Goal: Task Accomplishment & Management: Manage account settings

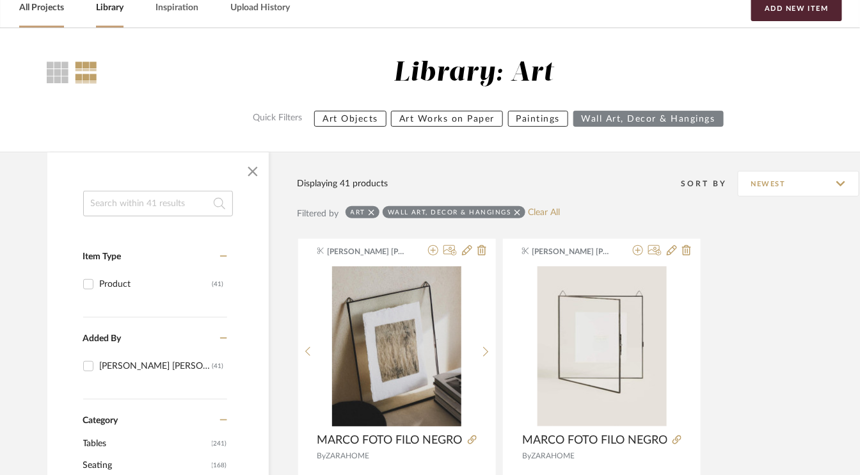
click at [40, 5] on link "All Projects" at bounding box center [41, 7] width 45 height 17
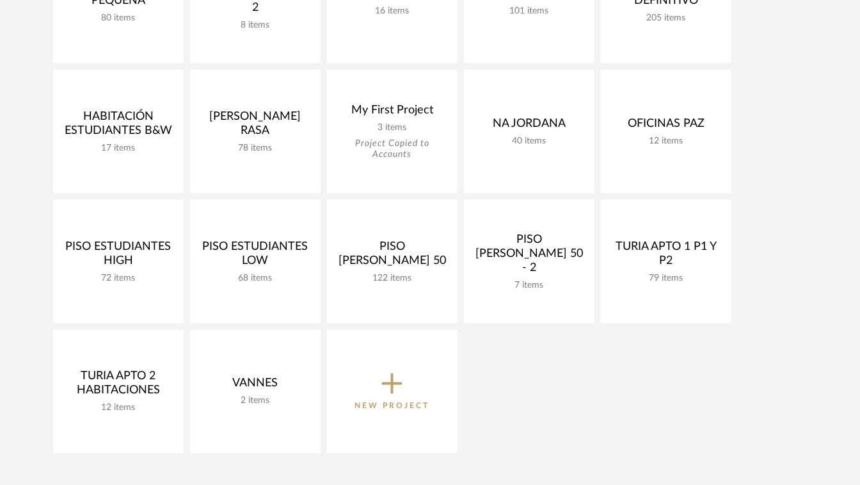
scroll to position [512, 0]
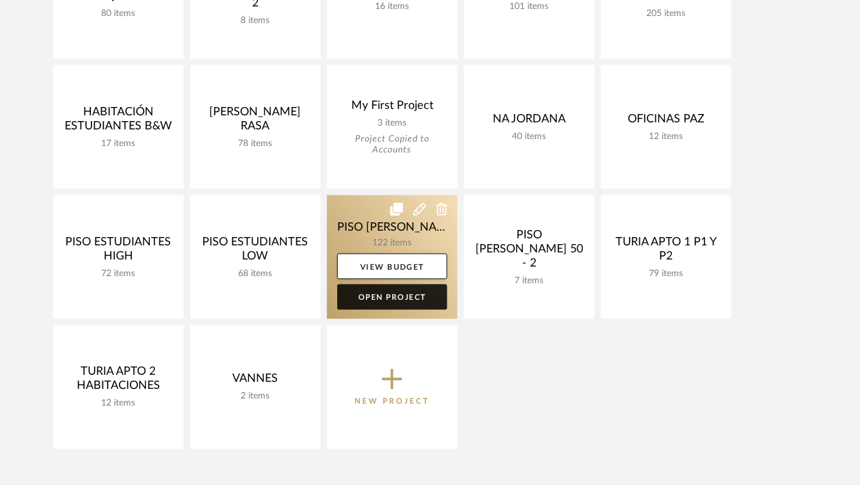
click at [398, 298] on link "Open Project" at bounding box center [392, 297] width 110 height 26
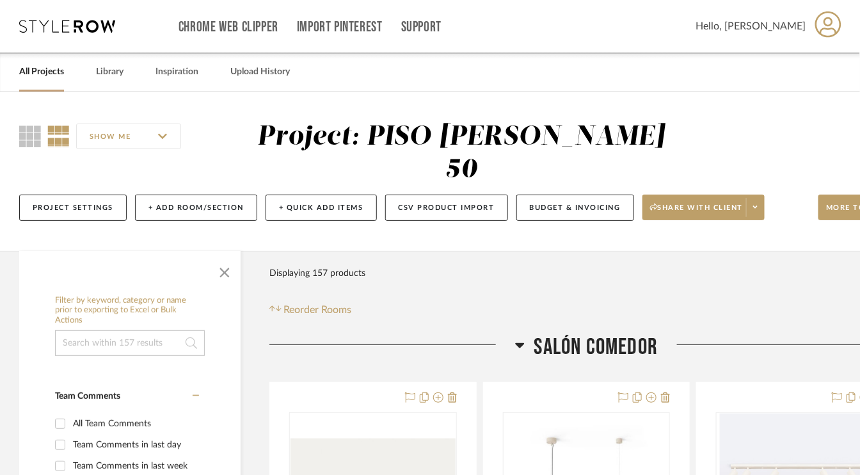
click at [521, 341] on icon at bounding box center [520, 344] width 10 height 15
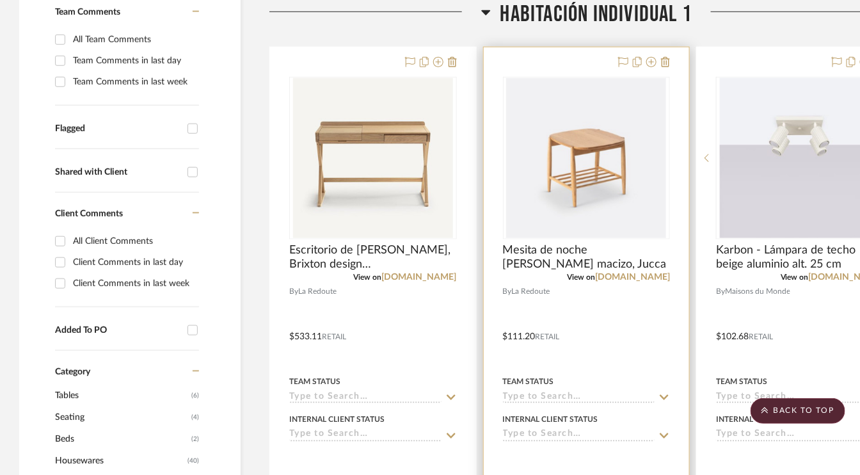
scroll to position [320, 0]
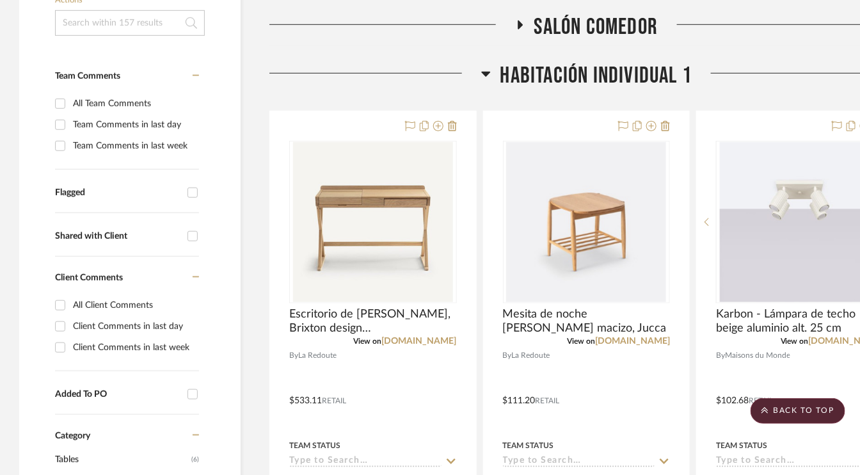
click at [484, 74] on icon at bounding box center [485, 74] width 9 height 5
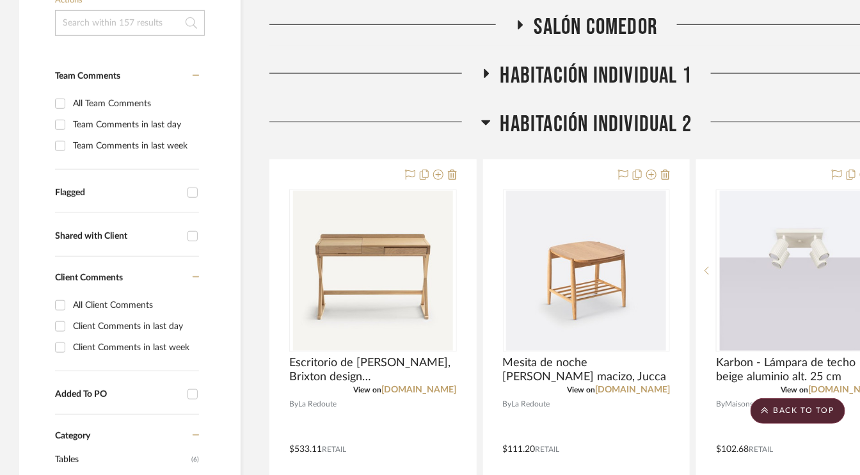
click at [486, 122] on icon at bounding box center [485, 122] width 9 height 5
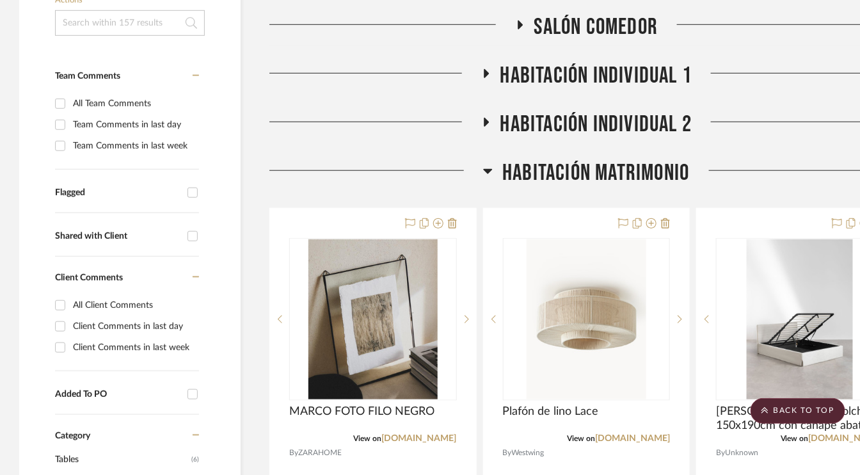
click at [488, 169] on icon at bounding box center [488, 171] width 9 height 5
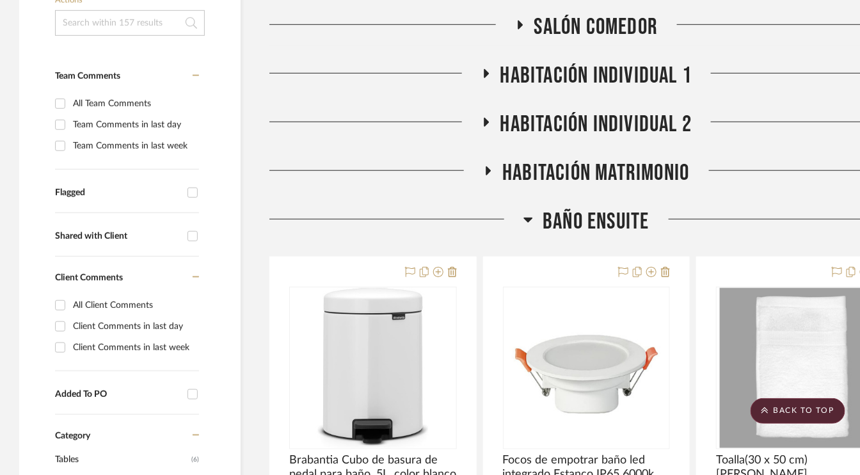
click at [524, 220] on icon at bounding box center [529, 219] width 10 height 15
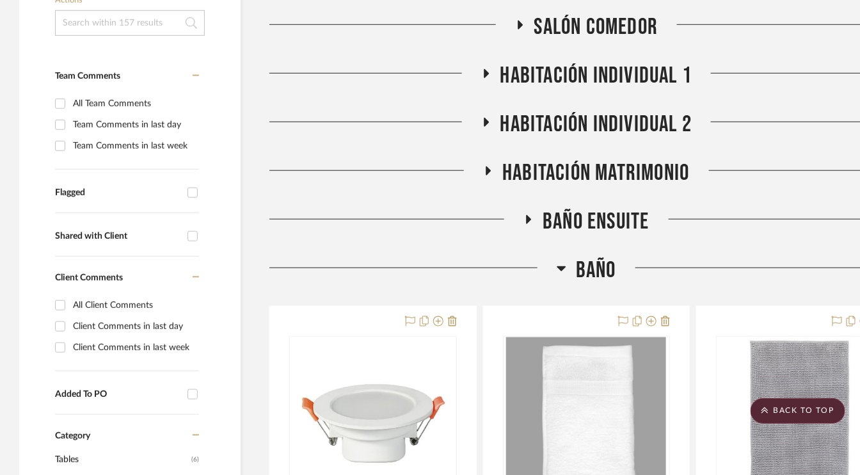
click at [561, 269] on icon at bounding box center [562, 268] width 9 height 5
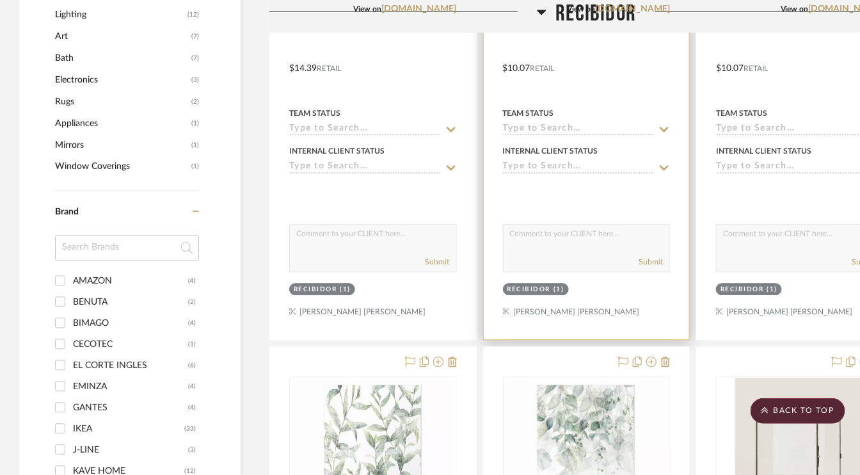
scroll to position [1024, 0]
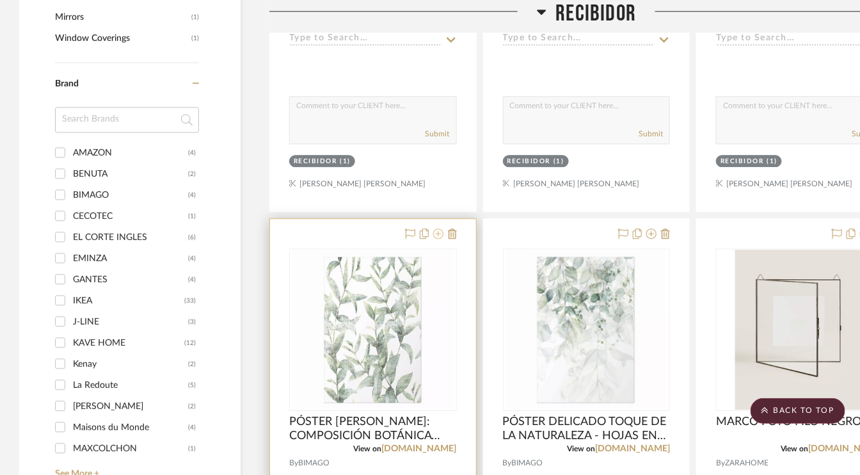
click at [438, 232] on icon at bounding box center [438, 234] width 10 height 10
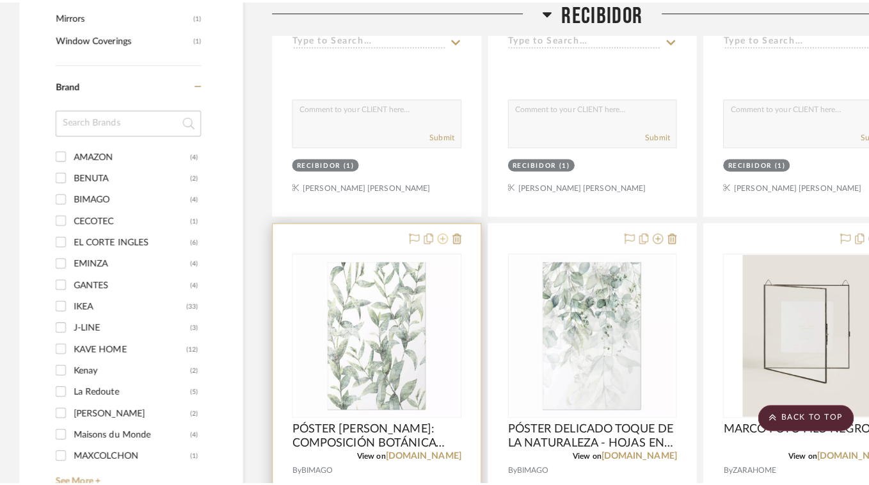
scroll to position [0, 0]
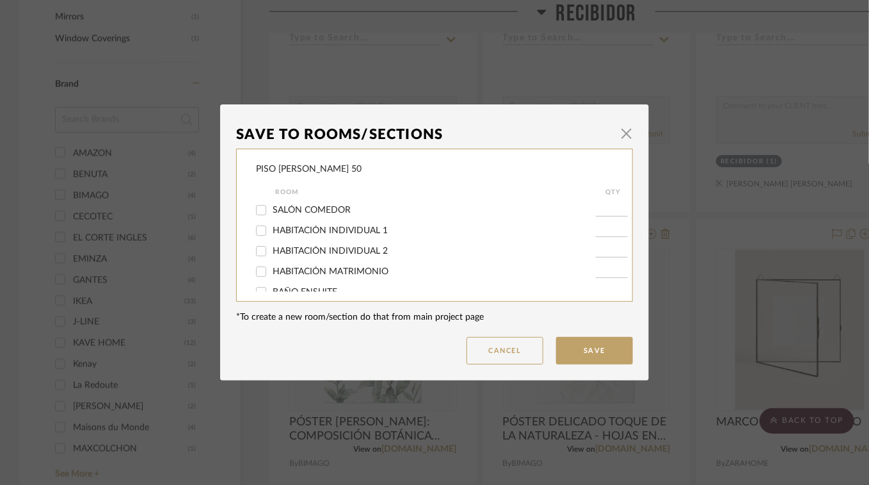
click at [259, 271] on input "HABITACIÓN MATRIMONIO" at bounding box center [261, 271] width 20 height 20
checkbox input "true"
type input "1"
click at [588, 354] on button "Save" at bounding box center [594, 351] width 77 height 28
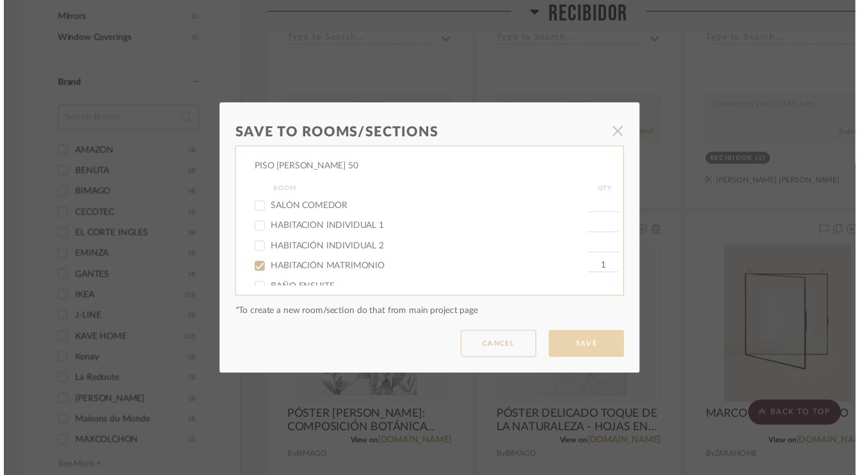
scroll to position [1024, 0]
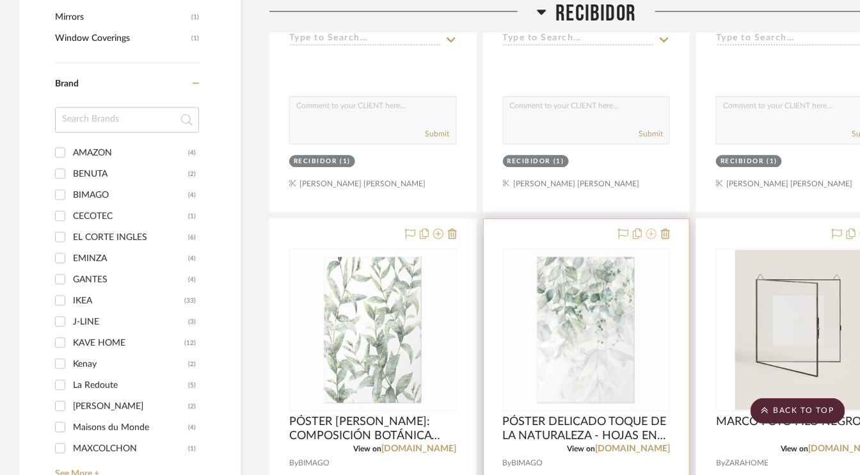
click at [650, 231] on icon at bounding box center [652, 234] width 10 height 10
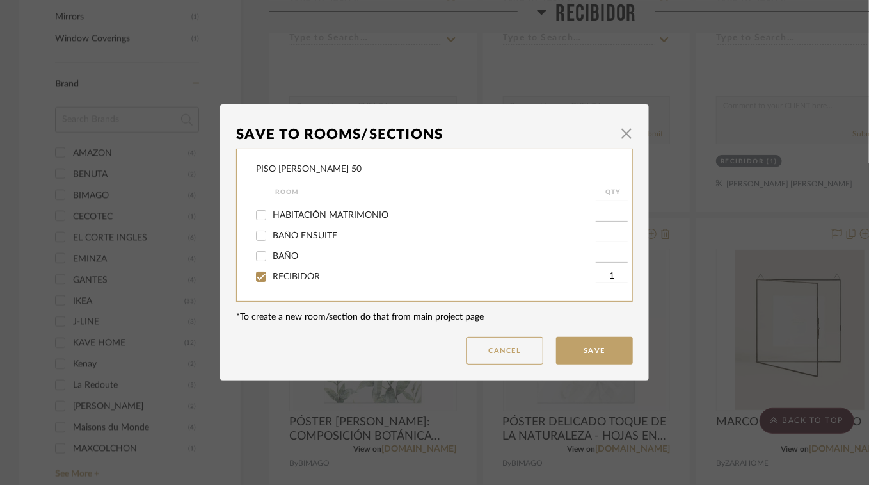
scroll to position [64, 0]
click at [262, 209] on input "HABITACIÓN MATRIMONIO" at bounding box center [261, 207] width 20 height 20
checkbox input "true"
type input "1"
click at [261, 271] on input "RECIBIDOR" at bounding box center [261, 269] width 20 height 20
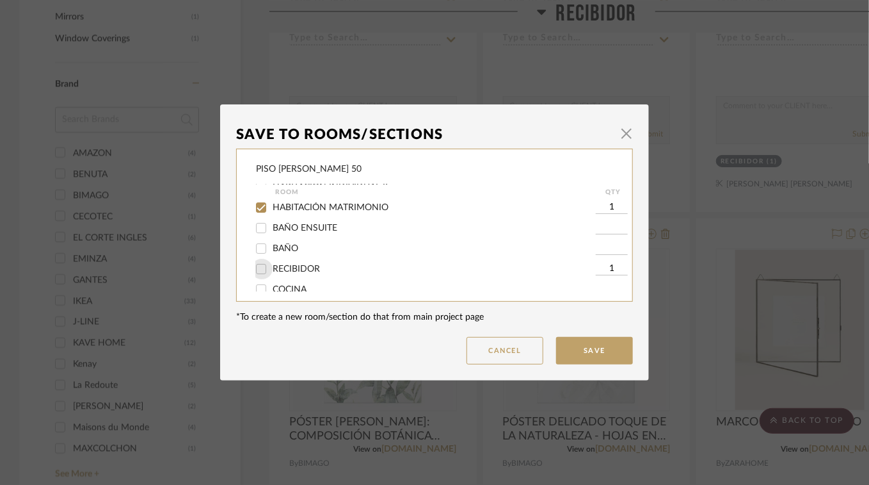
checkbox input "false"
click at [597, 351] on button "Save" at bounding box center [594, 351] width 77 height 28
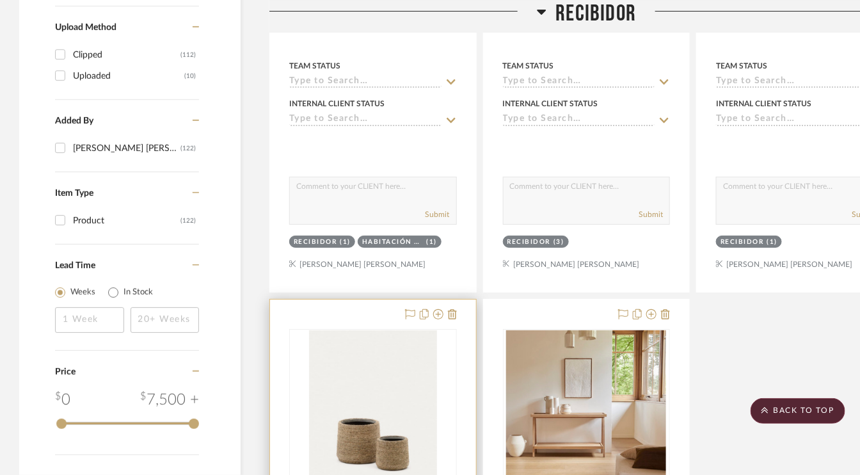
scroll to position [1664, 0]
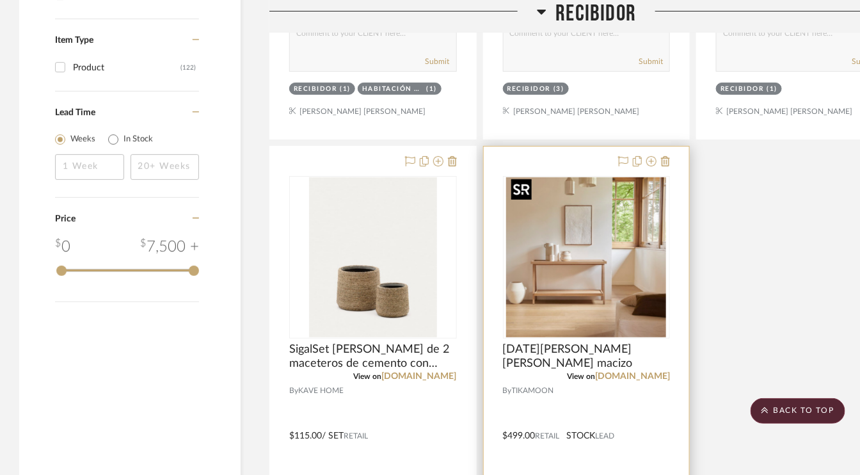
click at [589, 276] on img "0" at bounding box center [586, 257] width 160 height 160
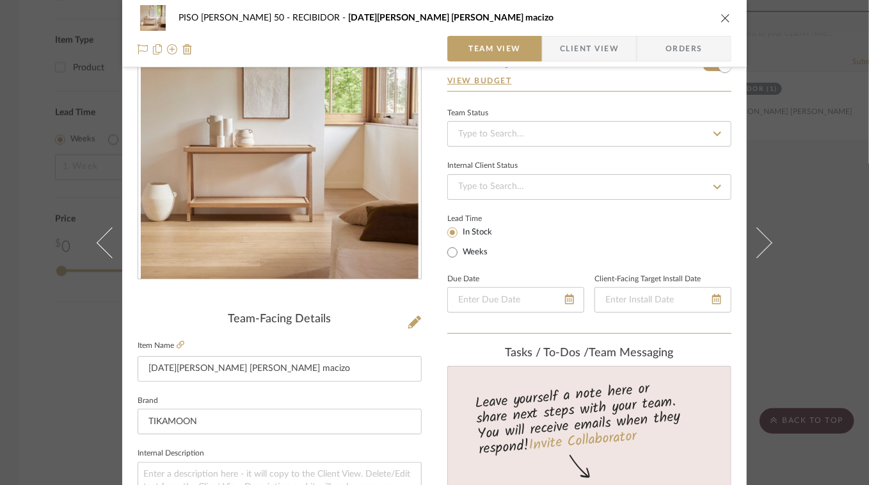
scroll to position [64, 0]
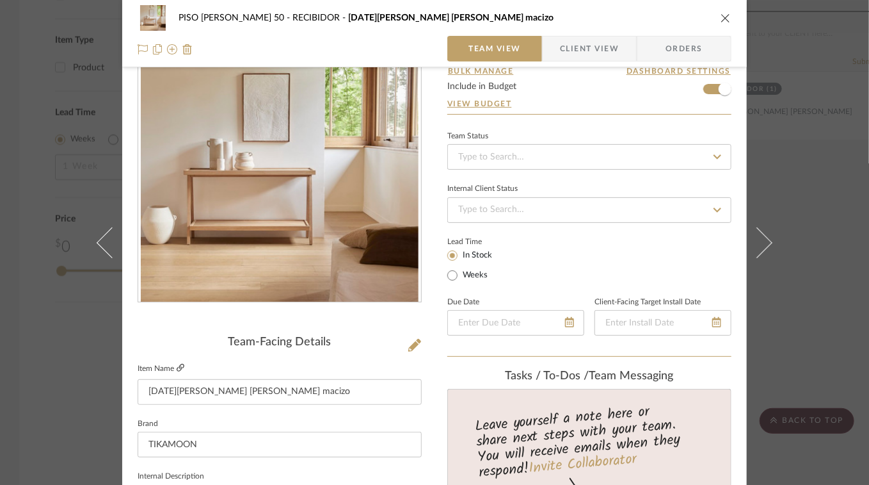
click at [177, 365] on icon at bounding box center [181, 368] width 8 height 8
click at [183, 45] on img at bounding box center [187, 49] width 10 height 10
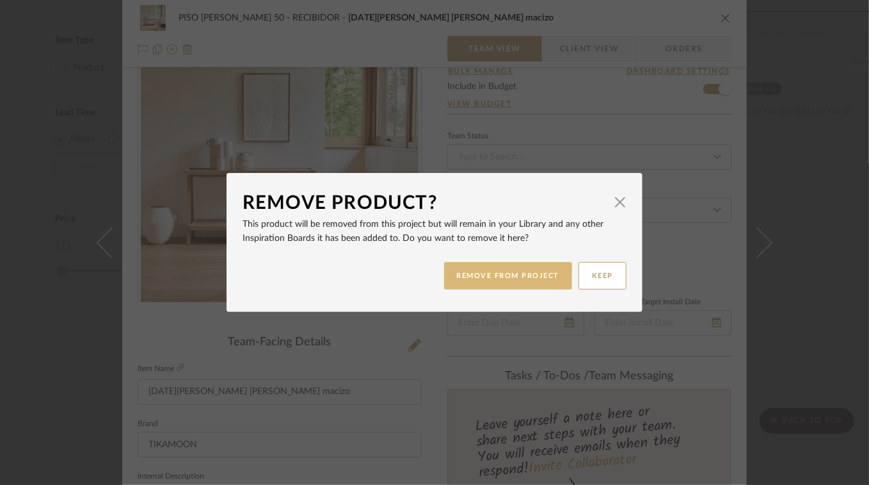
click at [515, 280] on button "REMOVE FROM PROJECT" at bounding box center [508, 276] width 129 height 28
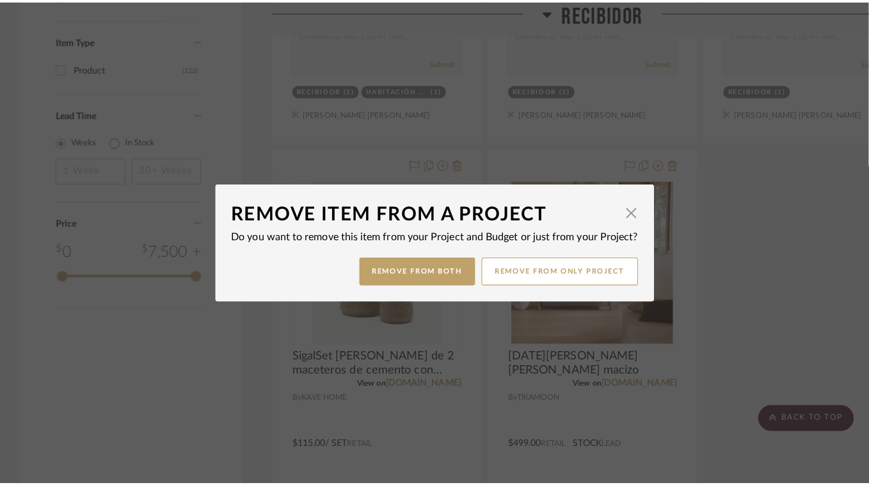
scroll to position [0, 0]
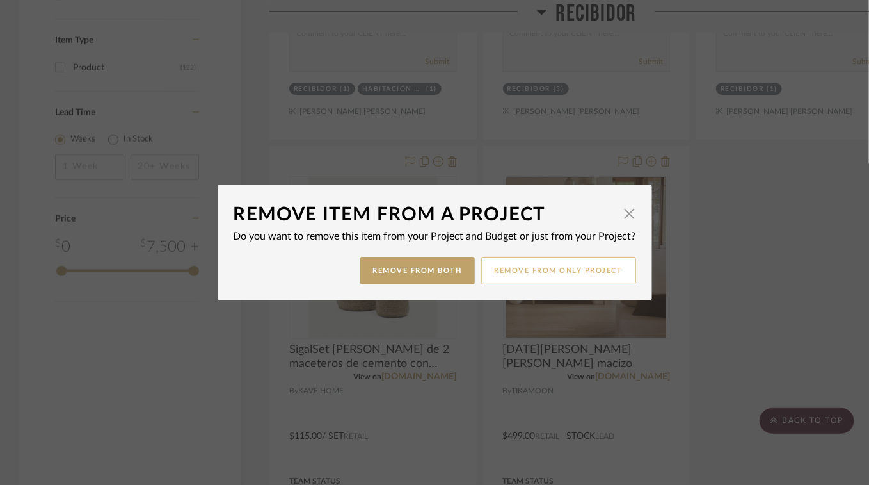
click at [527, 268] on button "Remove from only Project" at bounding box center [558, 271] width 155 height 28
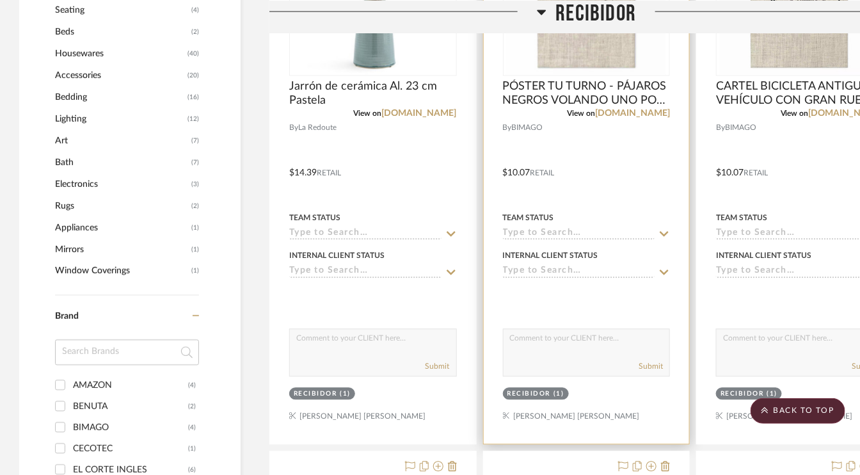
scroll to position [960, 0]
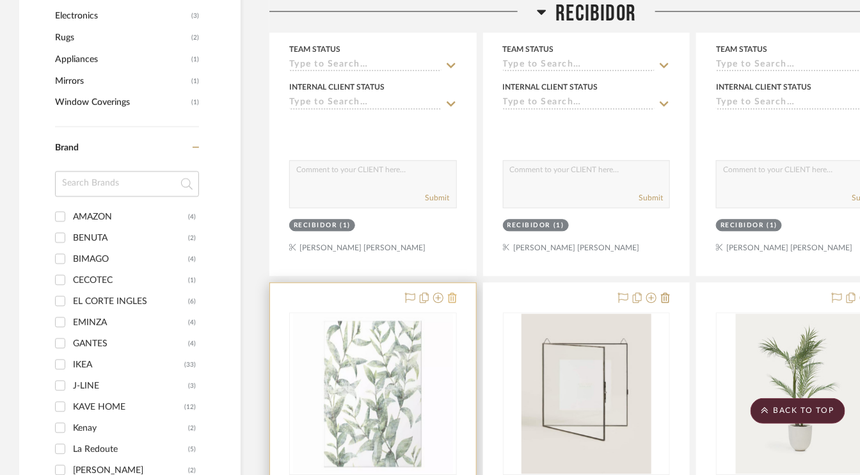
click at [454, 296] on icon at bounding box center [452, 298] width 9 height 10
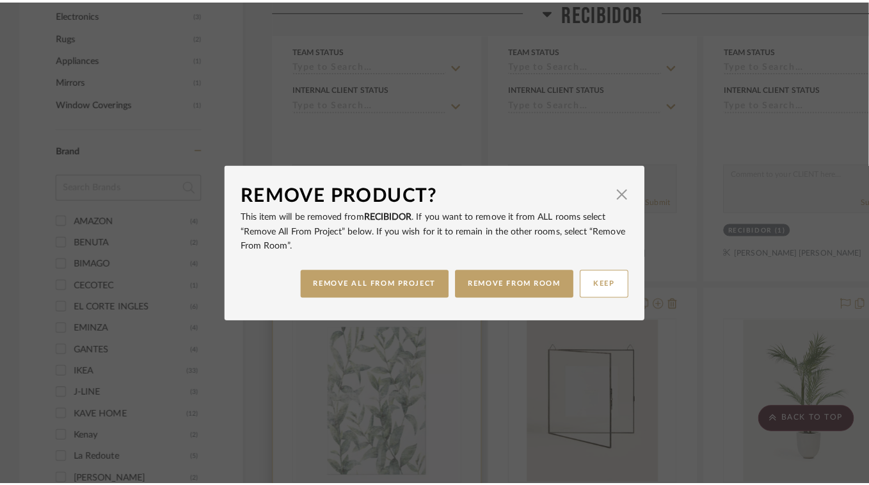
scroll to position [0, 0]
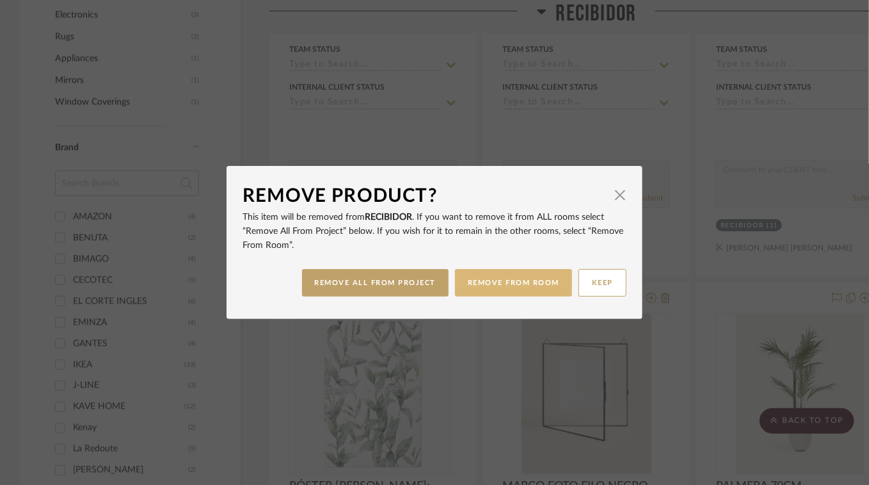
click at [524, 287] on button "REMOVE FROM ROOM" at bounding box center [513, 283] width 117 height 28
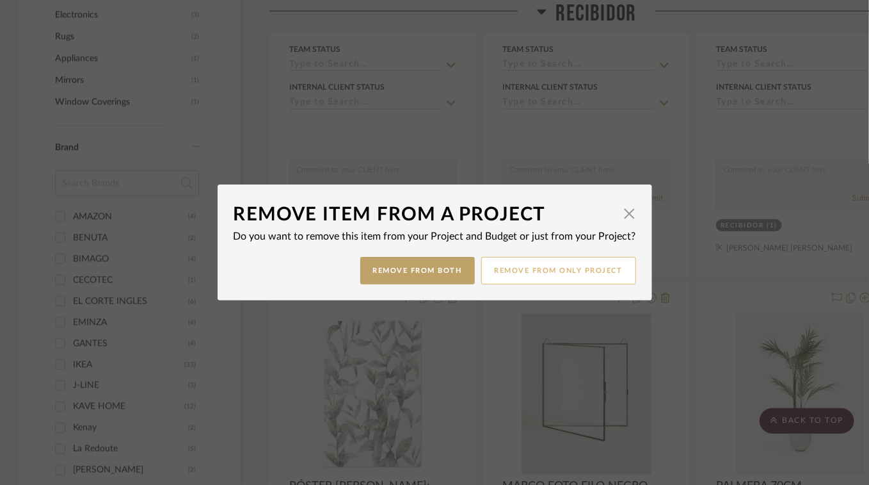
click at [563, 271] on button "Remove from only Project" at bounding box center [558, 271] width 155 height 28
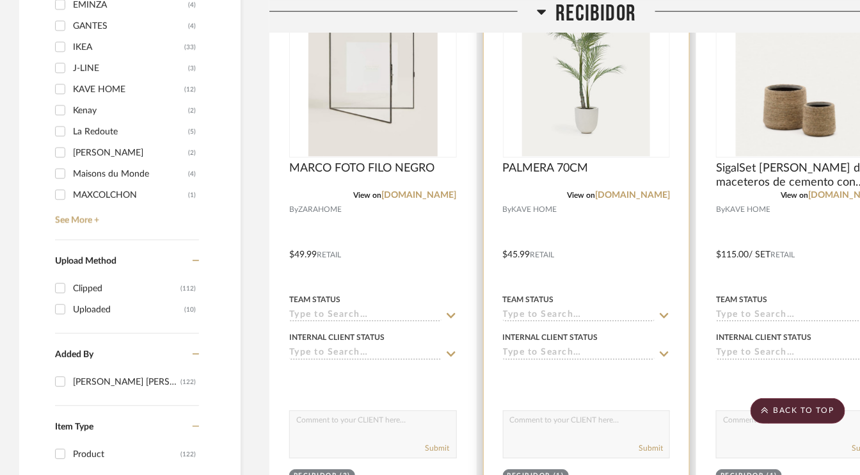
scroll to position [1280, 0]
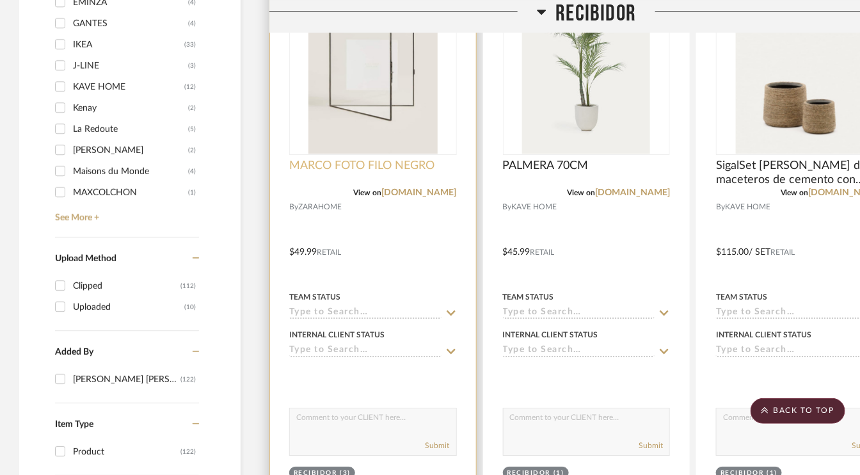
click at [424, 170] on span "MARCO FOTO FILO NEGRO" at bounding box center [361, 166] width 145 height 14
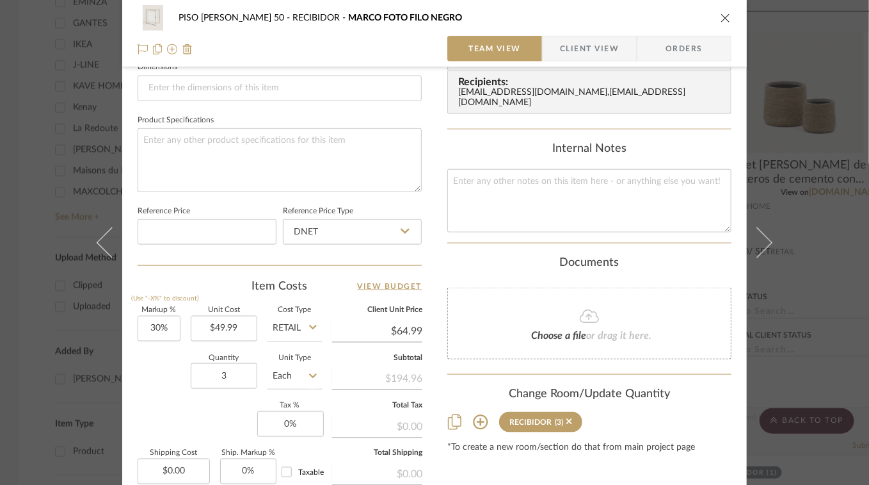
scroll to position [702, 0]
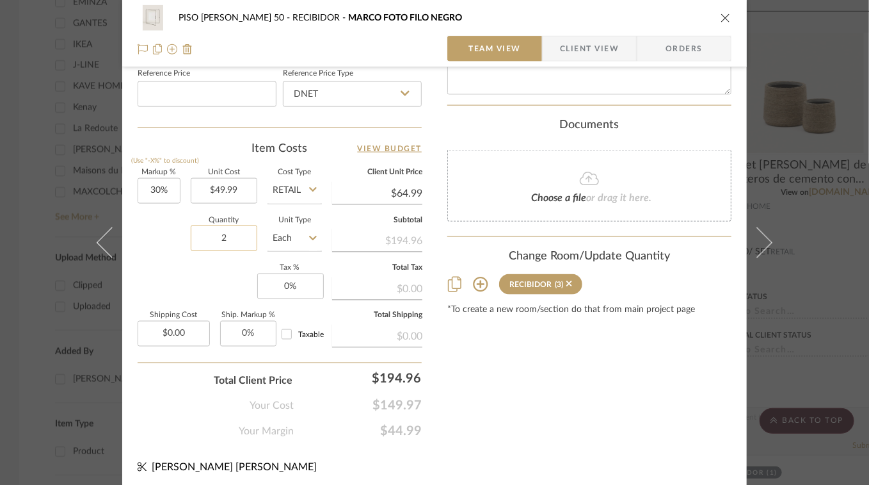
type input "2"
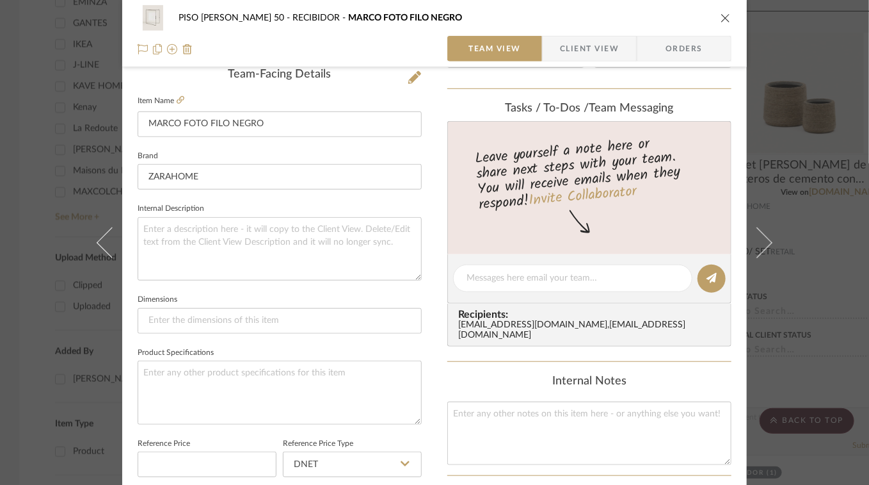
scroll to position [317, 0]
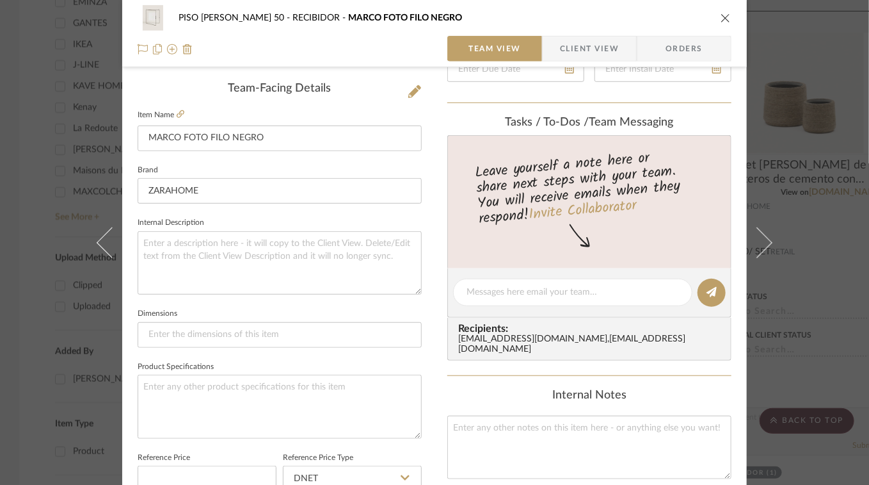
click at [722, 18] on icon "close" at bounding box center [726, 18] width 10 height 10
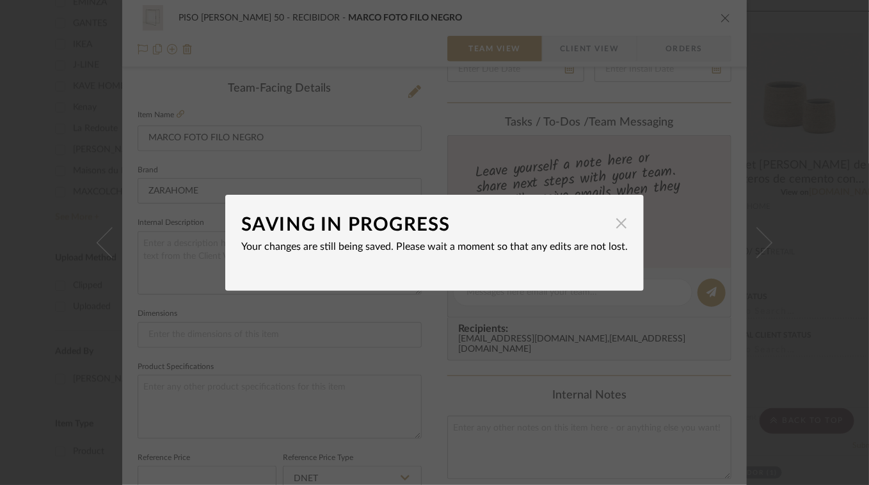
click at [621, 223] on span "button" at bounding box center [622, 224] width 26 height 26
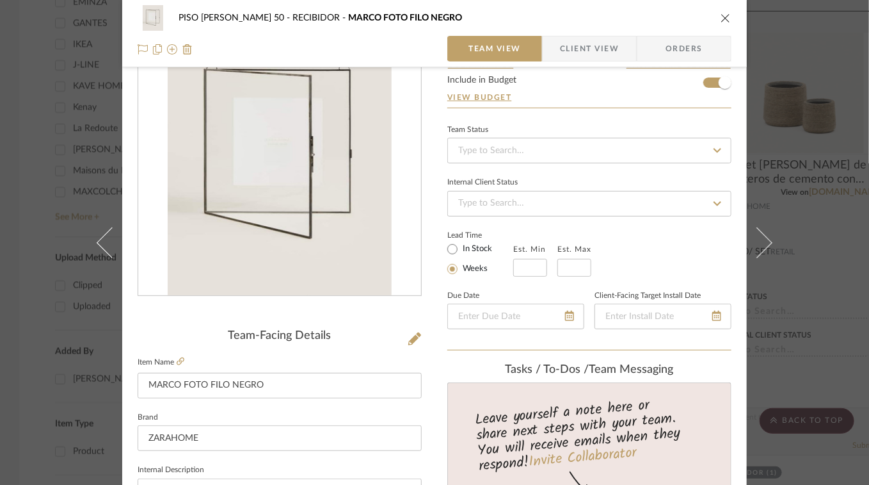
scroll to position [61, 0]
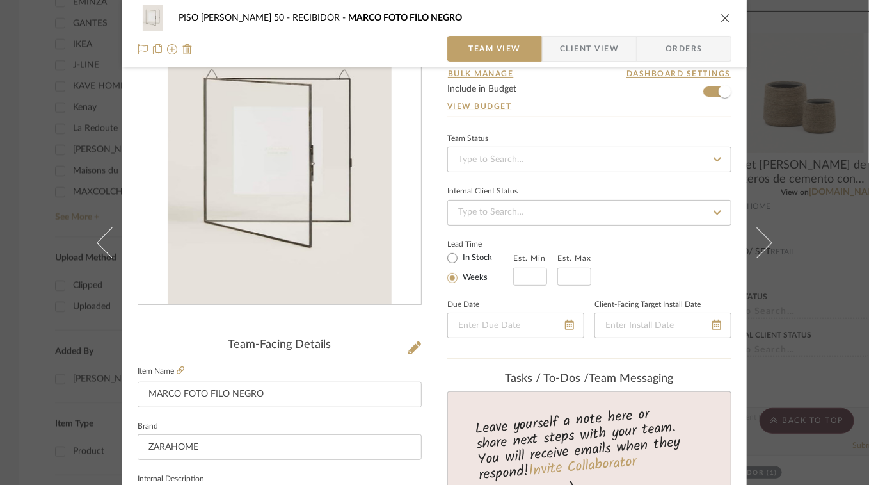
click at [721, 18] on icon "close" at bounding box center [726, 18] width 10 height 10
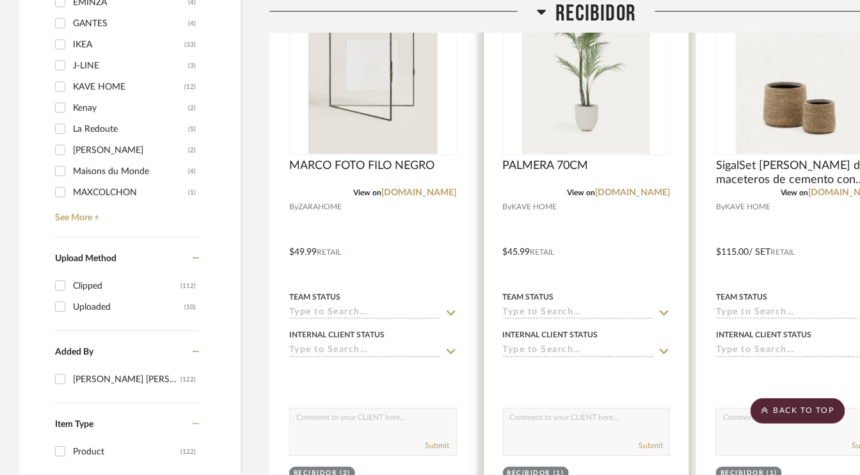
scroll to position [1152, 0]
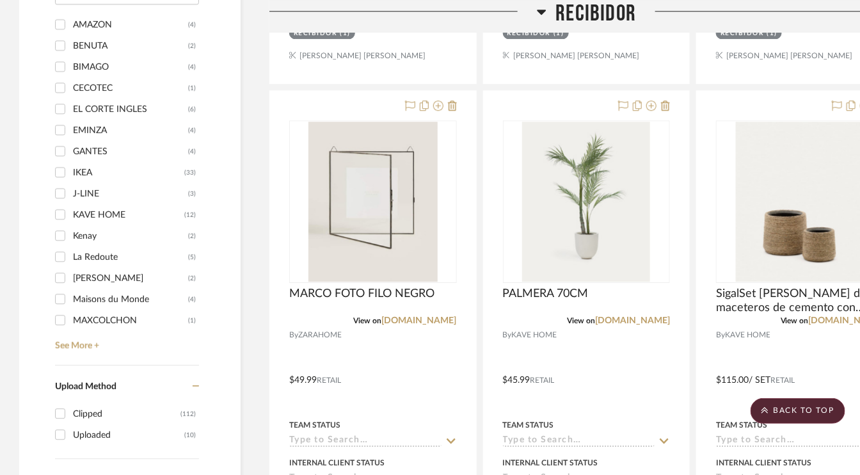
click at [543, 11] on icon at bounding box center [541, 12] width 9 height 5
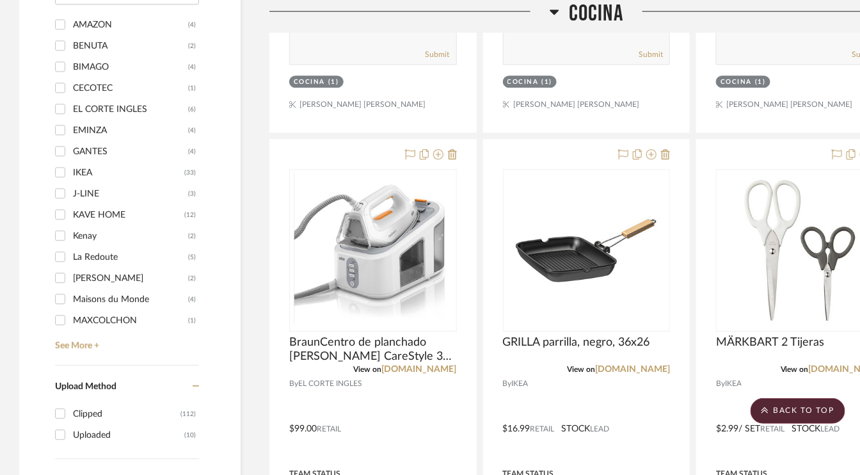
click at [559, 10] on icon at bounding box center [555, 11] width 10 height 15
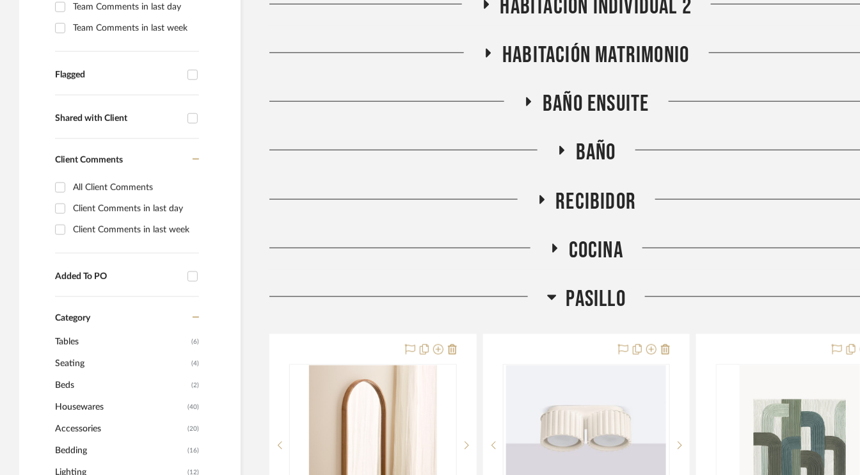
scroll to position [448, 0]
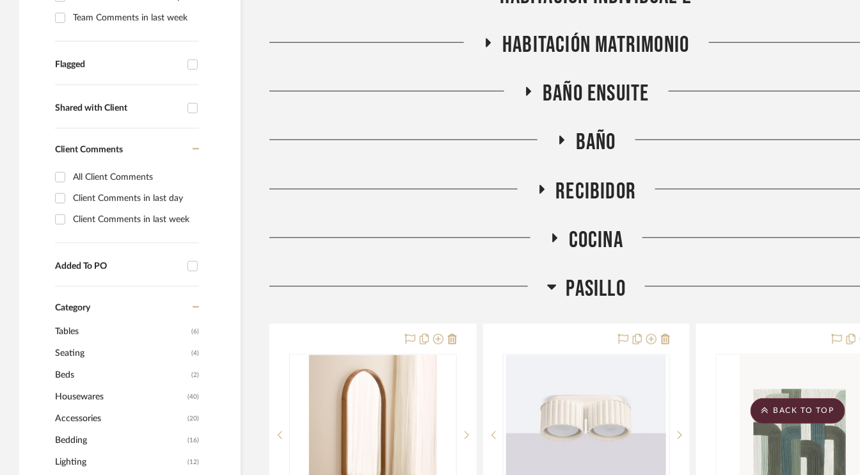
click at [545, 190] on icon at bounding box center [541, 189] width 15 height 10
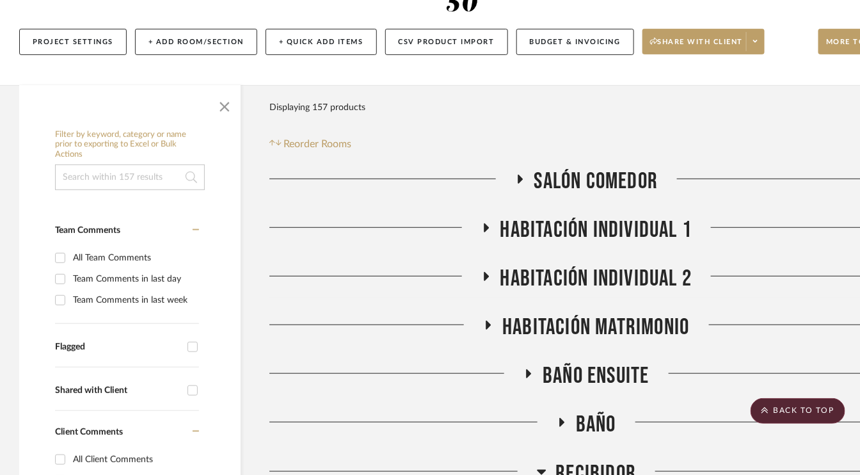
scroll to position [128, 0]
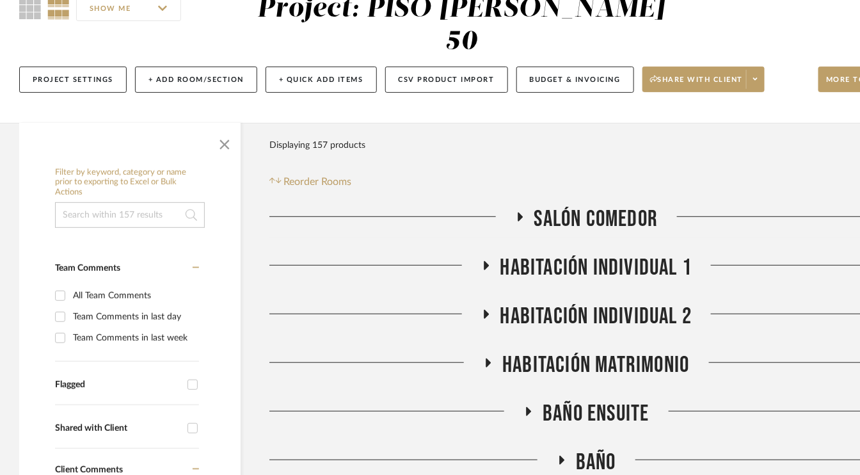
click at [523, 217] on icon at bounding box center [519, 217] width 15 height 10
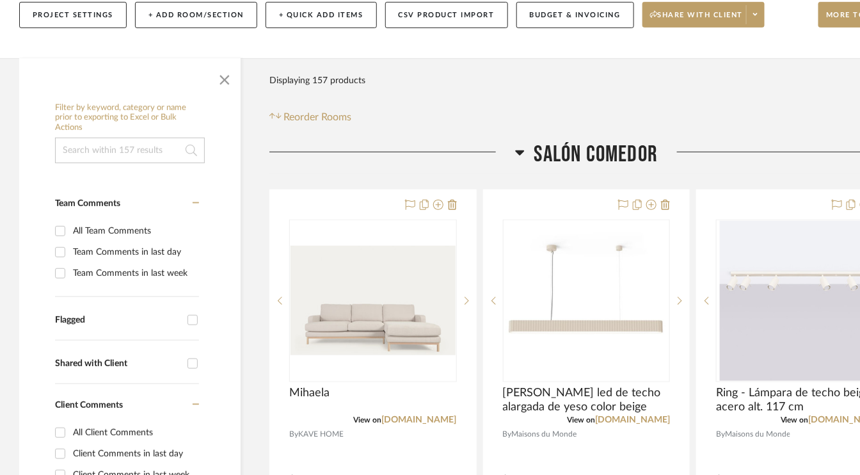
scroll to position [320, 0]
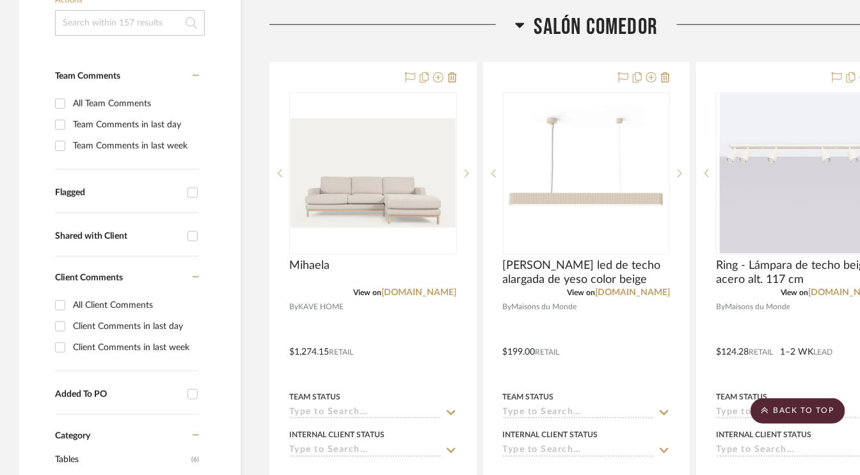
click at [520, 24] on icon at bounding box center [519, 25] width 9 height 5
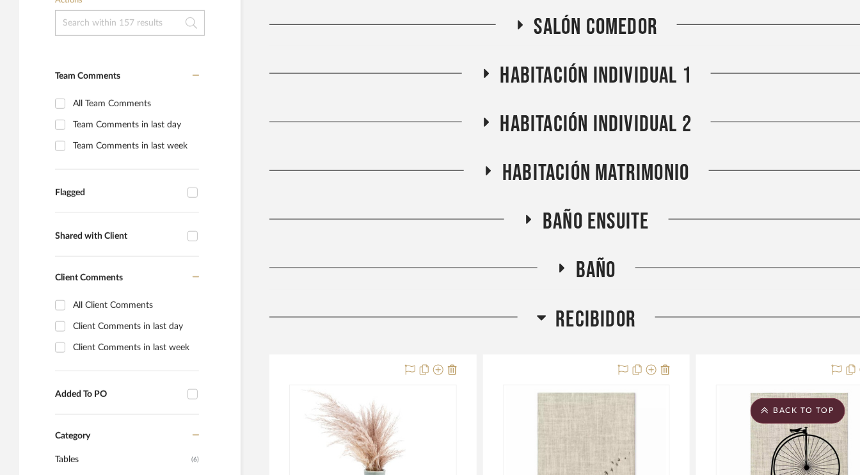
click at [483, 70] on icon at bounding box center [485, 73] width 15 height 10
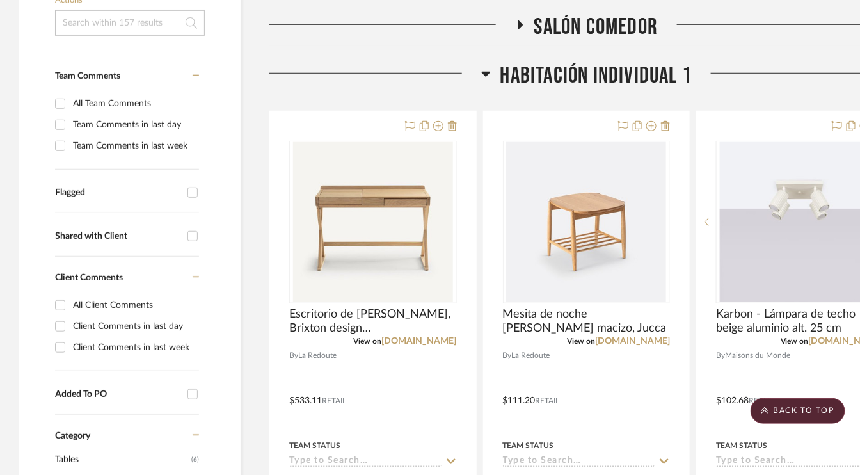
click at [483, 72] on icon at bounding box center [485, 74] width 9 height 5
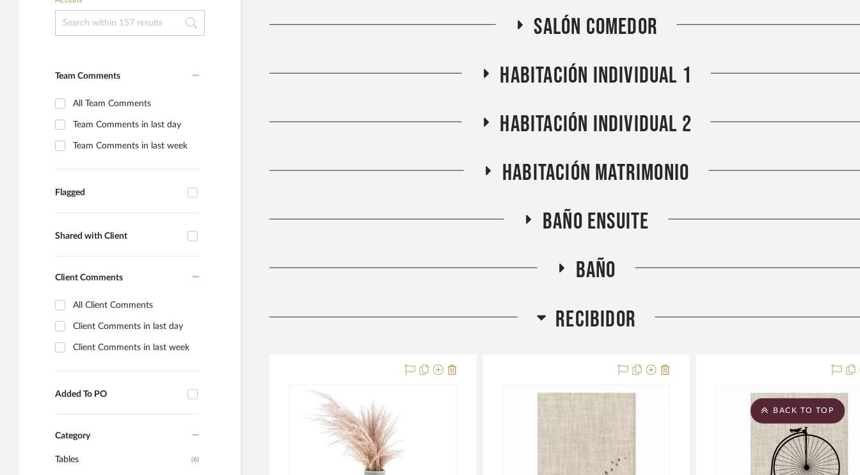
click at [490, 119] on icon at bounding box center [485, 122] width 15 height 10
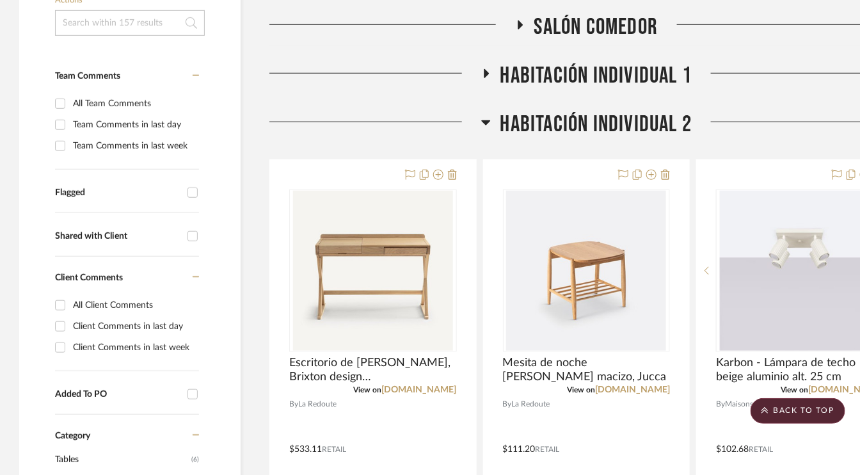
click at [490, 119] on icon at bounding box center [486, 122] width 10 height 15
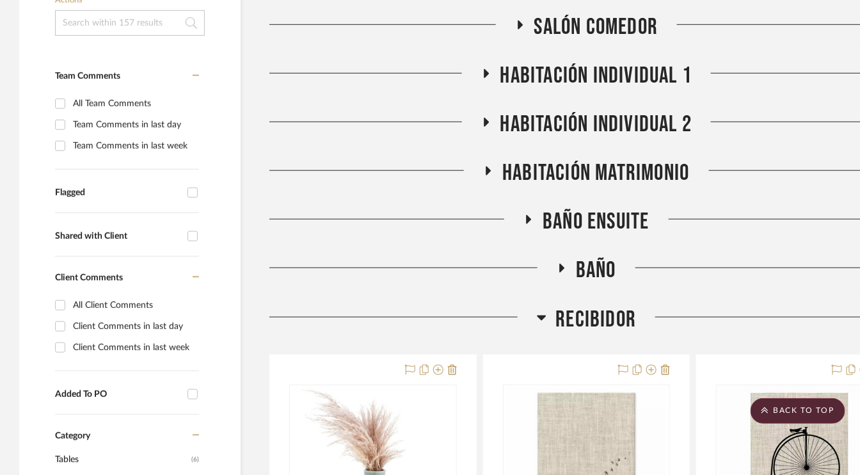
click at [488, 172] on icon at bounding box center [488, 171] width 15 height 10
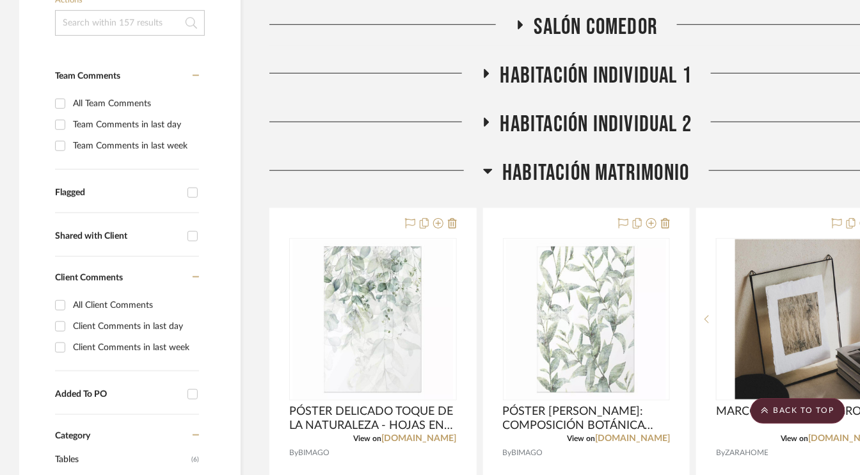
click at [488, 172] on icon at bounding box center [488, 170] width 10 height 15
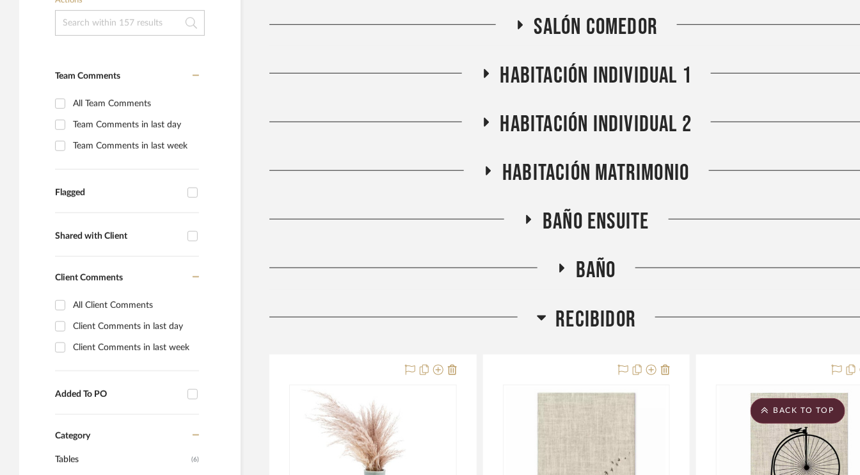
click at [529, 217] on icon at bounding box center [529, 219] width 5 height 9
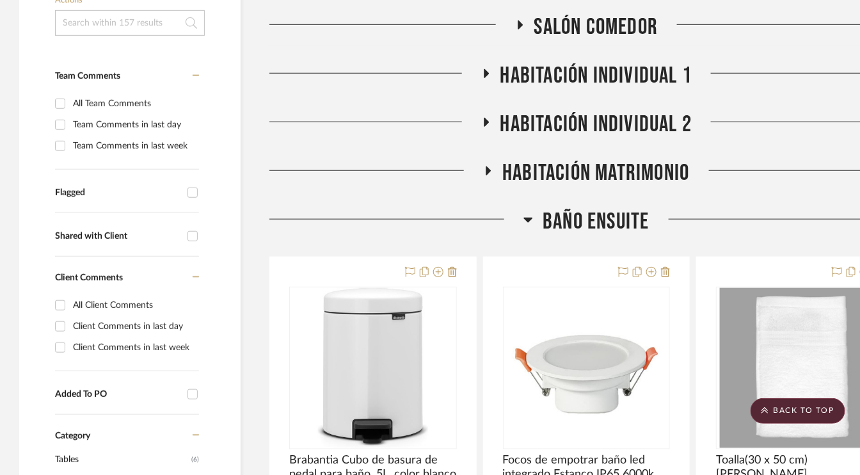
click at [529, 218] on icon at bounding box center [528, 220] width 9 height 5
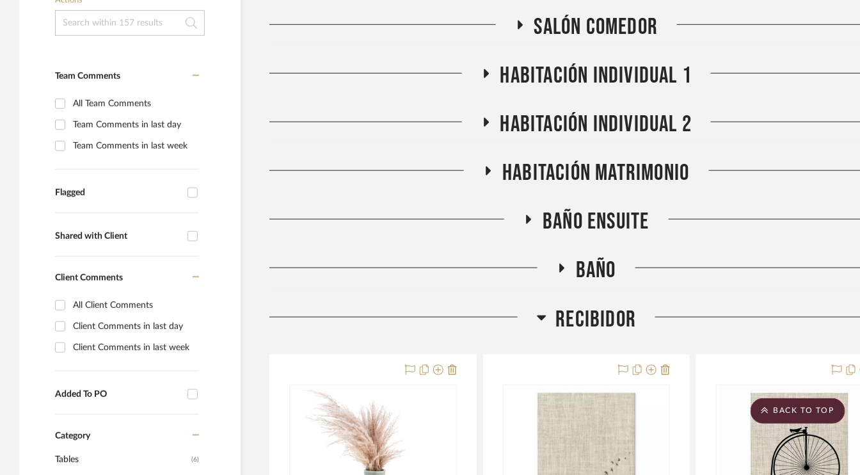
click at [563, 271] on icon at bounding box center [561, 269] width 15 height 10
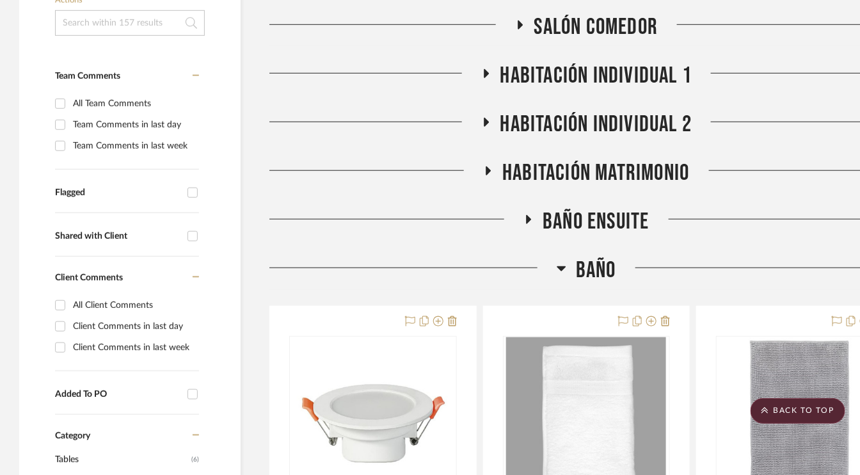
click at [563, 271] on icon at bounding box center [562, 268] width 10 height 15
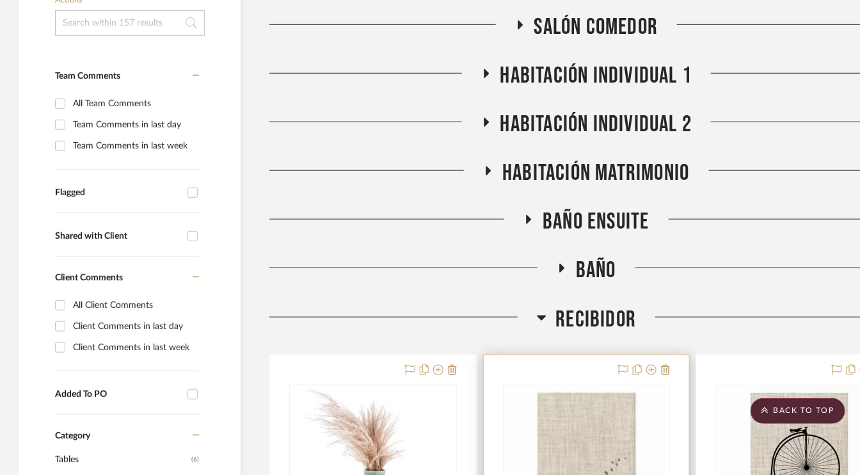
scroll to position [512, 0]
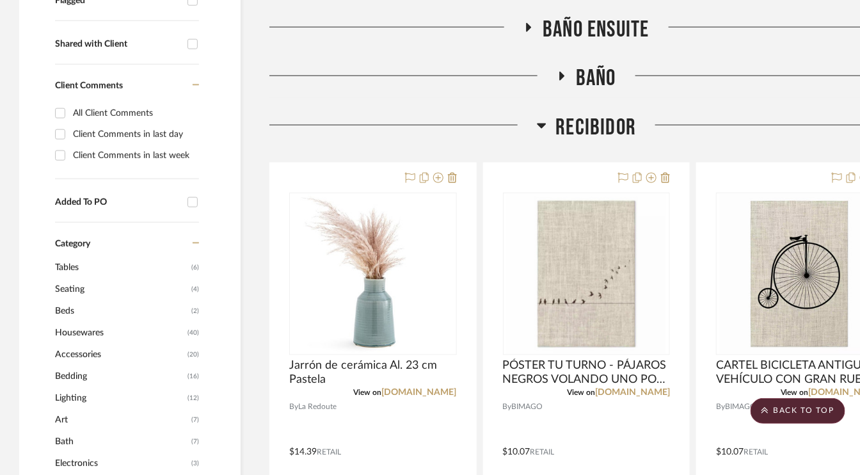
click at [543, 125] on icon at bounding box center [541, 126] width 9 height 5
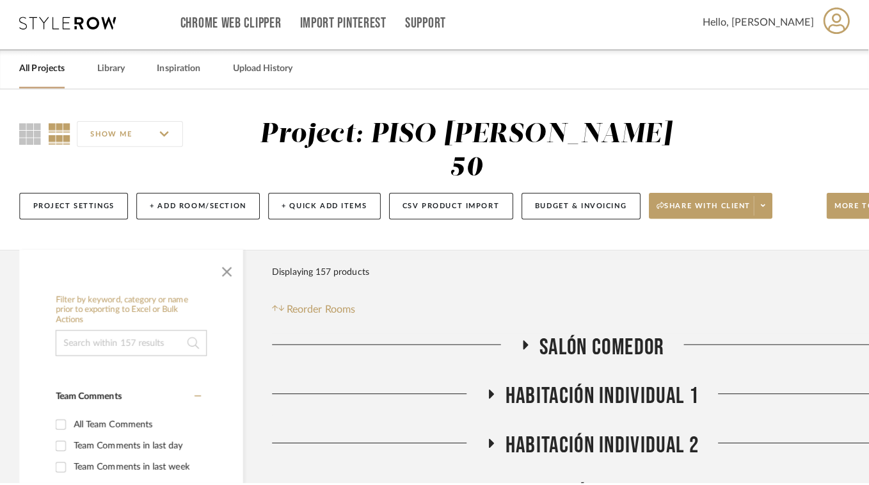
scroll to position [0, 0]
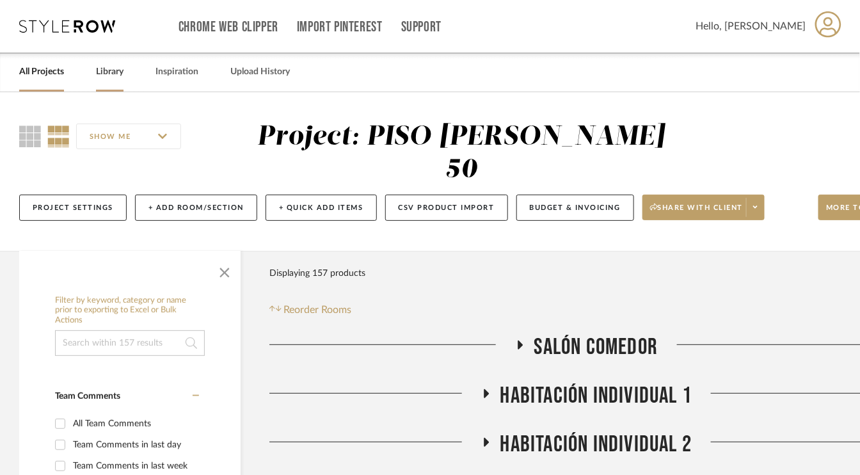
click at [111, 68] on link "Library" at bounding box center [110, 71] width 28 height 17
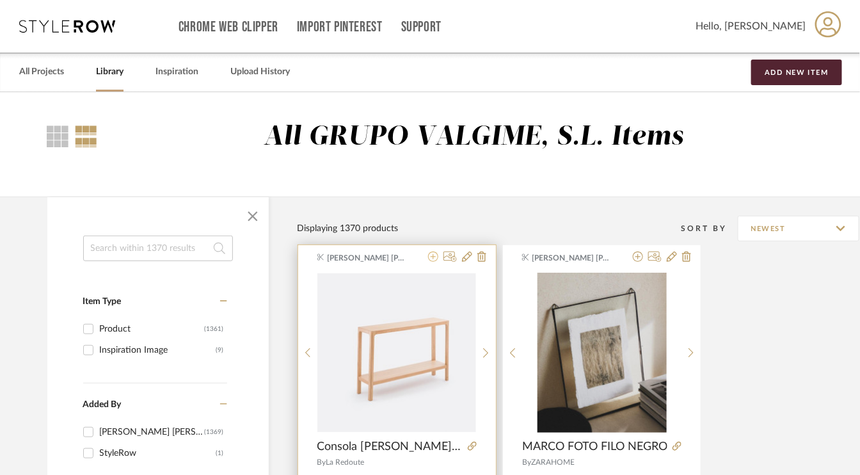
click at [433, 257] on icon at bounding box center [433, 257] width 10 height 10
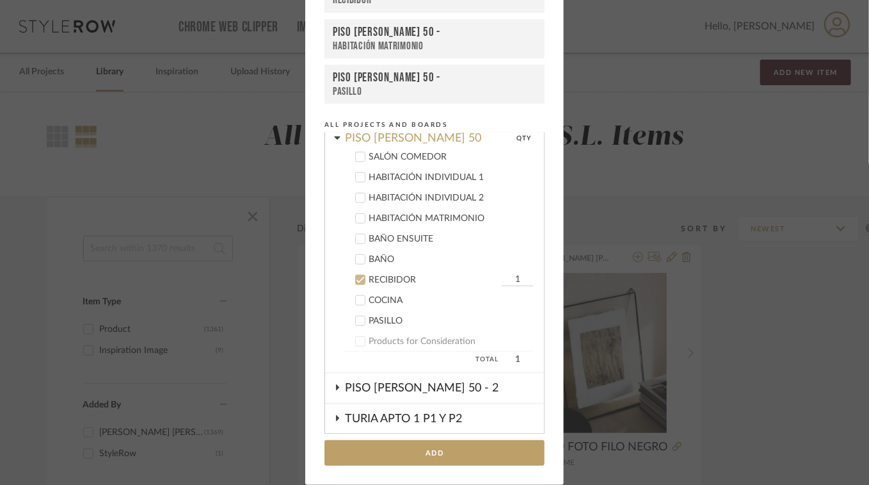
scroll to position [565, 0]
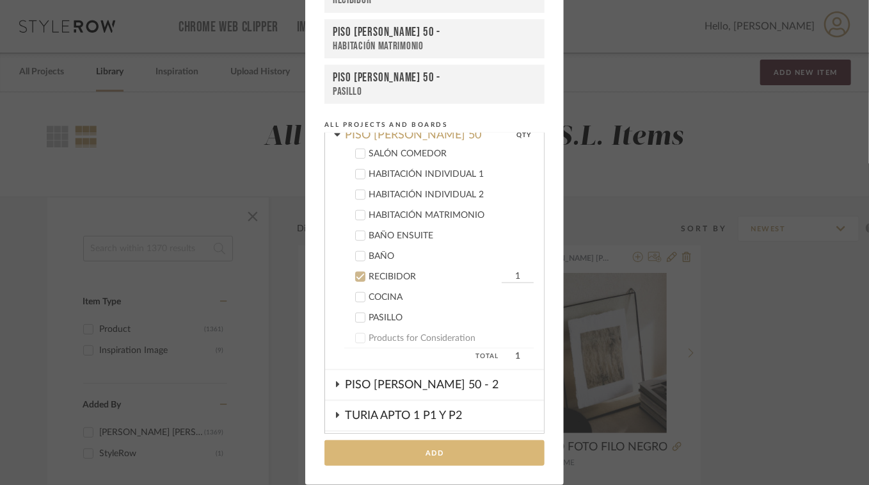
click at [438, 457] on button "Add" at bounding box center [435, 453] width 220 height 26
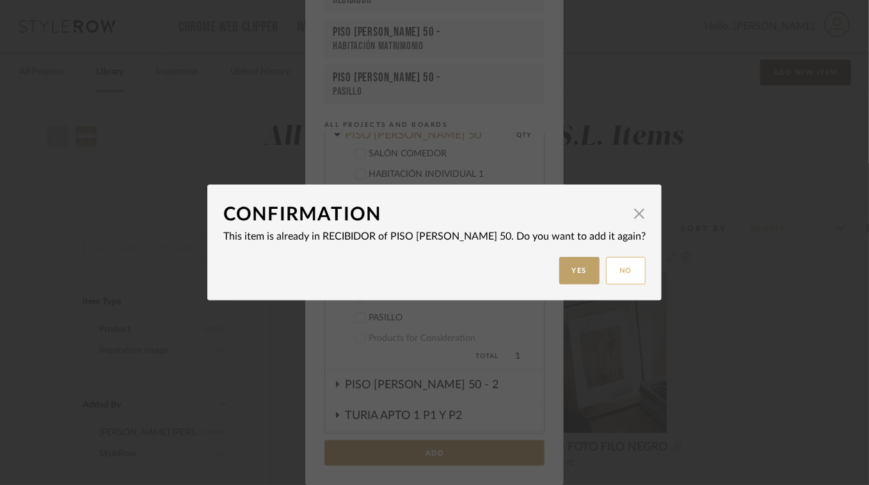
click at [630, 269] on button "No" at bounding box center [626, 271] width 40 height 28
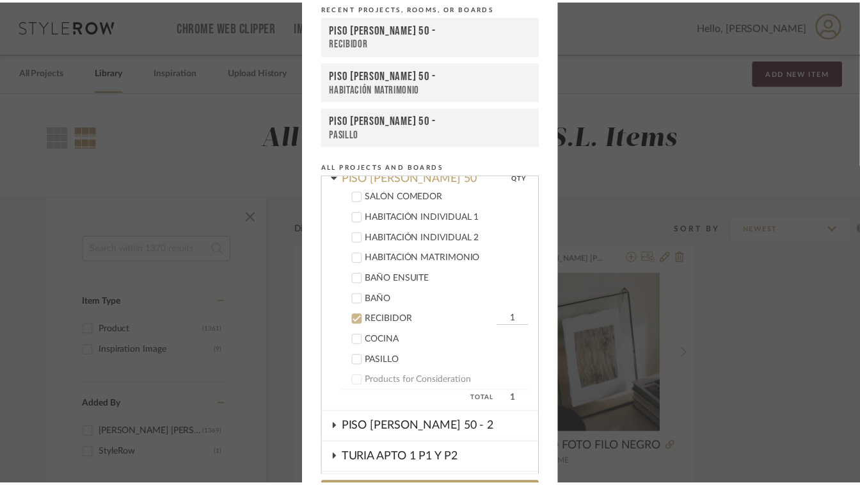
scroll to position [0, 0]
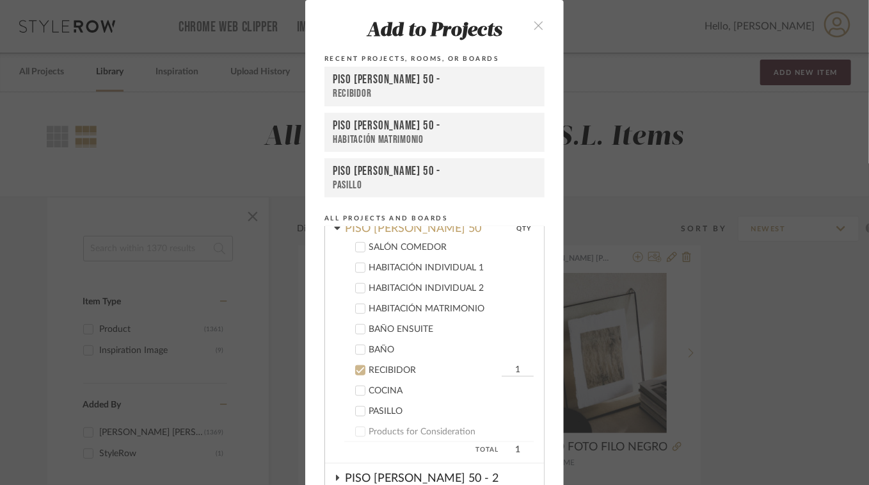
click at [533, 22] on icon "close" at bounding box center [538, 25] width 11 height 11
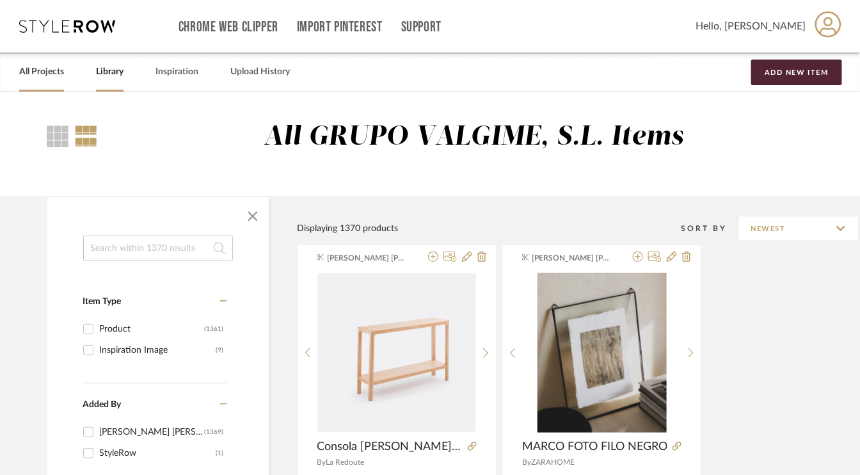
click at [56, 63] on link "All Projects" at bounding box center [41, 71] width 45 height 17
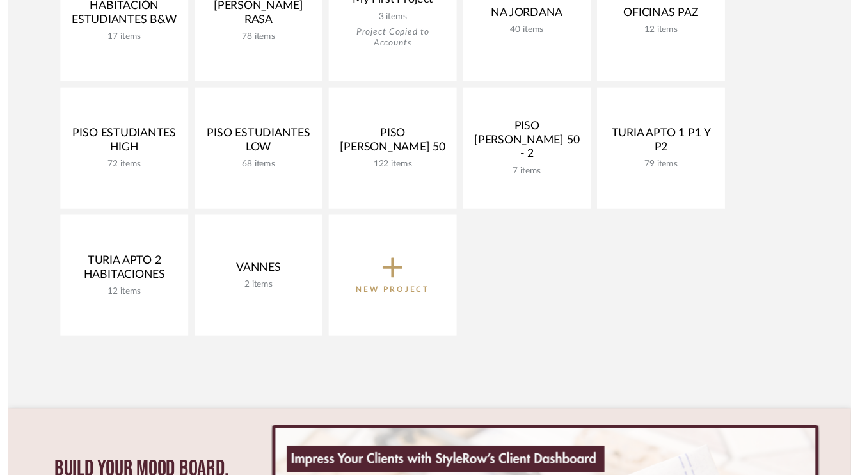
scroll to position [640, 0]
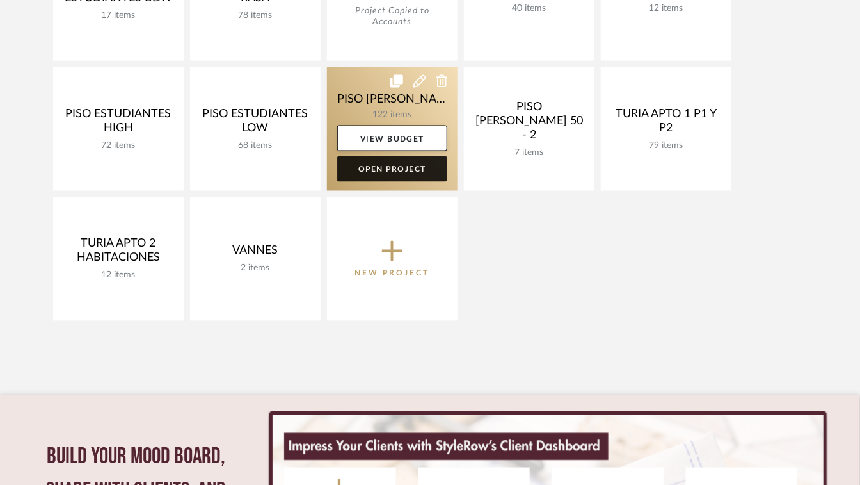
click at [399, 166] on link "Open Project" at bounding box center [392, 169] width 110 height 26
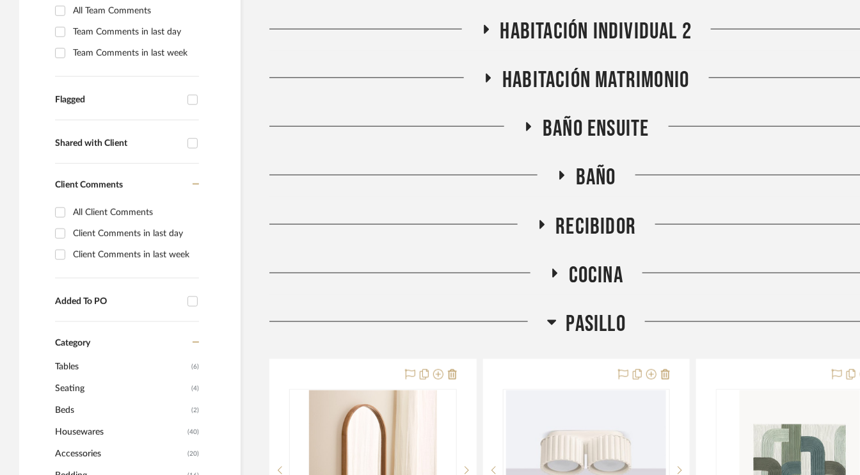
scroll to position [448, 0]
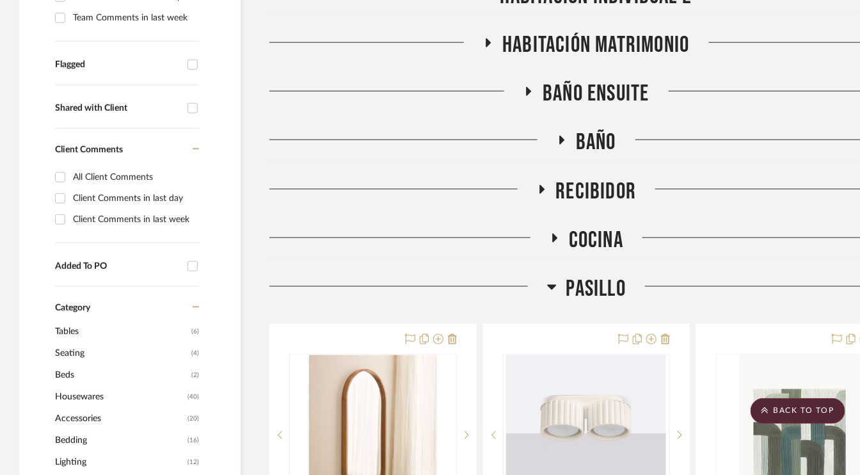
click at [547, 187] on icon at bounding box center [541, 189] width 15 height 10
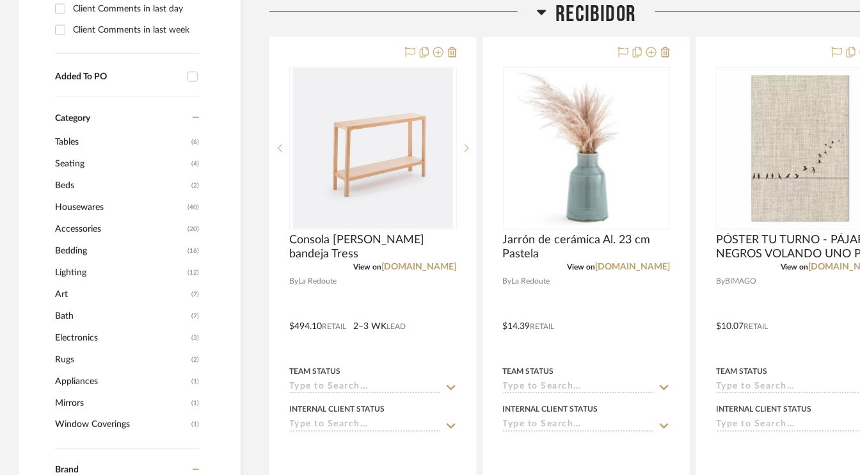
scroll to position [640, 0]
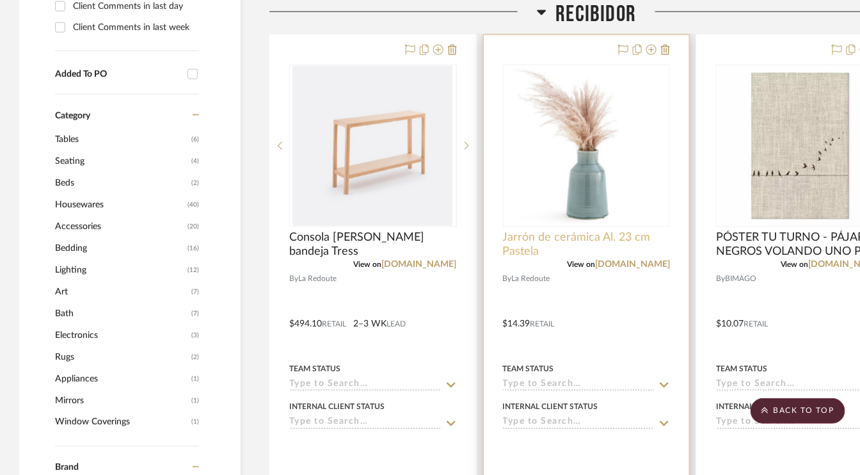
click at [589, 233] on span "Jarrón de cerámica Al. 23 cm Pastela" at bounding box center [587, 245] width 168 height 28
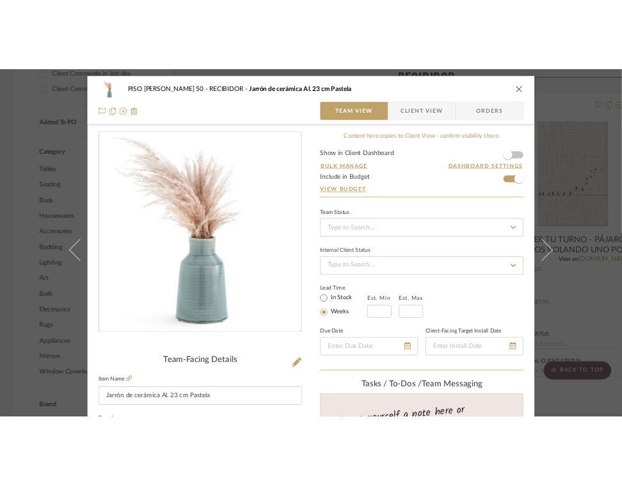
scroll to position [128, 0]
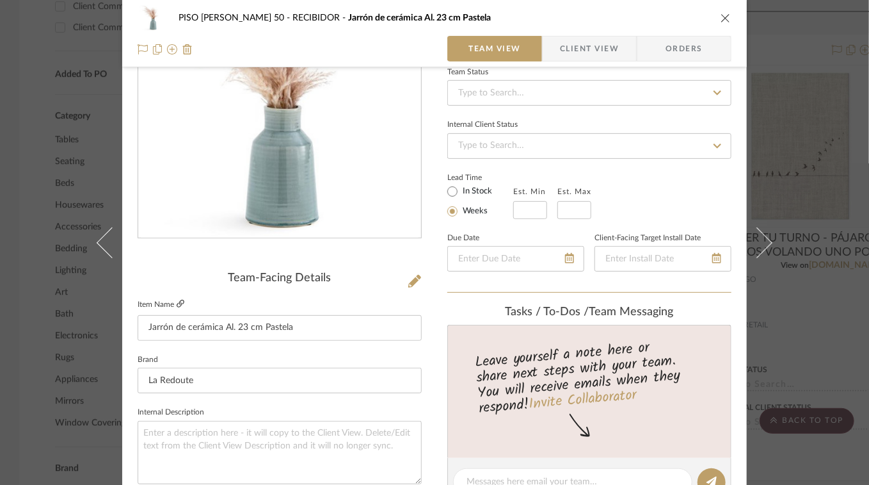
click at [178, 300] on icon at bounding box center [181, 304] width 8 height 8
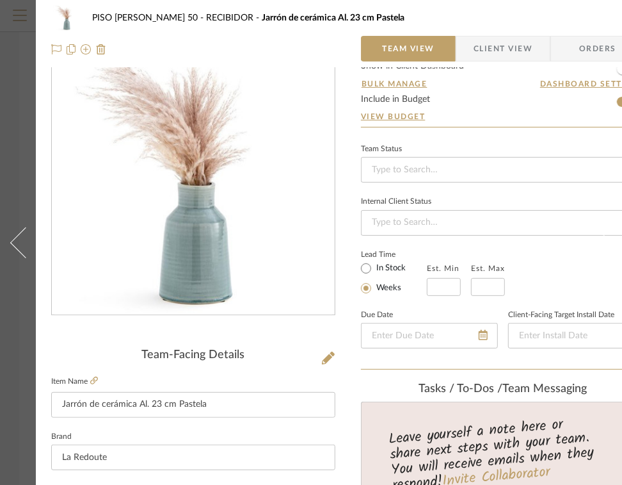
scroll to position [0, 0]
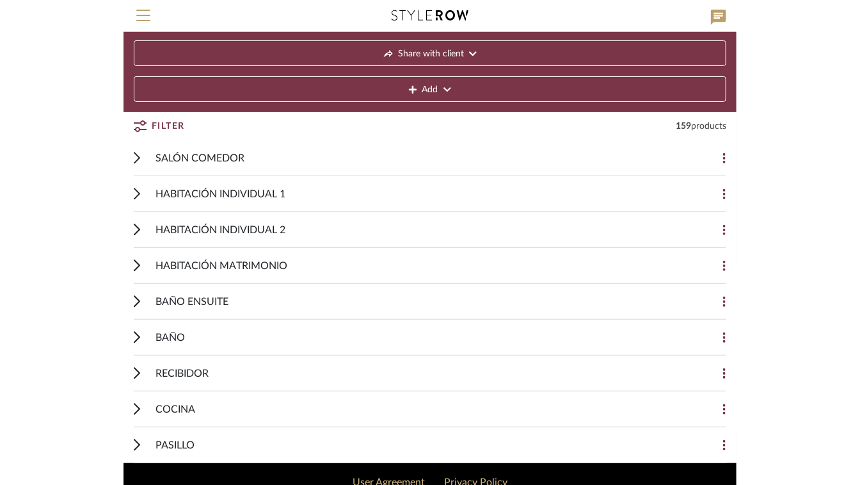
scroll to position [41, 0]
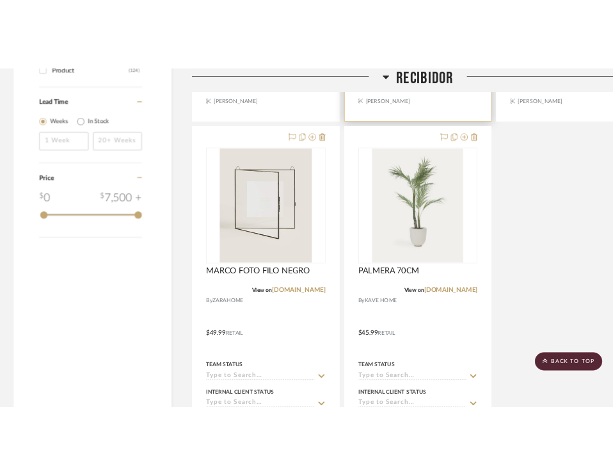
scroll to position [1728, 0]
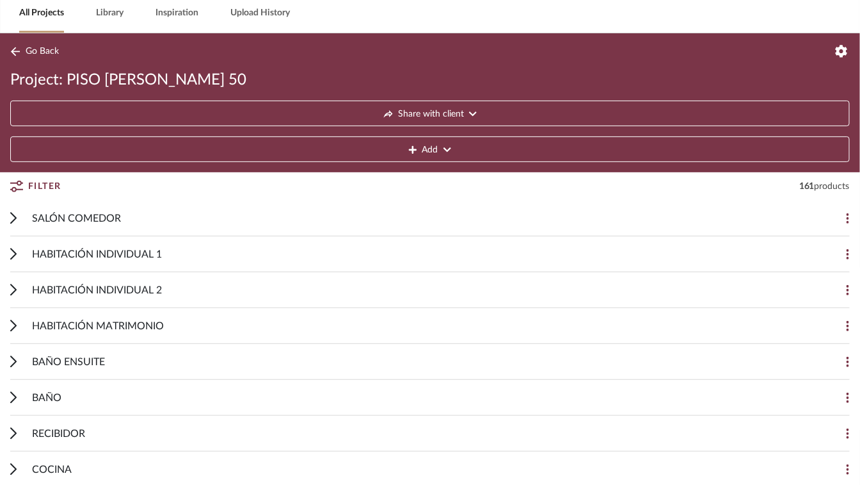
scroll to position [64, 0]
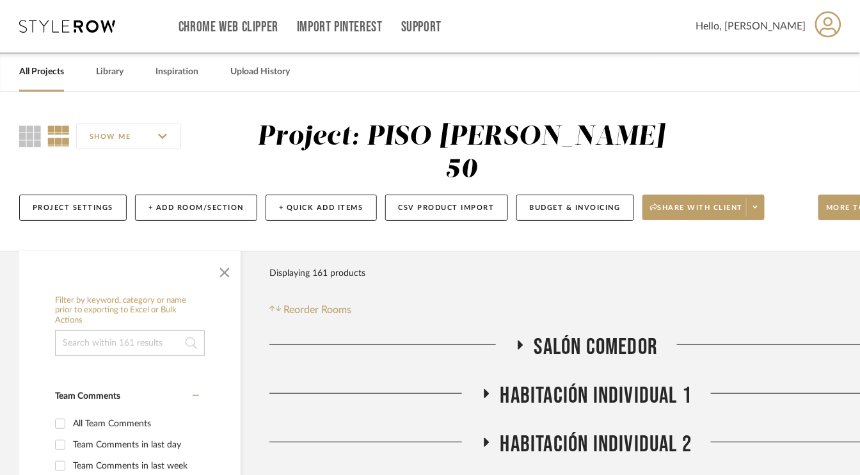
click at [489, 394] on icon at bounding box center [485, 394] width 15 height 10
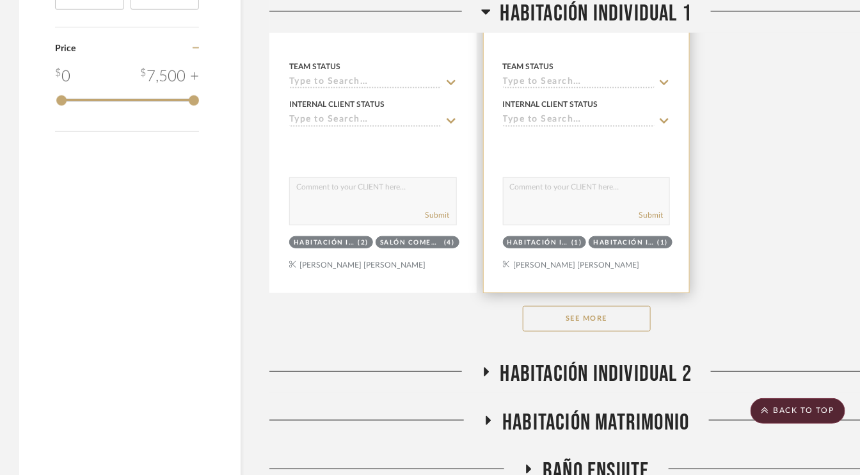
scroll to position [1856, 0]
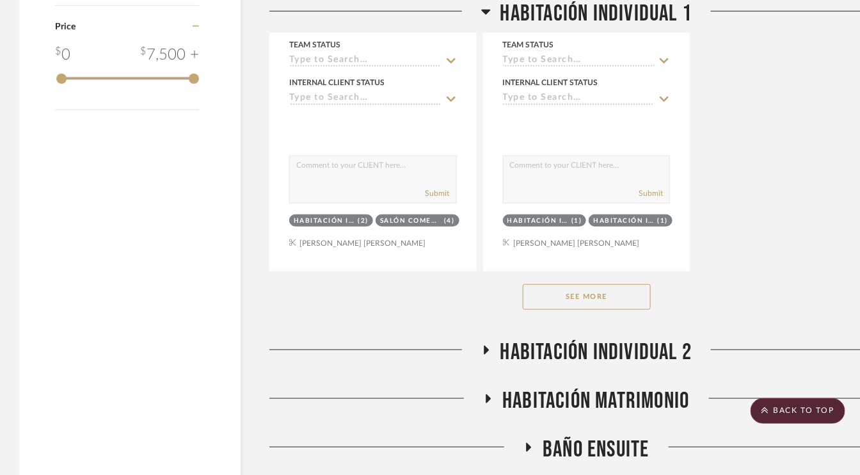
click at [604, 294] on button "See More" at bounding box center [587, 297] width 128 height 26
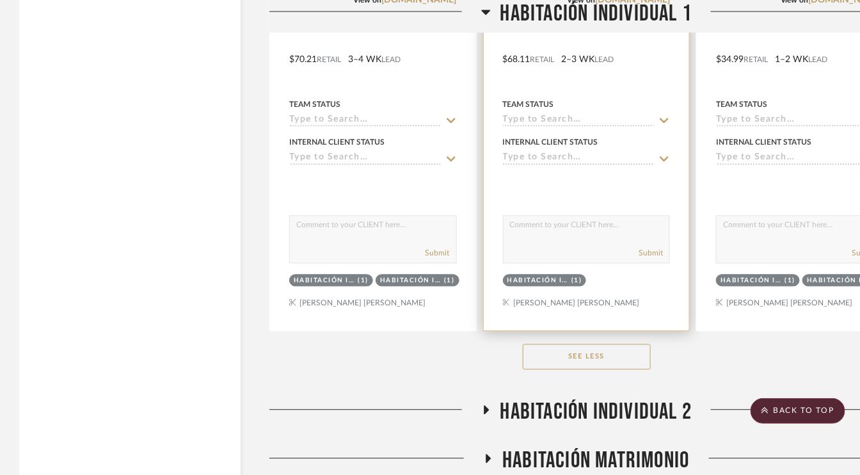
scroll to position [4161, 0]
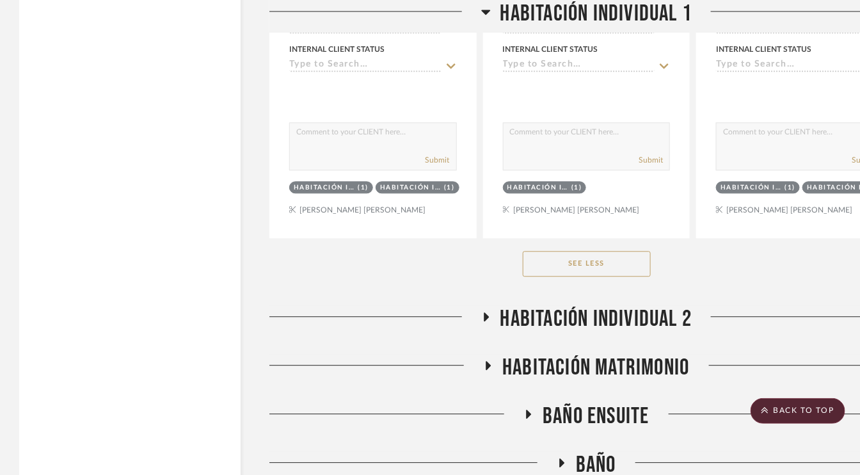
click at [486, 312] on icon at bounding box center [486, 316] width 5 height 9
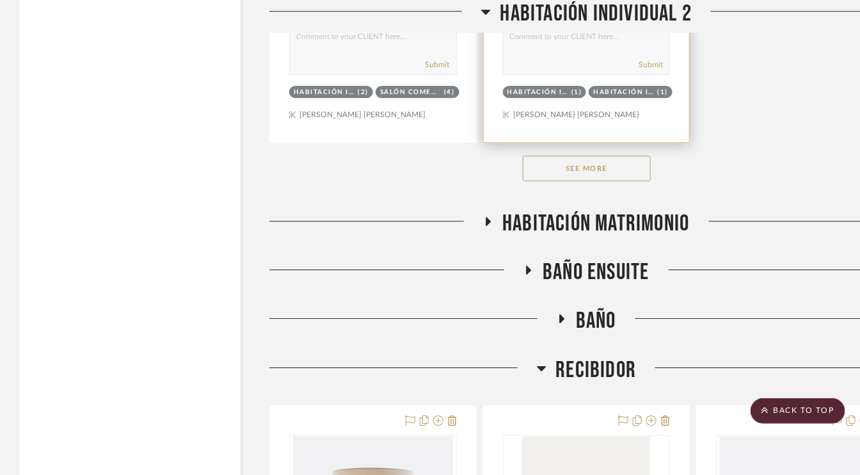
scroll to position [6081, 0]
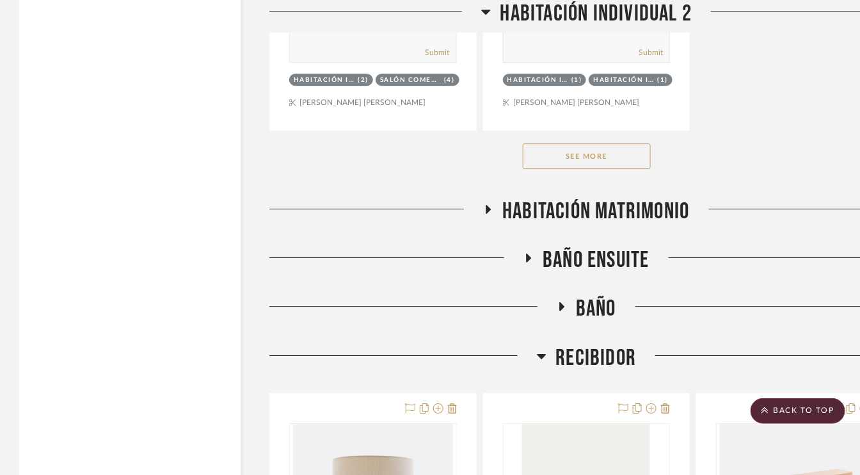
click at [613, 150] on button "See More" at bounding box center [587, 156] width 128 height 26
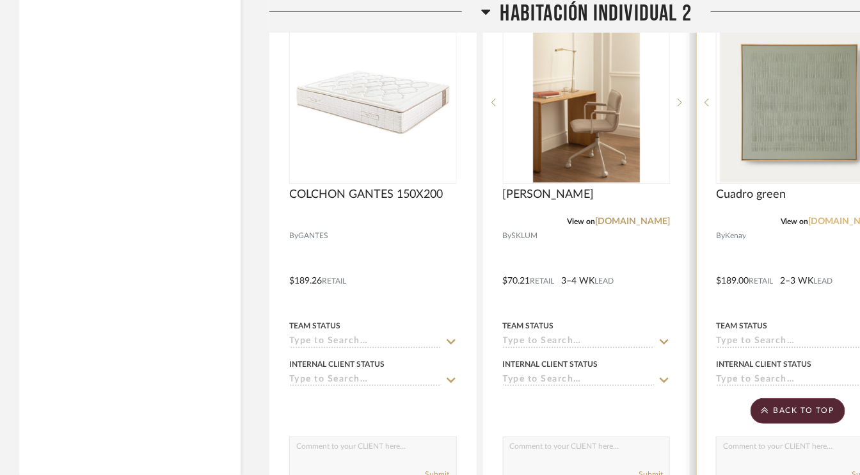
scroll to position [7937, 0]
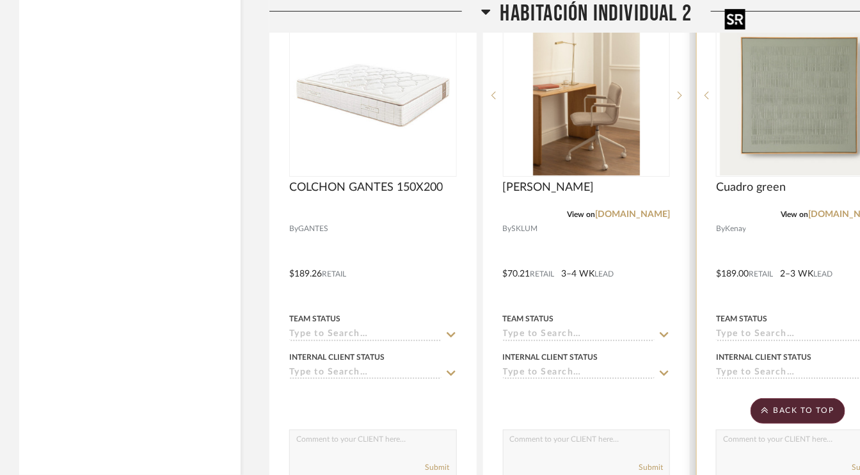
click at [802, 136] on img "0" at bounding box center [800, 95] width 160 height 160
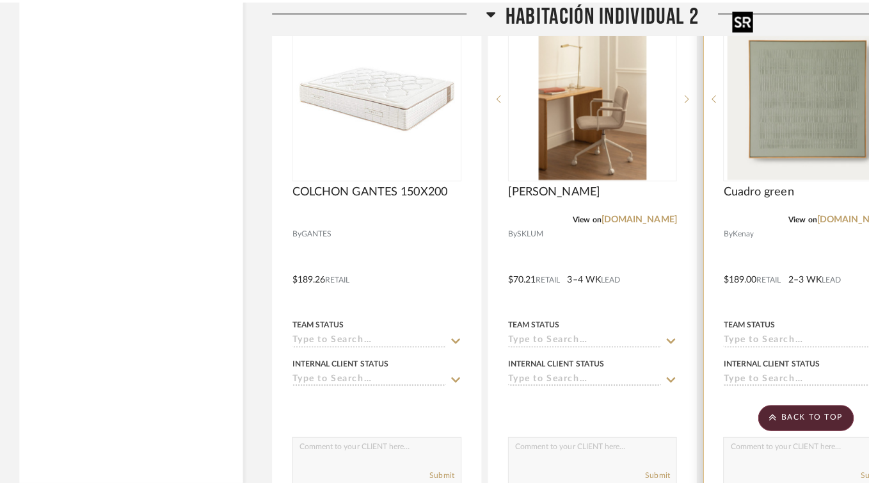
scroll to position [0, 0]
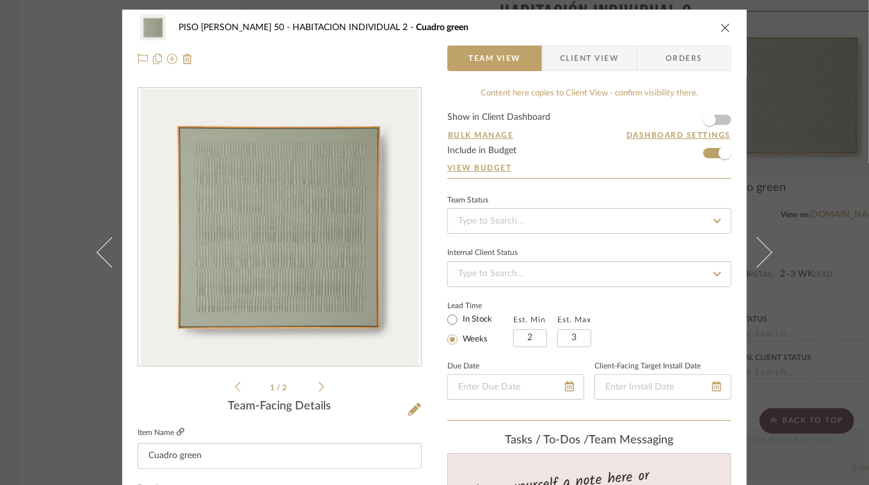
click at [179, 431] on icon at bounding box center [181, 432] width 8 height 8
click at [723, 27] on icon "close" at bounding box center [726, 27] width 10 height 10
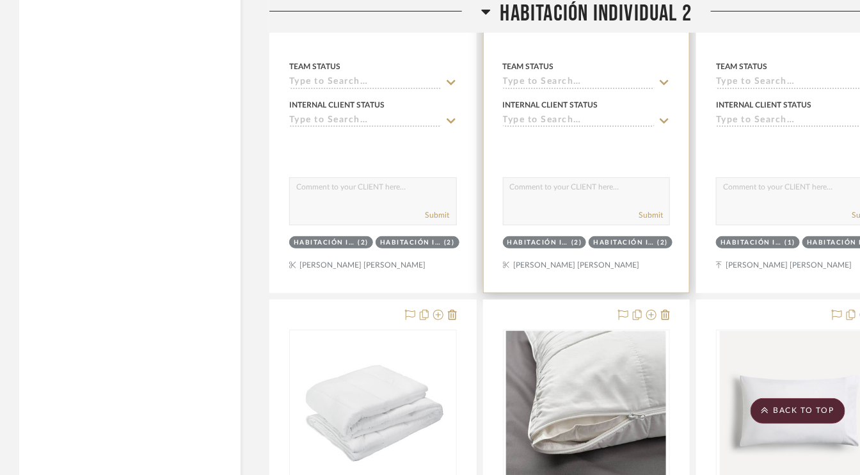
scroll to position [6465, 0]
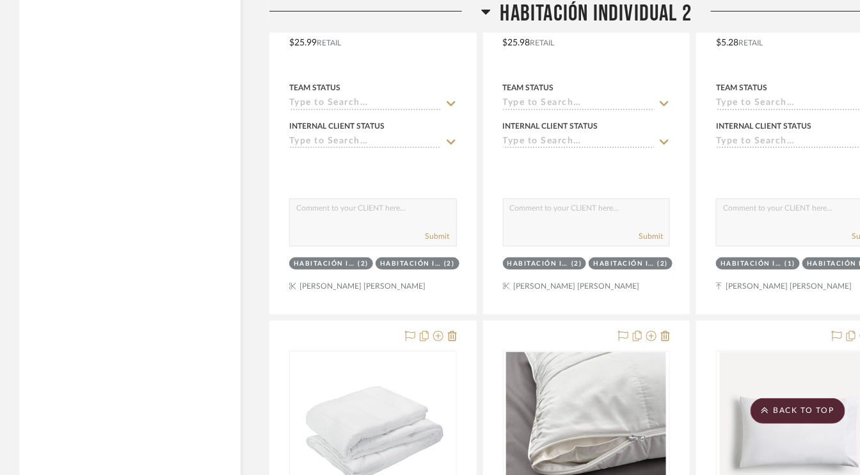
click at [485, 10] on icon at bounding box center [485, 12] width 9 height 5
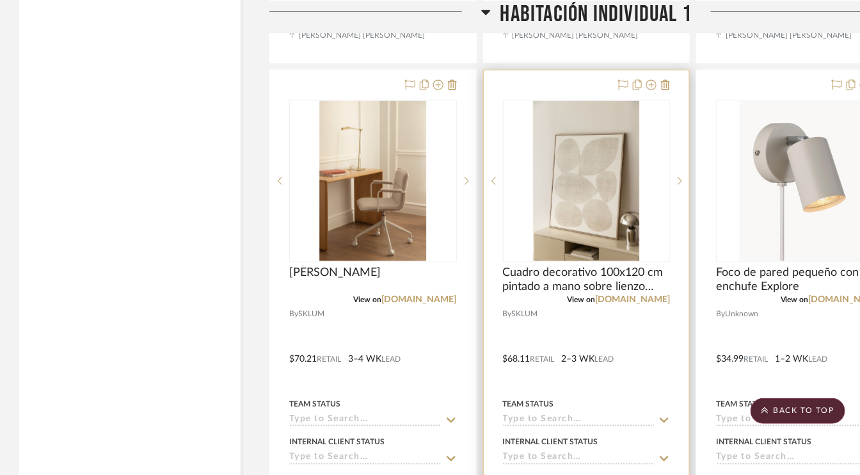
scroll to position [3777, 0]
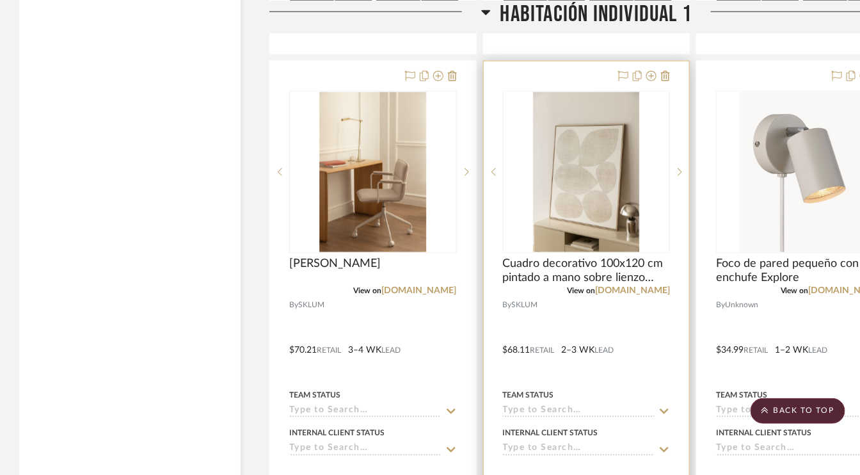
drag, startPoint x: 584, startPoint y: 282, endPoint x: 590, endPoint y: 267, distance: 15.8
click at [584, 285] on div "View on [DOMAIN_NAME]" at bounding box center [587, 291] width 168 height 12
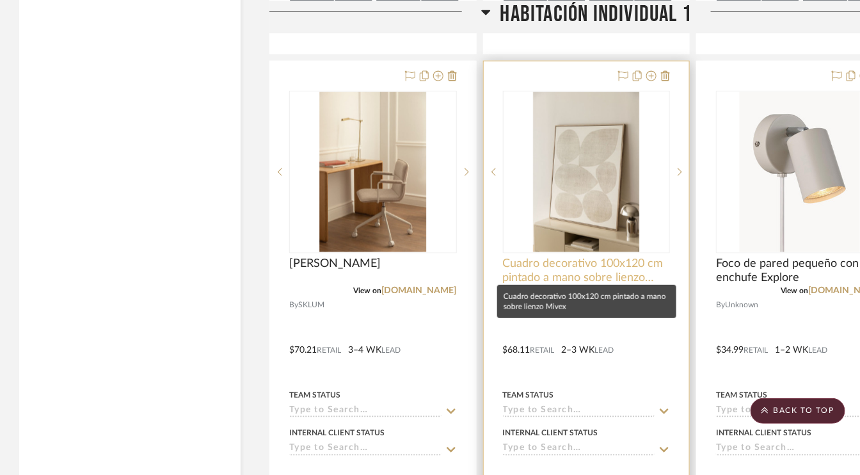
click at [588, 262] on span "Cuadro decorativo 100x120 cm pintado a mano sobre lienzo Mivex" at bounding box center [587, 271] width 168 height 28
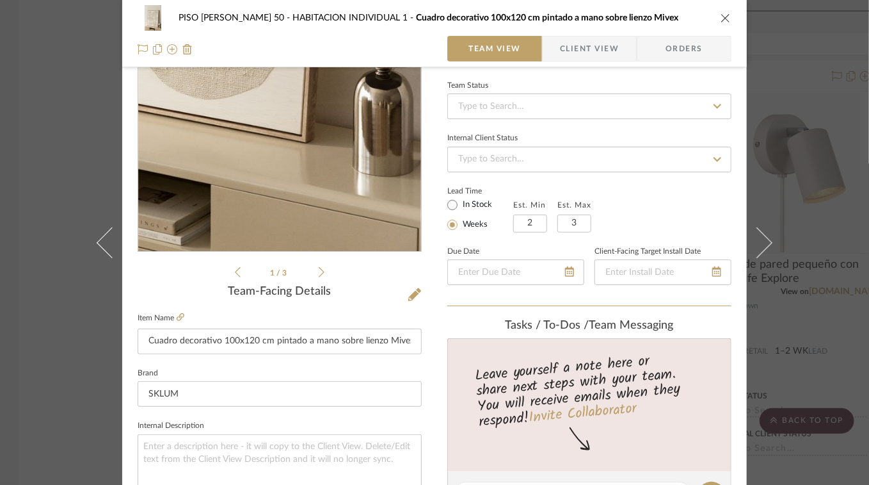
scroll to position [128, 0]
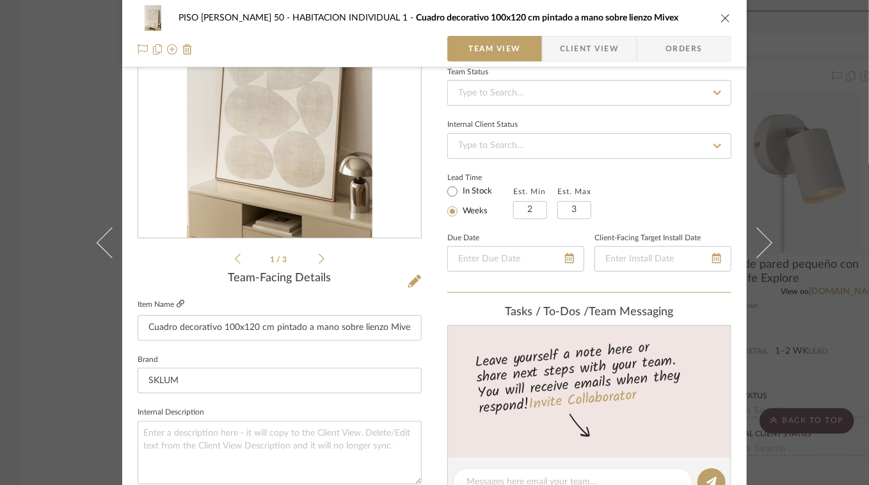
click at [178, 302] on icon at bounding box center [181, 304] width 8 height 8
click at [725, 17] on icon "close" at bounding box center [726, 18] width 10 height 10
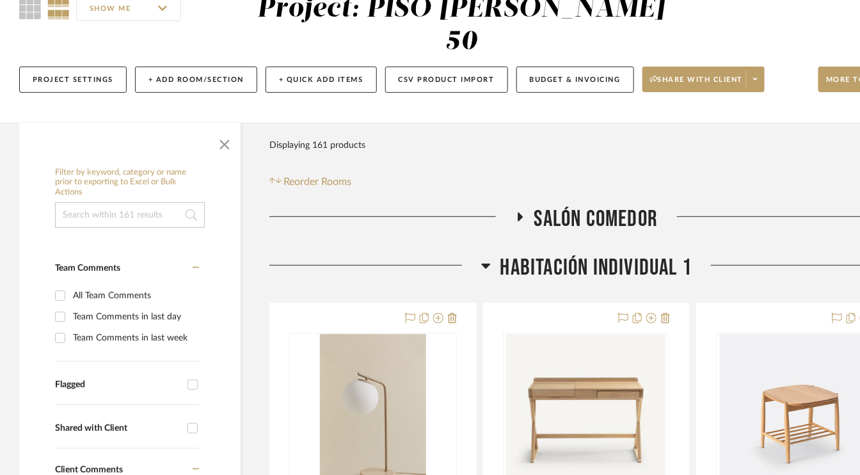
click at [485, 264] on icon at bounding box center [485, 266] width 9 height 5
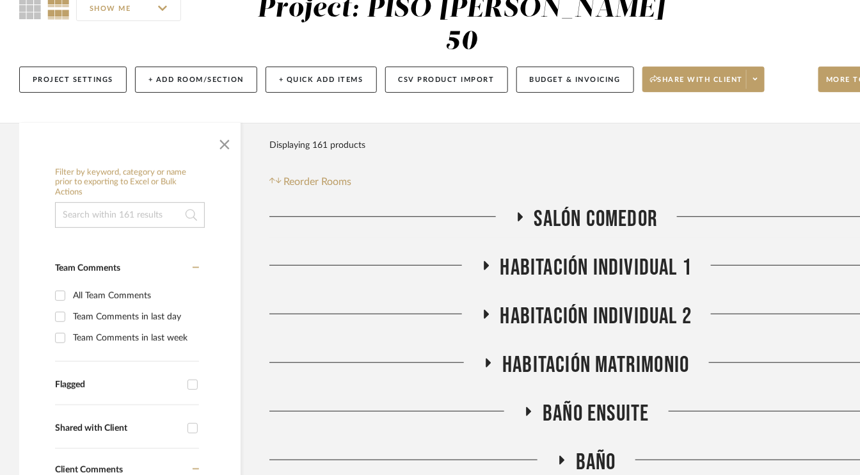
click at [483, 362] on icon at bounding box center [488, 363] width 15 height 10
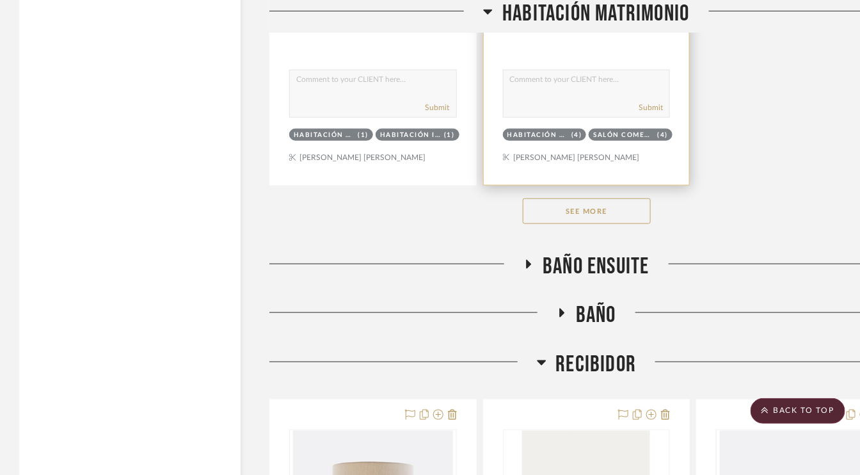
scroll to position [2048, 0]
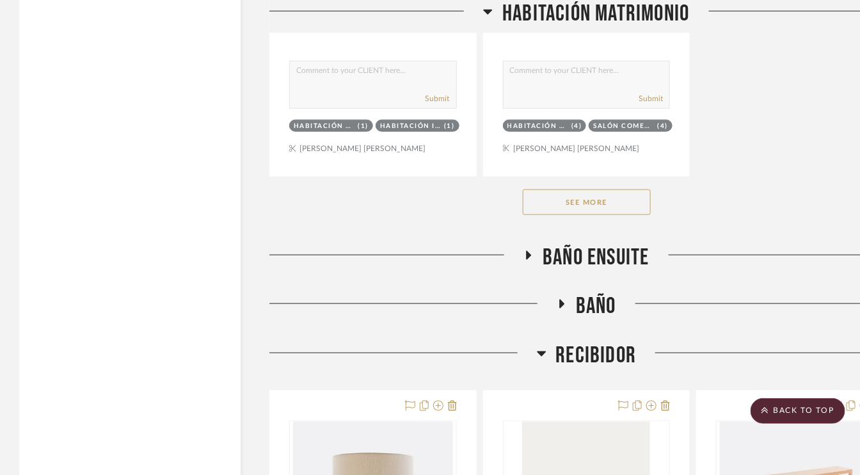
click at [620, 204] on button "See More" at bounding box center [587, 202] width 128 height 26
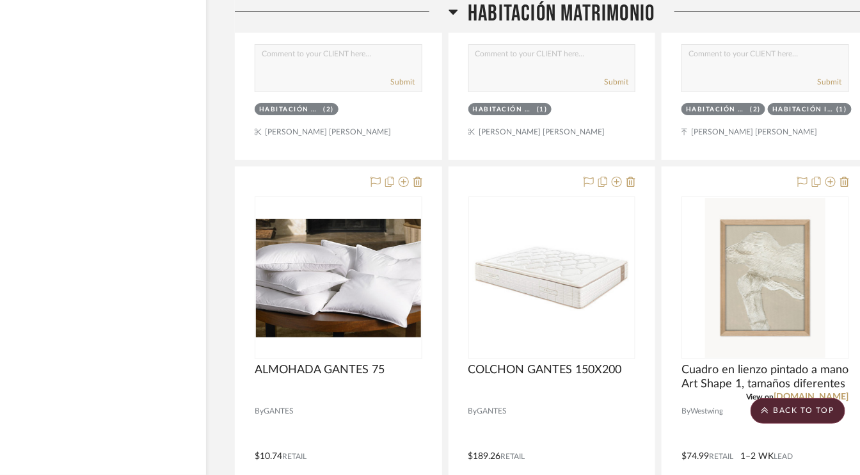
scroll to position [3201, 38]
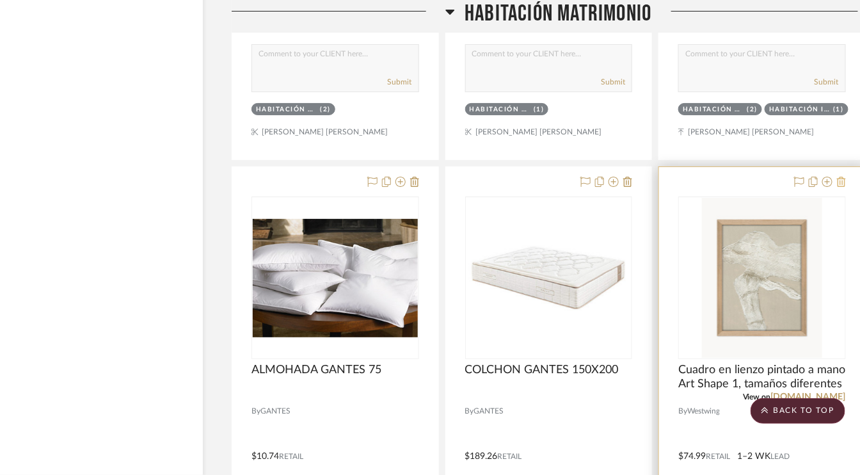
click at [840, 177] on icon at bounding box center [841, 182] width 9 height 10
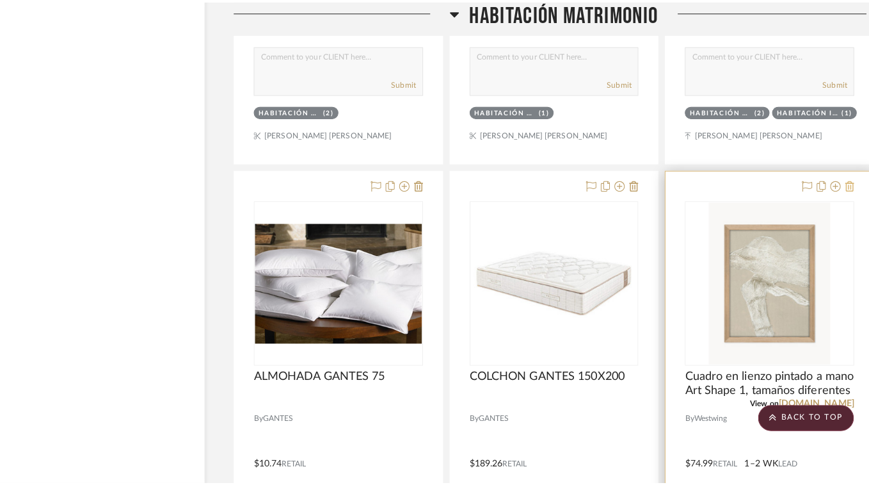
scroll to position [0, 0]
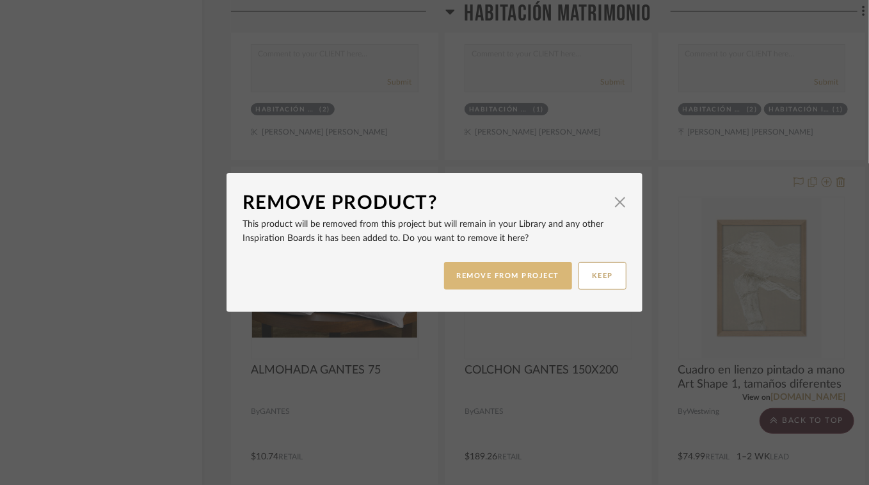
click at [528, 275] on button "REMOVE FROM PROJECT" at bounding box center [508, 276] width 129 height 28
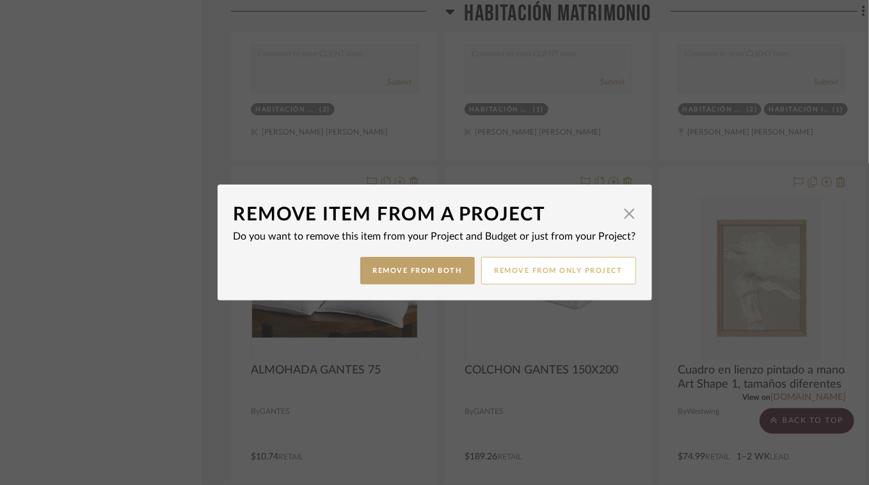
click at [524, 274] on button "Remove from only Project" at bounding box center [558, 271] width 155 height 28
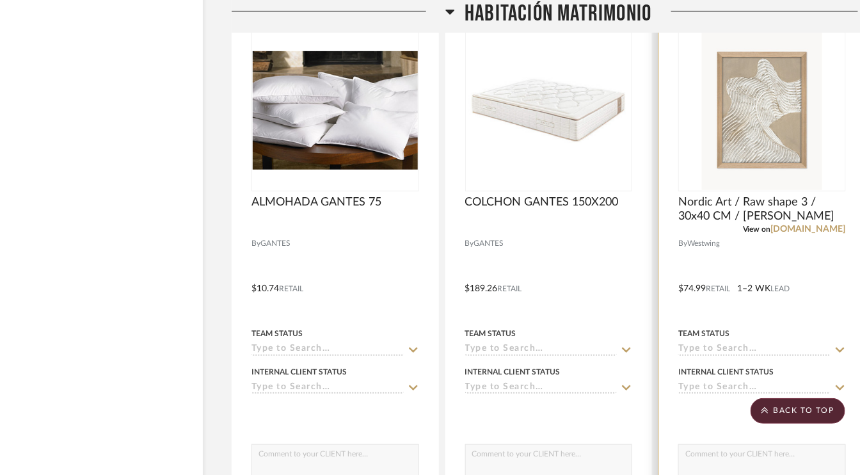
scroll to position [3201, 38]
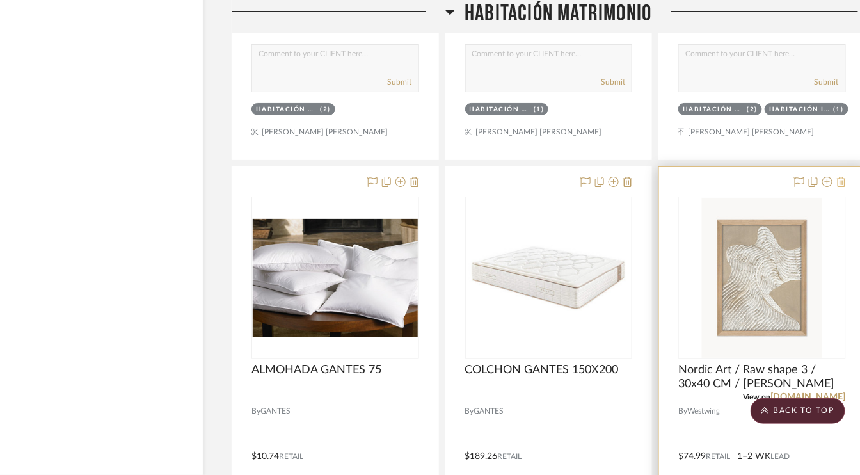
click at [840, 179] on icon at bounding box center [841, 182] width 9 height 10
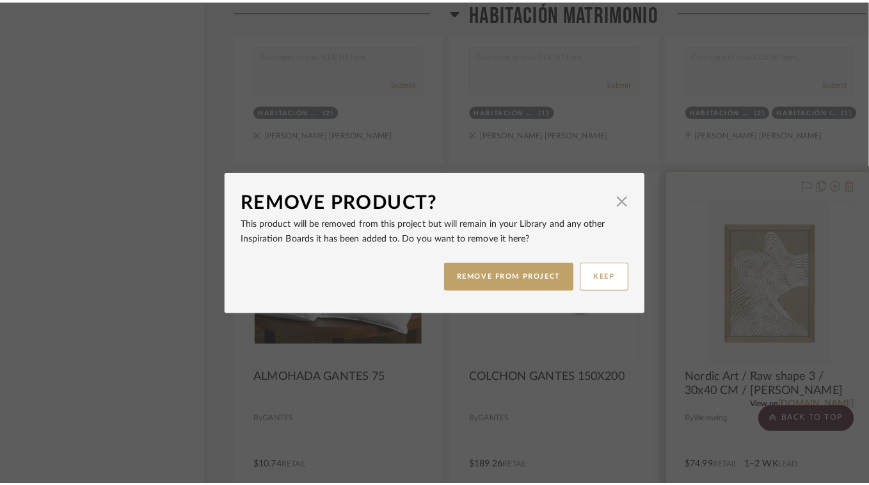
scroll to position [0, 0]
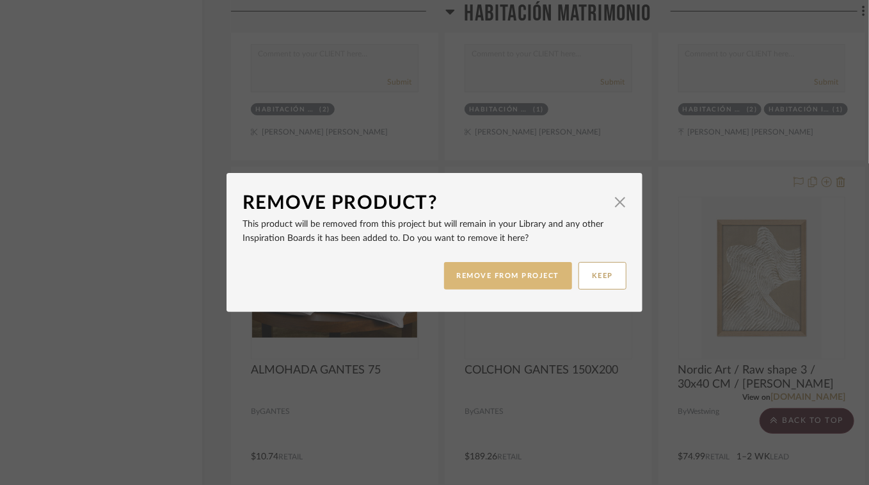
click at [522, 270] on button "REMOVE FROM PROJECT" at bounding box center [508, 276] width 129 height 28
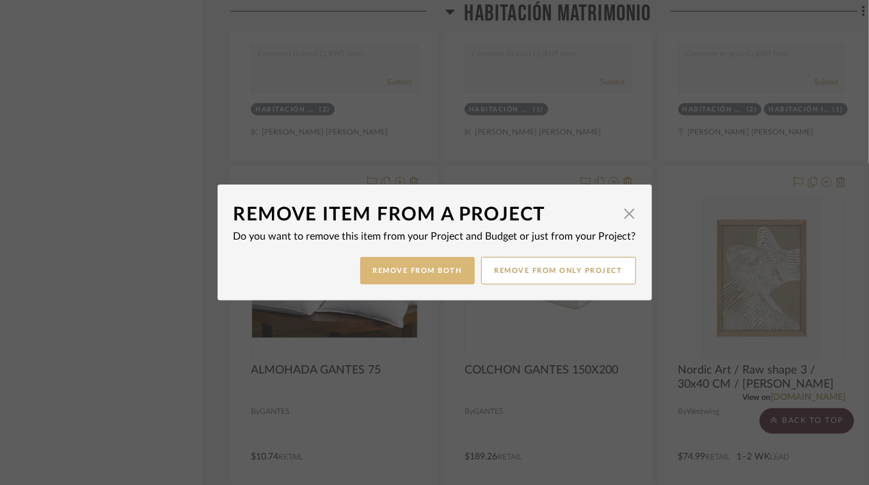
click at [431, 276] on button "Remove from Both" at bounding box center [417, 271] width 115 height 28
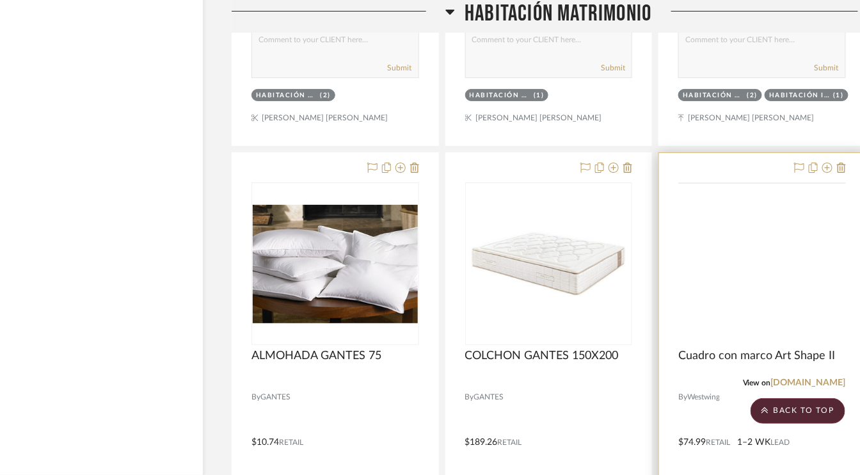
scroll to position [3201, 38]
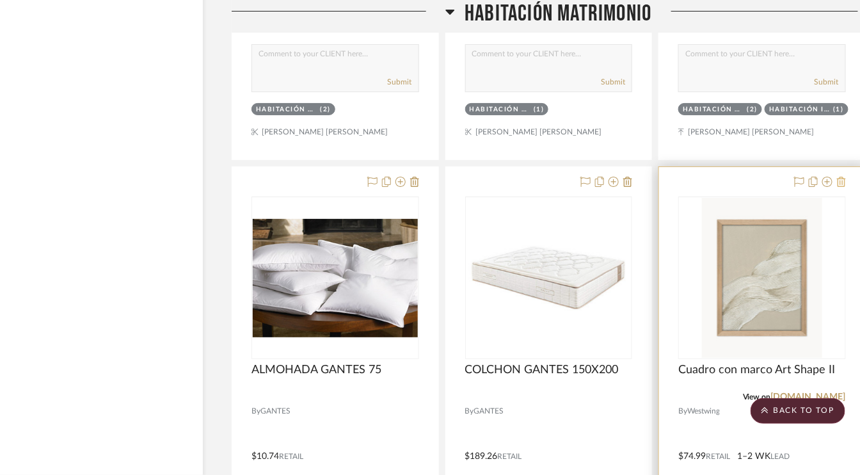
click at [840, 180] on icon at bounding box center [841, 182] width 9 height 10
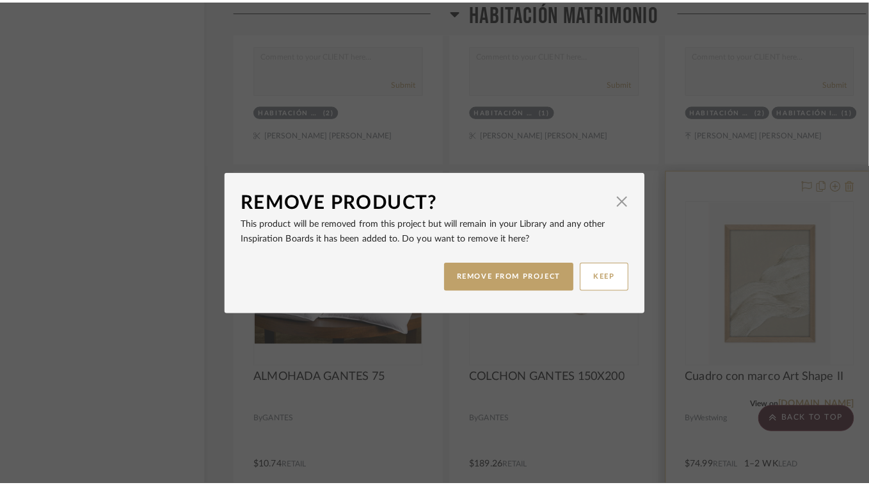
scroll to position [0, 0]
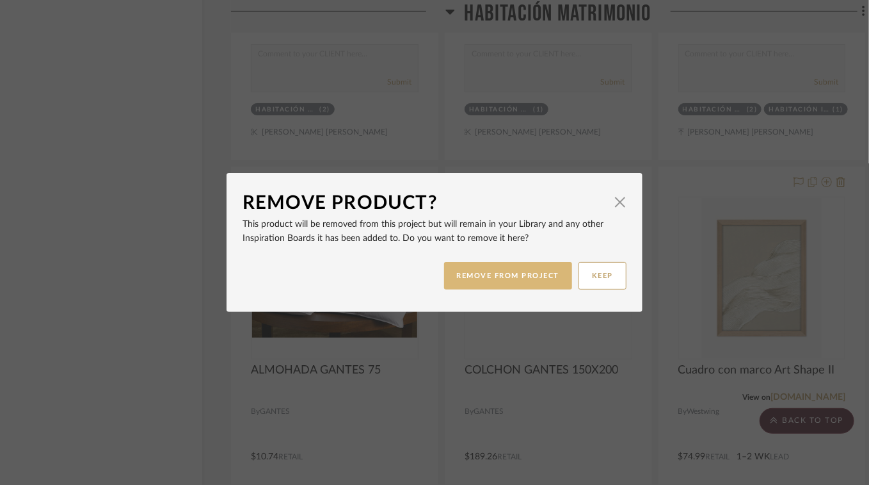
click at [522, 277] on button "REMOVE FROM PROJECT" at bounding box center [508, 276] width 129 height 28
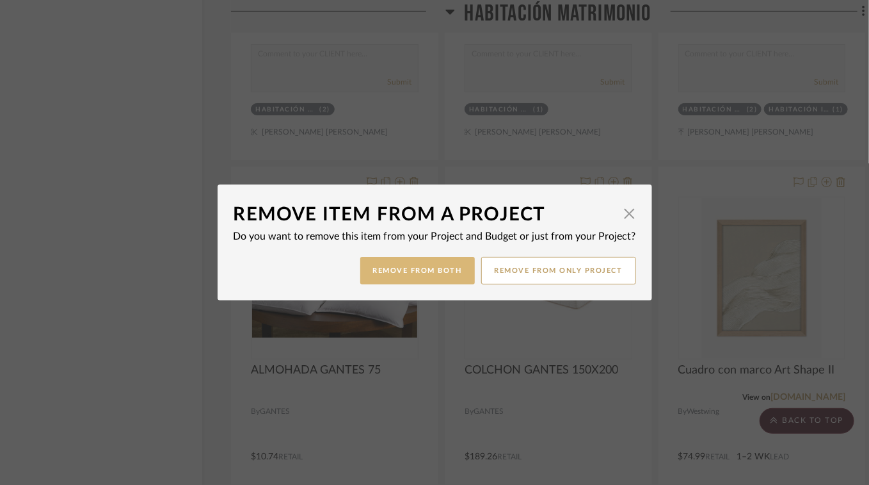
click at [394, 269] on button "Remove from Both" at bounding box center [417, 271] width 115 height 28
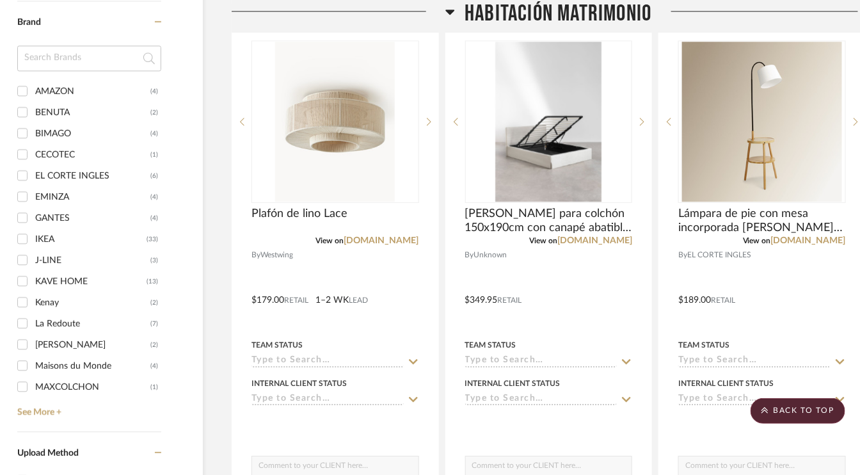
scroll to position [1088, 38]
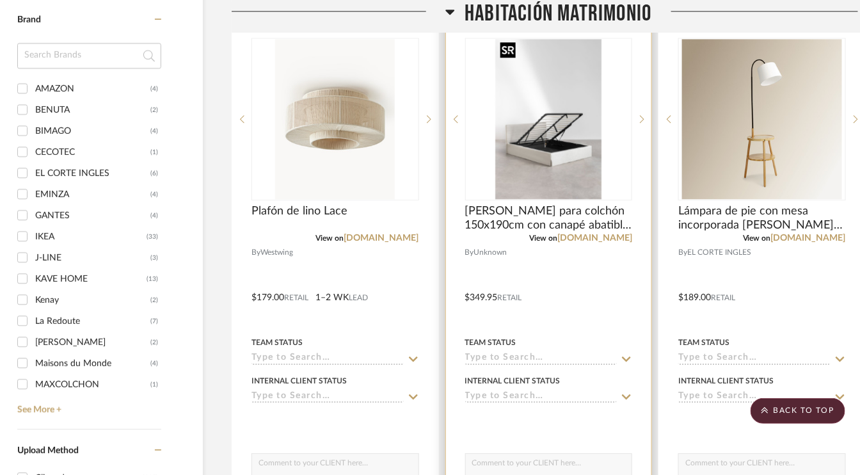
click at [563, 161] on img "0" at bounding box center [548, 119] width 106 height 160
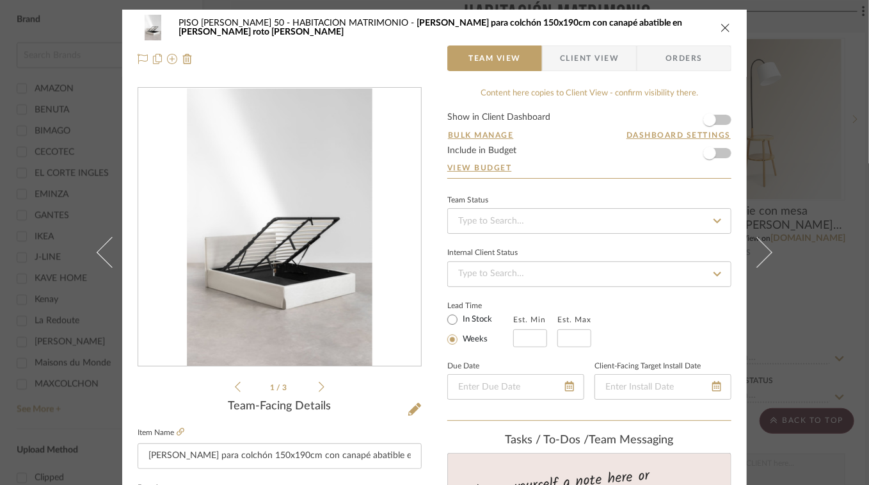
scroll to position [64, 0]
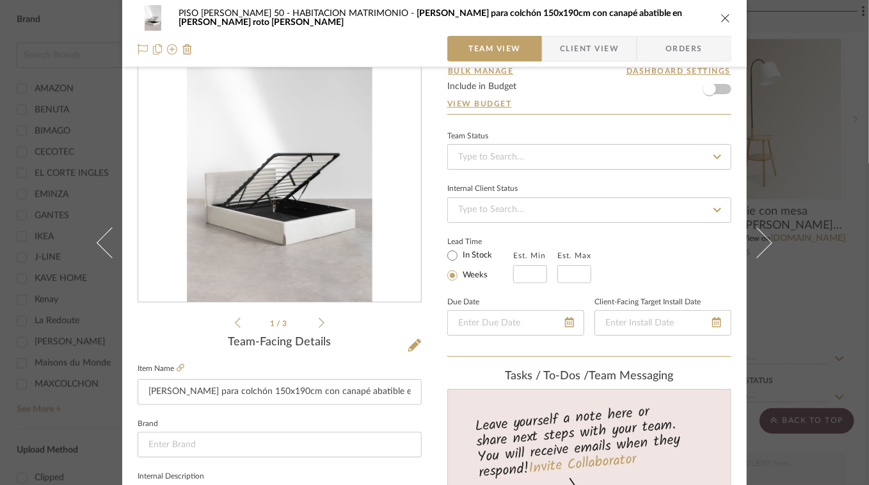
click at [726, 17] on icon "close" at bounding box center [726, 18] width 10 height 10
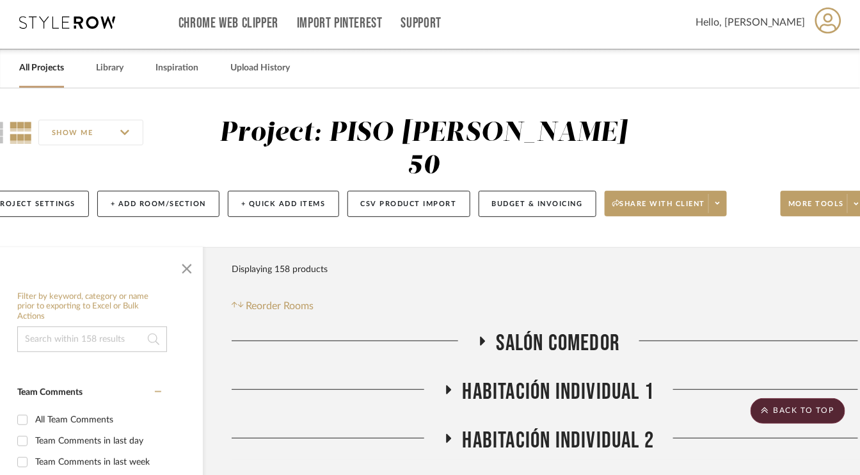
scroll to position [0, 38]
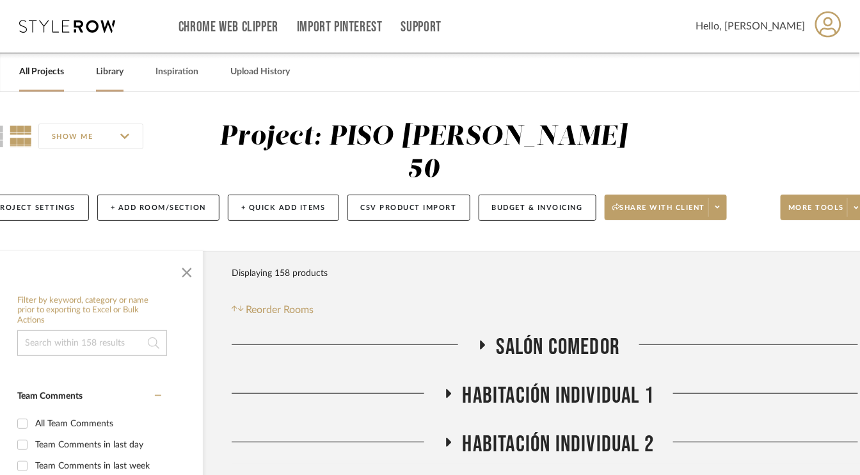
click at [116, 73] on link "Library" at bounding box center [110, 71] width 28 height 17
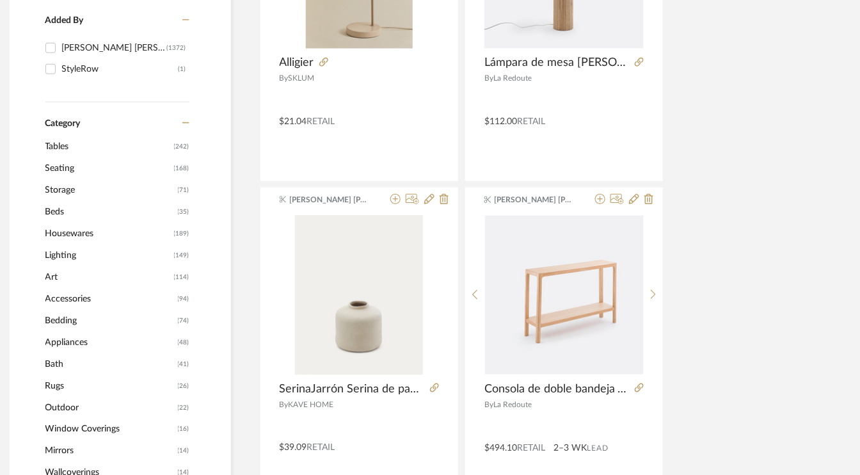
click at [65, 211] on span "Beds" at bounding box center [109, 212] width 129 height 22
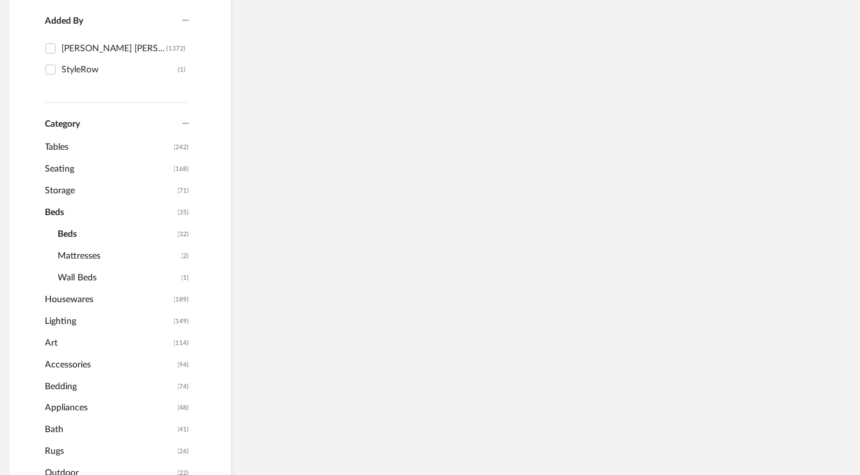
scroll to position [381, 38]
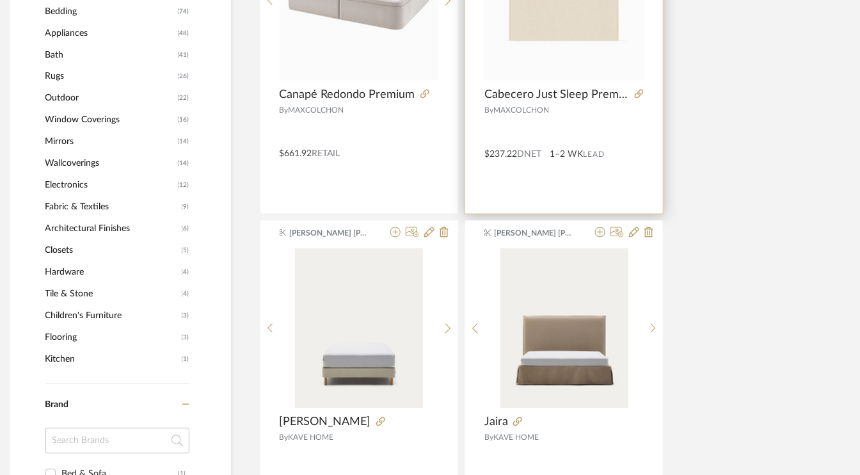
scroll to position [830, 38]
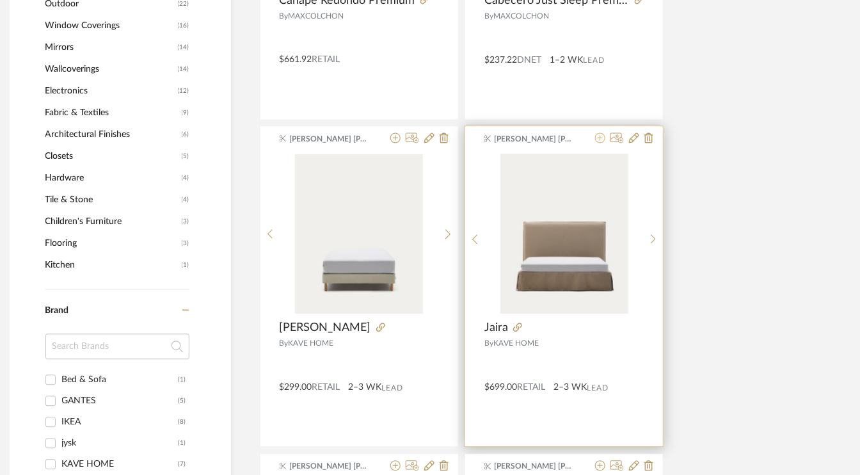
click at [602, 138] on icon at bounding box center [600, 138] width 10 height 10
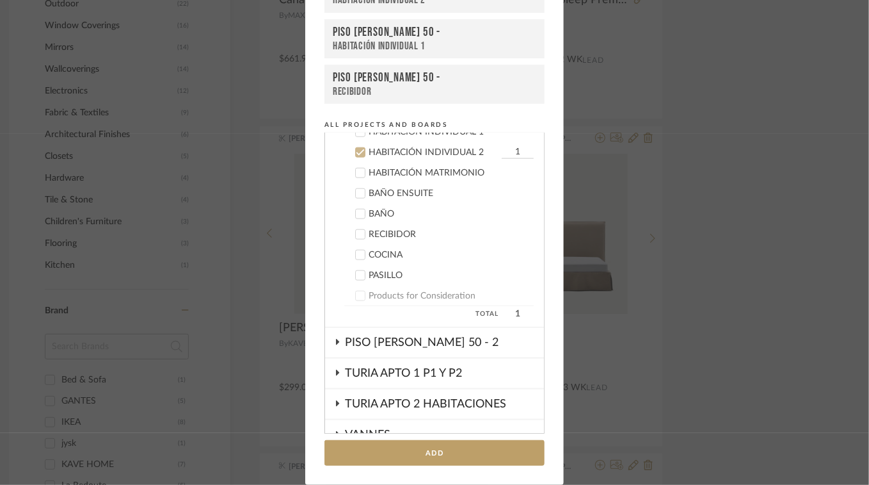
scroll to position [611, 0]
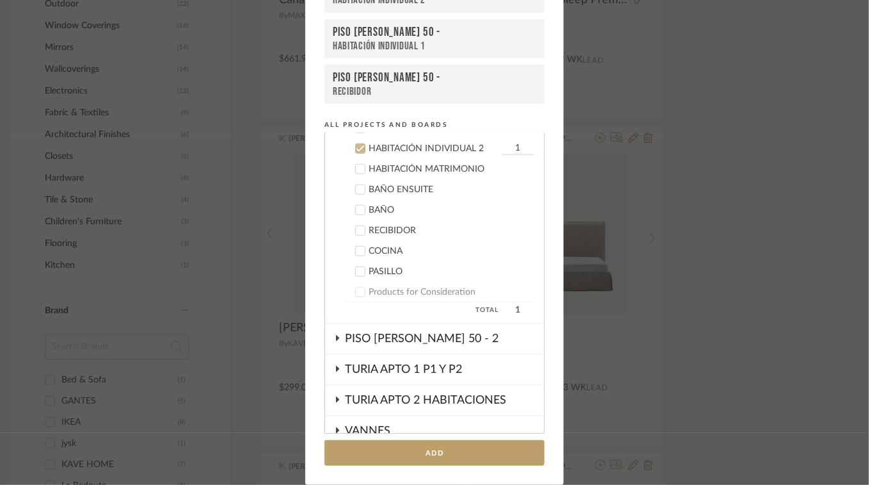
click at [359, 166] on icon at bounding box center [360, 169] width 9 height 9
click at [356, 144] on icon at bounding box center [360, 148] width 9 height 9
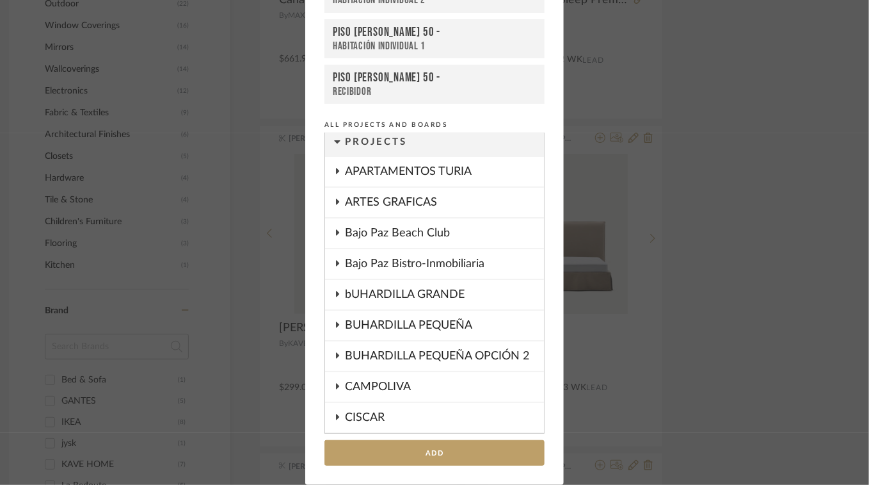
scroll to position [0, 0]
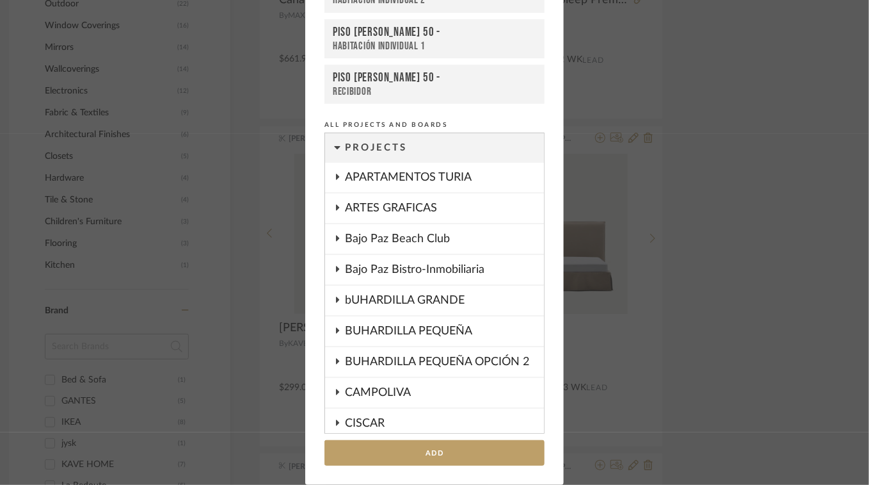
click at [497, 43] on div "HABITACIÓN INDIVIDUAL 1" at bounding box center [435, 46] width 204 height 13
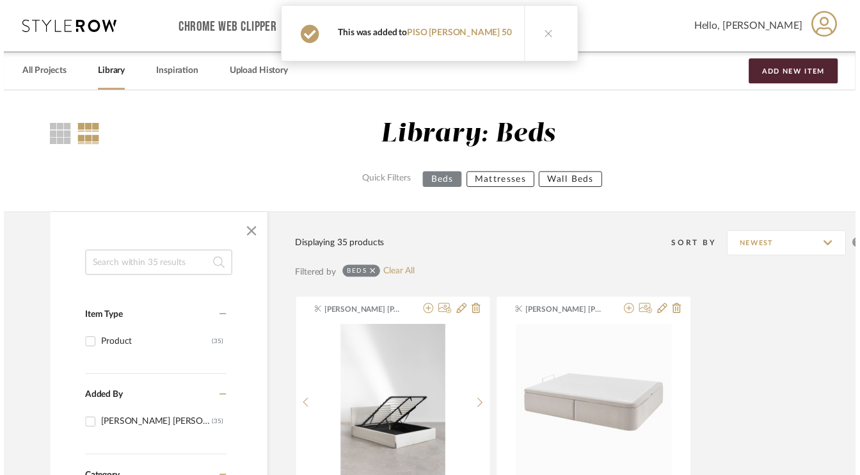
scroll to position [830, 38]
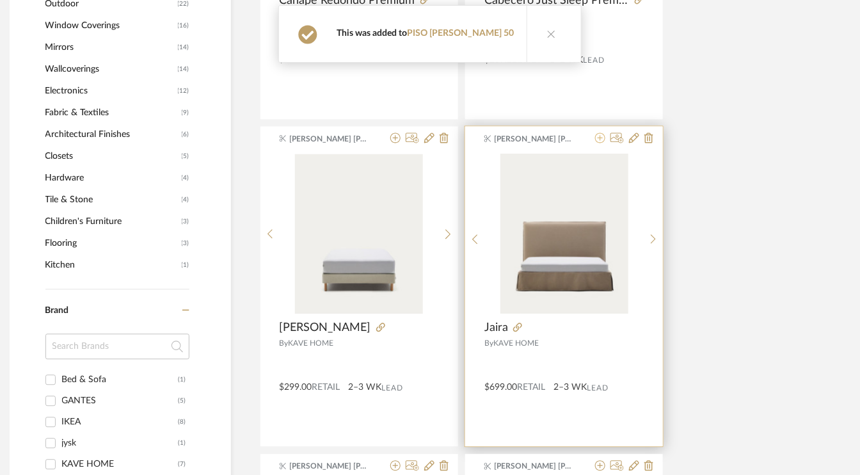
click at [599, 138] on icon at bounding box center [600, 138] width 10 height 10
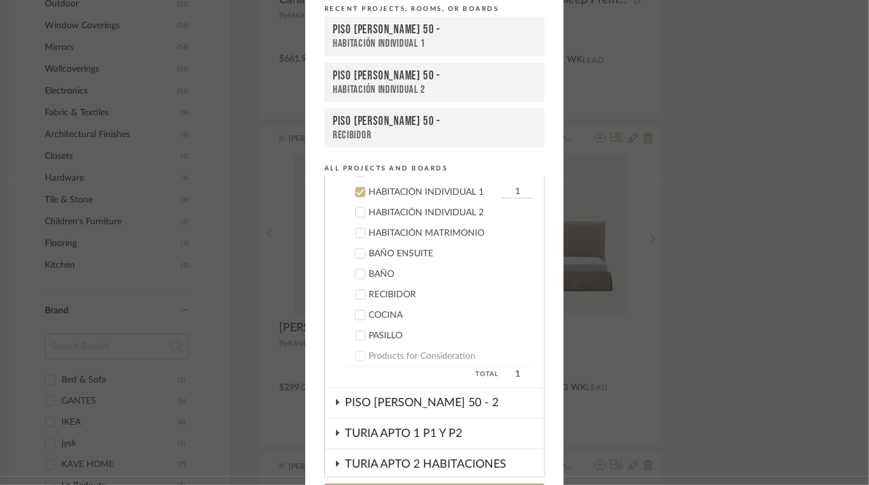
scroll to position [93, 0]
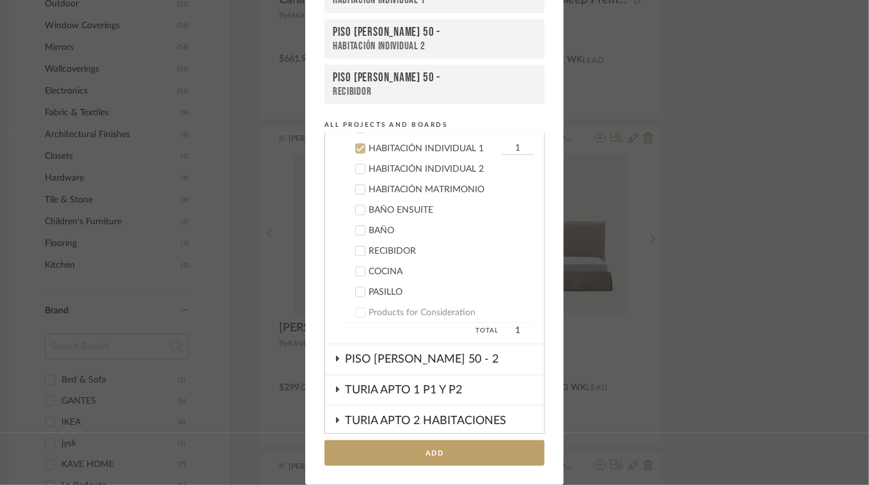
click at [712, 137] on div "Add to Projects Recent Projects, Rooms, or Boards PISO [PERSON_NAME] 50 - HABIT…" at bounding box center [434, 242] width 869 height 485
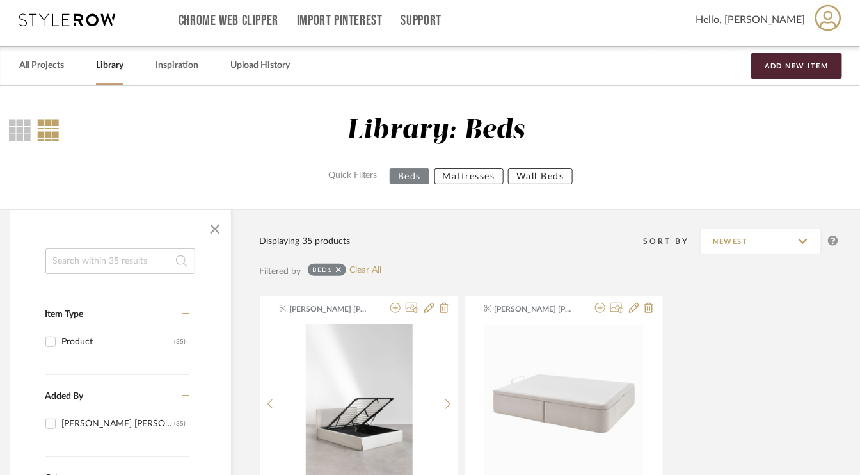
scroll to position [0, 38]
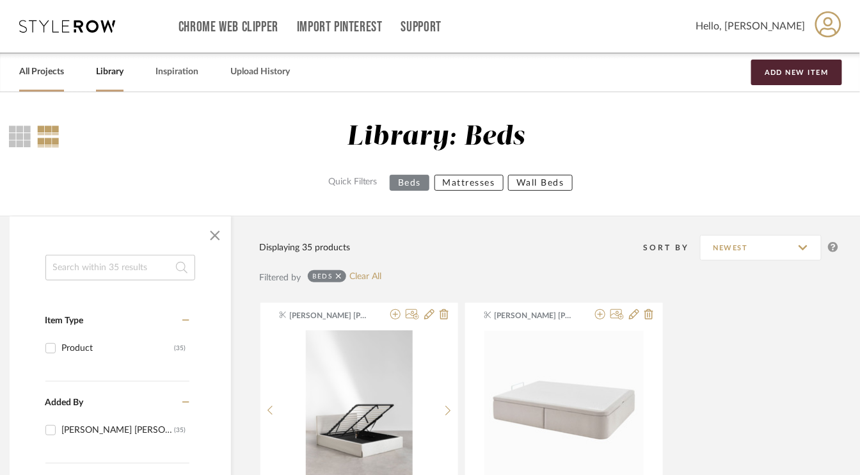
click at [42, 74] on link "All Projects" at bounding box center [41, 71] width 45 height 17
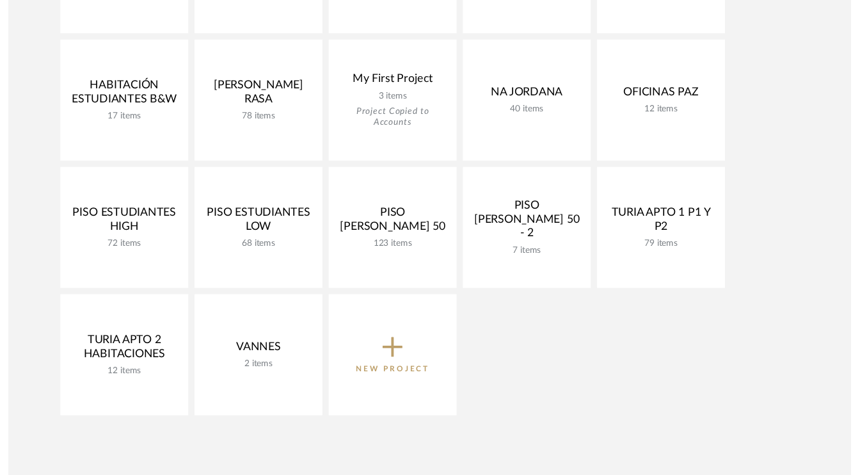
scroll to position [576, 0]
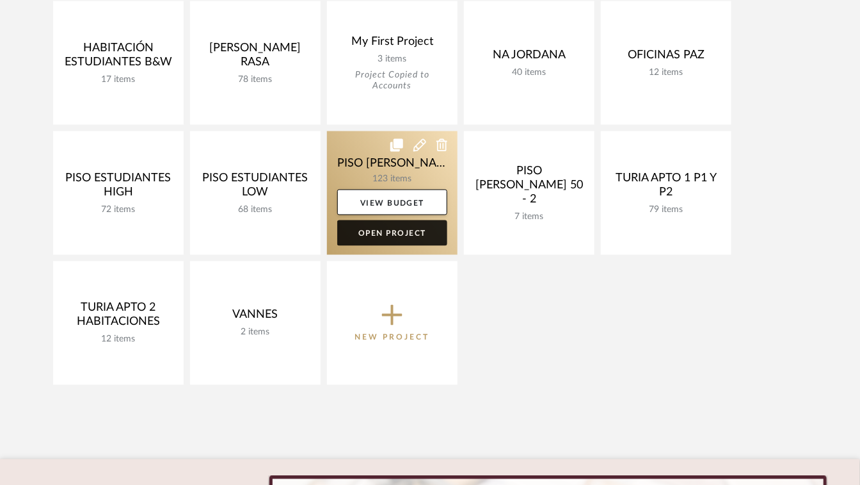
click at [389, 229] on link "Open Project" at bounding box center [392, 233] width 110 height 26
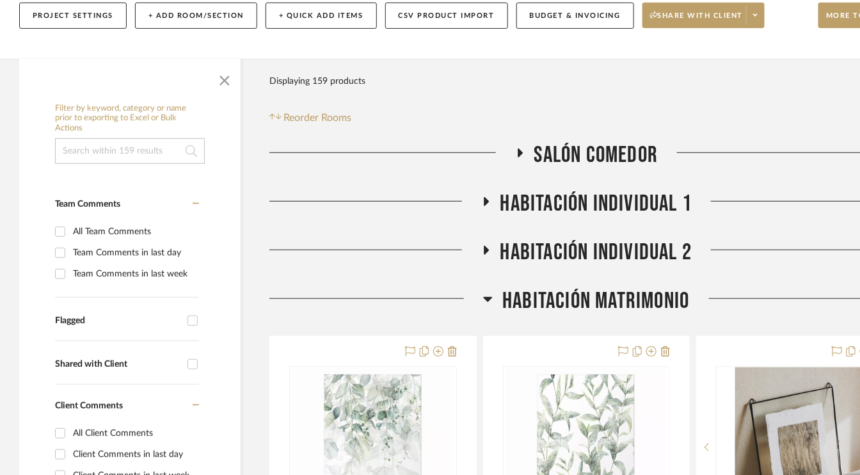
click at [492, 298] on icon at bounding box center [488, 298] width 10 height 15
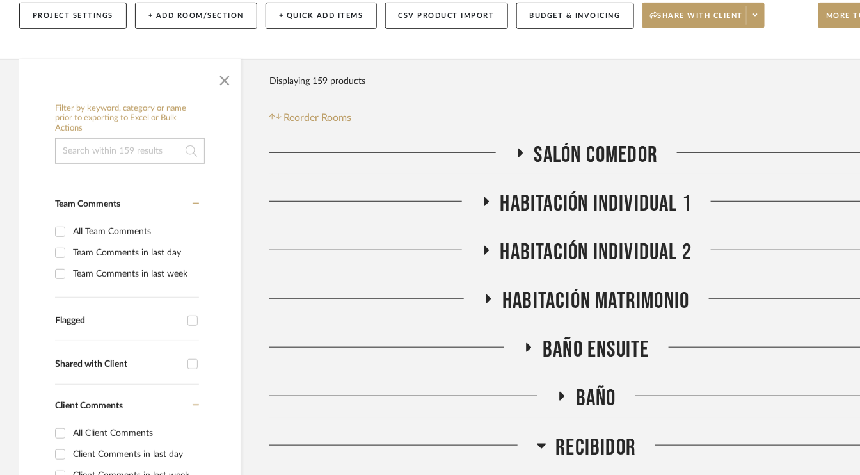
click at [488, 294] on fa-icon at bounding box center [488, 303] width 10 height 19
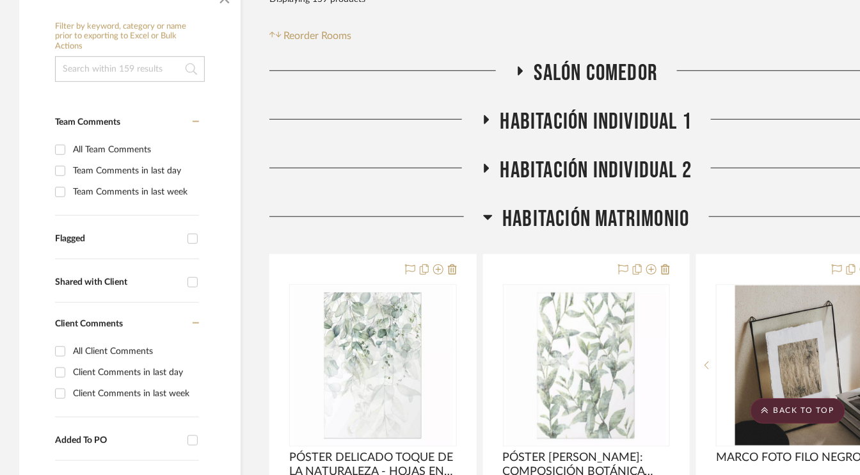
scroll to position [256, 0]
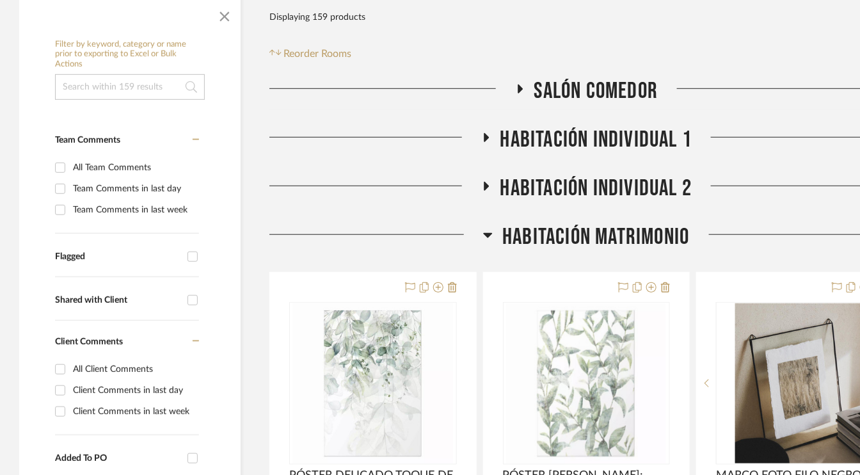
click at [486, 136] on icon at bounding box center [486, 137] width 5 height 9
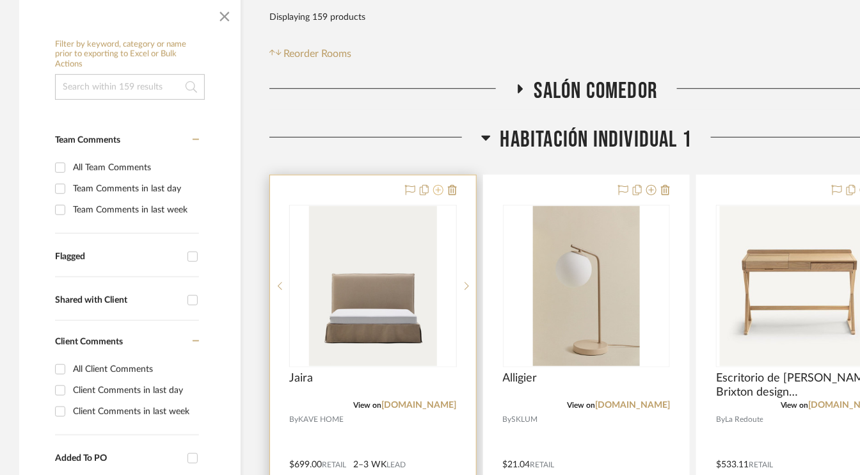
click at [441, 189] on icon at bounding box center [438, 190] width 10 height 10
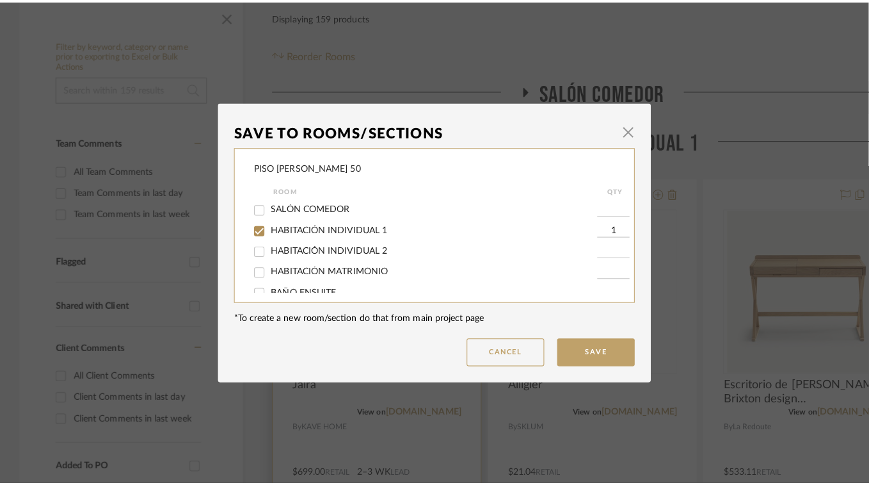
scroll to position [0, 0]
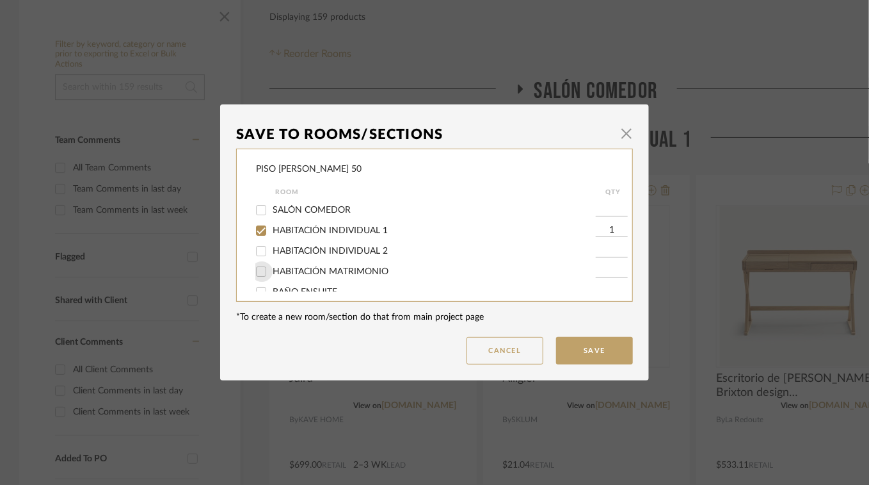
click at [256, 273] on input "HABITACIÓN MATRIMONIO" at bounding box center [261, 271] width 20 height 20
checkbox input "true"
type input "1"
click at [257, 227] on input "HABITACIÓN INDIVIDUAL 1" at bounding box center [261, 230] width 20 height 20
checkbox input "false"
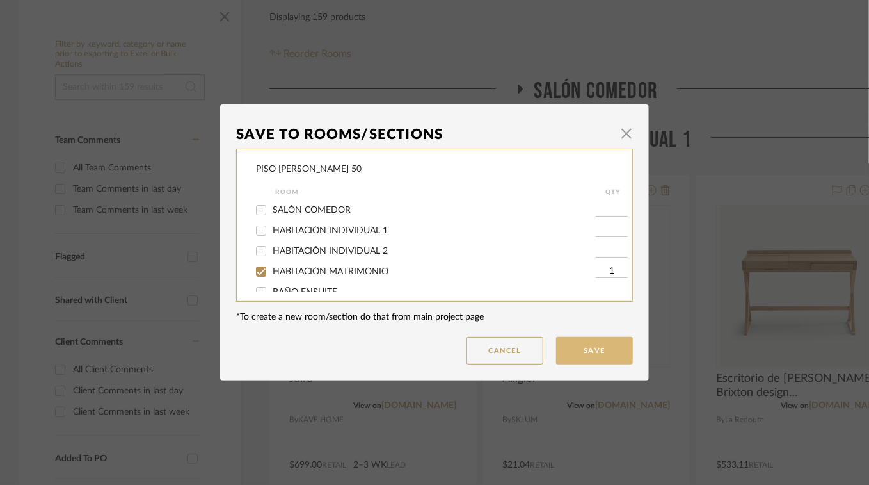
click at [600, 348] on button "Save" at bounding box center [594, 351] width 77 height 28
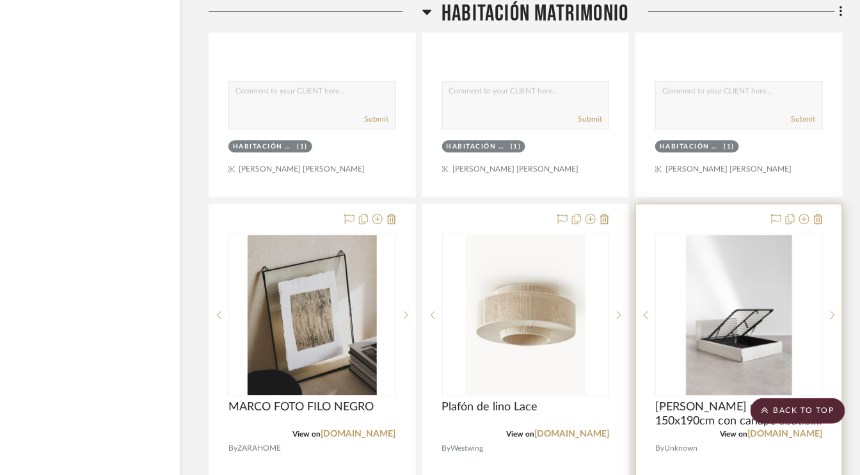
scroll to position [2656, 61]
click at [818, 217] on icon at bounding box center [818, 219] width 9 height 10
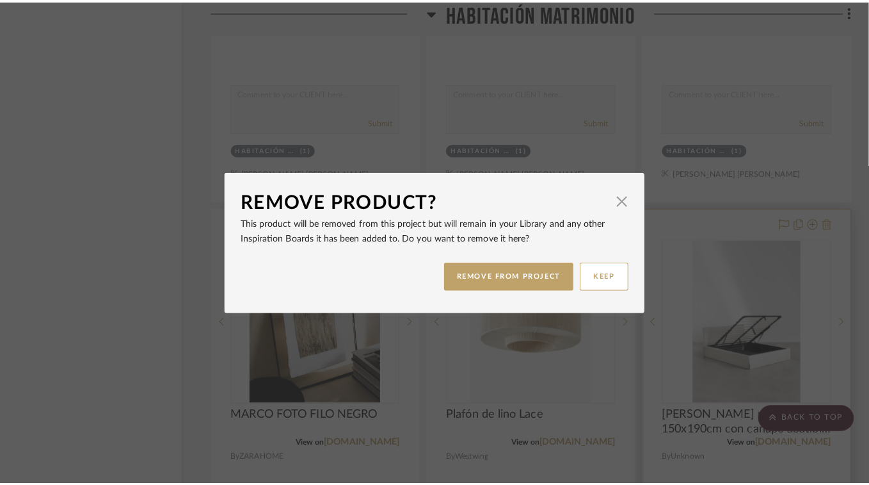
scroll to position [0, 0]
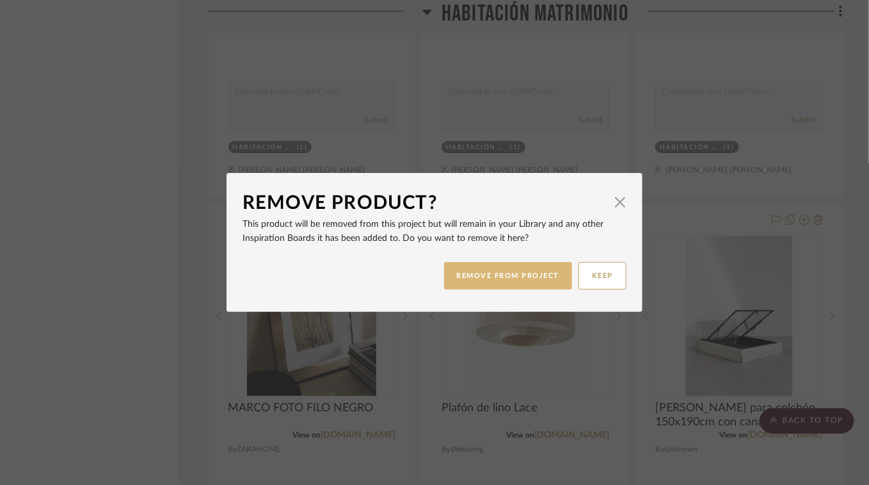
click at [513, 273] on button "REMOVE FROM PROJECT" at bounding box center [508, 276] width 129 height 28
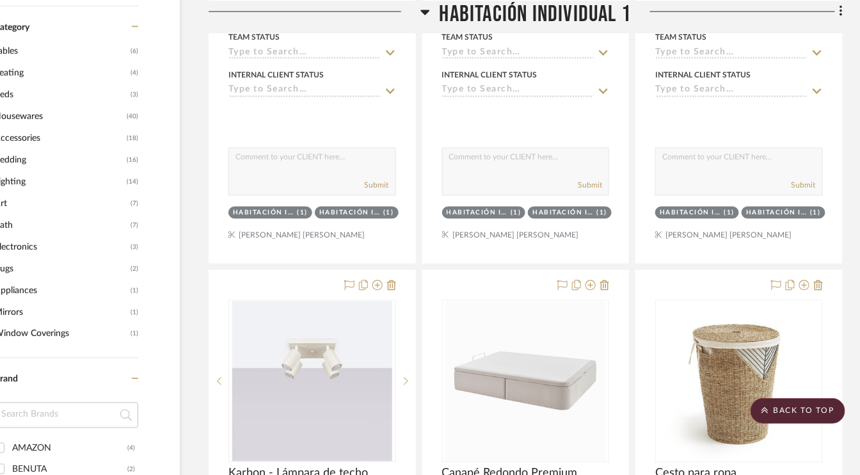
scroll to position [863, 61]
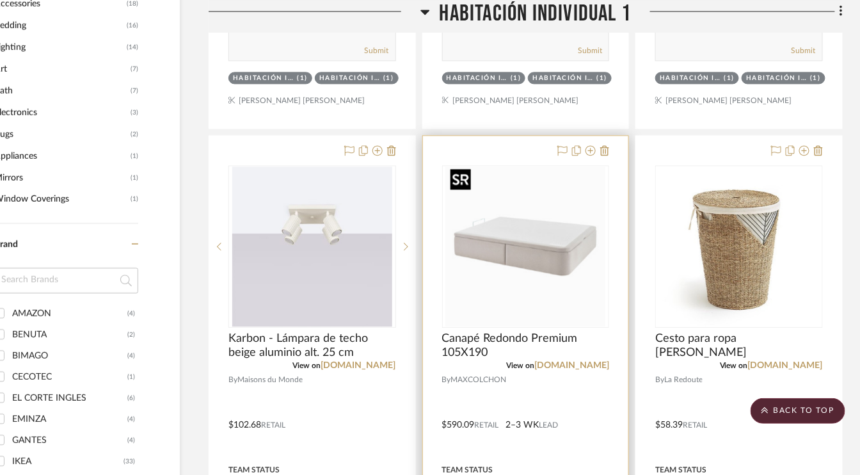
click at [522, 291] on img "0" at bounding box center [526, 246] width 160 height 160
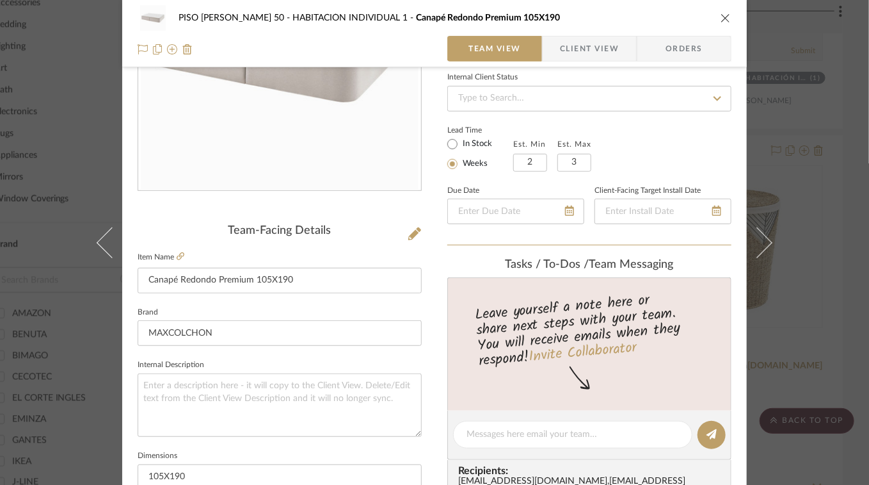
scroll to position [192, 0]
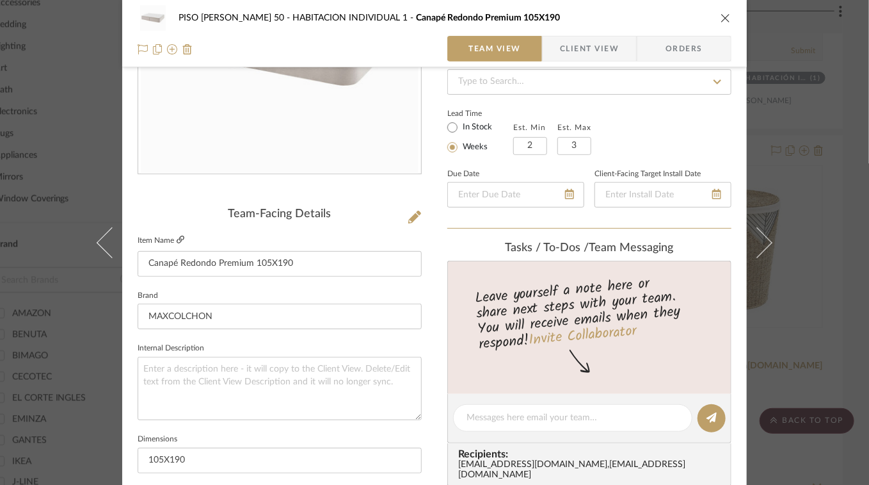
click at [179, 236] on icon at bounding box center [181, 240] width 8 height 8
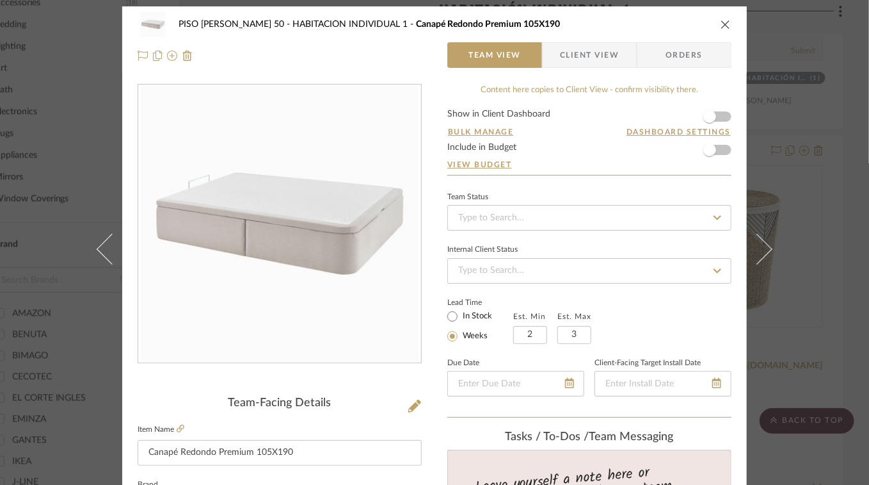
scroll to position [0, 0]
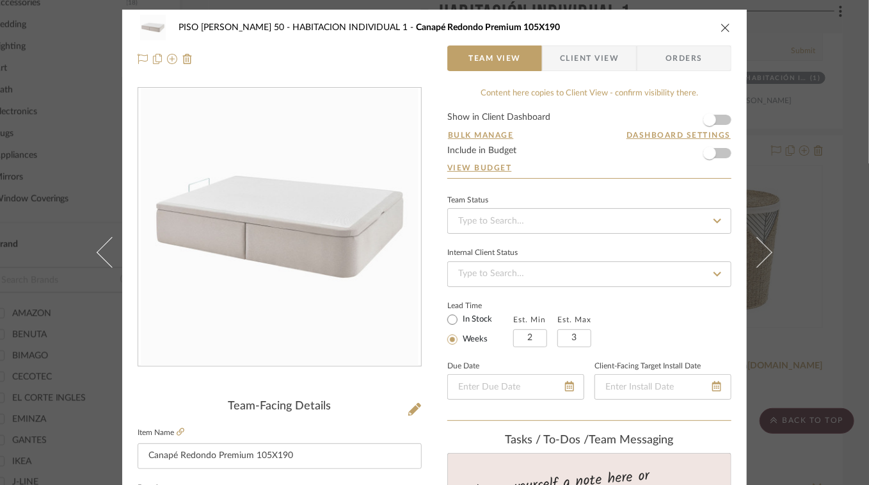
click at [725, 28] on icon "close" at bounding box center [726, 27] width 10 height 10
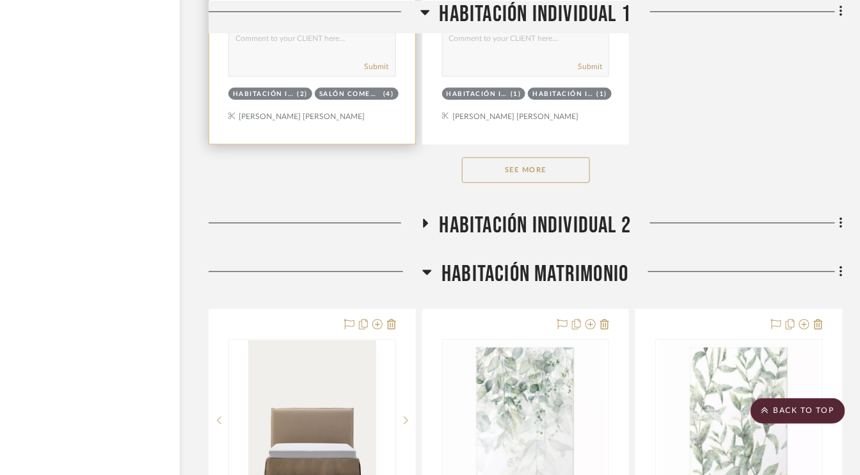
scroll to position [1984, 61]
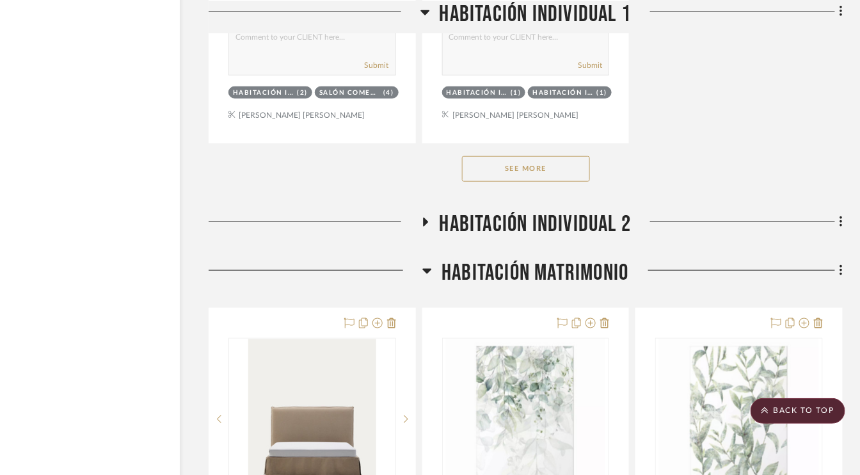
click at [541, 170] on button "See More" at bounding box center [526, 169] width 128 height 26
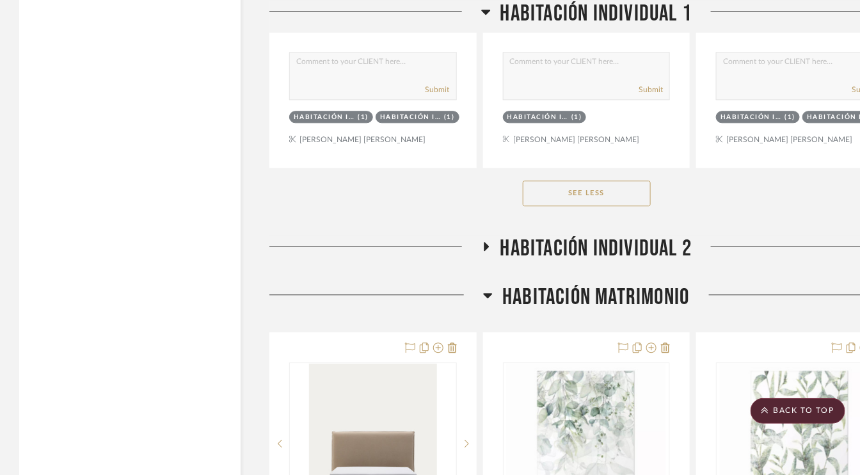
scroll to position [4225, 0]
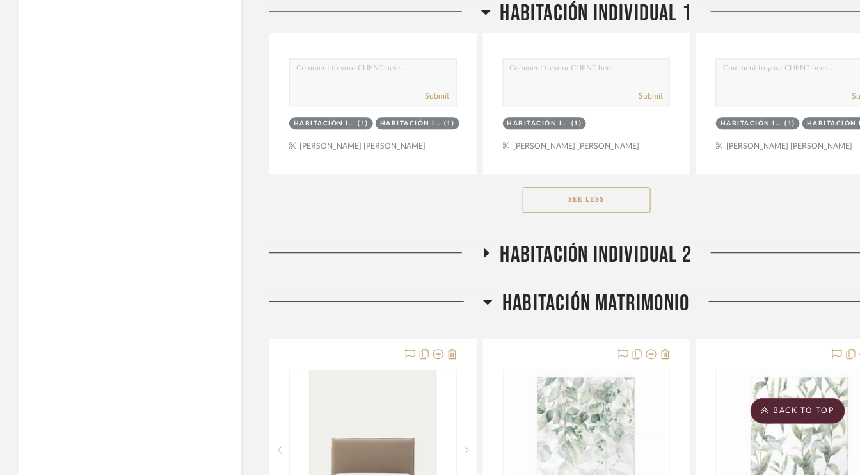
click at [486, 248] on icon at bounding box center [485, 253] width 15 height 10
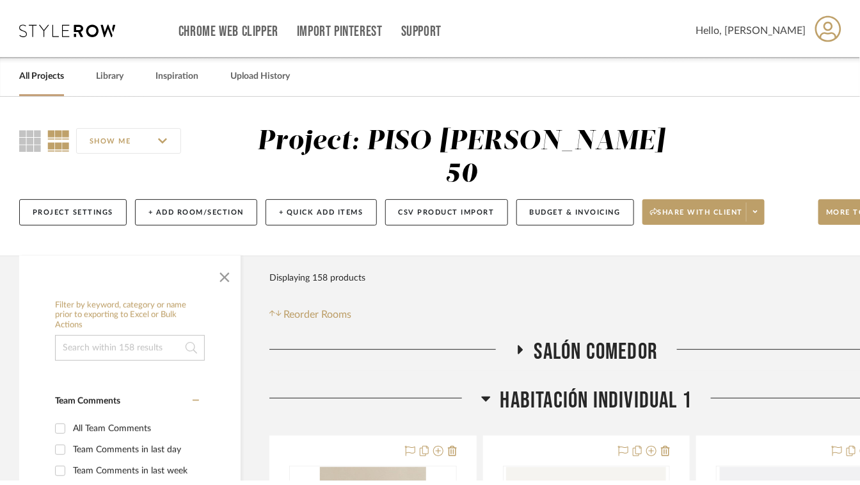
scroll to position [0, 0]
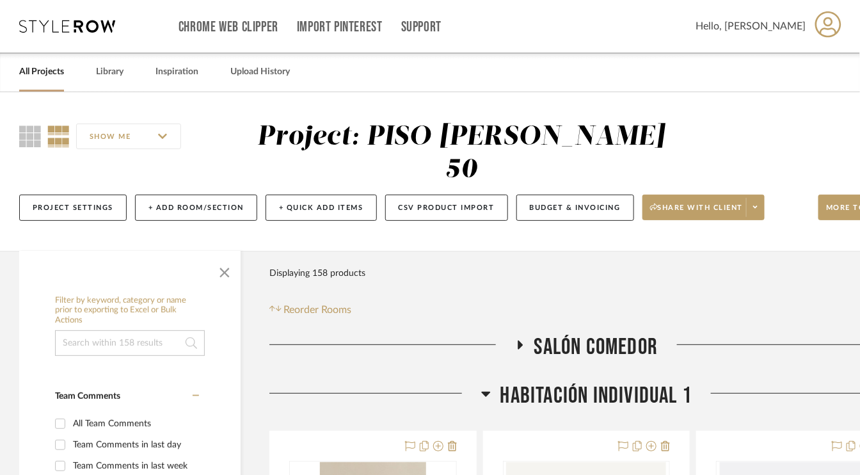
click at [47, 73] on link "All Projects" at bounding box center [41, 71] width 45 height 17
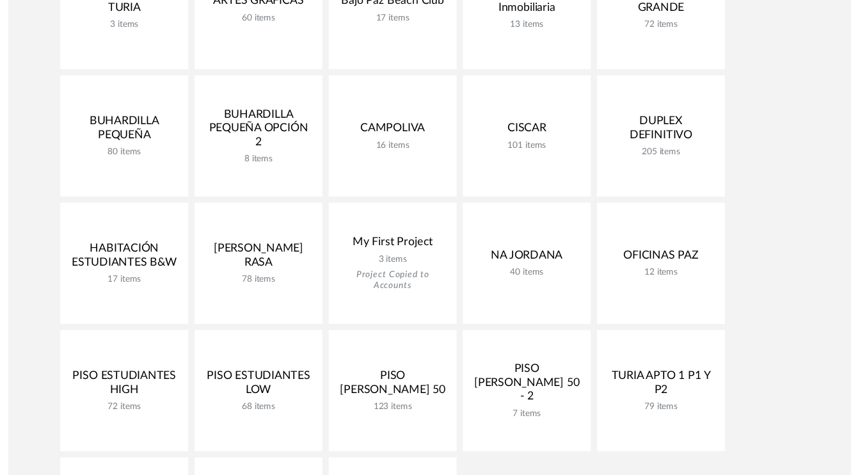
scroll to position [384, 0]
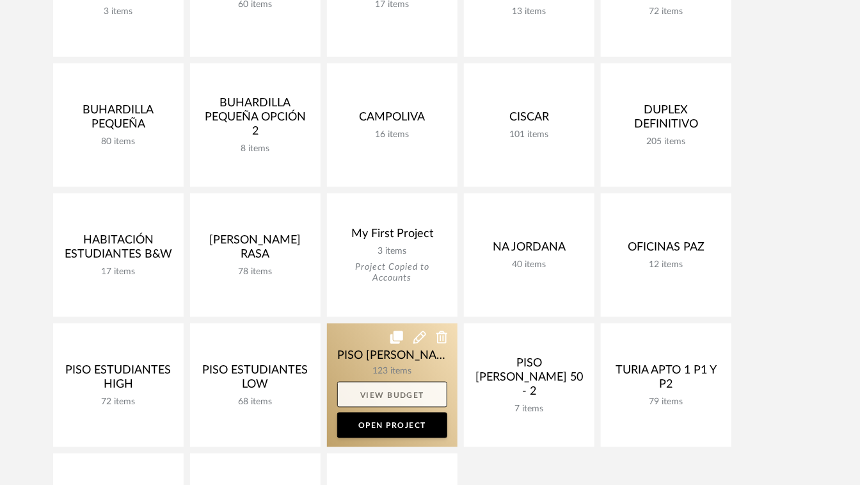
click at [393, 394] on link "View Budget" at bounding box center [392, 394] width 110 height 26
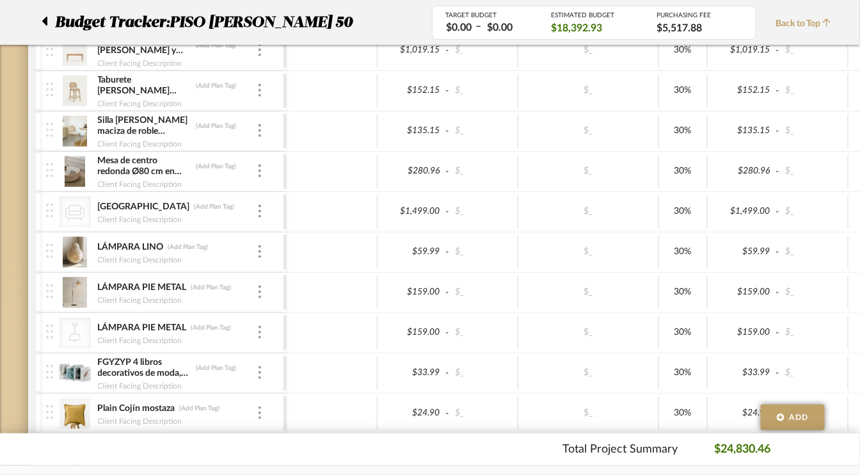
scroll to position [487, 0]
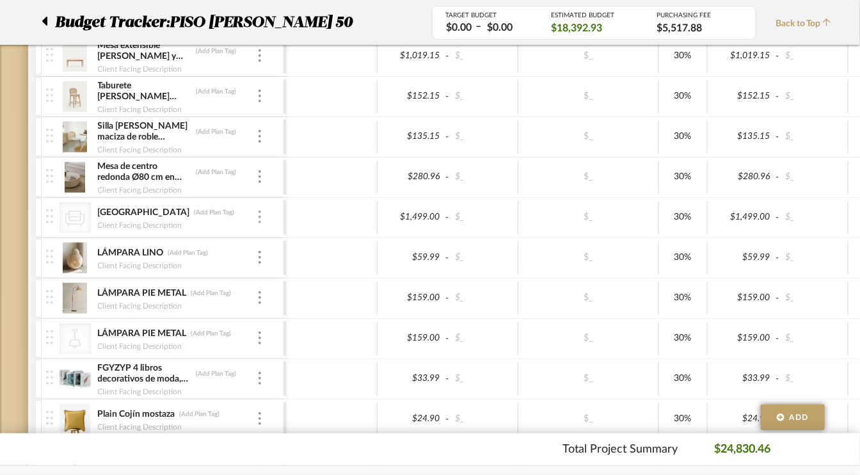
click at [260, 213] on img at bounding box center [260, 217] width 3 height 13
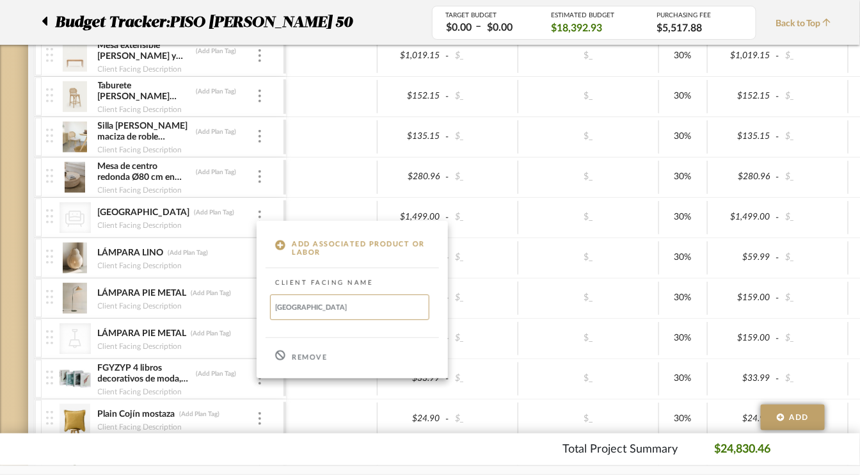
click at [310, 355] on p "Remove" at bounding box center [309, 357] width 35 height 9
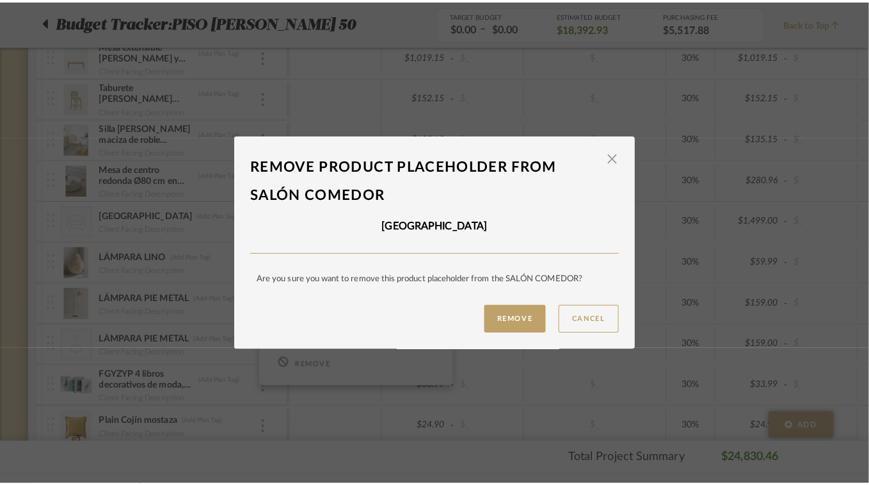
scroll to position [0, 0]
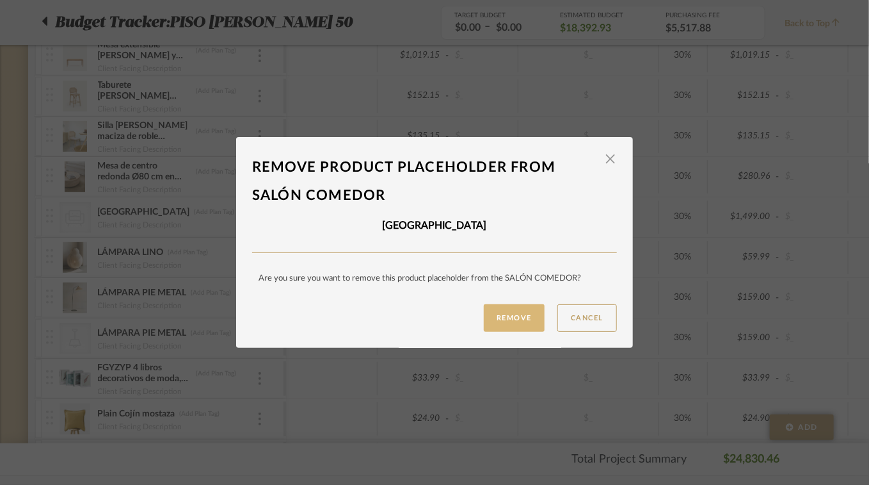
click at [511, 317] on button "Remove" at bounding box center [514, 318] width 61 height 28
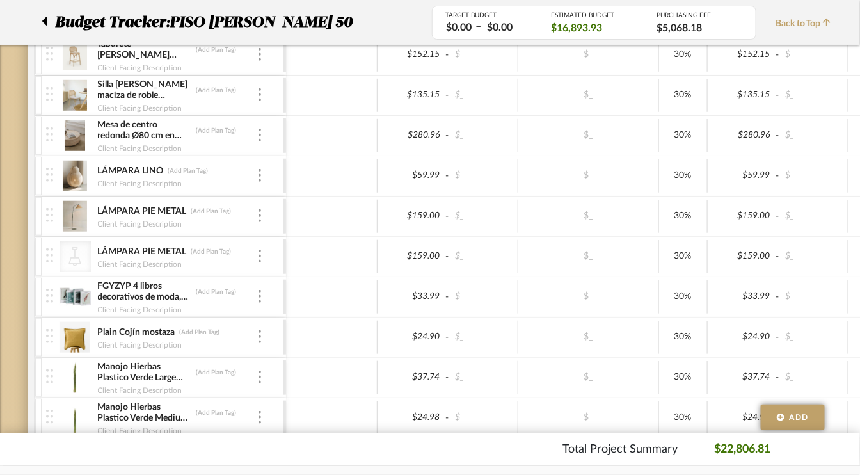
scroll to position [551, 0]
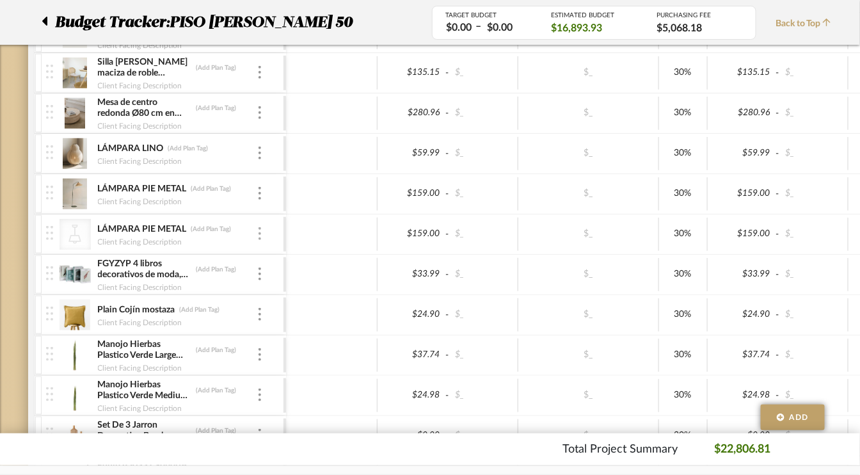
click at [261, 229] on div at bounding box center [260, 234] width 6 height 14
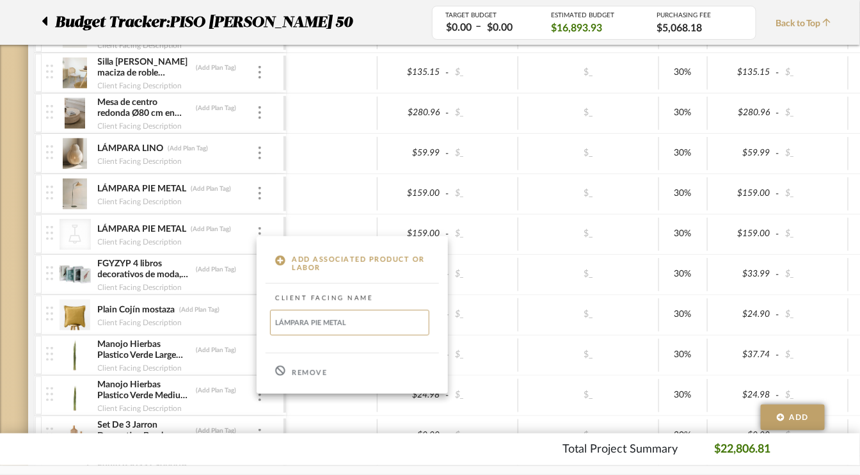
click at [296, 373] on p "Remove" at bounding box center [309, 373] width 35 height 9
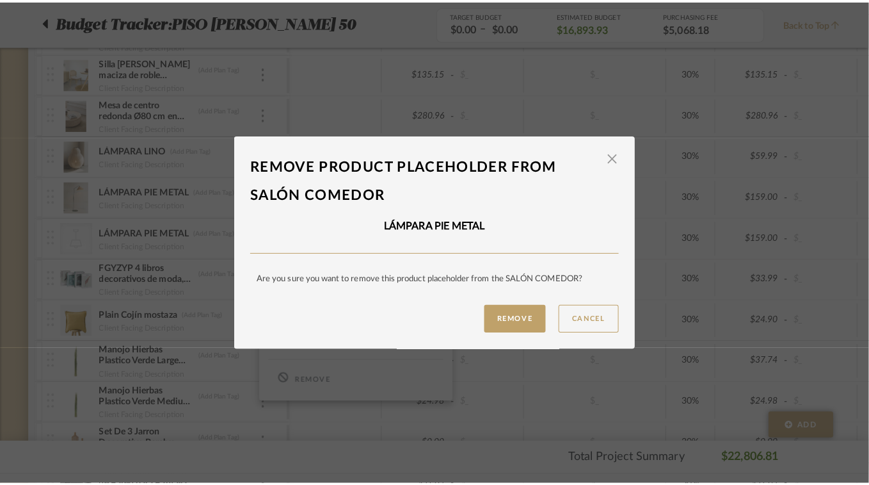
scroll to position [0, 0]
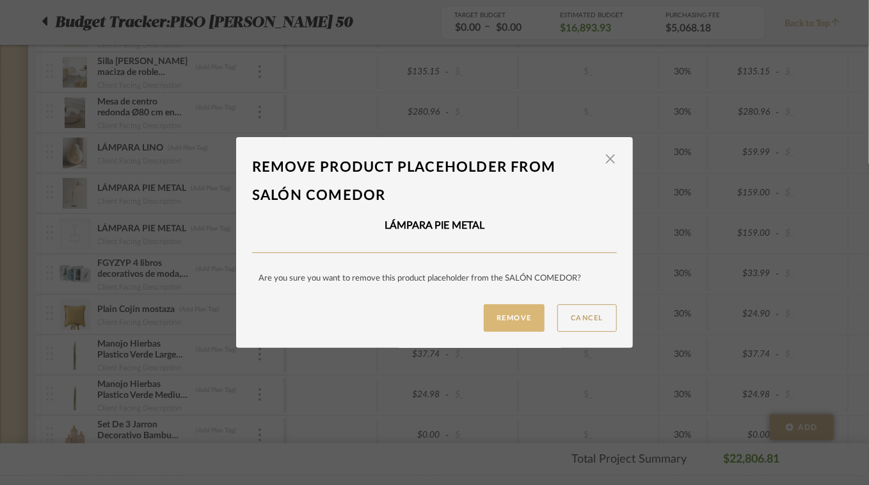
click at [495, 318] on button "Remove" at bounding box center [514, 318] width 61 height 28
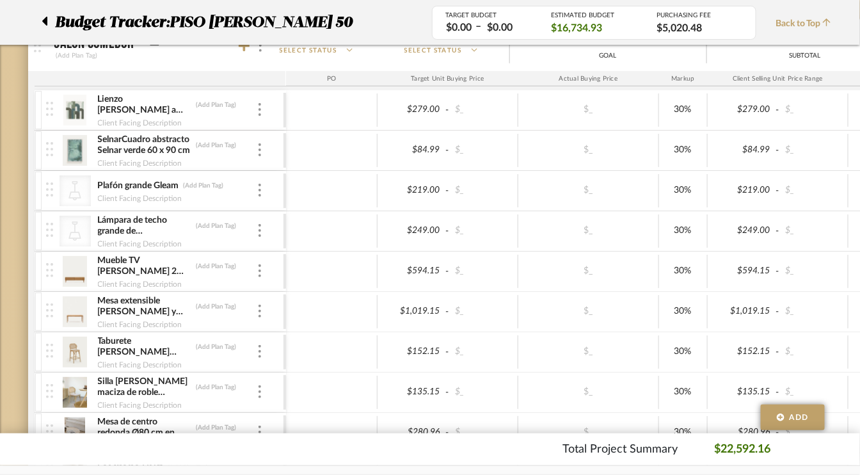
click at [82, 227] on icon "CategoryIconLighting Created with Sketch." at bounding box center [74, 230] width 19 height 19
click at [72, 230] on icon at bounding box center [74, 230] width 12 height 19
click at [259, 229] on img at bounding box center [260, 230] width 3 height 13
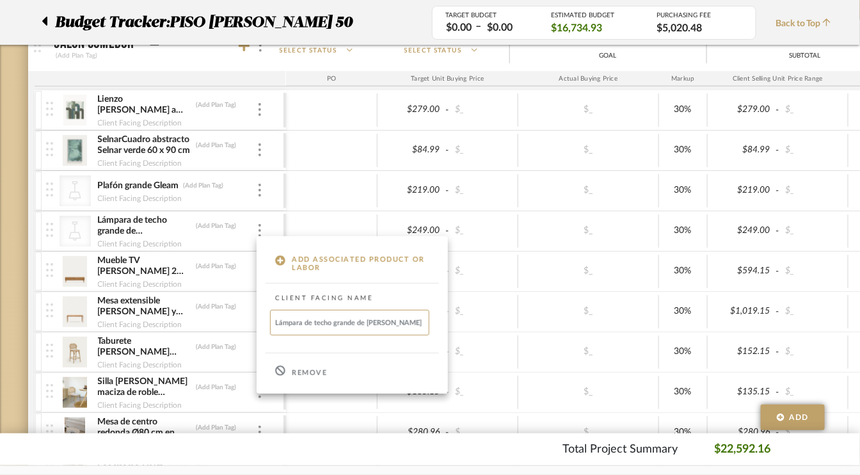
click at [327, 191] on div at bounding box center [430, 237] width 860 height 475
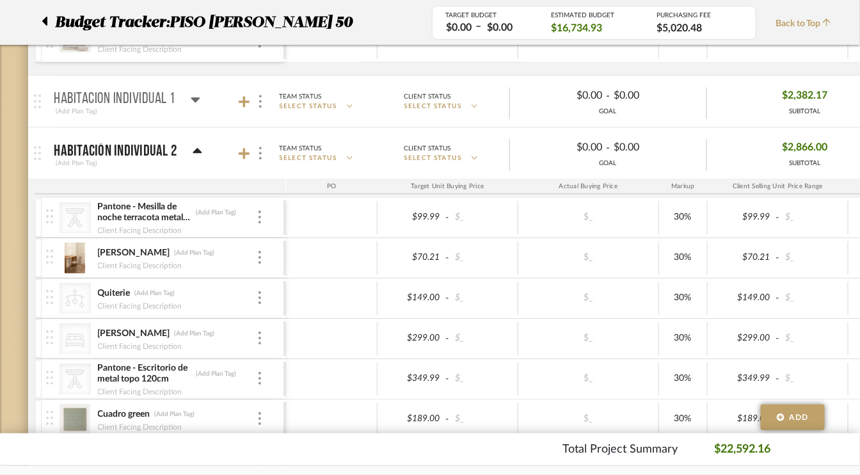
scroll to position [960, 0]
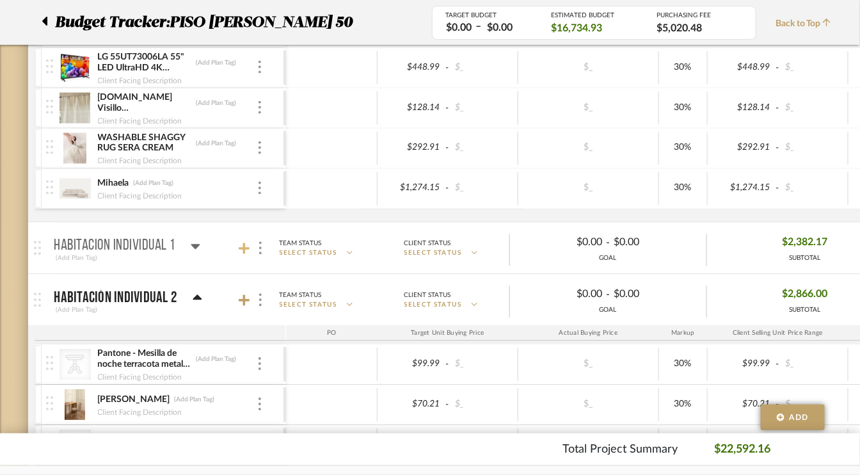
click at [242, 242] on icon at bounding box center [245, 248] width 12 height 13
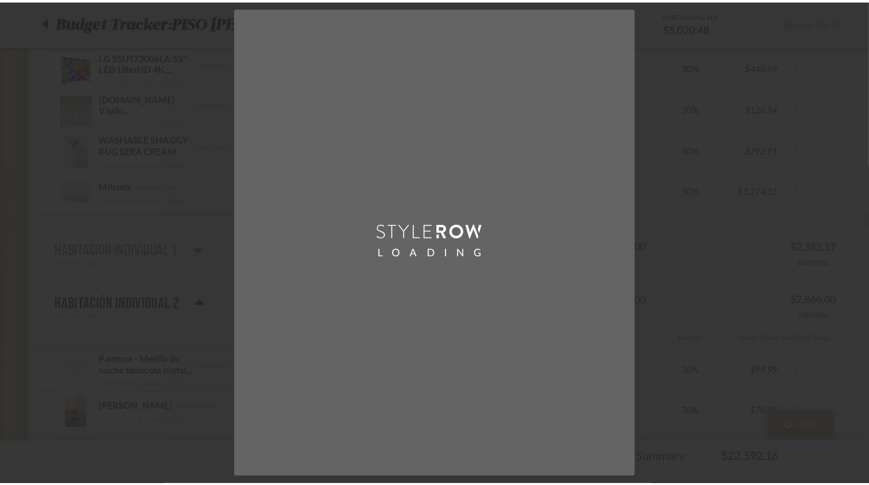
scroll to position [0, 0]
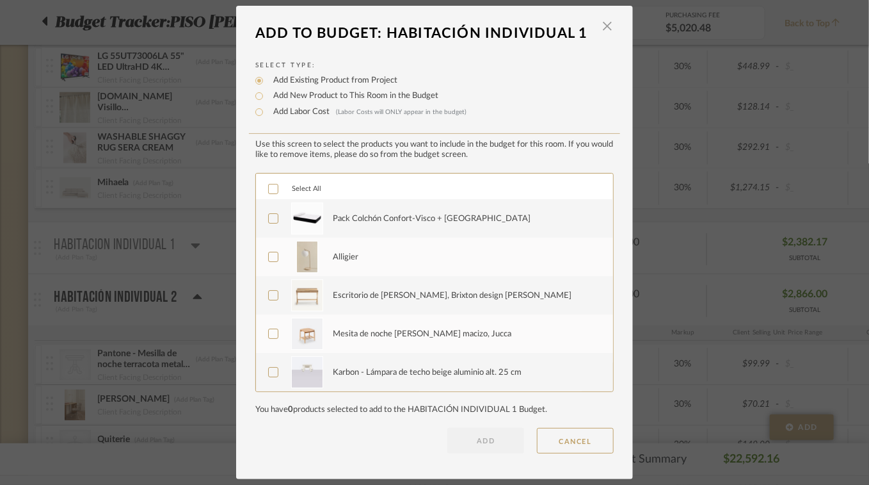
click at [270, 258] on icon at bounding box center [273, 256] width 9 height 9
click at [271, 293] on icon at bounding box center [273, 295] width 9 height 9
click at [269, 330] on icon at bounding box center [273, 333] width 9 height 9
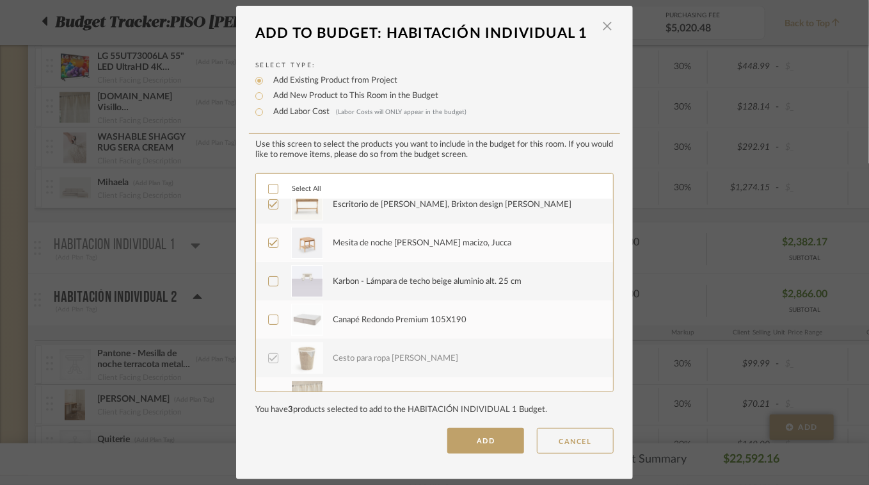
scroll to position [64, 0]
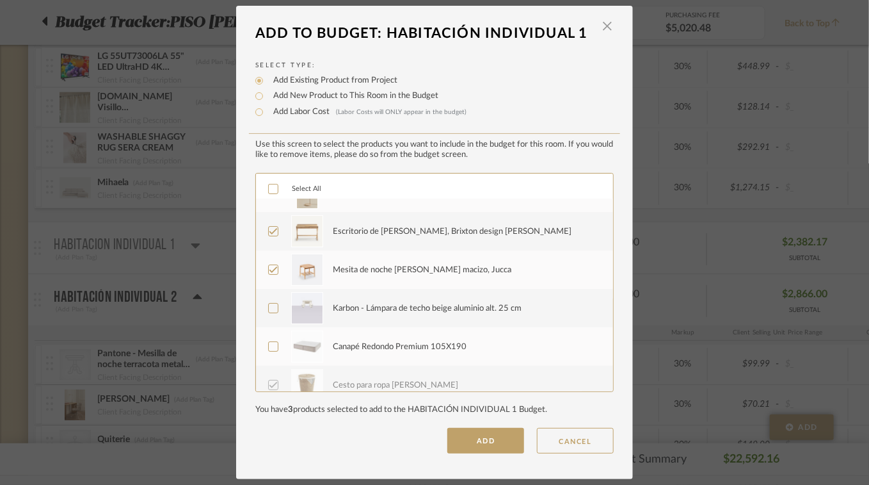
click at [269, 311] on icon at bounding box center [273, 307] width 9 height 9
click at [269, 345] on icon at bounding box center [273, 346] width 9 height 9
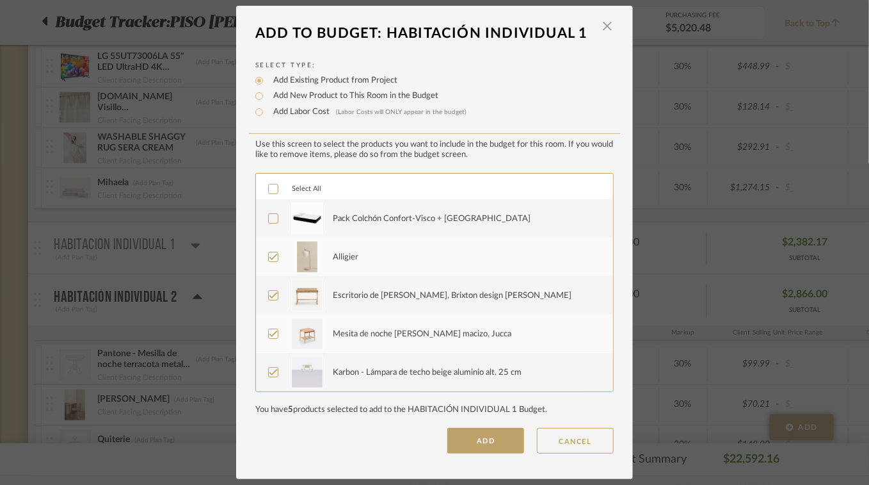
scroll to position [0, 0]
click at [271, 218] on icon at bounding box center [273, 218] width 9 height 9
click at [487, 437] on button "ADD" at bounding box center [485, 441] width 77 height 26
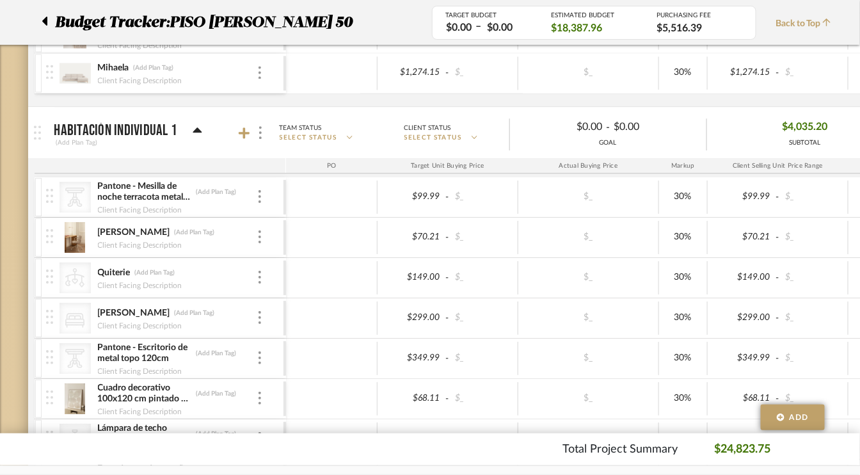
scroll to position [1024, 0]
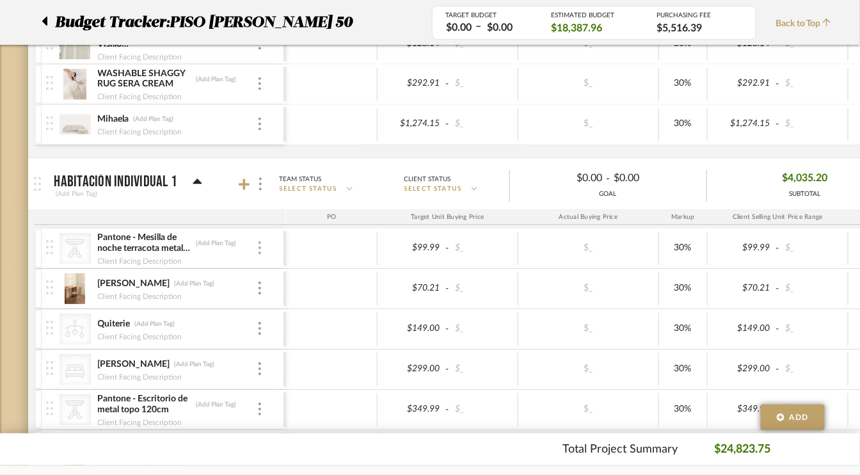
click at [257, 241] on div at bounding box center [260, 248] width 6 height 14
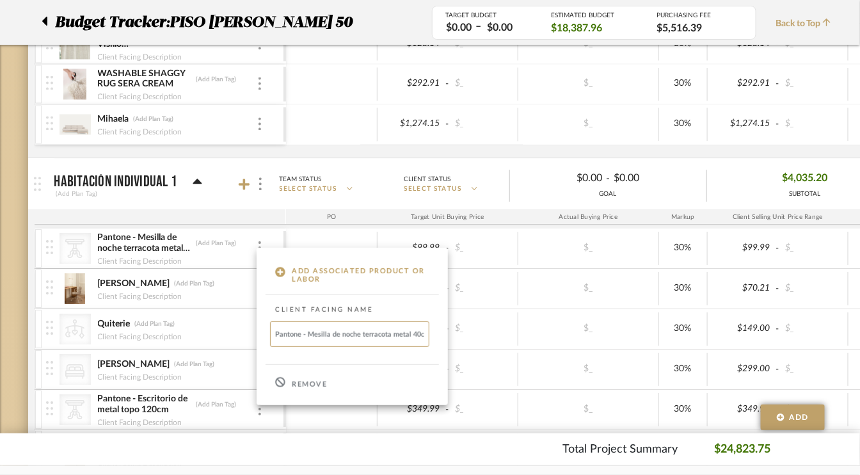
click at [310, 388] on p "Remove" at bounding box center [309, 384] width 35 height 9
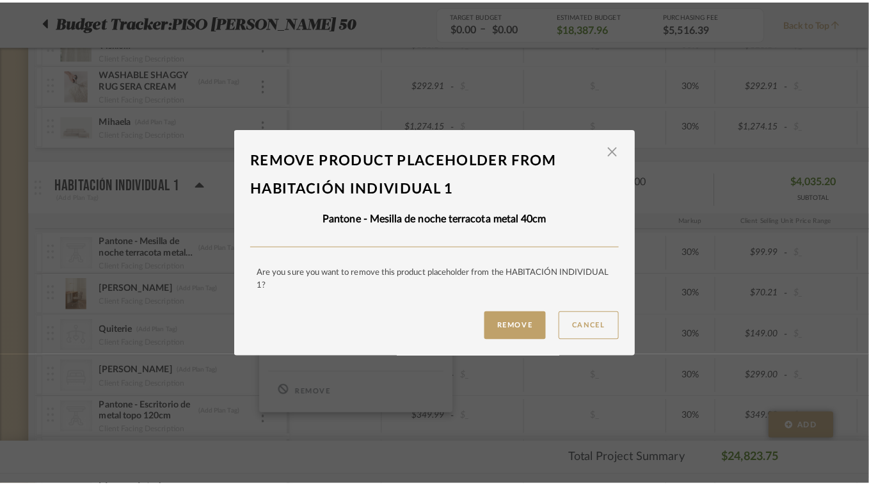
scroll to position [0, 0]
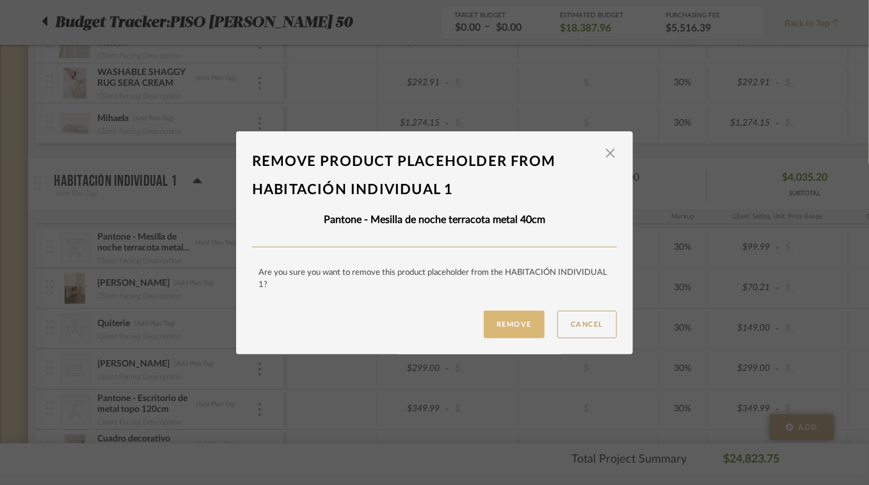
click at [494, 325] on button "Remove" at bounding box center [514, 324] width 61 height 28
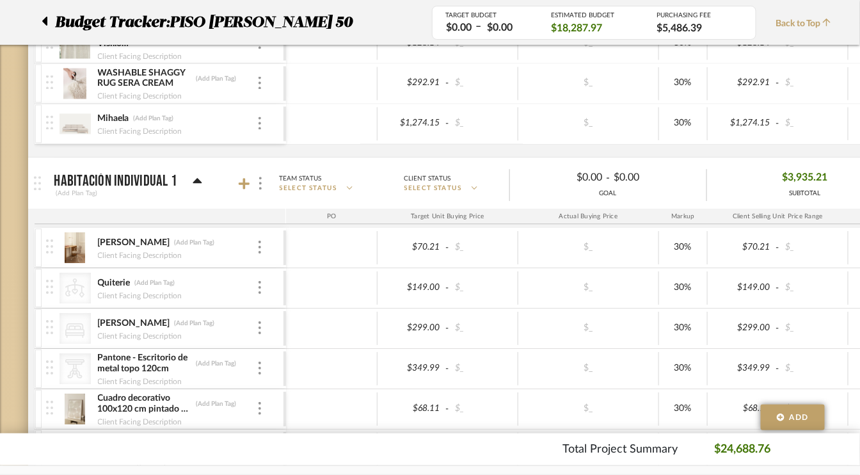
scroll to position [1024, 0]
click at [830, 22] on icon at bounding box center [827, 22] width 8 height 9
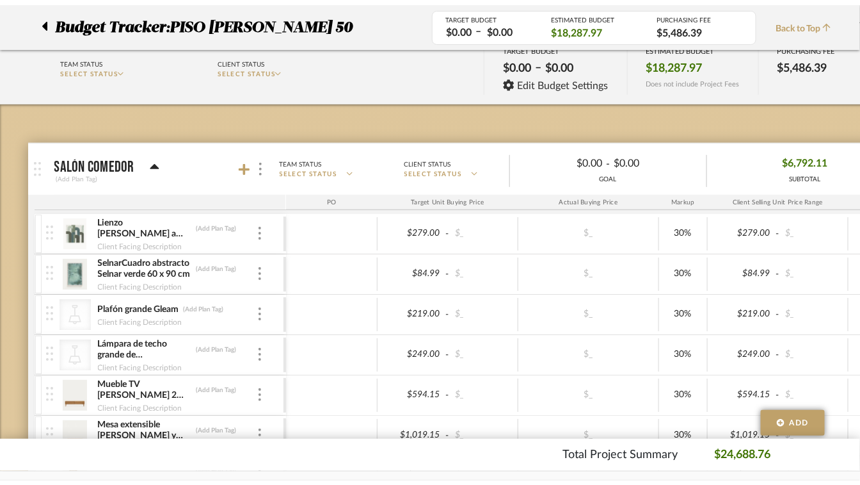
scroll to position [0, 0]
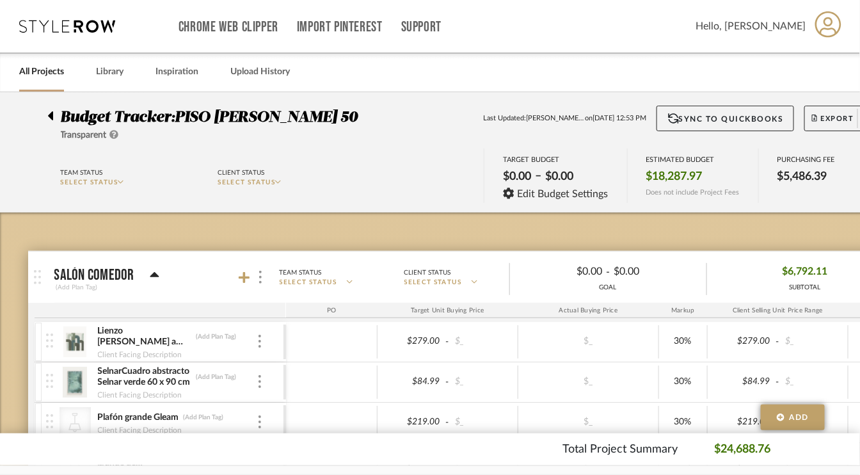
click at [52, 70] on link "All Projects" at bounding box center [41, 71] width 45 height 17
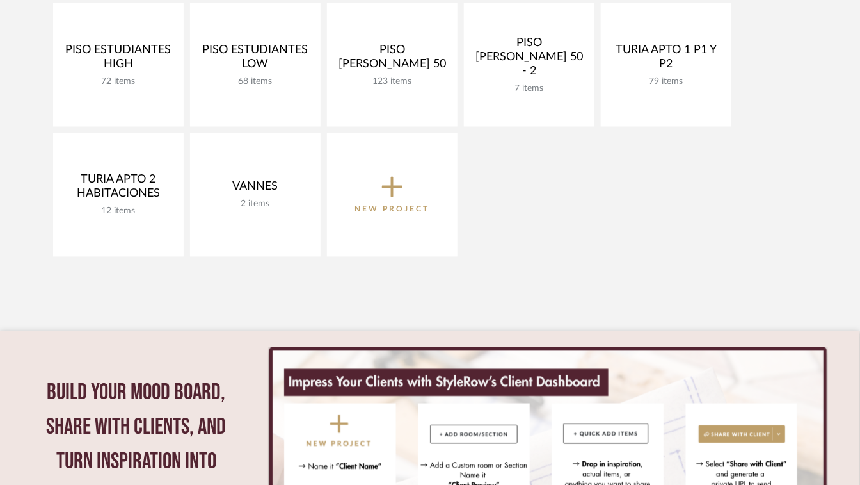
scroll to position [512, 0]
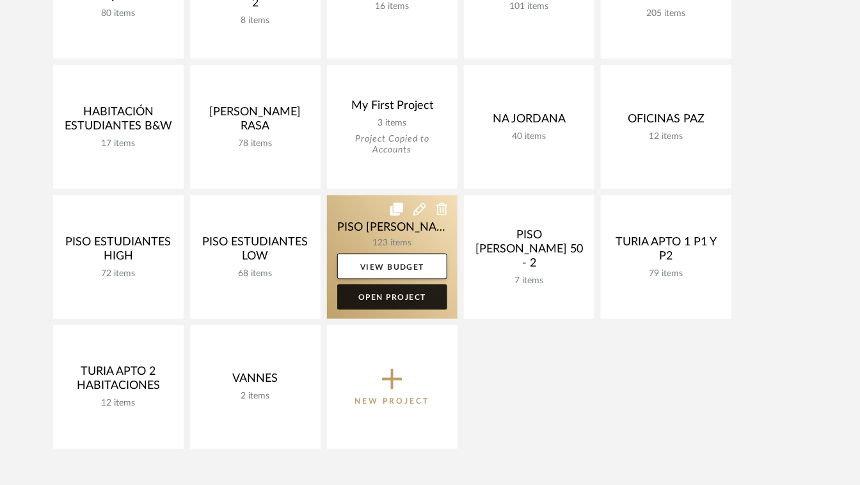
click at [388, 298] on link "Open Project" at bounding box center [392, 297] width 110 height 26
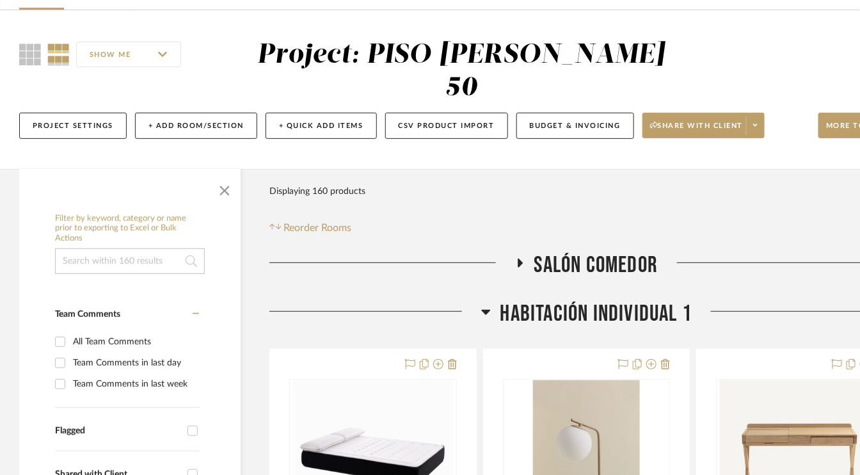
scroll to position [64, 0]
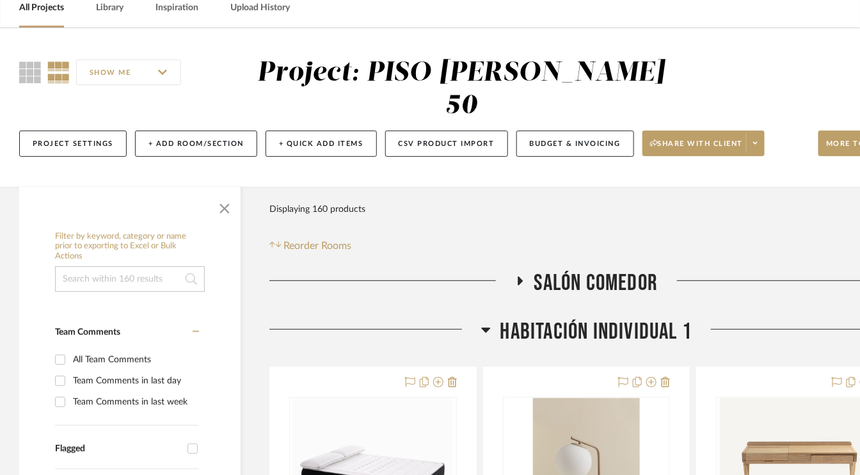
click at [518, 280] on icon at bounding box center [520, 281] width 5 height 9
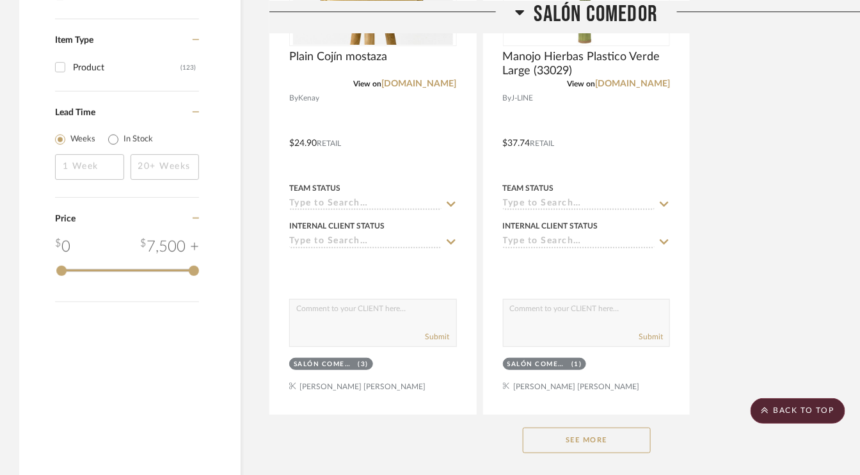
scroll to position [1856, 0]
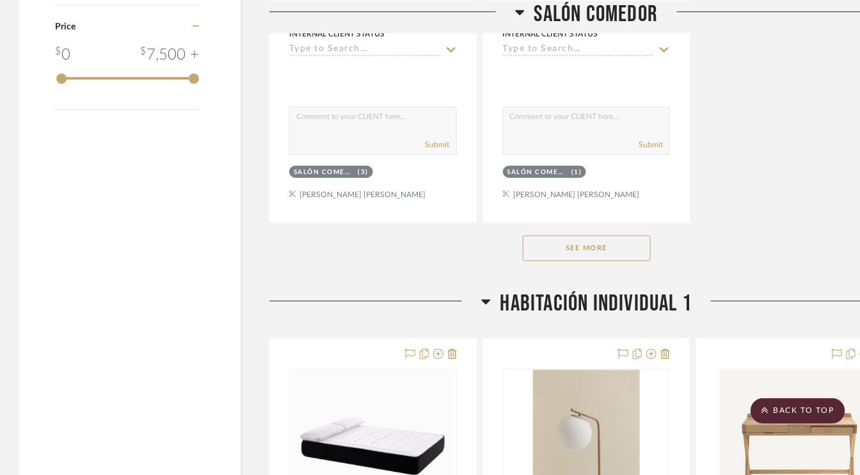
click at [592, 246] on button "See More" at bounding box center [587, 249] width 128 height 26
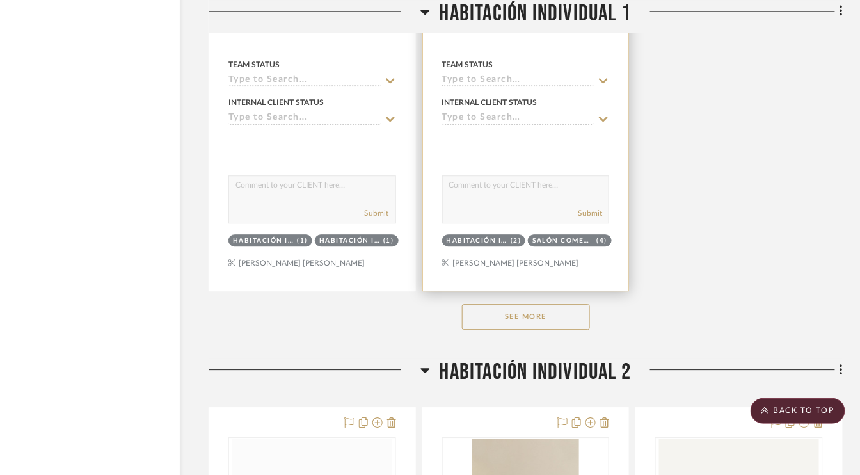
scroll to position [5825, 61]
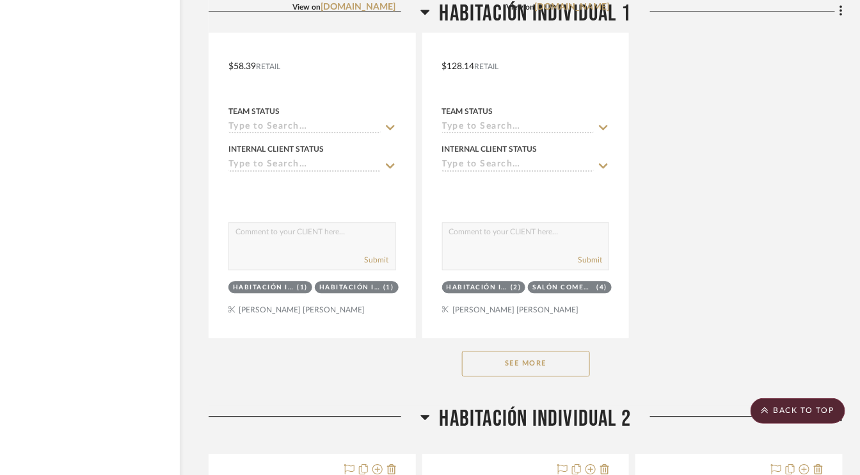
click at [531, 354] on button "See More" at bounding box center [526, 364] width 128 height 26
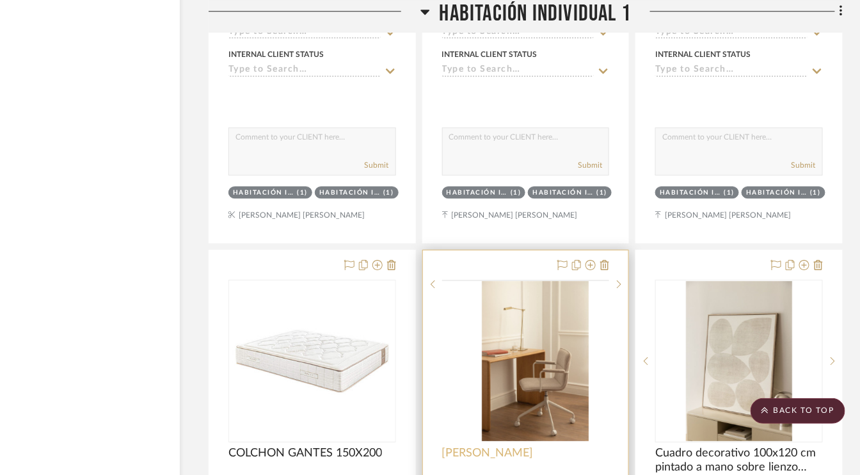
scroll to position [7617, 61]
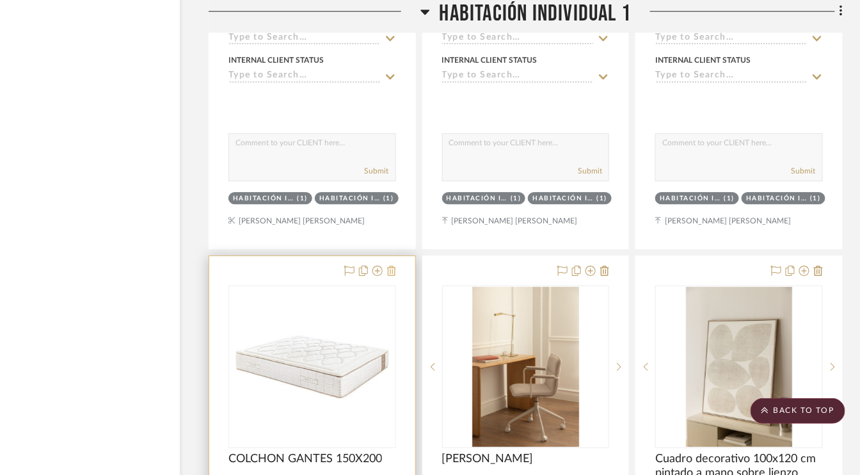
click at [394, 266] on icon at bounding box center [391, 271] width 9 height 10
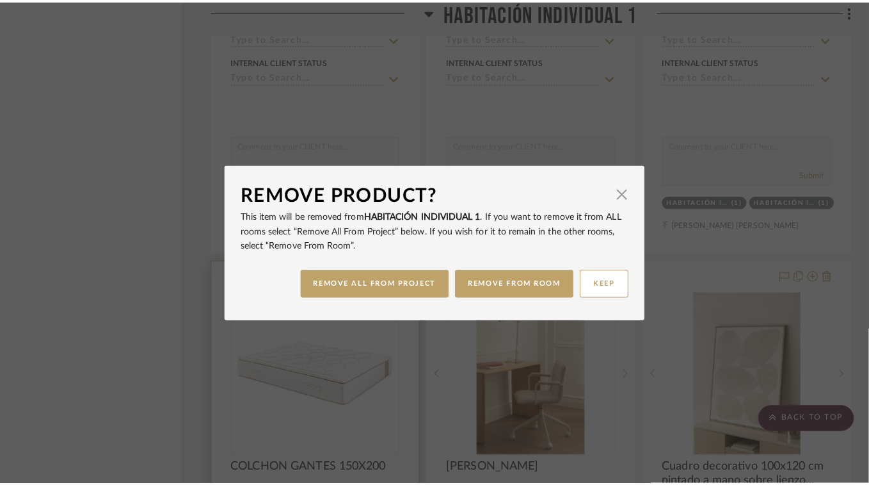
scroll to position [0, 0]
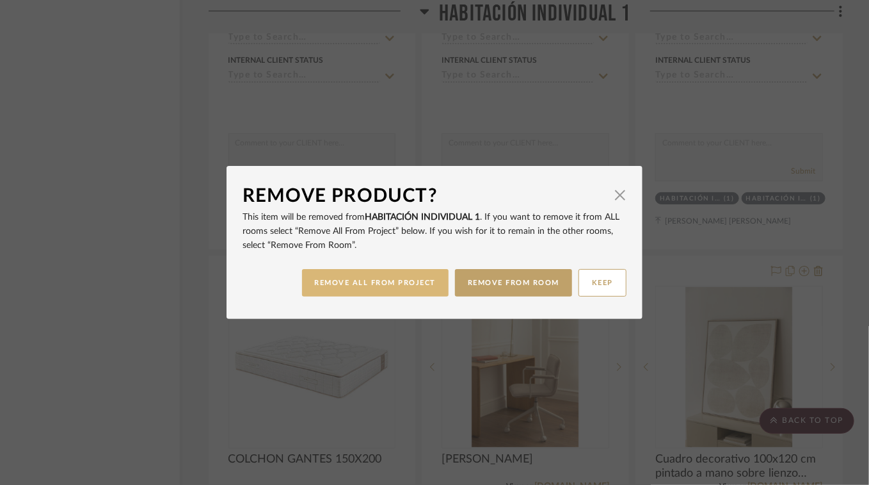
click at [398, 280] on button "REMOVE ALL FROM PROJECT" at bounding box center [375, 283] width 147 height 28
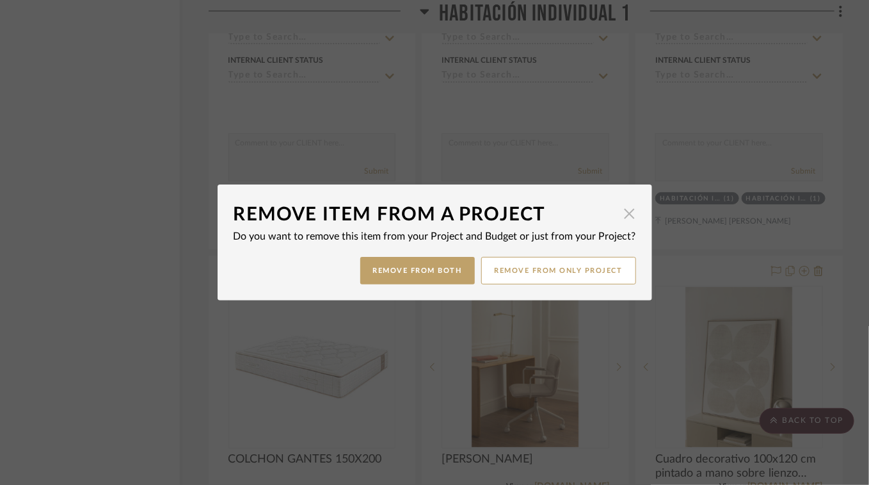
click at [629, 214] on span "button" at bounding box center [630, 213] width 26 height 26
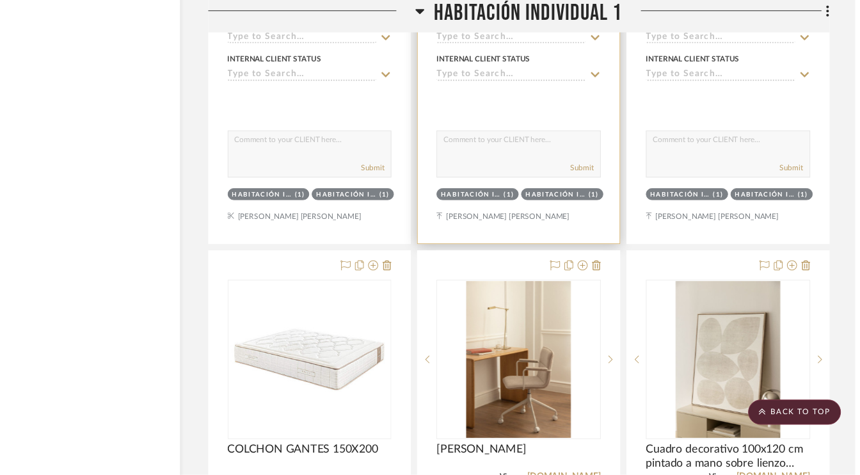
scroll to position [7617, 61]
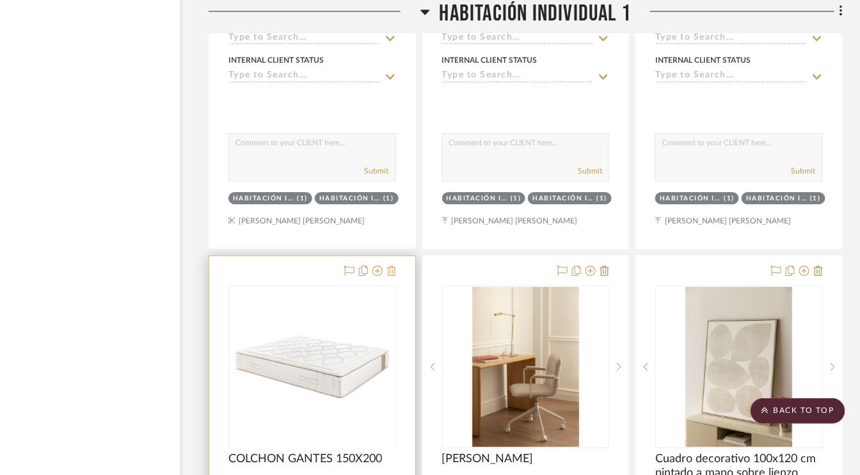
click at [390, 266] on icon at bounding box center [391, 271] width 9 height 10
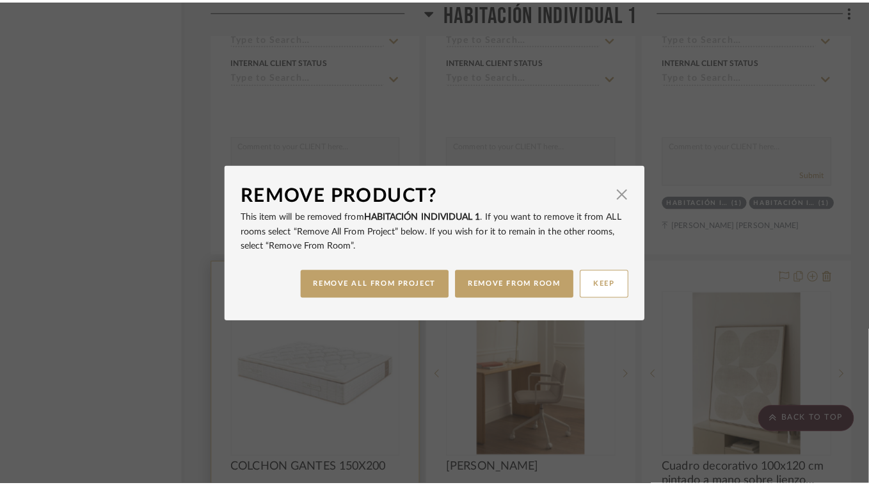
scroll to position [0, 0]
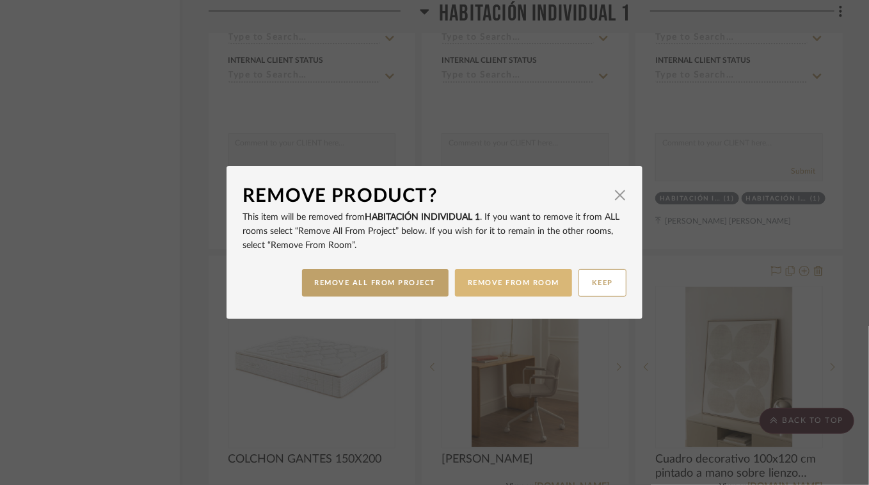
click at [519, 284] on button "REMOVE FROM ROOM" at bounding box center [513, 283] width 117 height 28
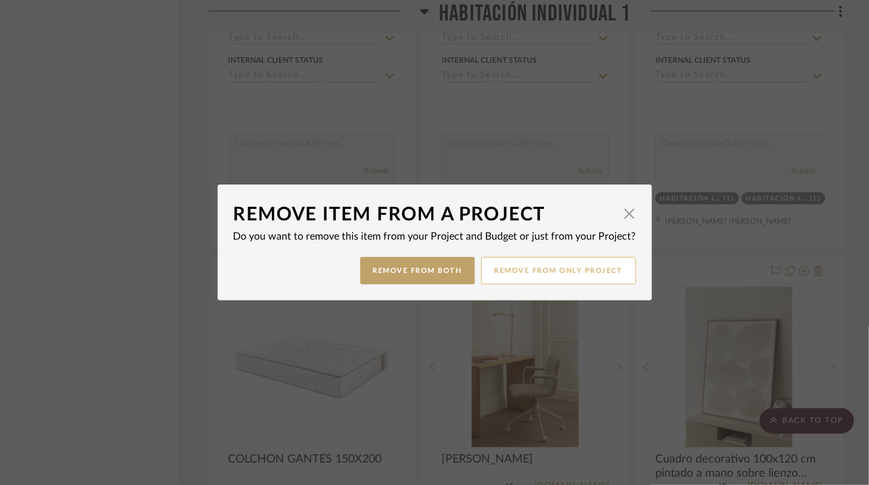
click at [533, 267] on button "Remove from only Project" at bounding box center [558, 271] width 155 height 28
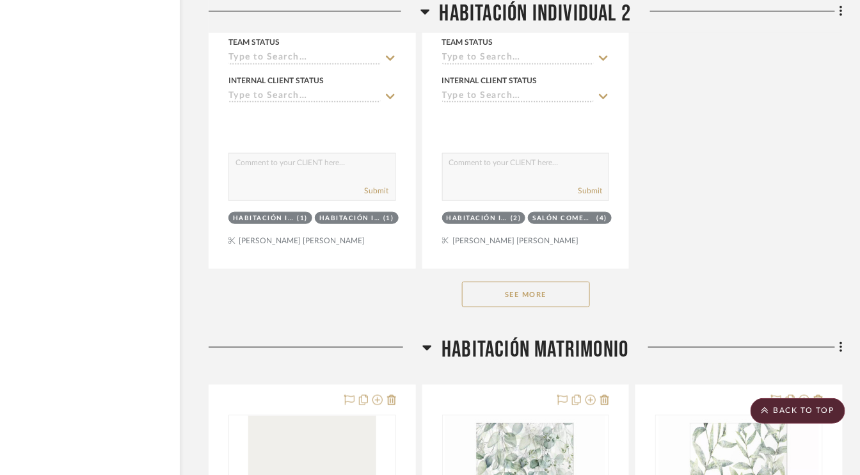
scroll to position [9986, 61]
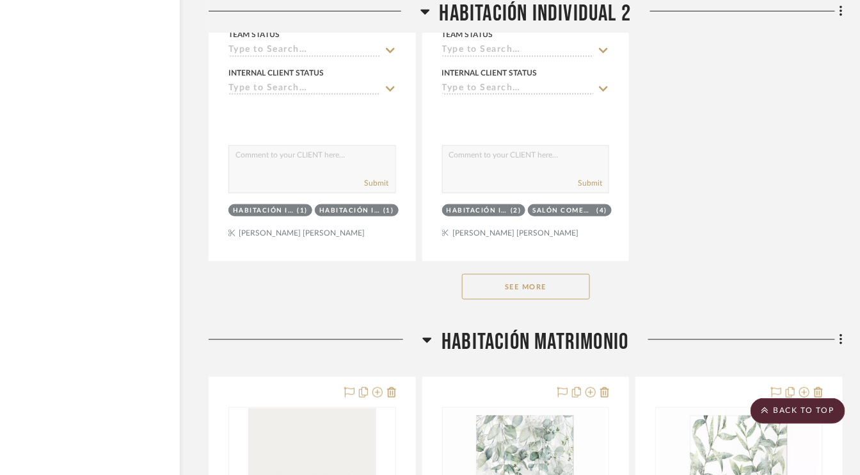
click at [504, 274] on button "See More" at bounding box center [526, 287] width 128 height 26
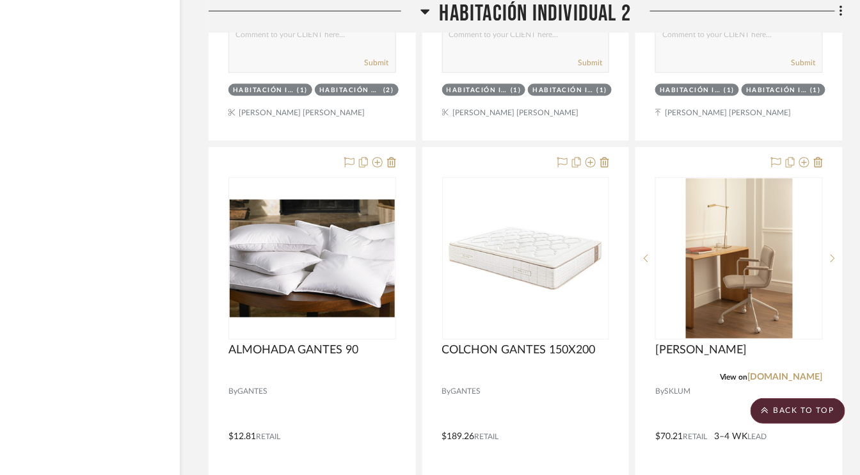
scroll to position [11842, 61]
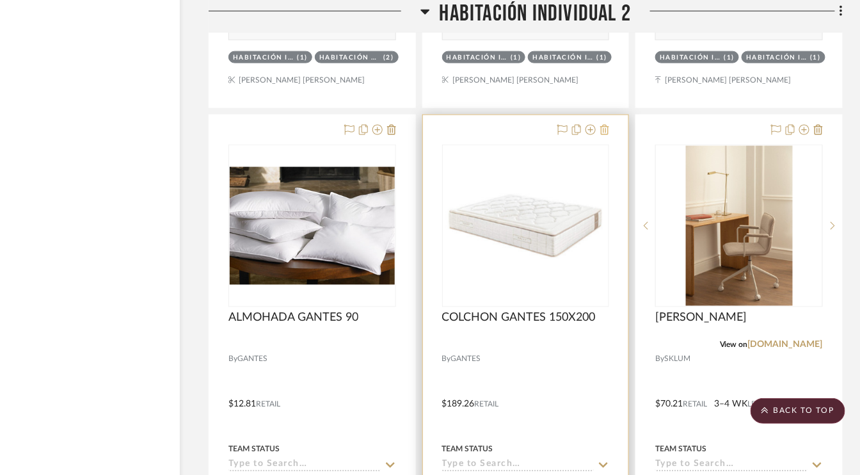
click at [606, 125] on icon at bounding box center [604, 130] width 9 height 10
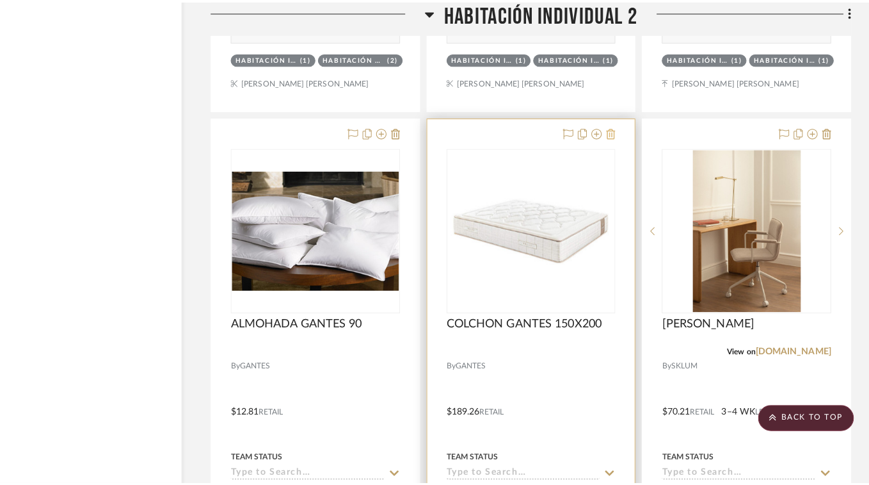
scroll to position [0, 0]
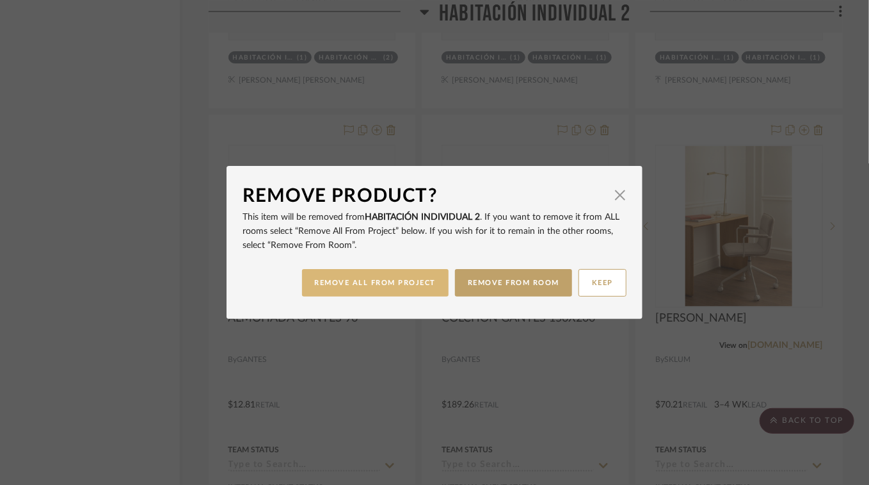
click at [415, 280] on button "REMOVE ALL FROM PROJECT" at bounding box center [375, 283] width 147 height 28
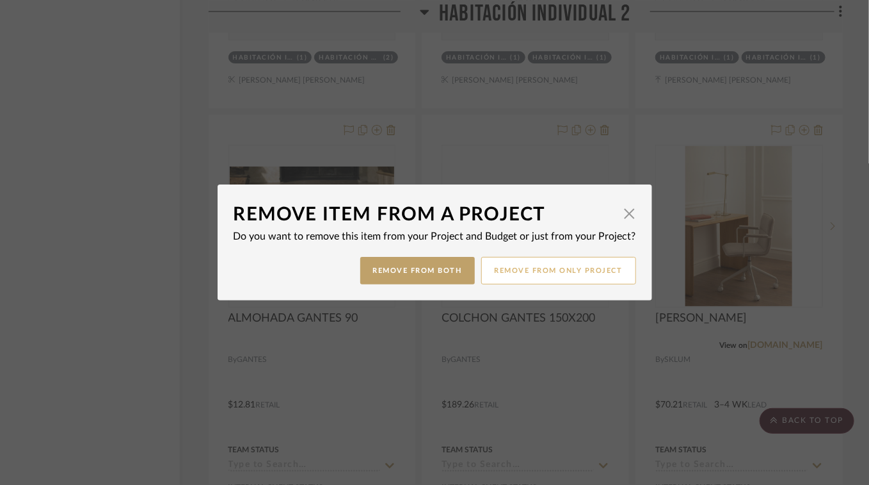
click at [560, 271] on button "Remove from only Project" at bounding box center [558, 271] width 155 height 28
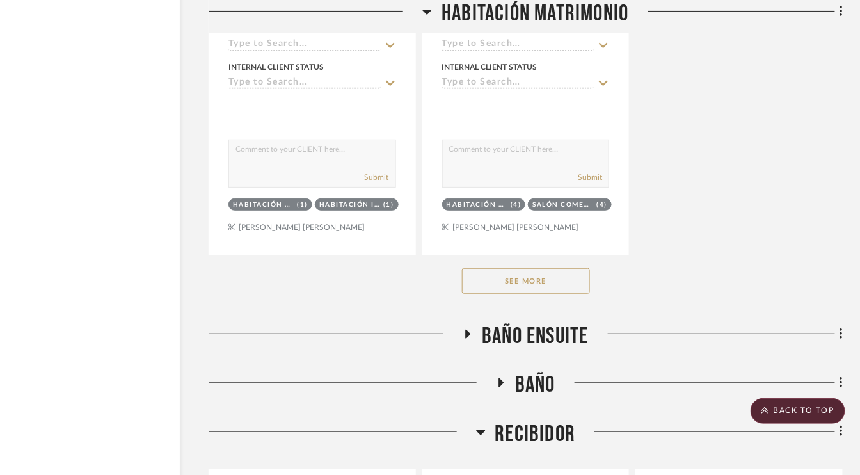
scroll to position [14658, 61]
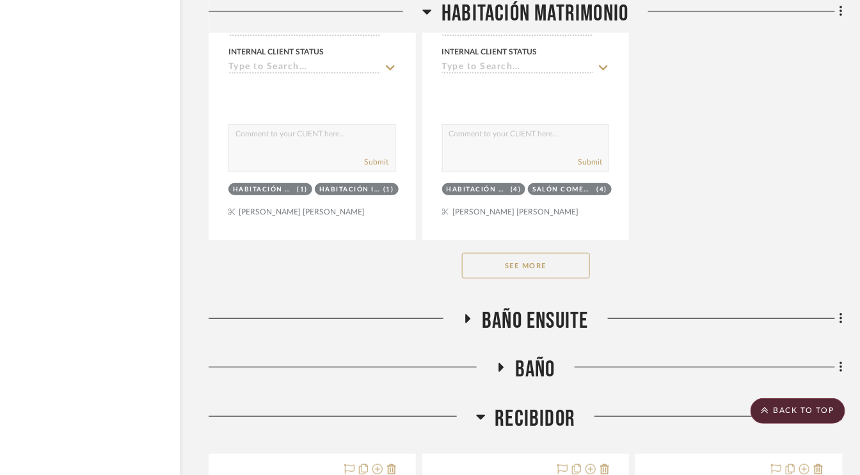
click at [506, 253] on button "See More" at bounding box center [526, 266] width 128 height 26
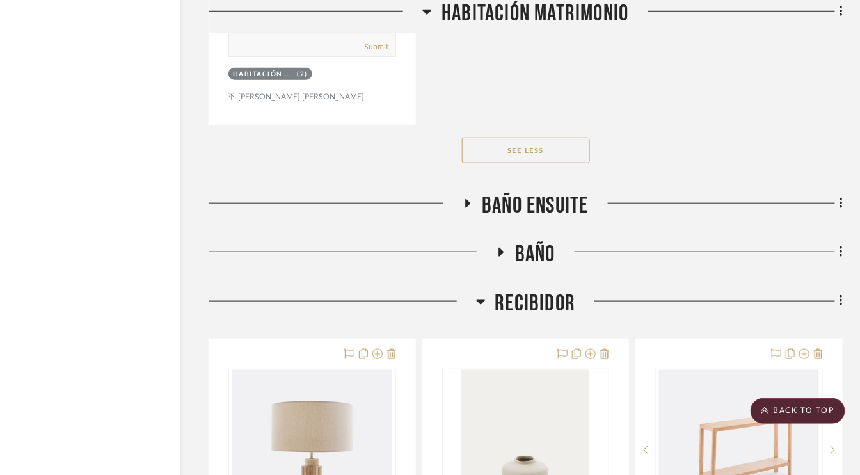
scroll to position [16451, 61]
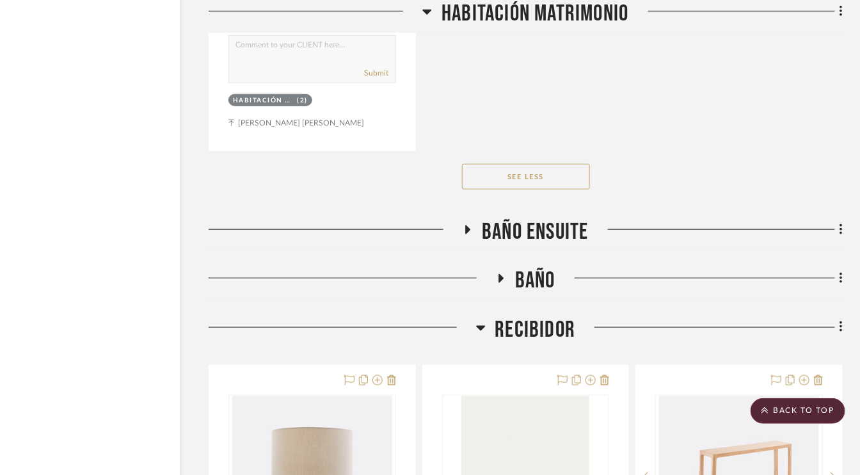
click at [468, 225] on icon at bounding box center [467, 230] width 15 height 10
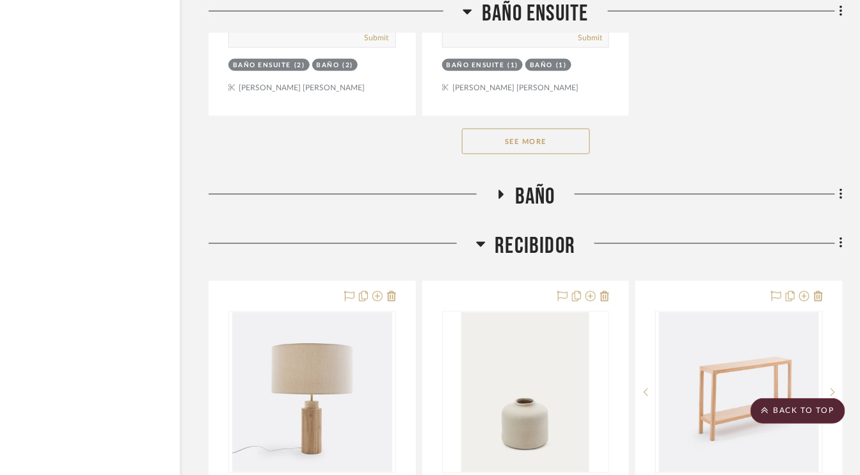
scroll to position [18307, 61]
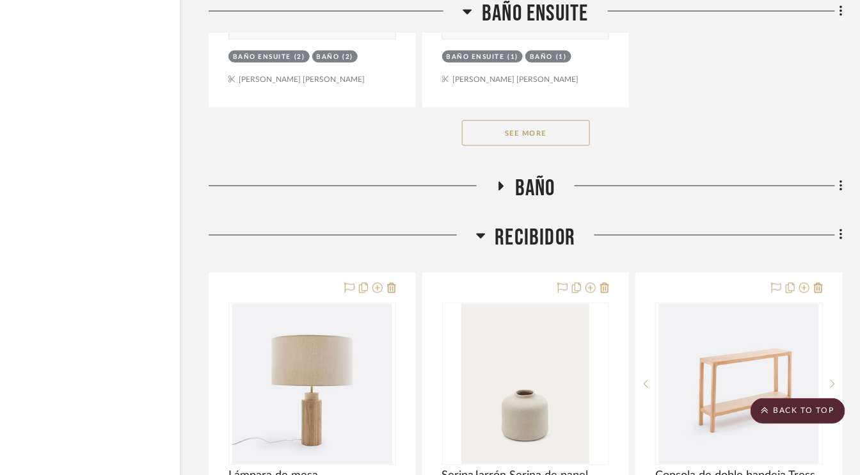
click at [551, 120] on button "See More" at bounding box center [526, 133] width 128 height 26
click at [506, 182] on icon at bounding box center [501, 187] width 15 height 10
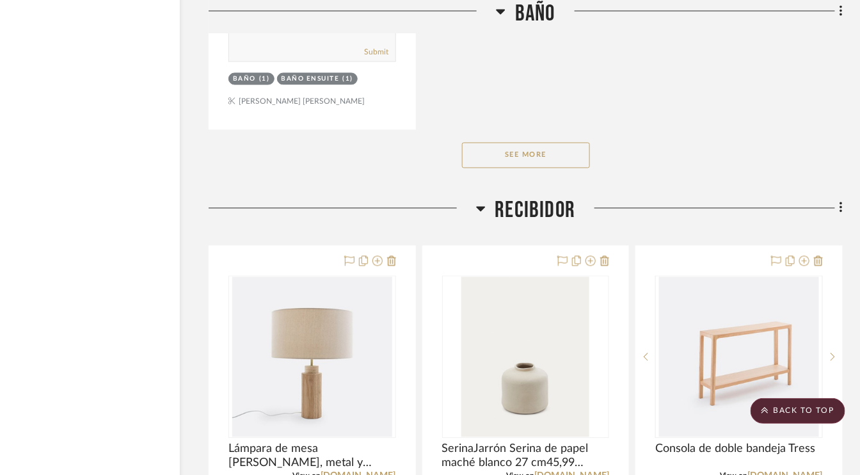
scroll to position [20099, 61]
click at [541, 141] on button "See More" at bounding box center [526, 154] width 128 height 26
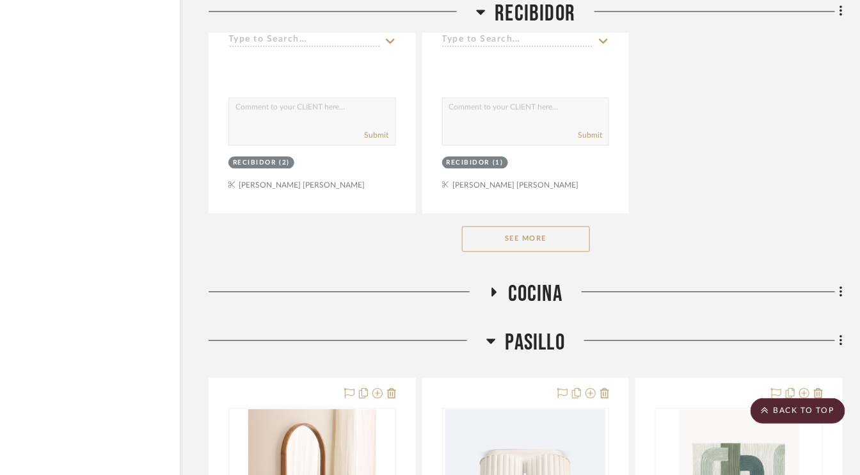
scroll to position [21955, 61]
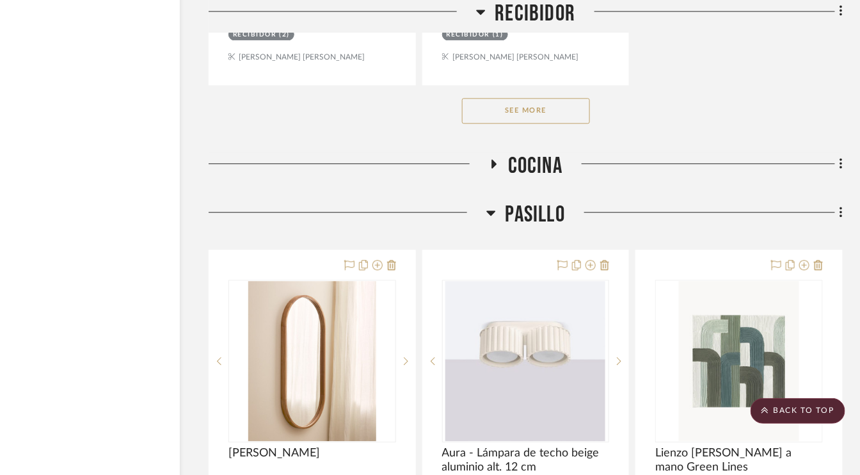
click at [547, 98] on button "See More" at bounding box center [526, 111] width 128 height 26
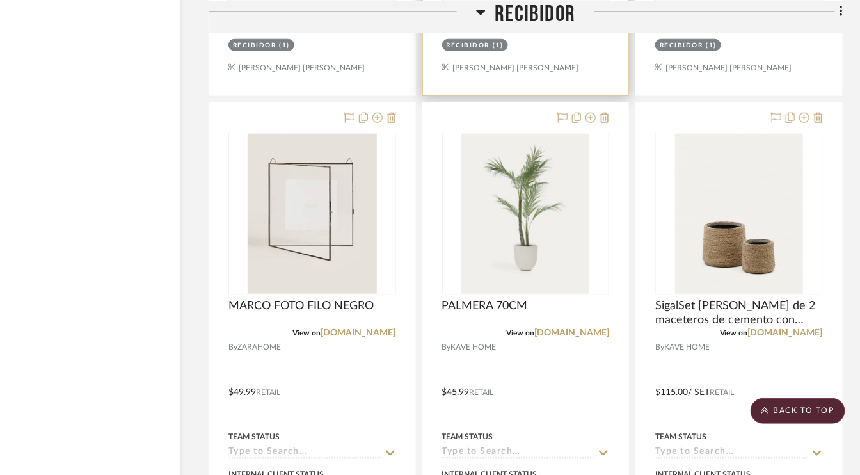
scroll to position [21379, 61]
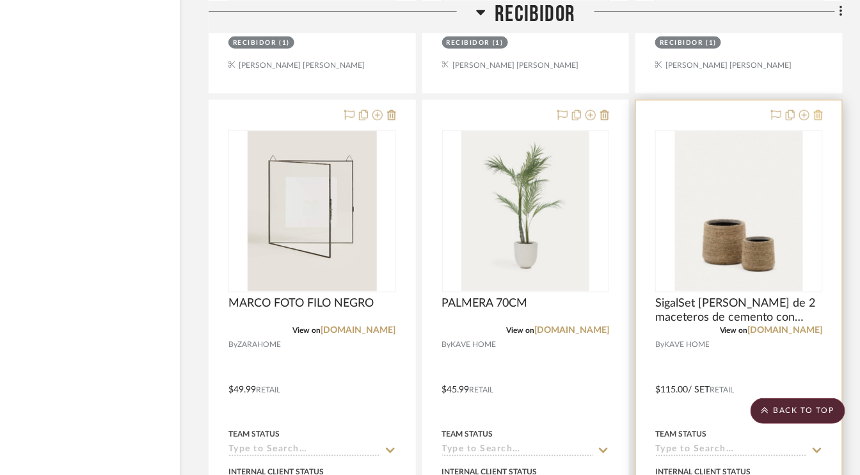
click at [817, 110] on icon at bounding box center [818, 115] width 9 height 10
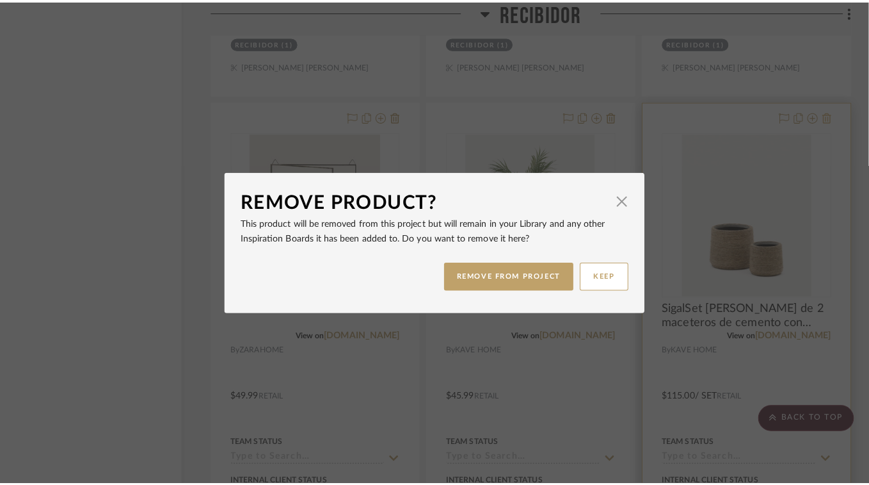
scroll to position [0, 0]
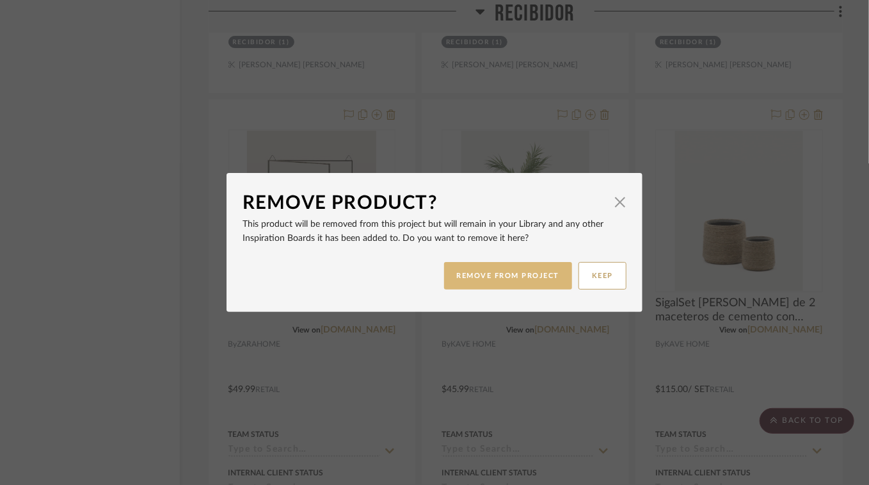
click at [494, 278] on button "REMOVE FROM PROJECT" at bounding box center [508, 276] width 129 height 28
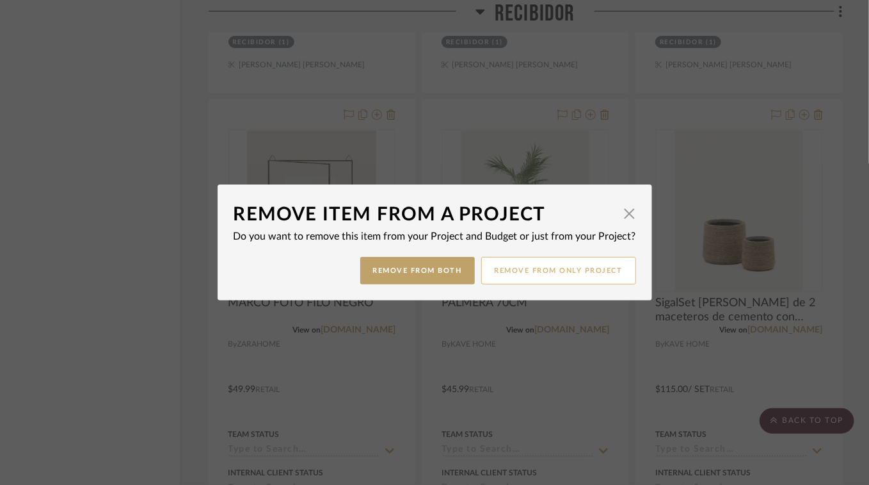
click at [542, 270] on button "Remove from only Project" at bounding box center [558, 271] width 155 height 28
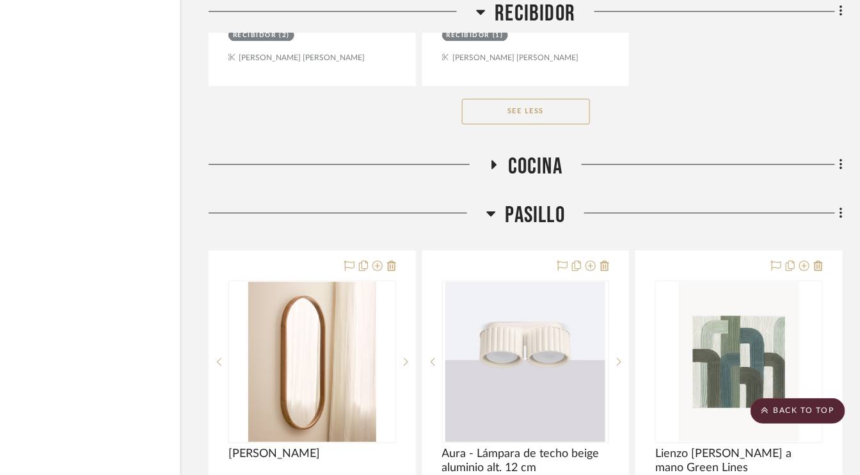
scroll to position [21955, 61]
click at [494, 159] on icon at bounding box center [494, 163] width 5 height 9
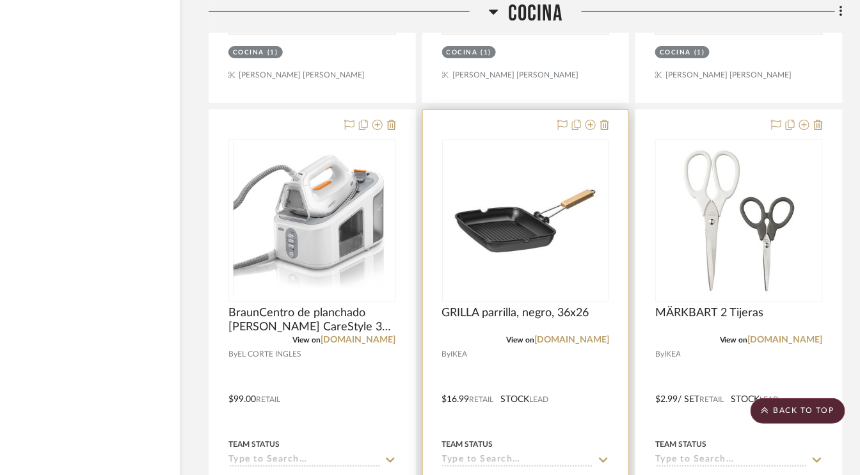
scroll to position [22596, 61]
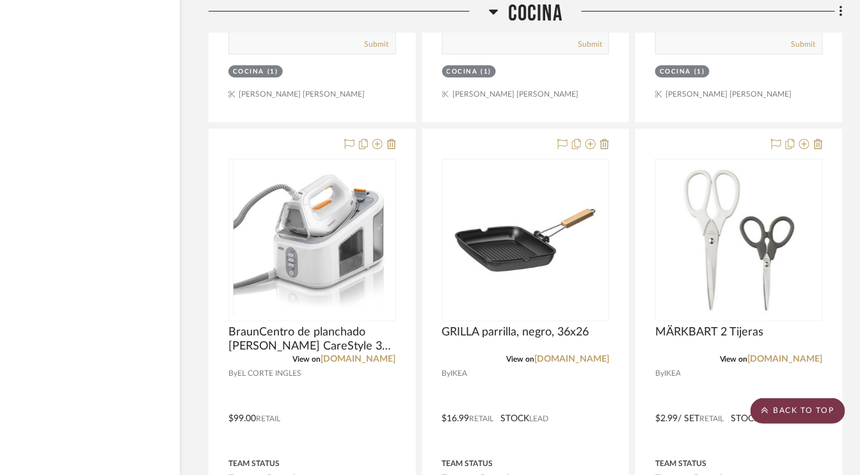
click at [762, 414] on icon at bounding box center [765, 410] width 7 height 8
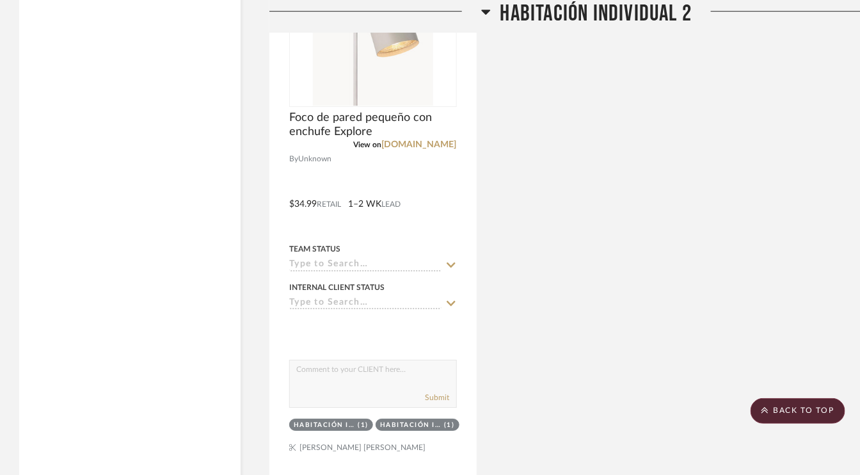
scroll to position [12994, 0]
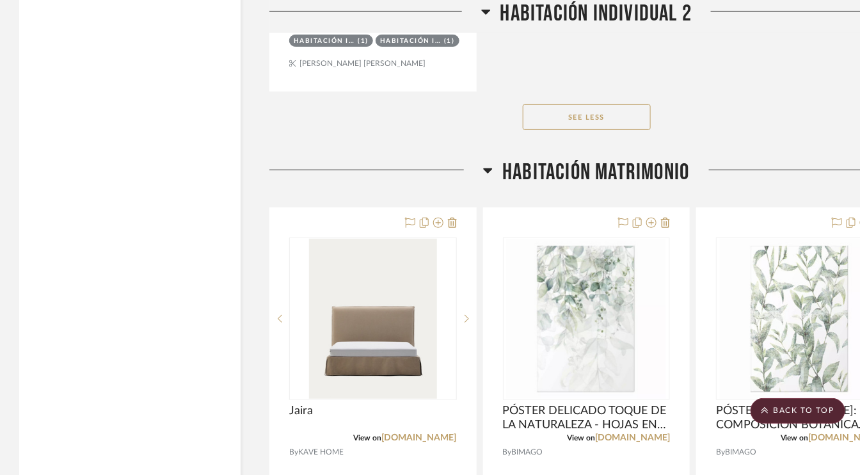
click at [488, 168] on icon at bounding box center [488, 170] width 9 height 5
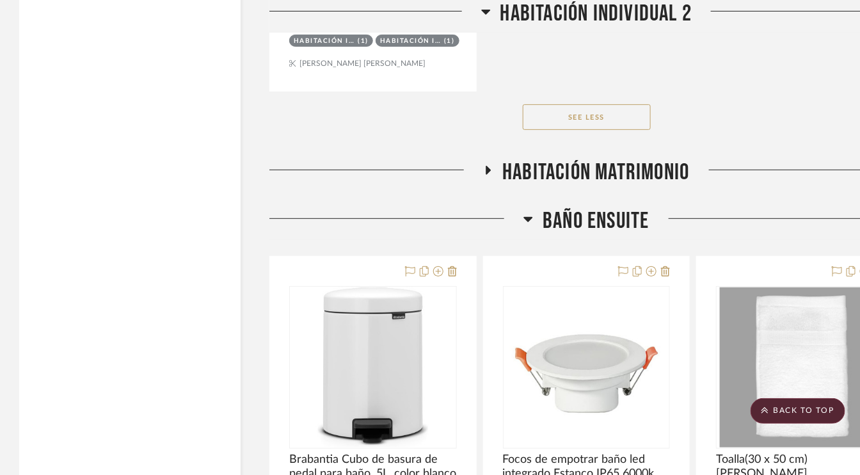
click at [524, 211] on icon at bounding box center [529, 218] width 10 height 15
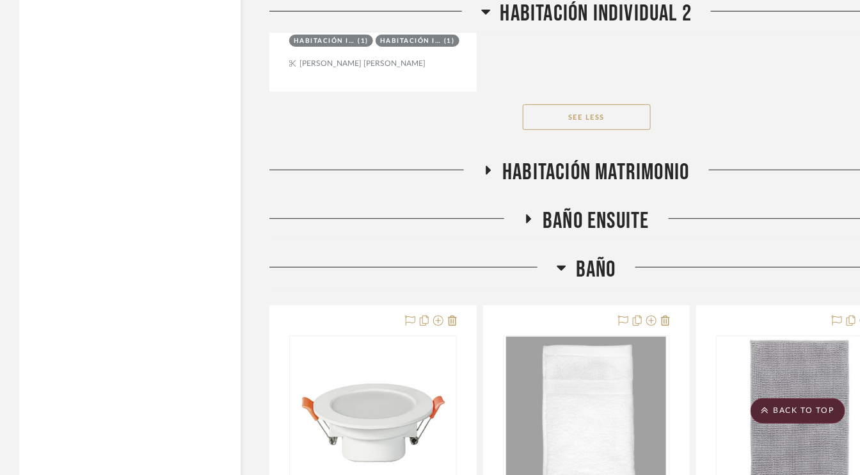
click at [561, 266] on icon at bounding box center [562, 268] width 9 height 5
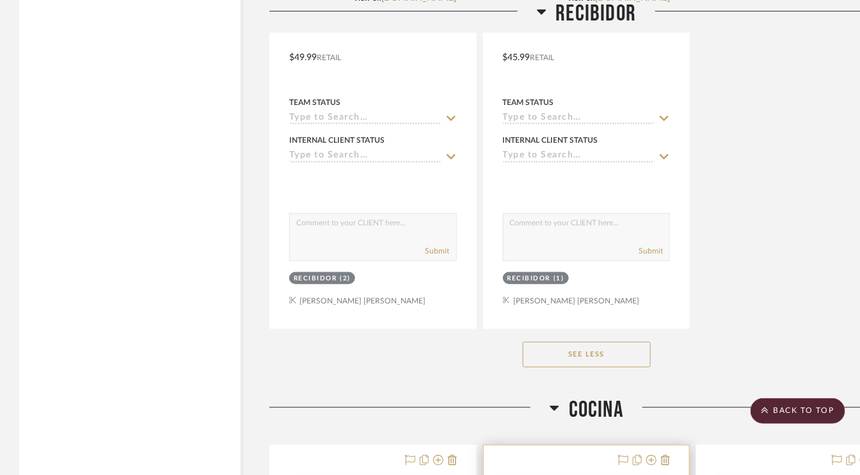
scroll to position [14914, 0]
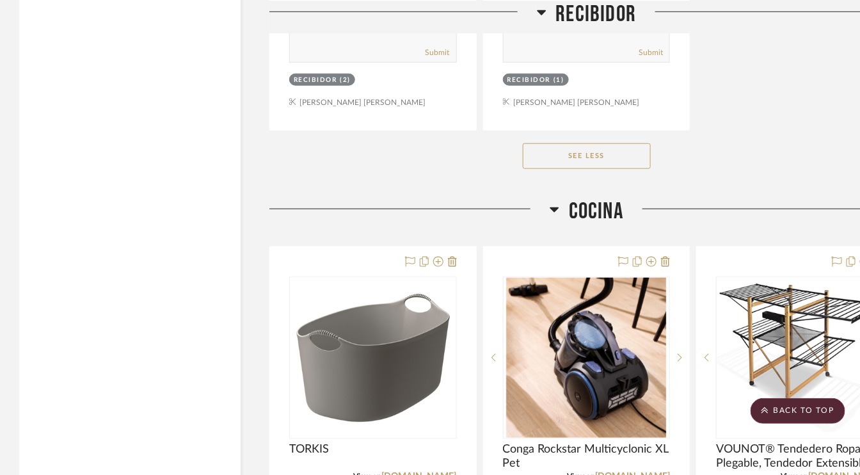
click at [559, 198] on h3 "COCINA" at bounding box center [587, 212] width 74 height 28
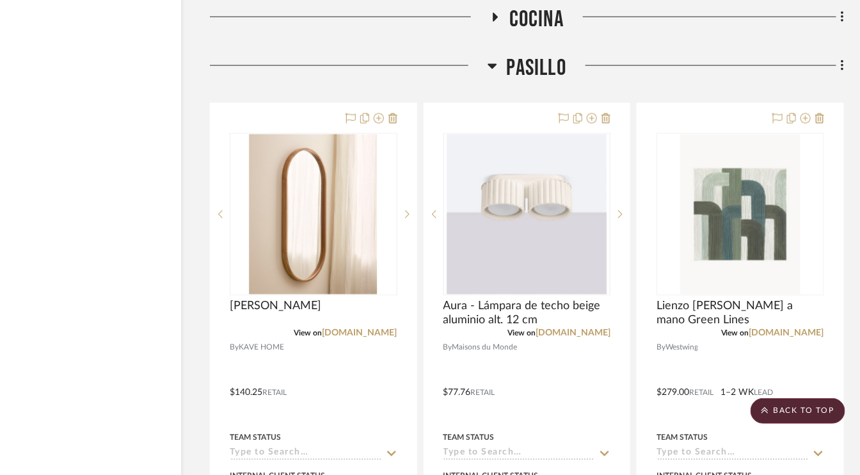
scroll to position [15106, 61]
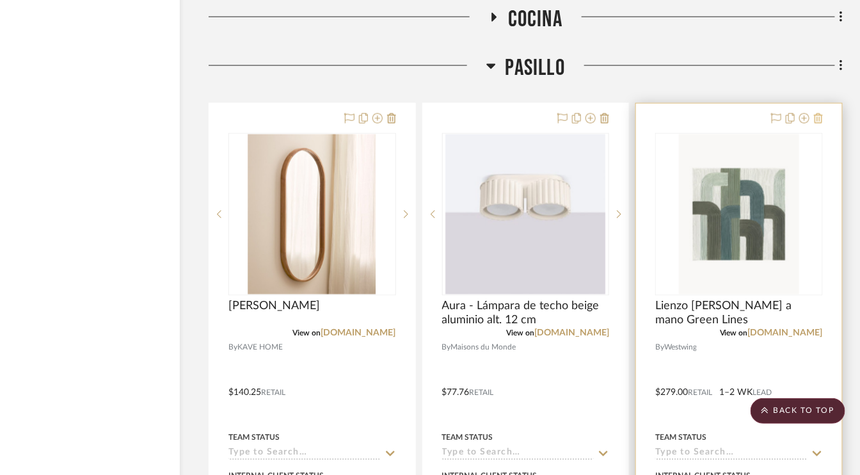
click at [821, 113] on icon at bounding box center [818, 118] width 9 height 10
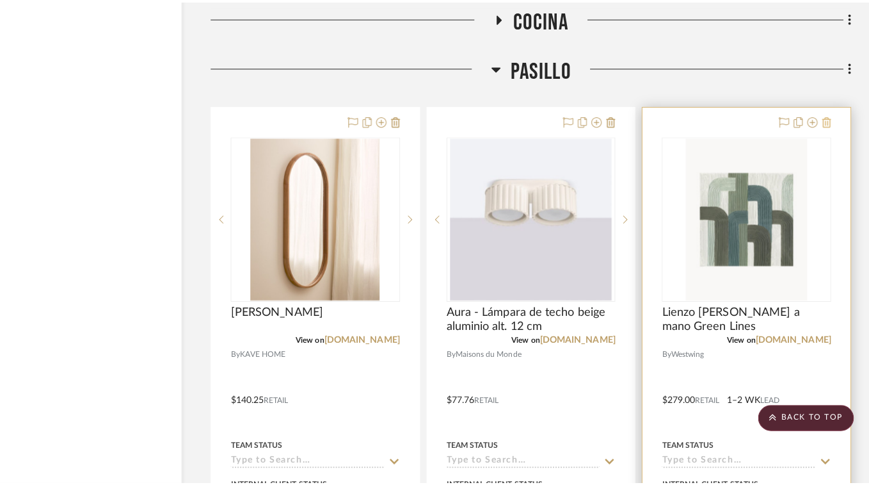
scroll to position [0, 0]
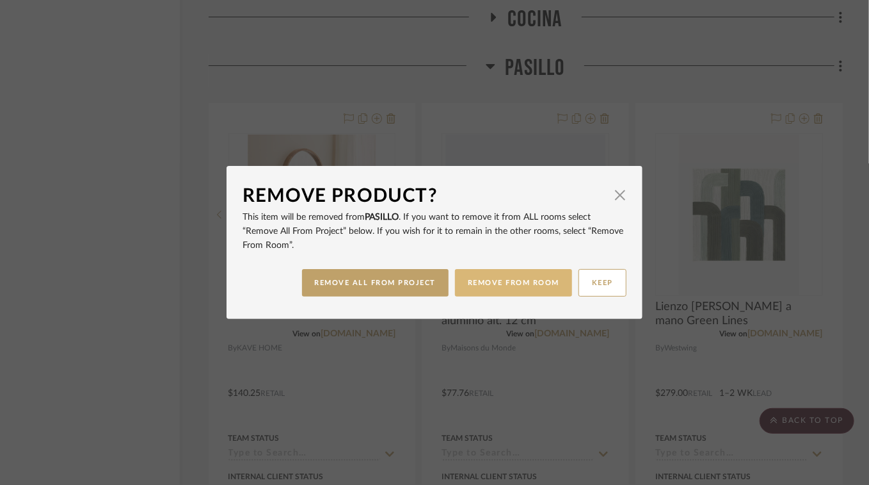
click at [520, 284] on button "REMOVE FROM ROOM" at bounding box center [513, 283] width 117 height 28
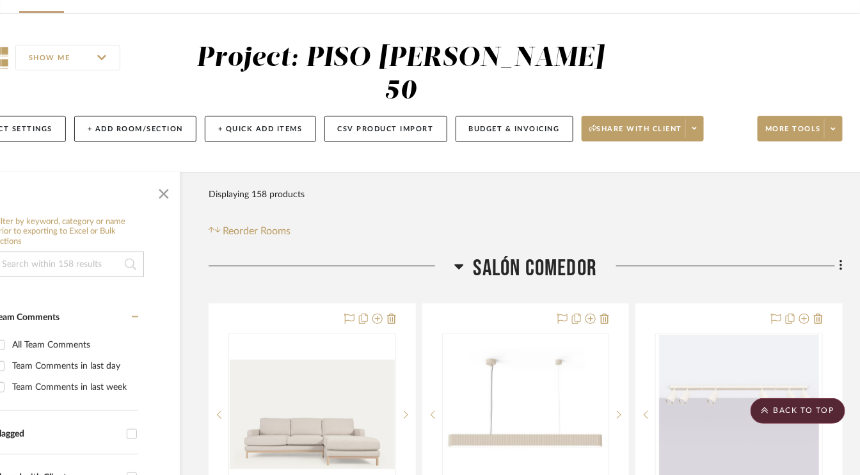
scroll to position [0, 61]
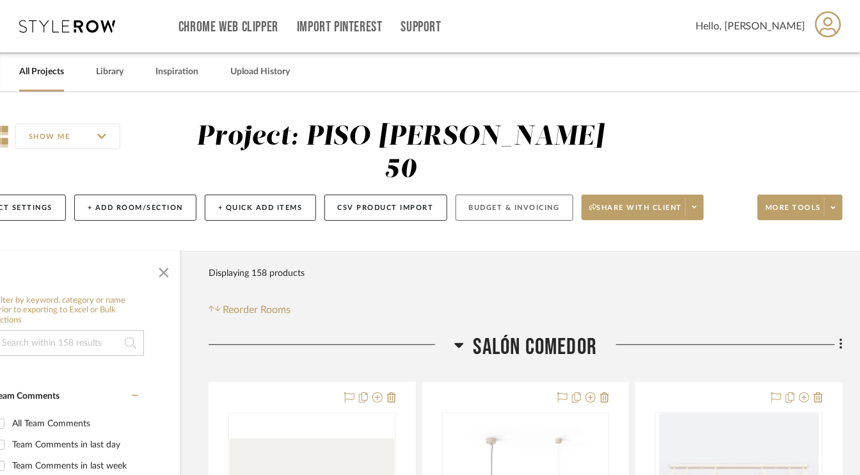
click at [533, 205] on button "Budget & Invoicing" at bounding box center [515, 208] width 118 height 26
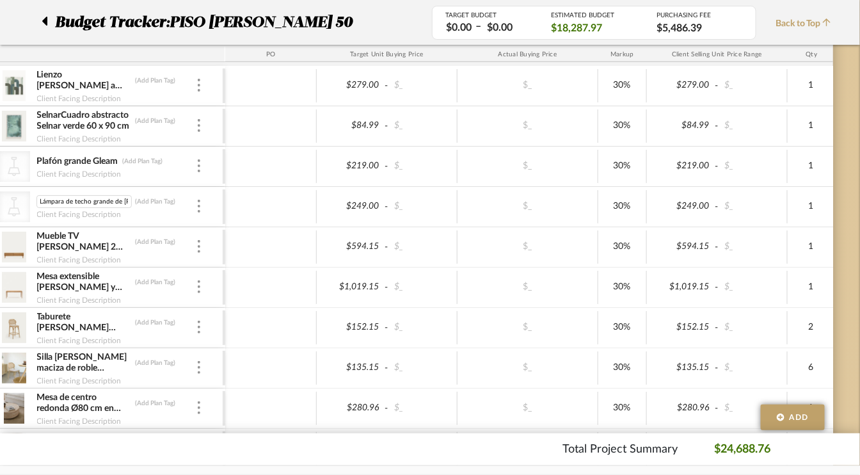
scroll to position [0, 22]
click at [19, 207] on icon "CategoryIconLighting Created with Sketch." at bounding box center [13, 206] width 19 height 19
click at [19, 205] on icon "CategoryIconLighting Created with Sketch." at bounding box center [13, 206] width 19 height 19
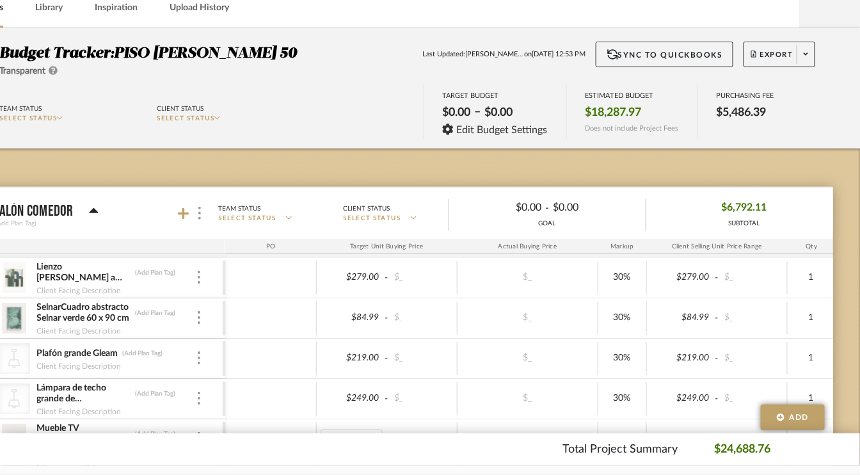
scroll to position [0, 61]
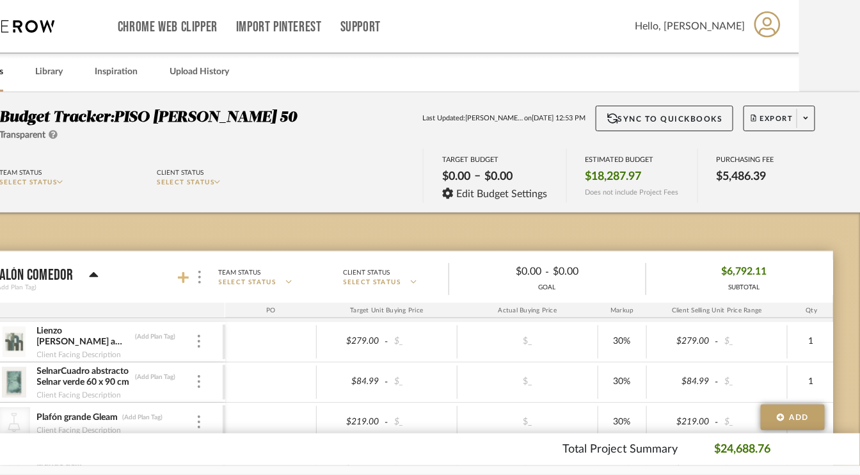
click at [180, 273] on icon at bounding box center [184, 277] width 12 height 13
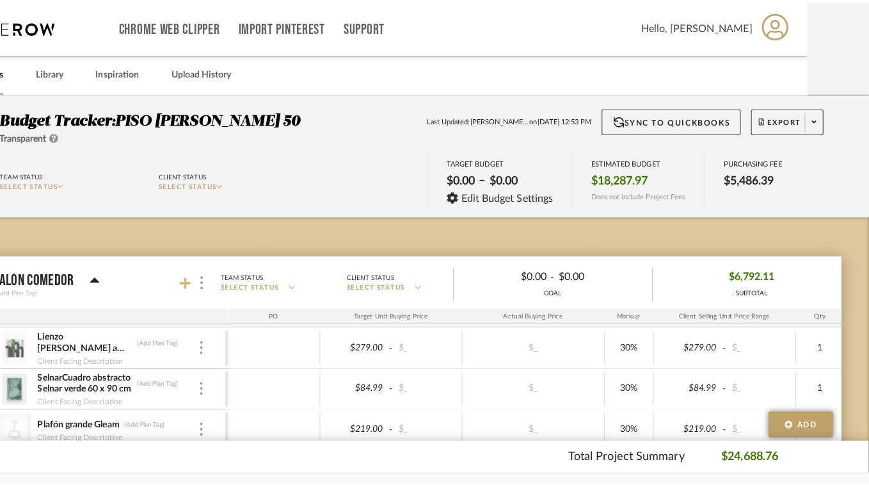
scroll to position [0, 0]
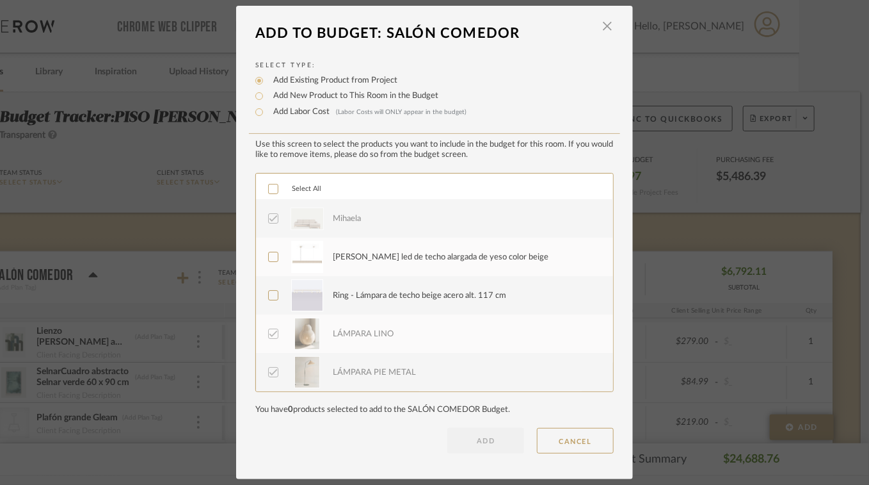
click at [269, 252] on icon at bounding box center [273, 256] width 9 height 9
click at [269, 294] on icon at bounding box center [273, 295] width 9 height 9
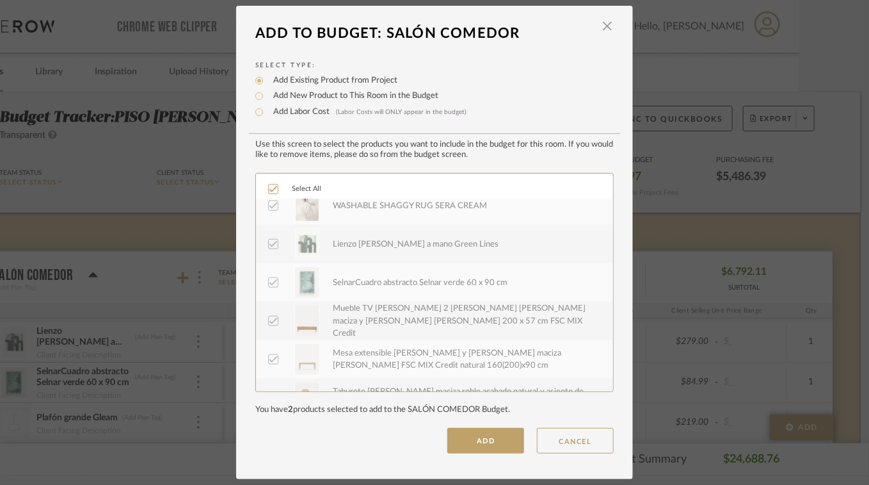
scroll to position [614, 0]
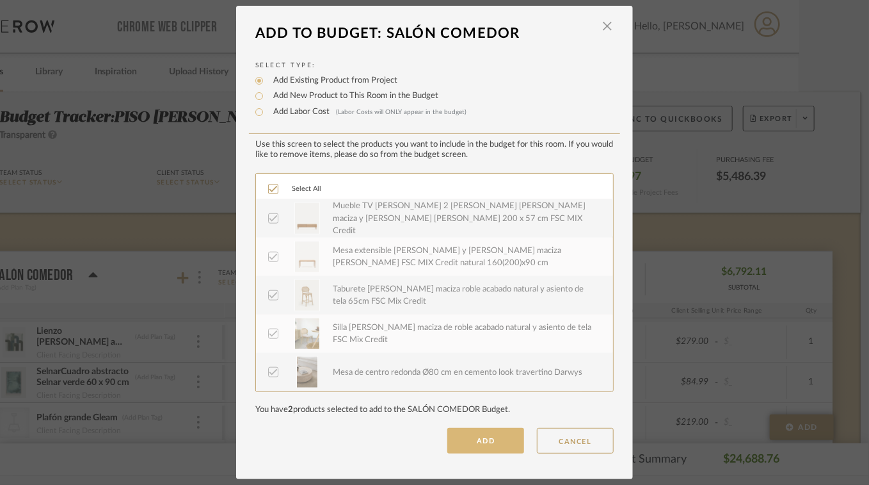
click at [492, 446] on button "ADD" at bounding box center [485, 441] width 77 height 26
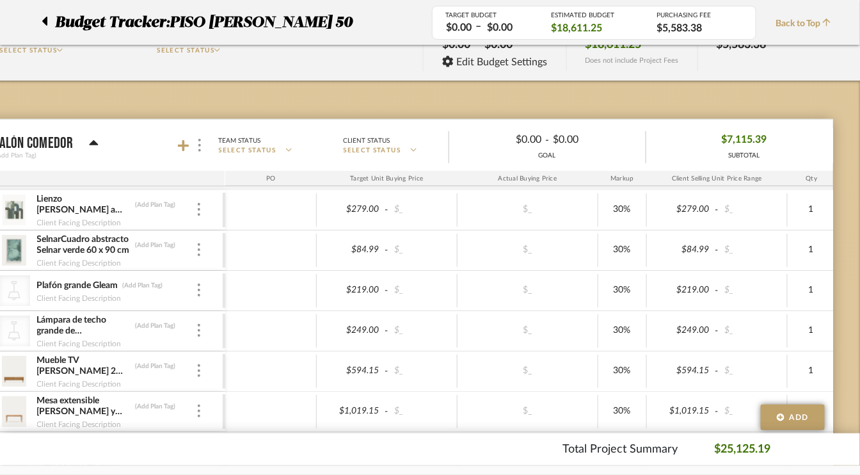
scroll to position [128, 61]
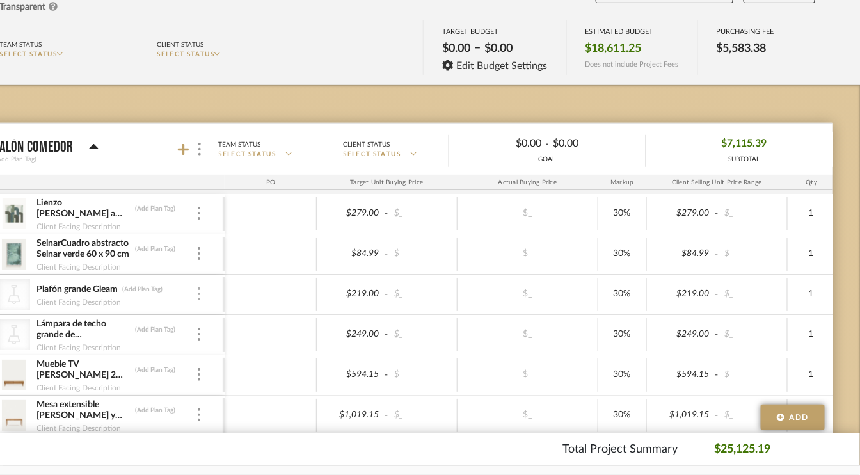
click at [195, 291] on div "Plafón grande Gleam (Add Plan Tag)" at bounding box center [115, 290] width 159 height 12
click at [199, 291] on img at bounding box center [199, 293] width 3 height 13
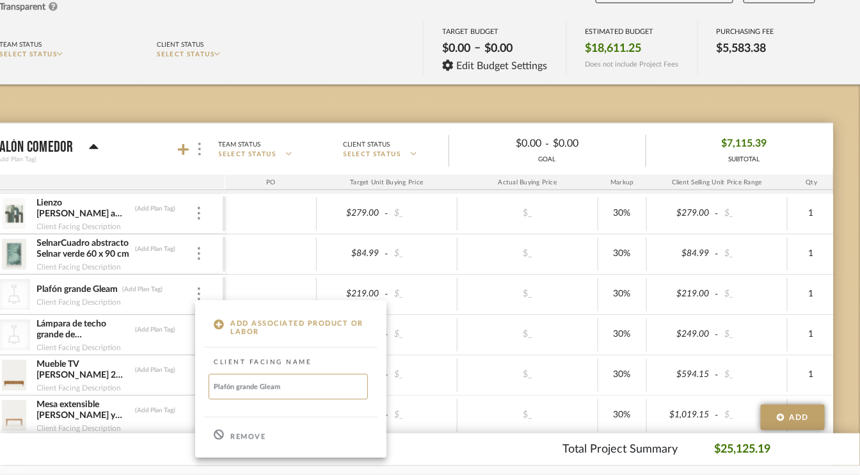
click at [243, 438] on p "Remove" at bounding box center [247, 437] width 35 height 9
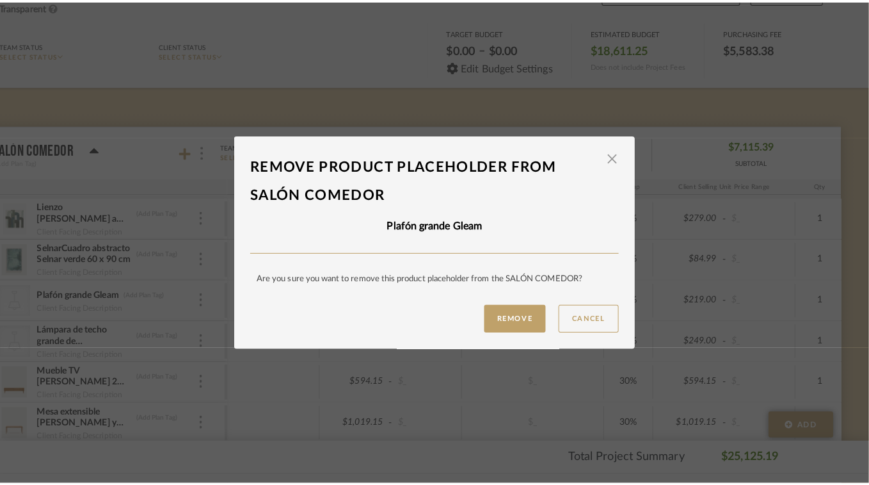
scroll to position [0, 0]
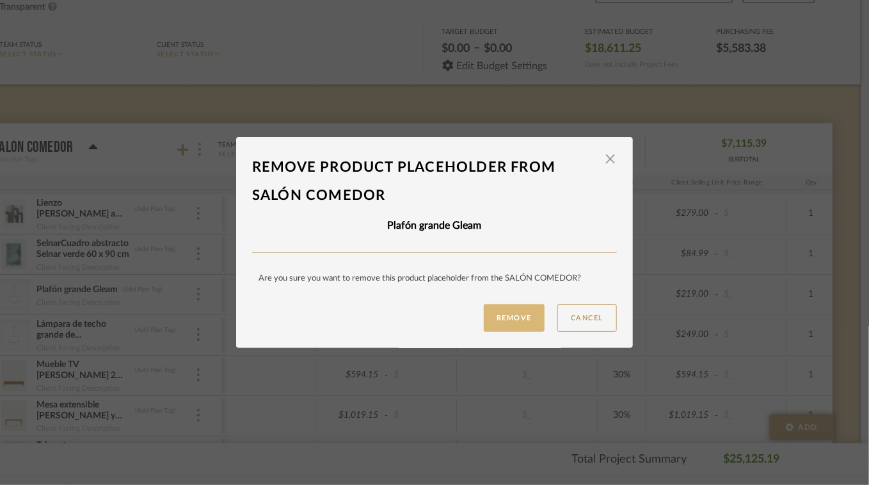
click at [504, 320] on button "Remove" at bounding box center [514, 318] width 61 height 28
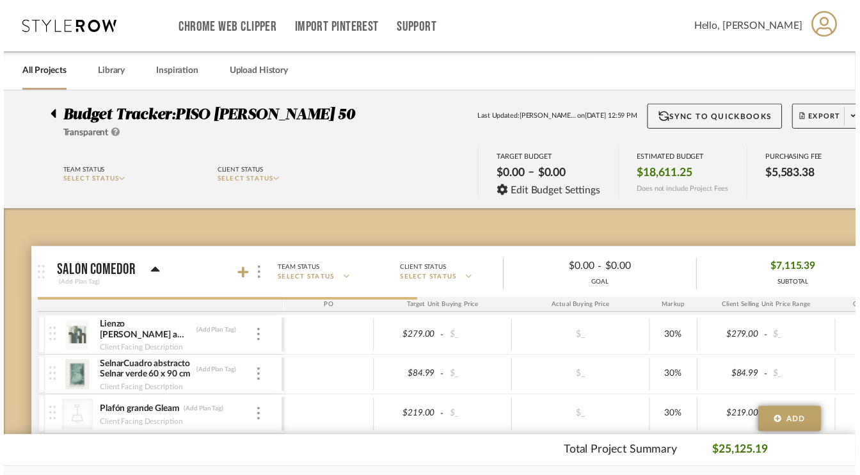
scroll to position [128, 61]
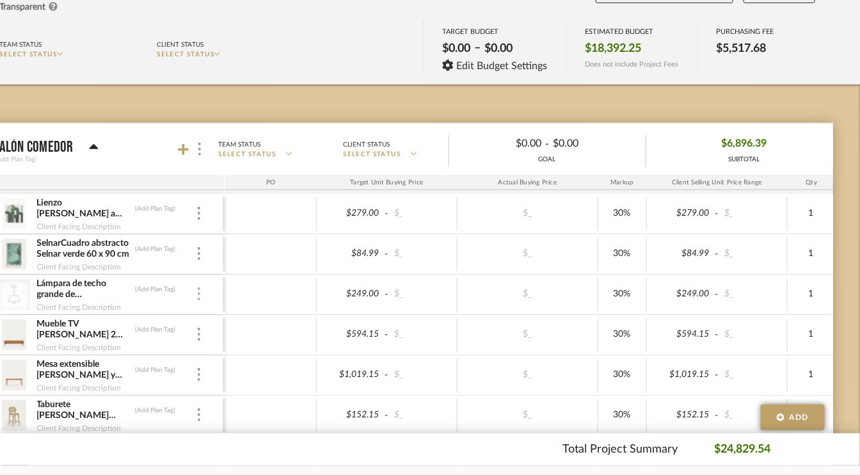
click at [198, 292] on img at bounding box center [199, 293] width 3 height 13
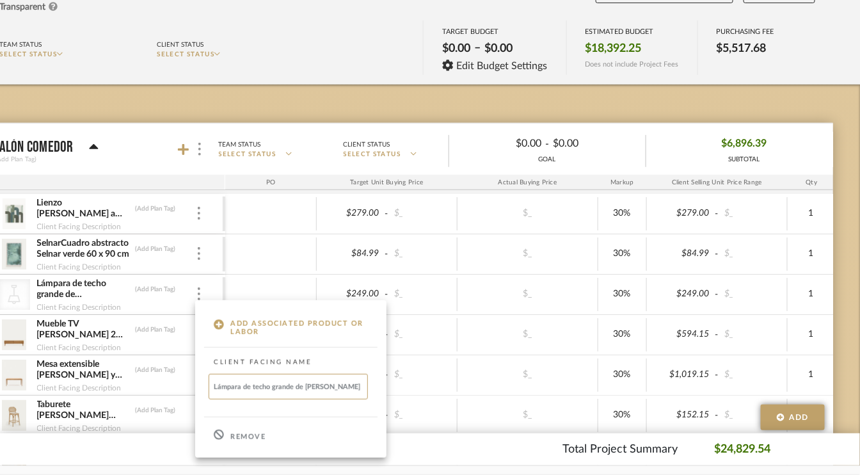
click at [243, 433] on p "Remove" at bounding box center [247, 437] width 35 height 9
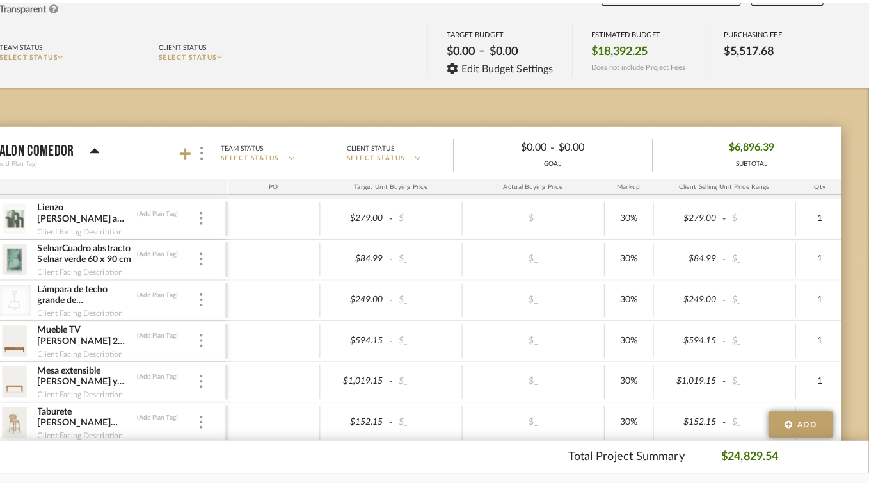
scroll to position [0, 0]
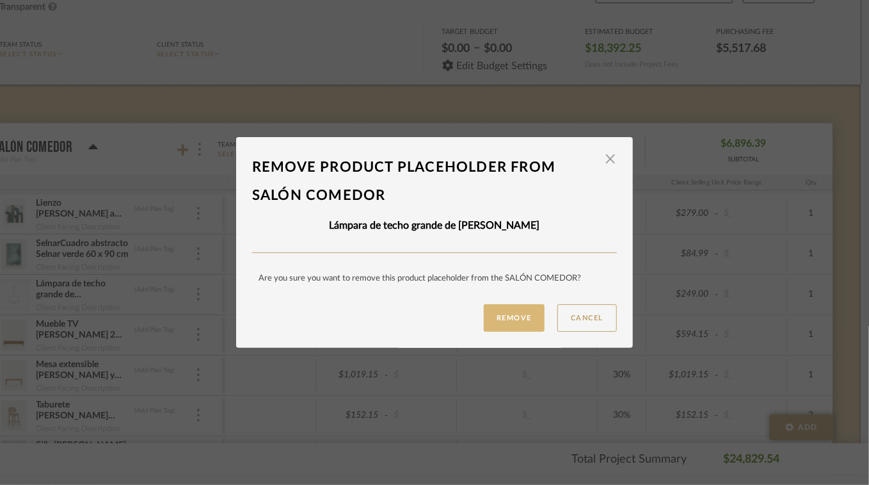
click at [517, 314] on button "Remove" at bounding box center [514, 318] width 61 height 28
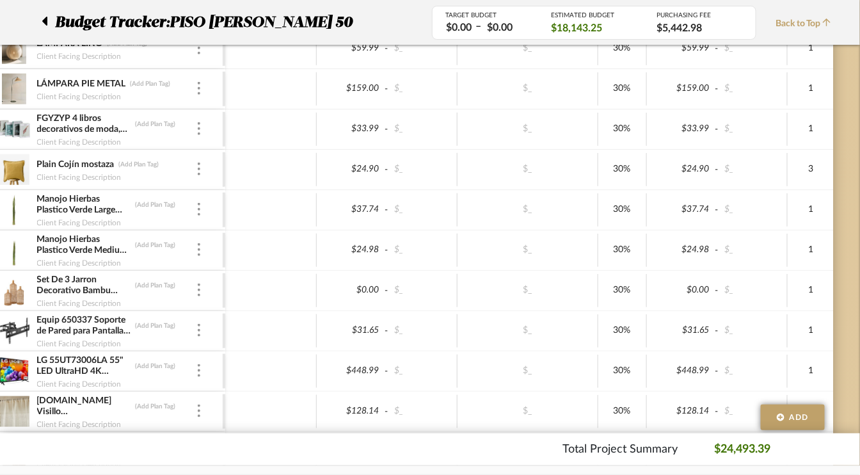
scroll to position [576, 61]
click at [198, 206] on img at bounding box center [199, 208] width 3 height 13
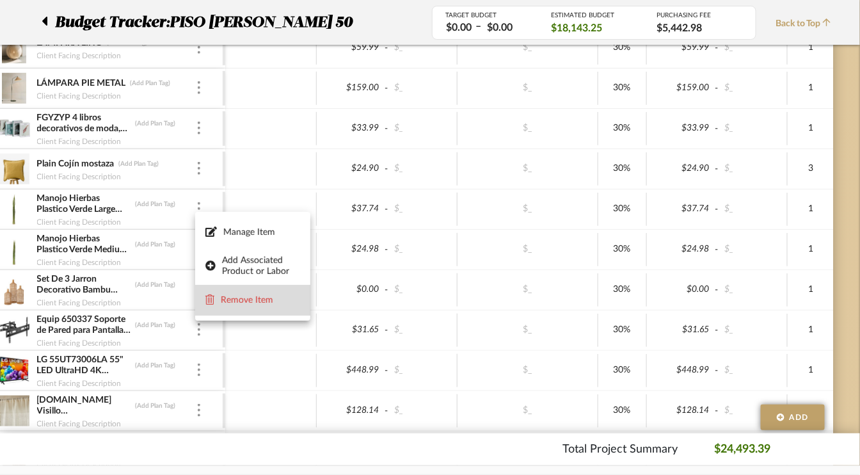
click at [260, 305] on span "Remove Item" at bounding box center [252, 300] width 95 height 12
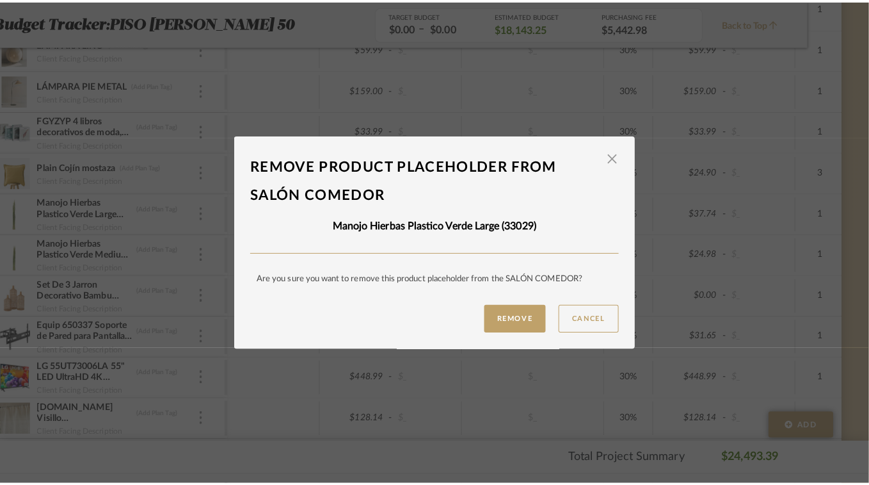
scroll to position [0, 0]
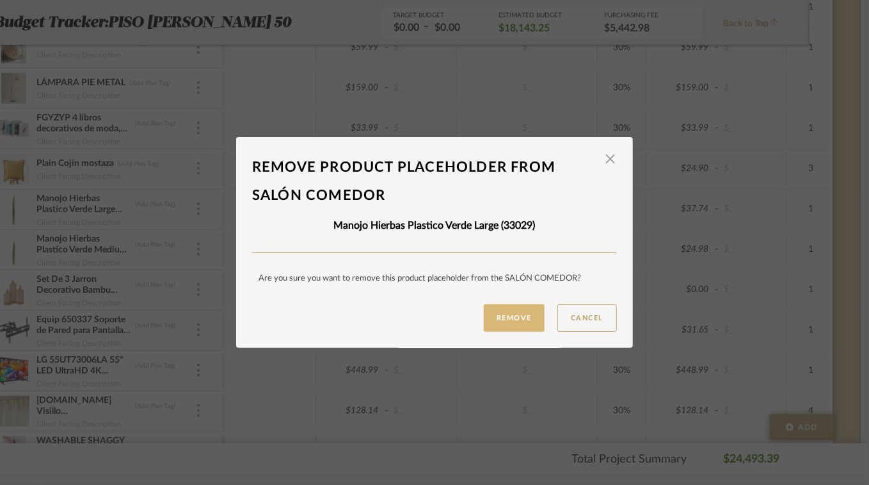
click at [520, 315] on button "Remove" at bounding box center [514, 318] width 61 height 28
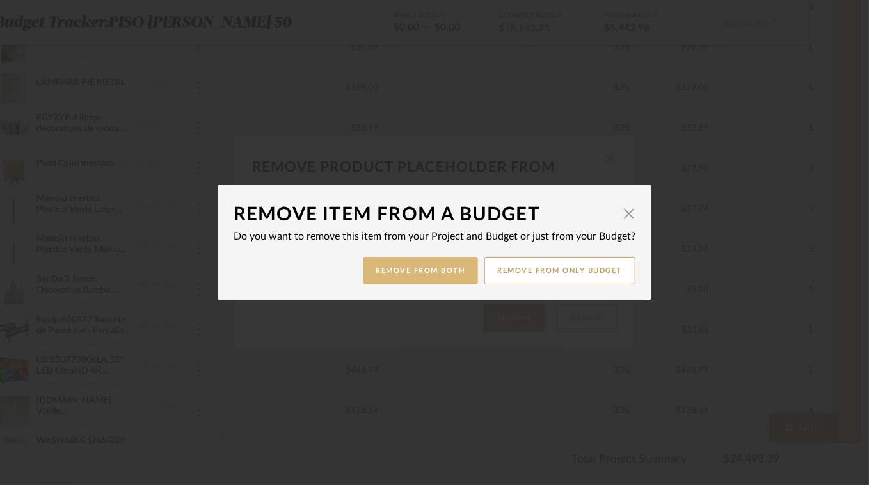
click at [426, 275] on button "Remove from Both" at bounding box center [421, 271] width 115 height 28
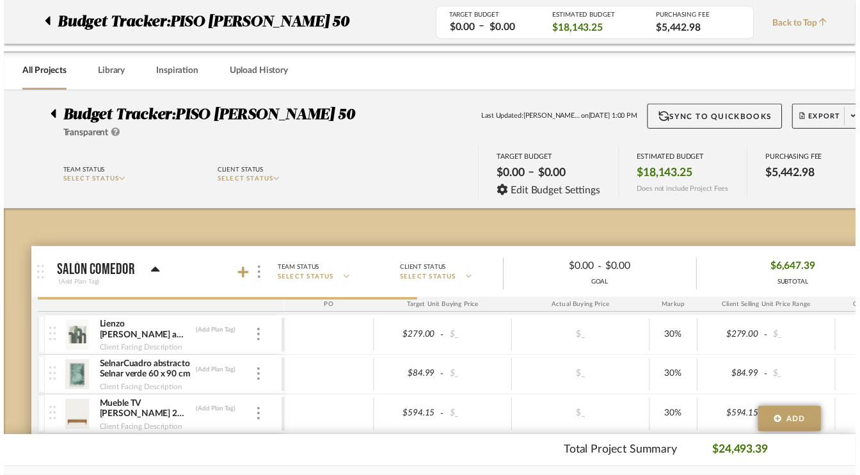
scroll to position [576, 61]
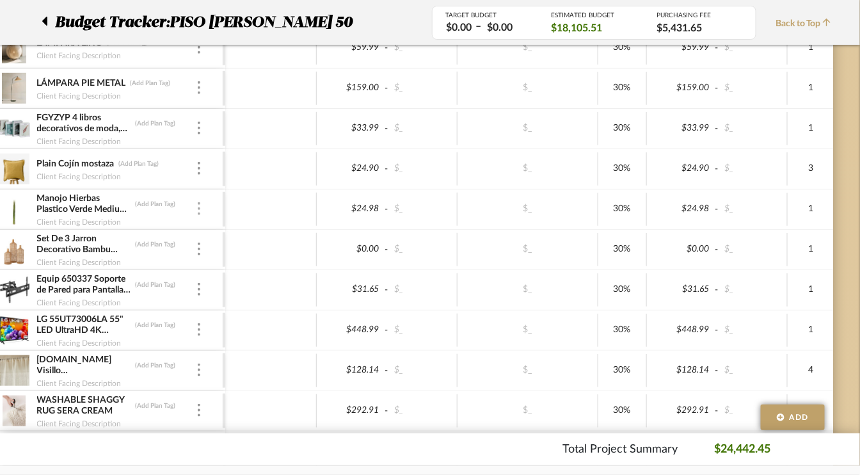
click at [200, 204] on div at bounding box center [199, 209] width 6 height 14
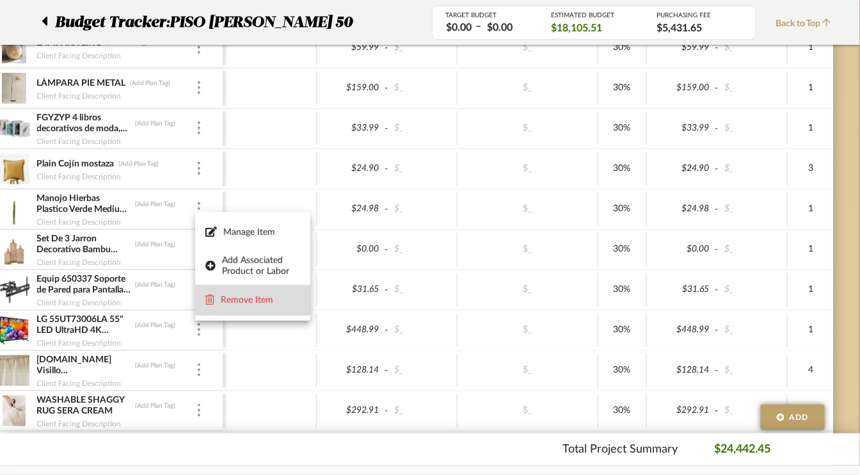
click at [239, 298] on span "Remove Item" at bounding box center [260, 300] width 79 height 11
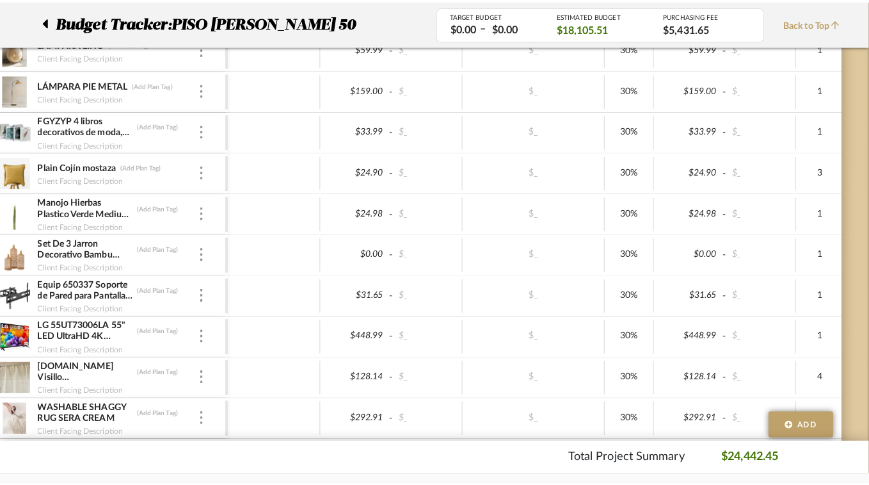
scroll to position [0, 0]
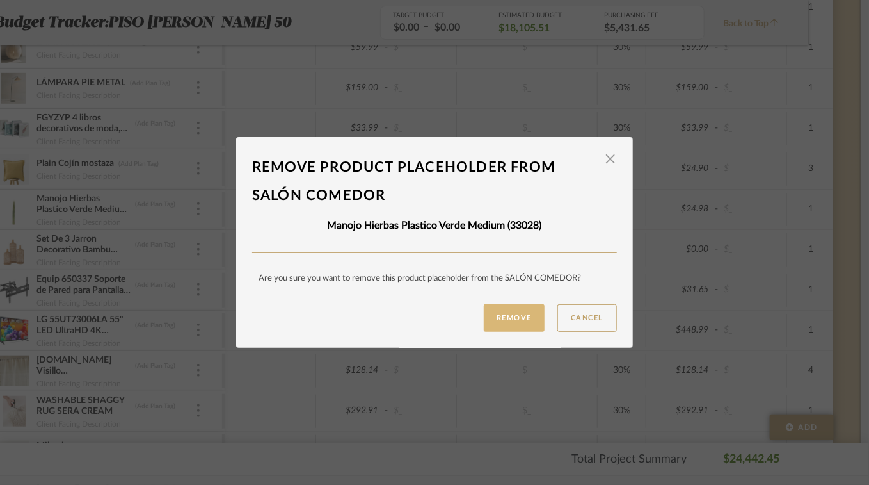
click at [511, 318] on button "Remove" at bounding box center [514, 318] width 61 height 28
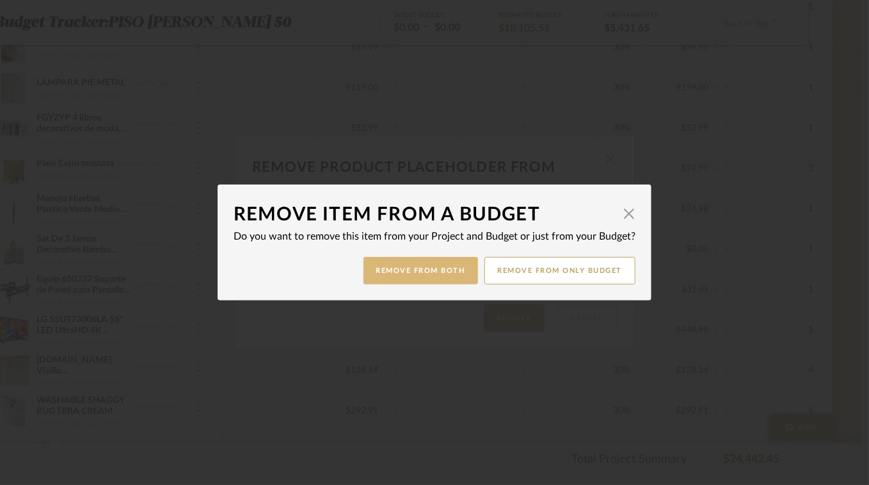
click at [419, 270] on button "Remove from Both" at bounding box center [421, 271] width 115 height 28
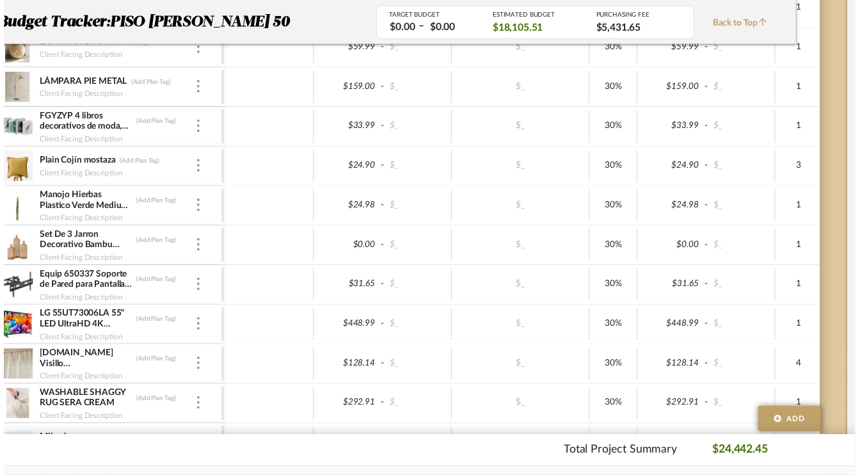
scroll to position [576, 61]
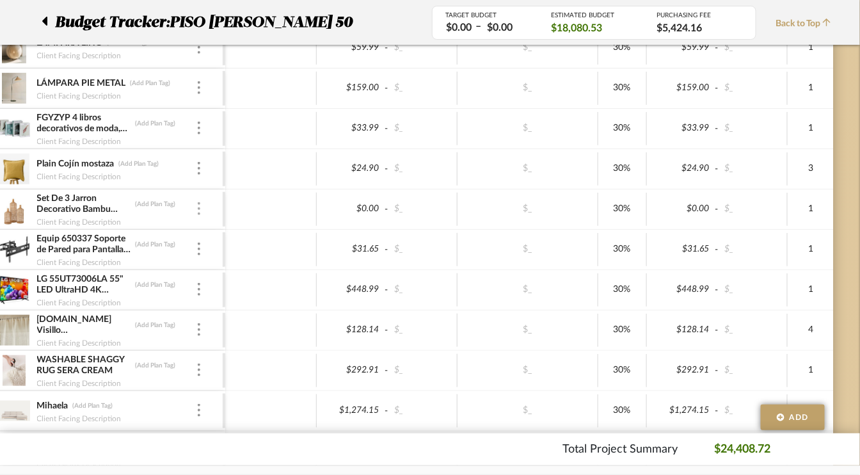
click at [198, 205] on img at bounding box center [199, 208] width 3 height 13
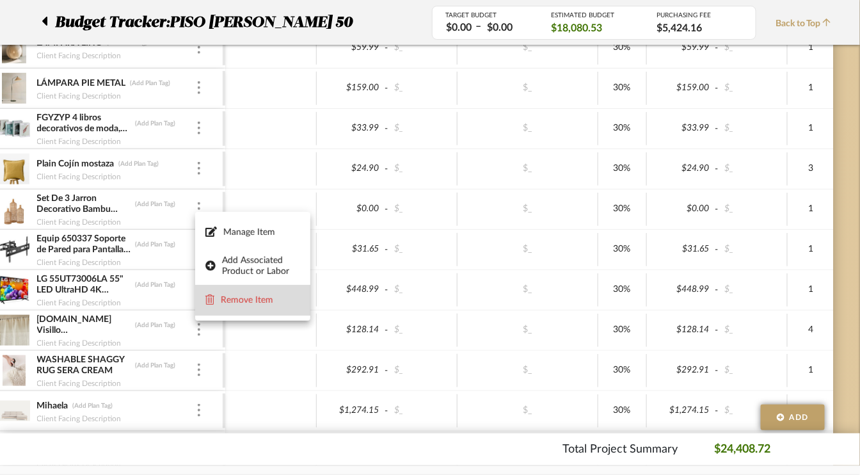
click at [227, 295] on span "Remove Item" at bounding box center [260, 300] width 79 height 11
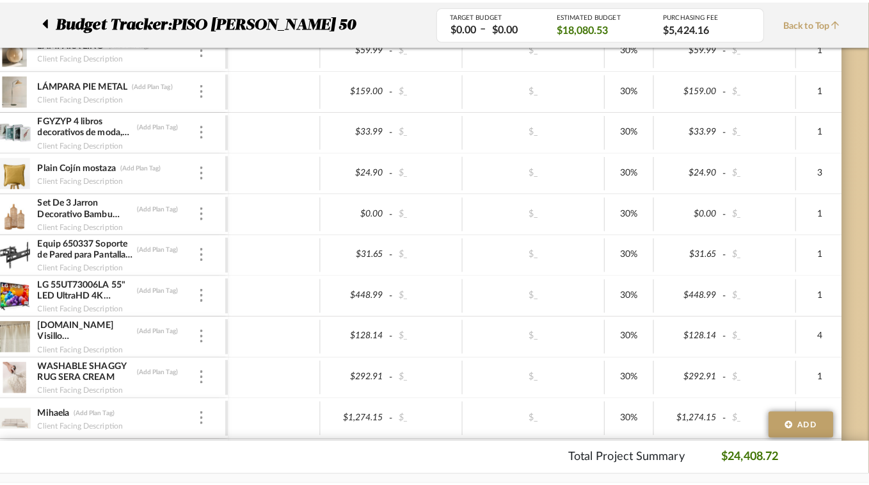
scroll to position [0, 0]
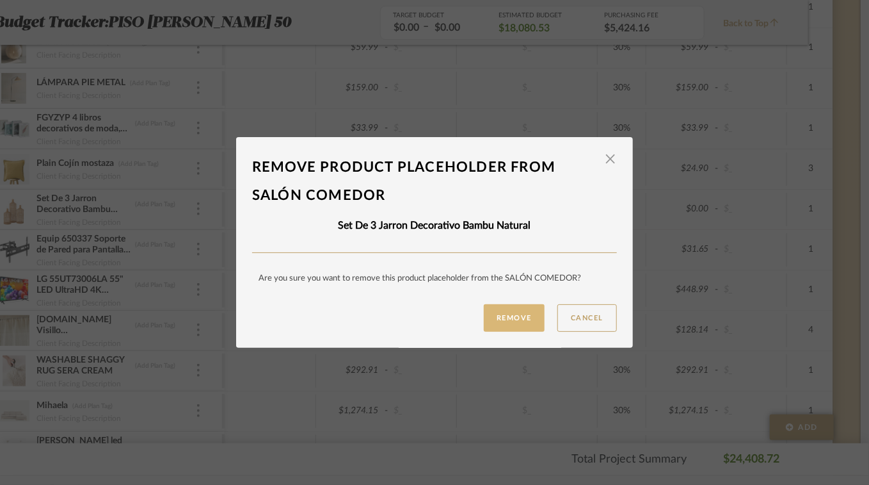
click at [507, 319] on button "Remove" at bounding box center [514, 318] width 61 height 28
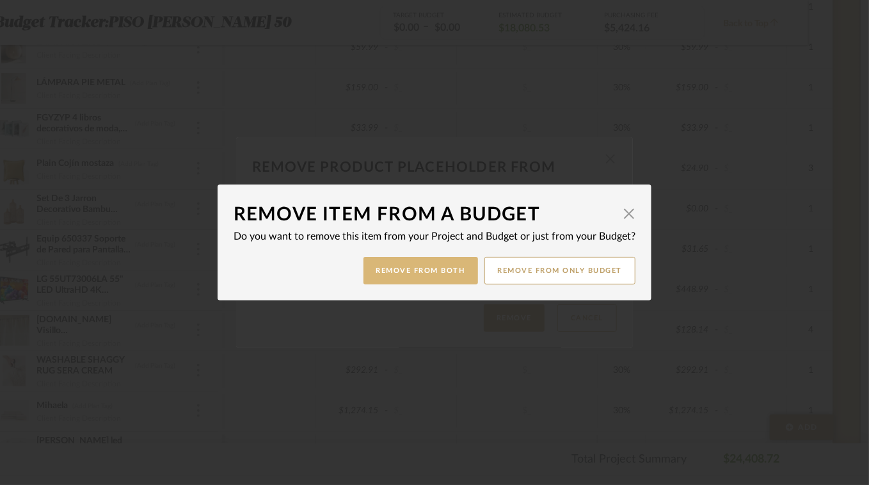
click at [433, 269] on button "Remove from Both" at bounding box center [421, 271] width 115 height 28
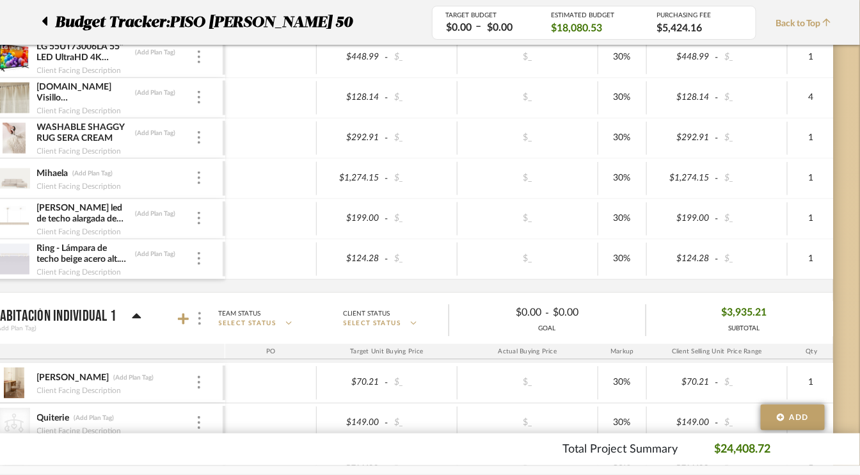
scroll to position [896, 61]
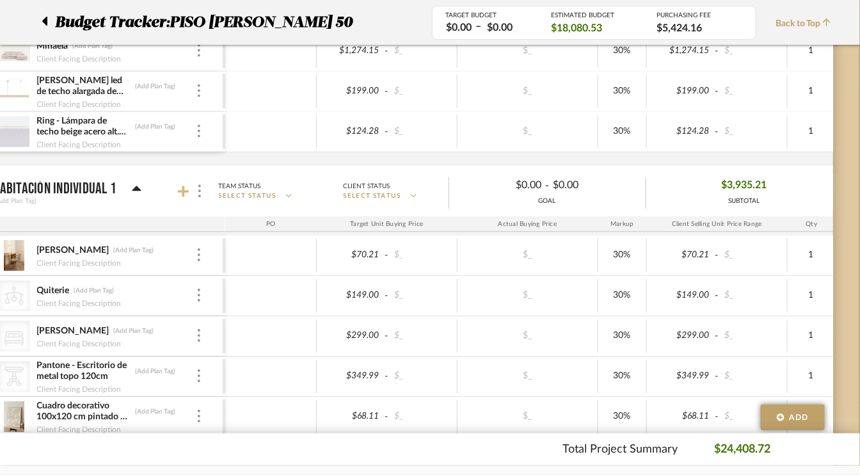
click at [185, 185] on icon at bounding box center [184, 191] width 12 height 13
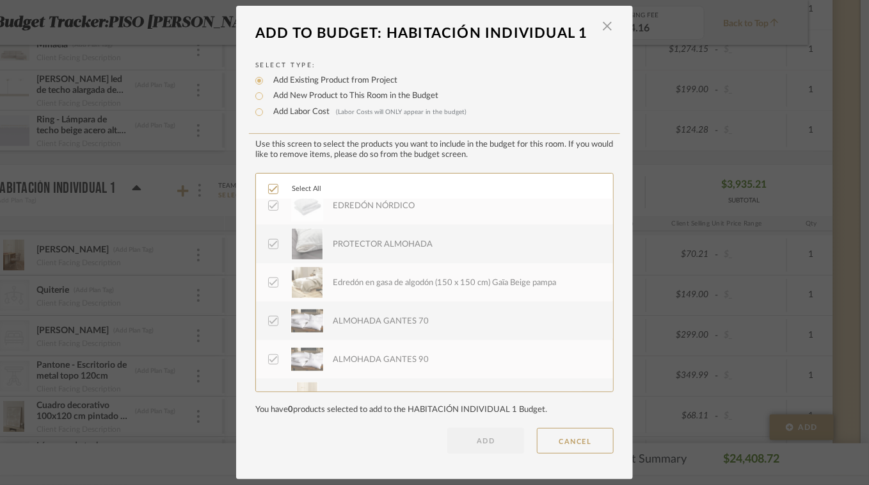
scroll to position [614, 0]
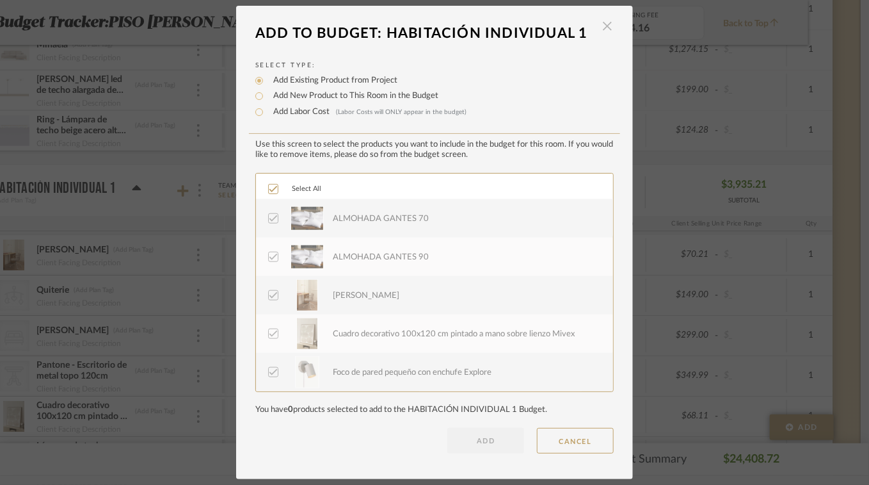
click at [602, 26] on span "button" at bounding box center [608, 26] width 26 height 26
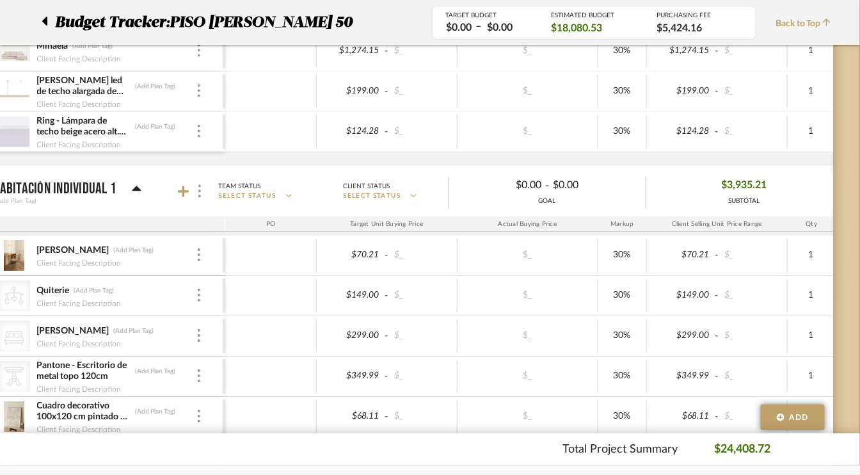
scroll to position [1024, 61]
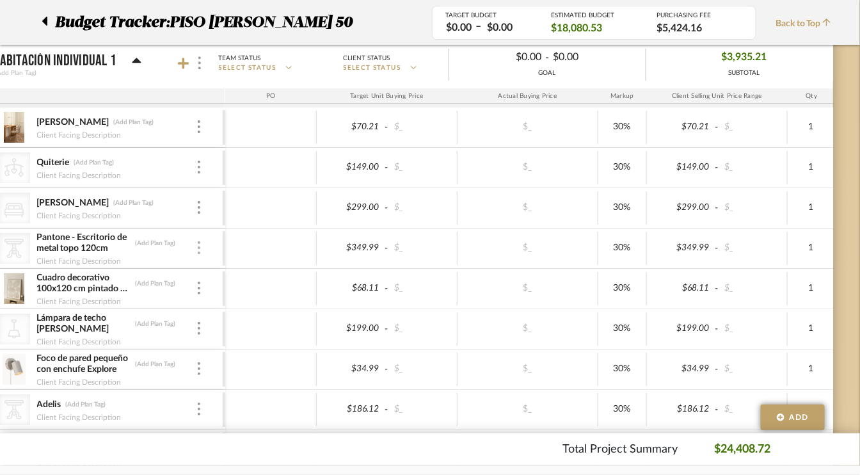
click at [198, 241] on img at bounding box center [199, 247] width 3 height 13
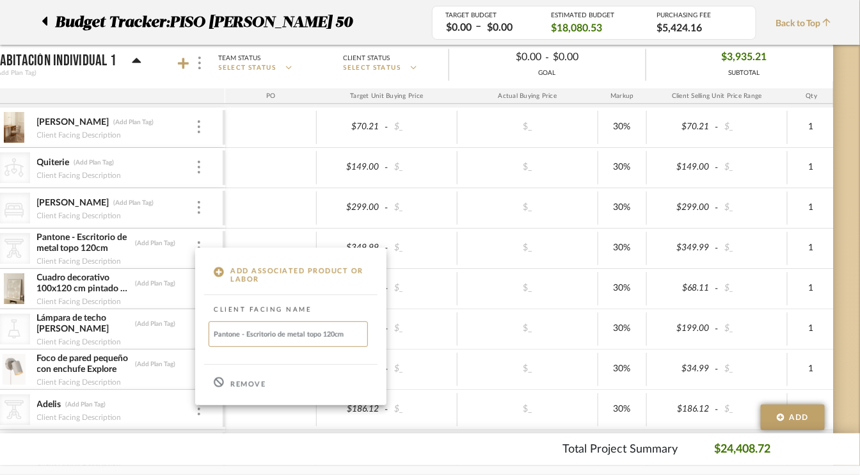
click at [230, 387] on div "Remove" at bounding box center [290, 382] width 191 height 35
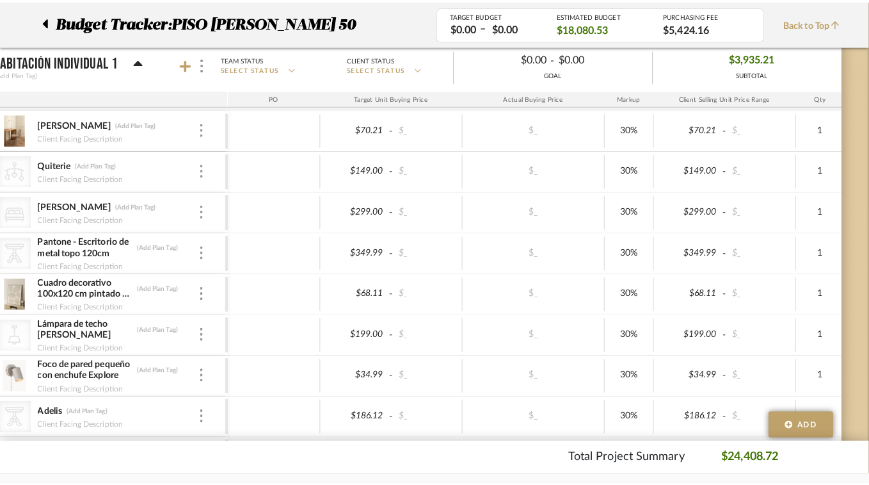
scroll to position [0, 0]
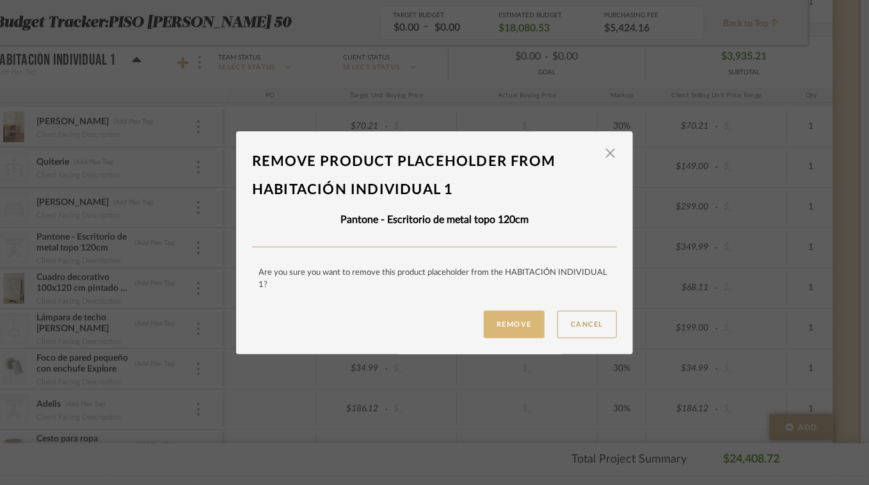
click at [495, 324] on button "Remove" at bounding box center [514, 324] width 61 height 28
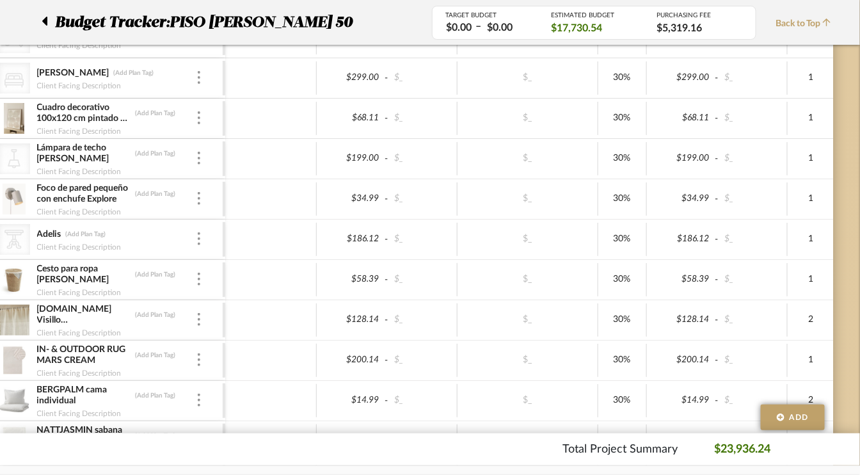
scroll to position [1152, 61]
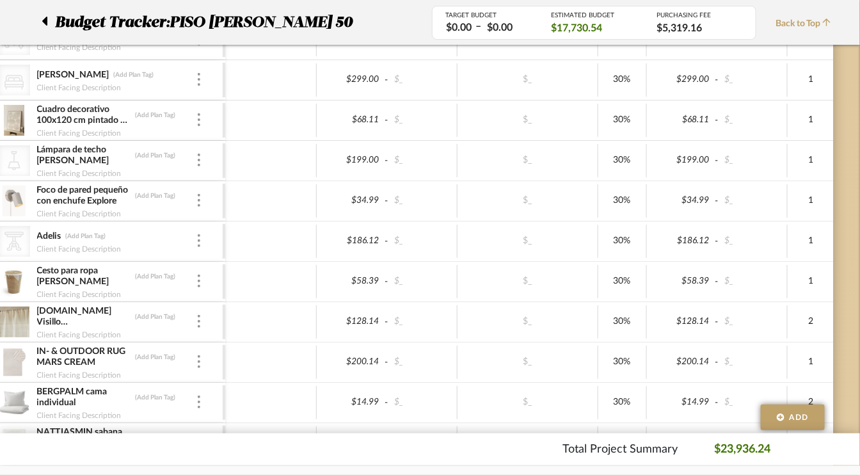
click at [195, 225] on div "CategoryIconTables Created with Sketch. Adelis (Add Plan Tag) Client Facing Des…" at bounding box center [103, 241] width 237 height 40
click at [200, 236] on div at bounding box center [199, 241] width 6 height 14
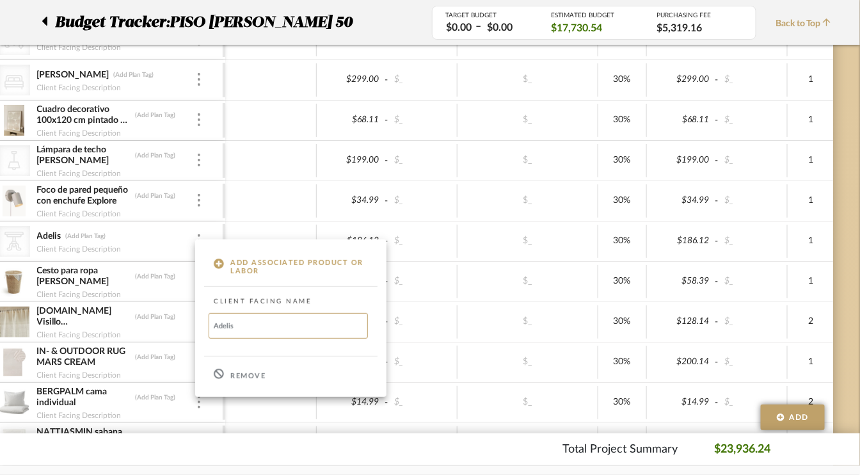
click at [262, 375] on p "Remove" at bounding box center [247, 376] width 35 height 9
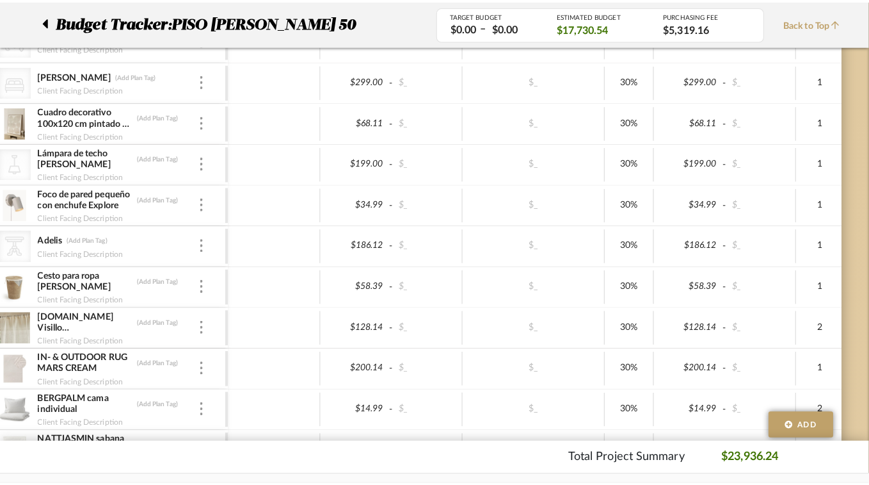
scroll to position [0, 0]
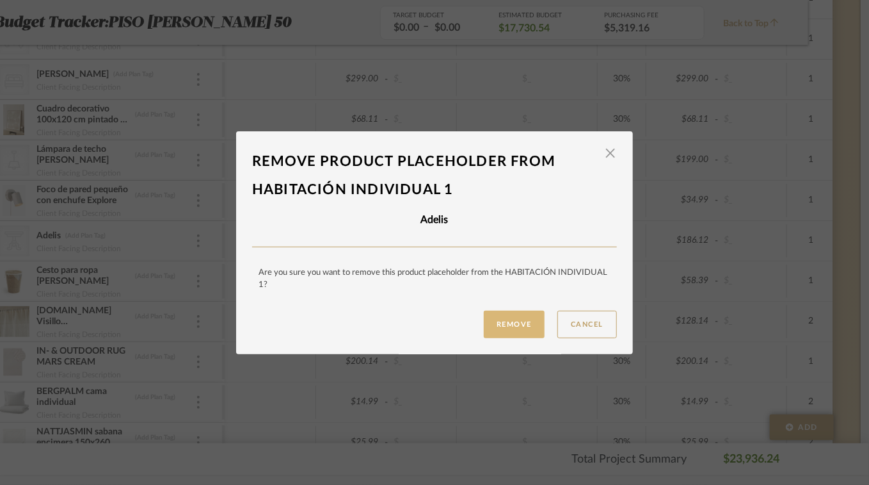
click at [509, 321] on button "Remove" at bounding box center [514, 324] width 61 height 28
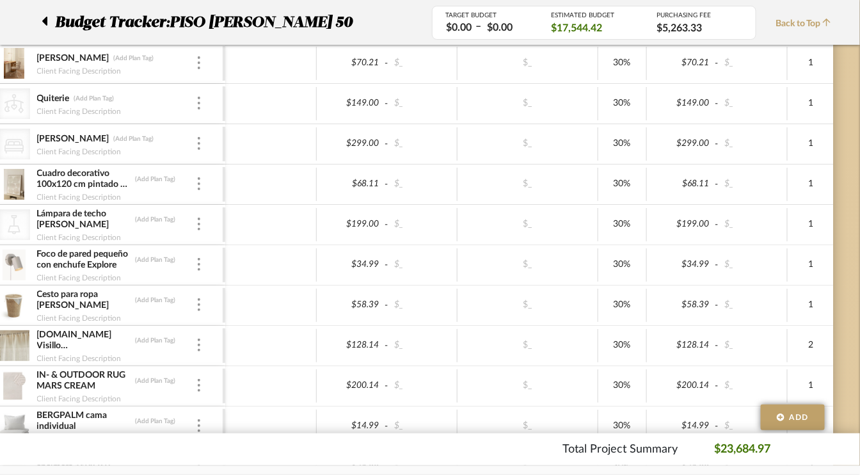
scroll to position [960, 61]
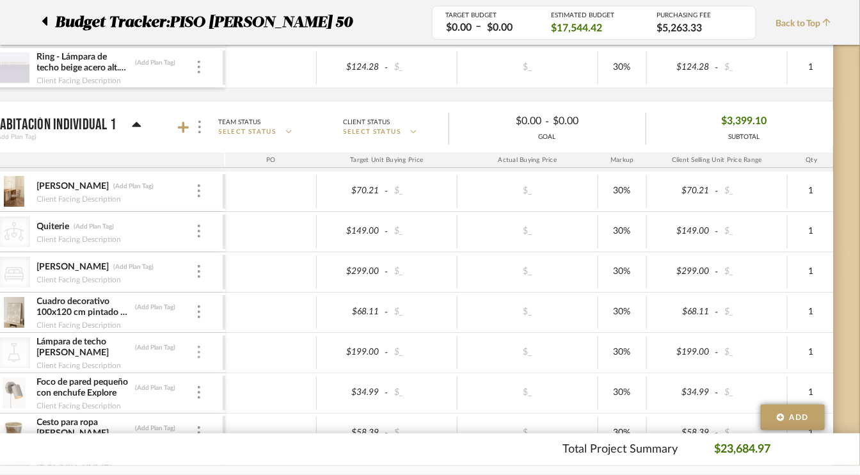
click at [199, 346] on img at bounding box center [199, 352] width 3 height 13
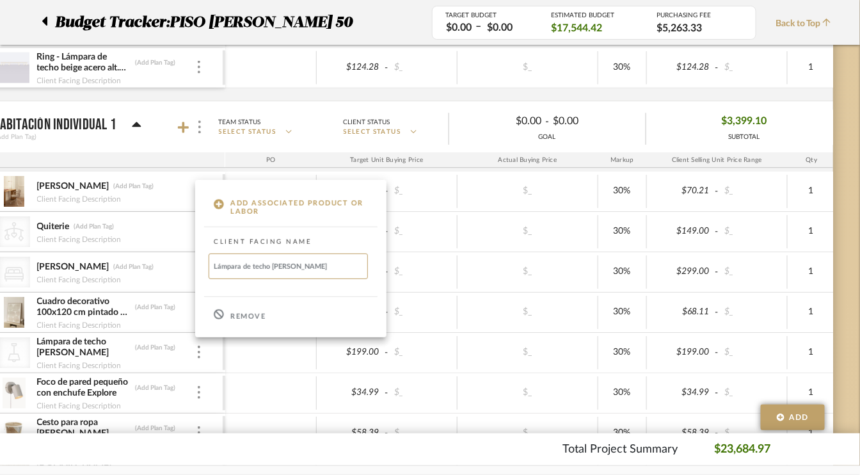
click at [246, 316] on p "Remove" at bounding box center [247, 316] width 35 height 9
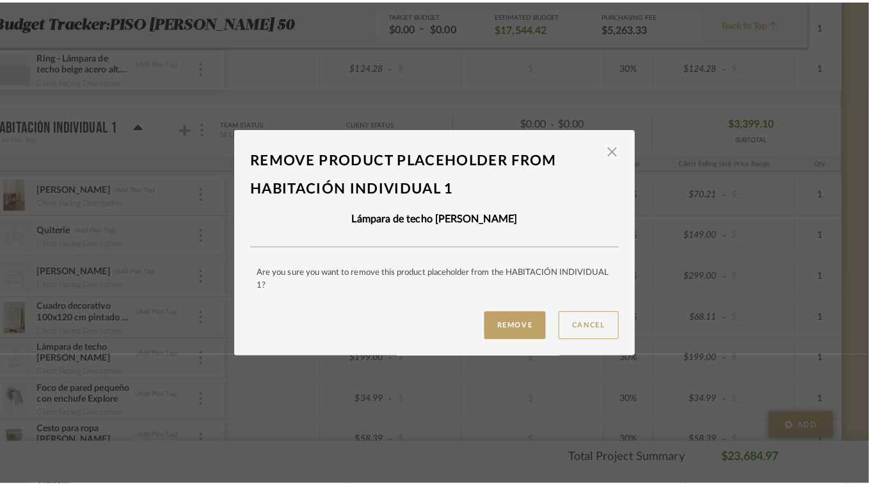
scroll to position [0, 0]
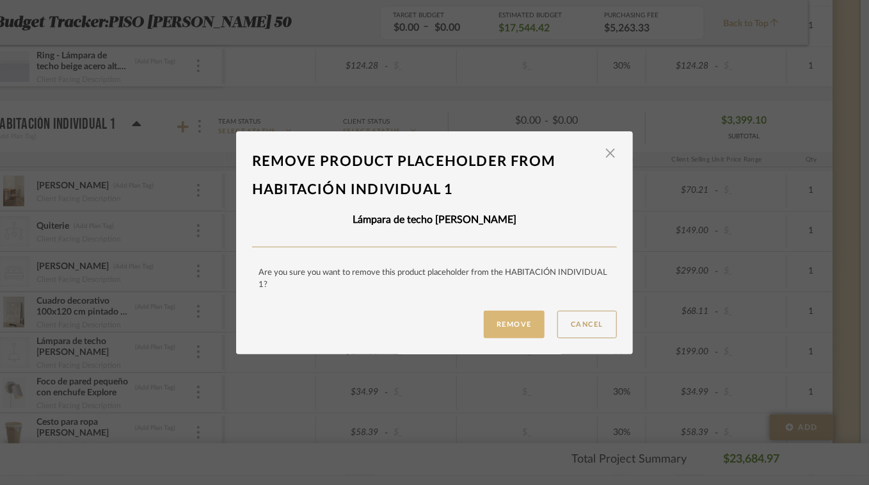
click at [501, 328] on button "Remove" at bounding box center [514, 324] width 61 height 28
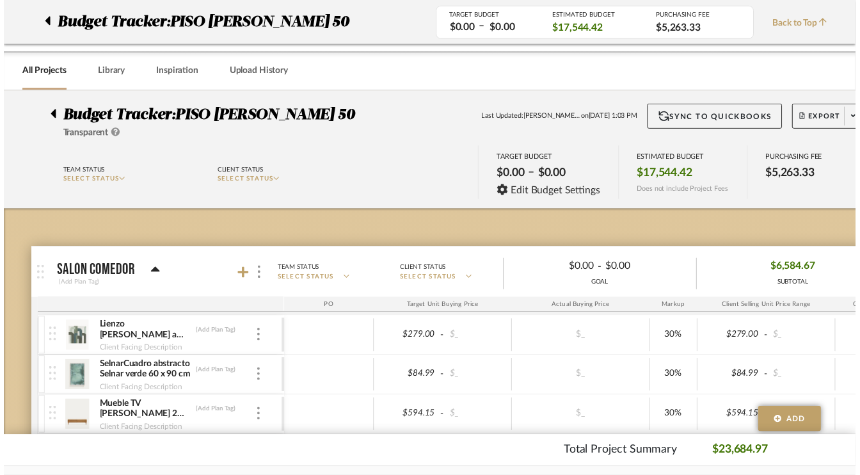
scroll to position [960, 61]
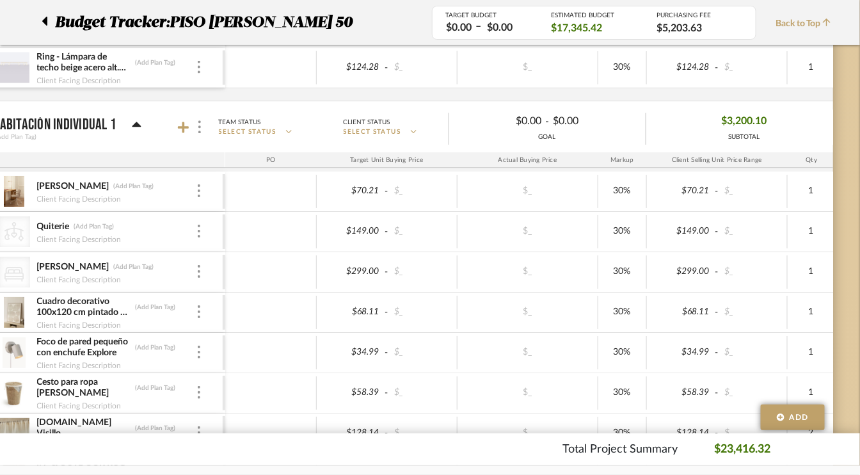
click at [202, 224] on div "Quiterie (Add Plan Tag) Client Facing Description" at bounding box center [103, 232] width 237 height 40
click at [200, 225] on div at bounding box center [199, 232] width 6 height 14
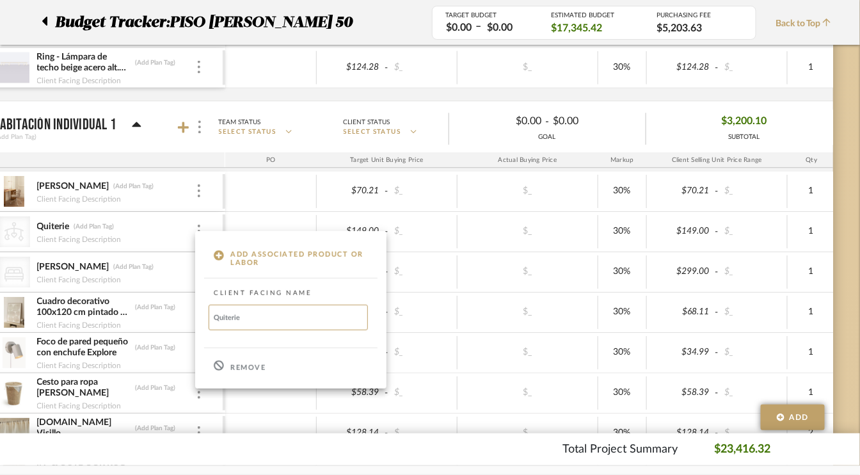
click at [242, 368] on p "Remove" at bounding box center [247, 368] width 35 height 9
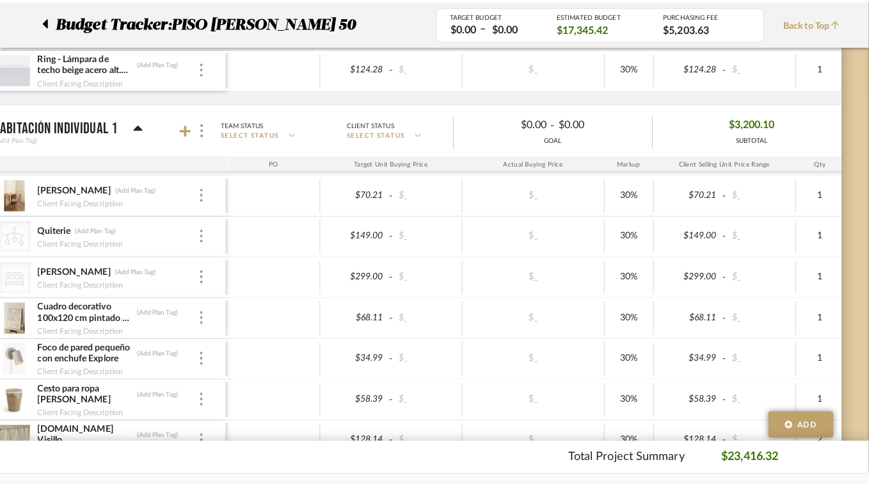
scroll to position [0, 0]
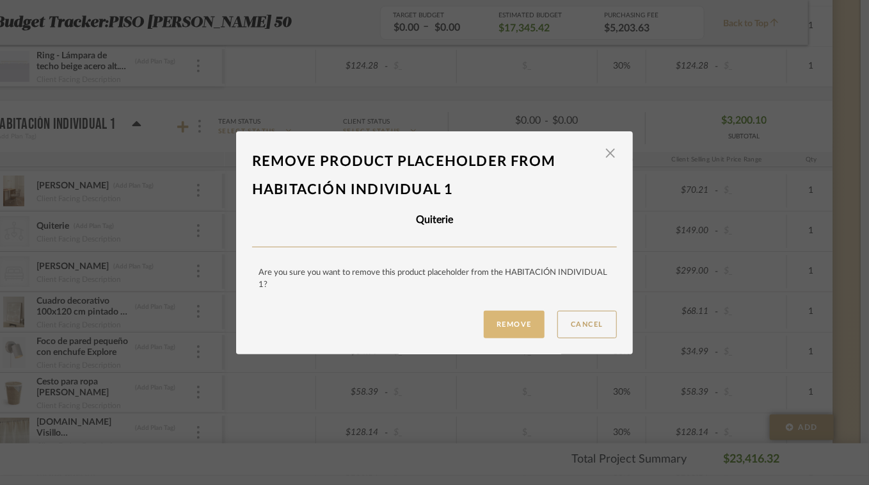
click at [506, 321] on button "Remove" at bounding box center [514, 324] width 61 height 28
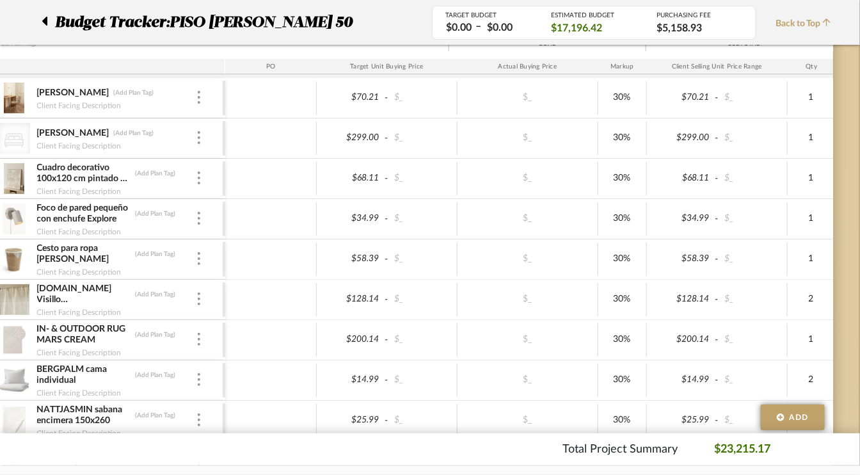
scroll to position [897, 61]
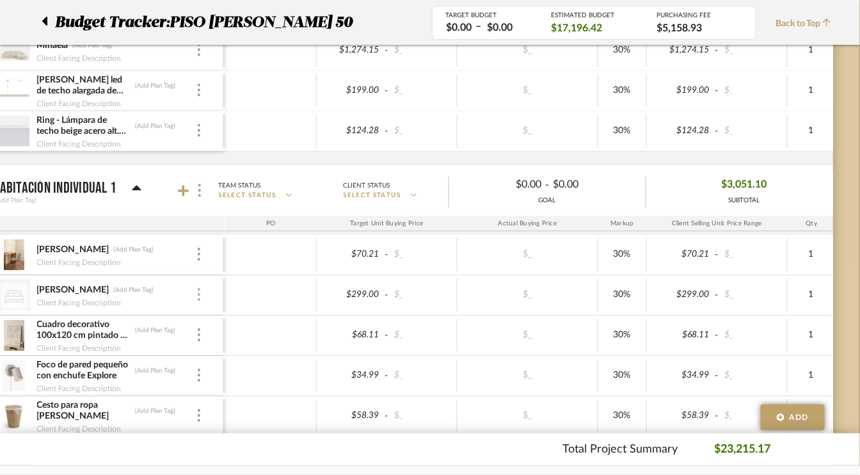
click at [196, 288] on div at bounding box center [199, 295] width 6 height 14
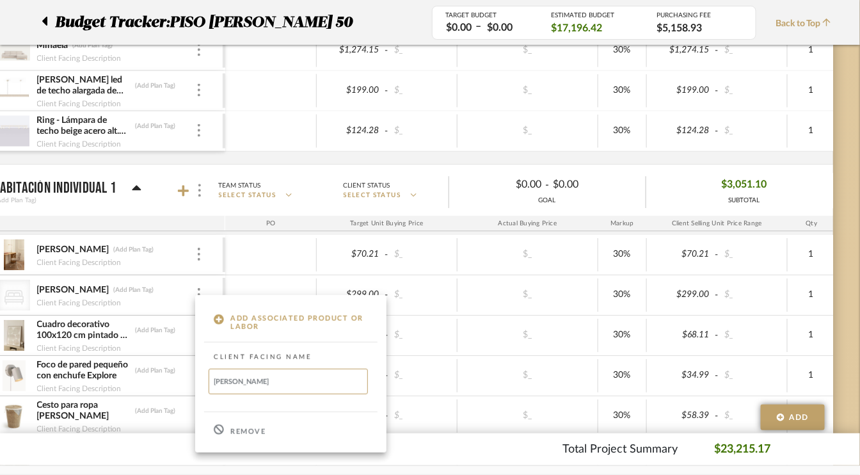
click at [246, 430] on p "Remove" at bounding box center [247, 432] width 35 height 9
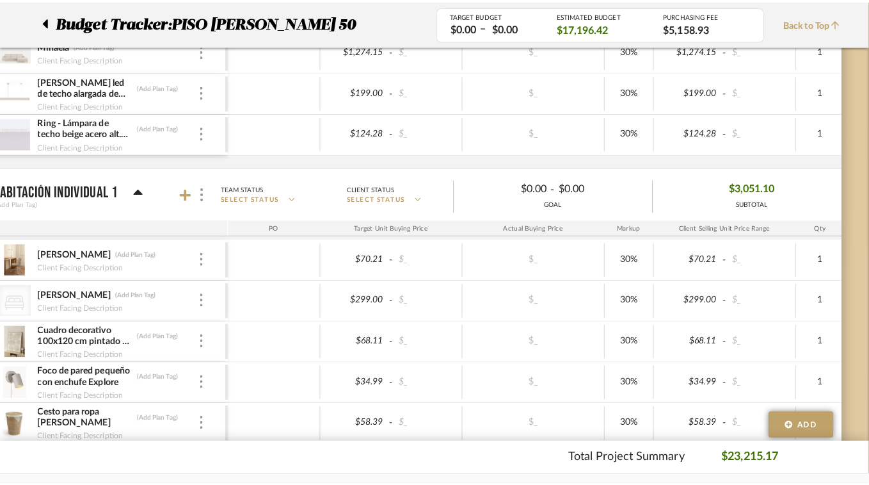
scroll to position [0, 0]
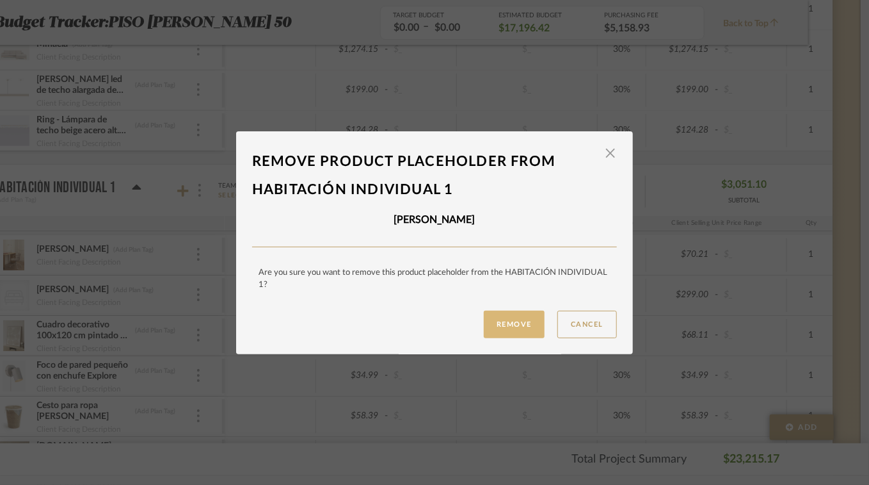
click at [507, 321] on button "Remove" at bounding box center [514, 324] width 61 height 28
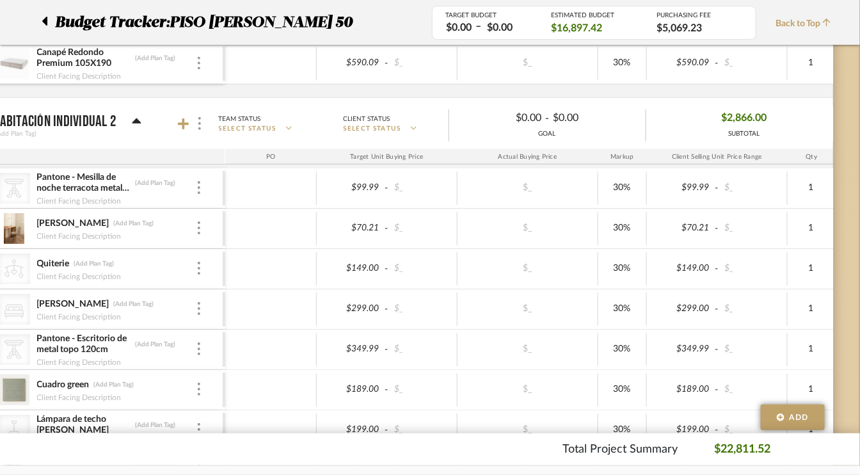
scroll to position [1985, 61]
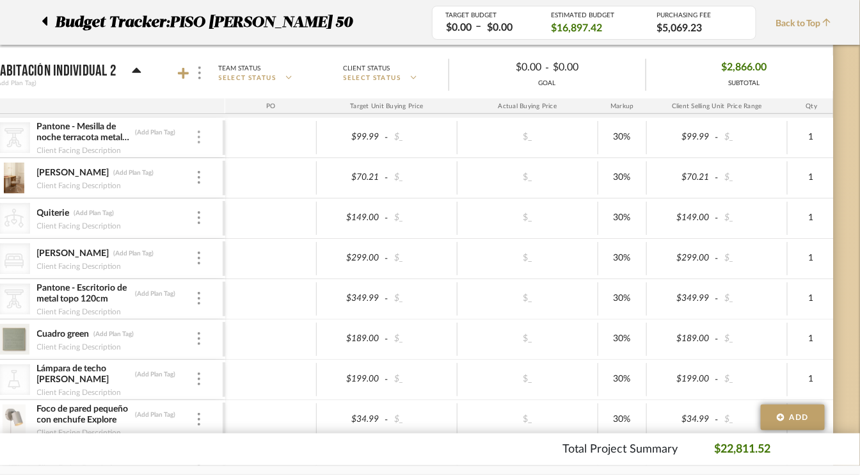
click at [198, 131] on img at bounding box center [199, 137] width 3 height 13
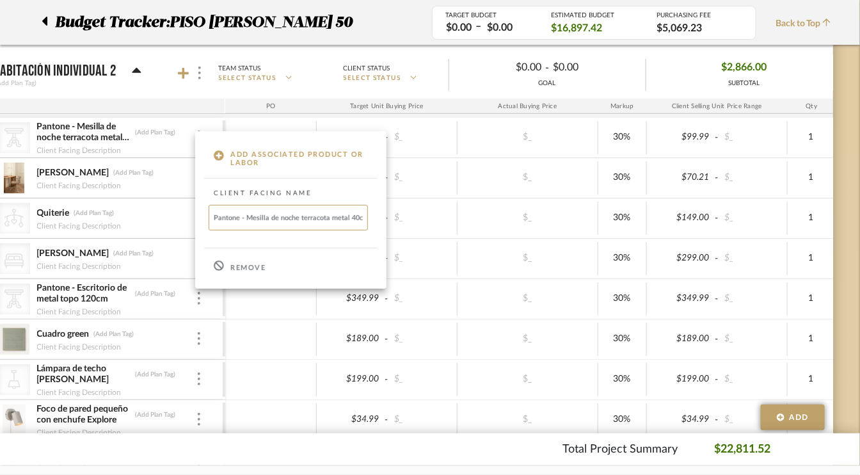
click at [247, 266] on p "Remove" at bounding box center [247, 268] width 35 height 9
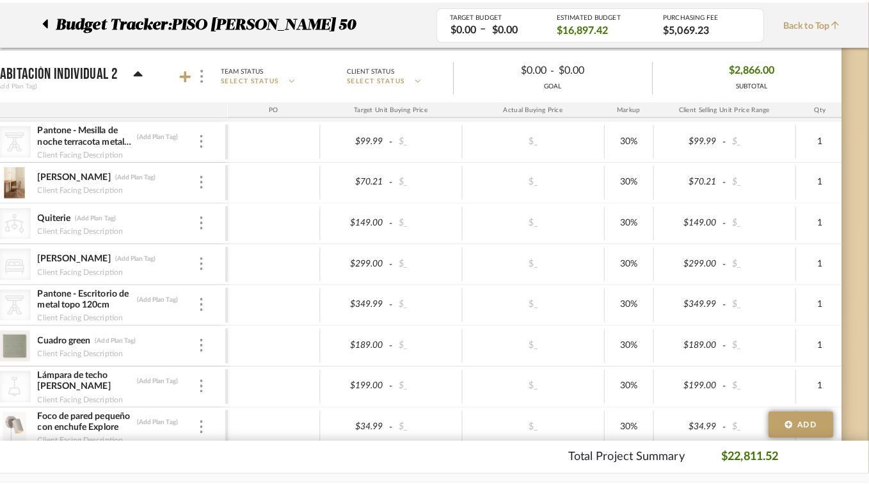
scroll to position [0, 0]
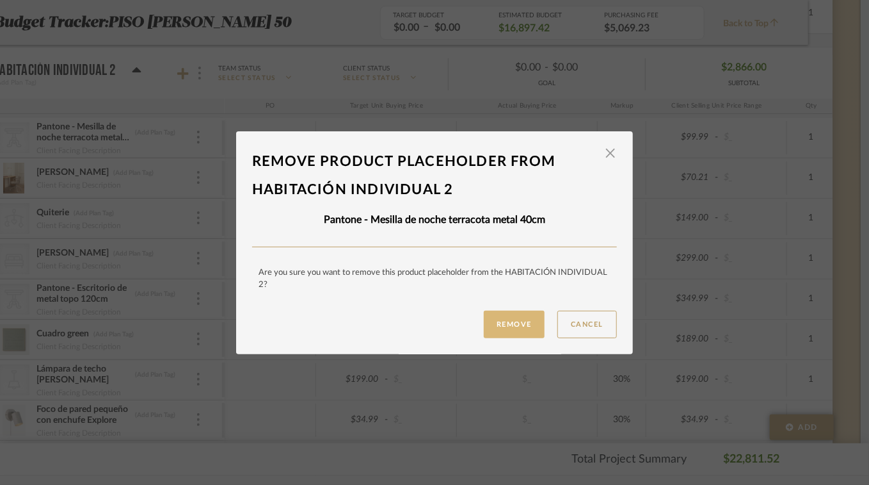
click at [485, 315] on button "Remove" at bounding box center [514, 324] width 61 height 28
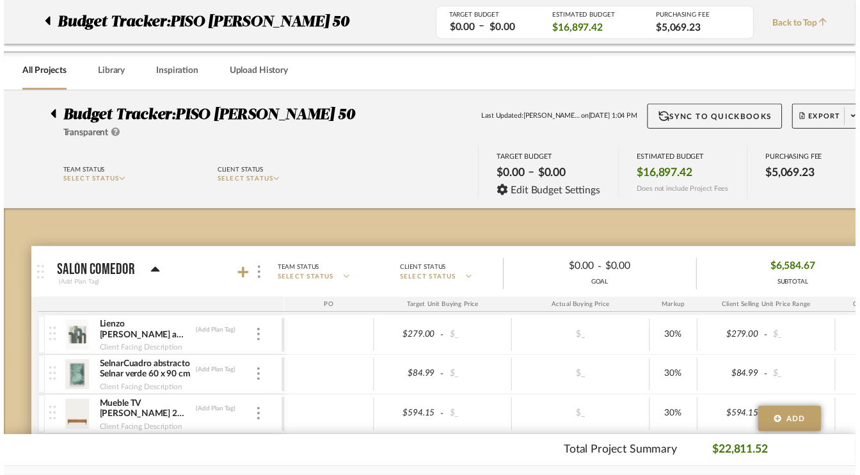
scroll to position [1985, 61]
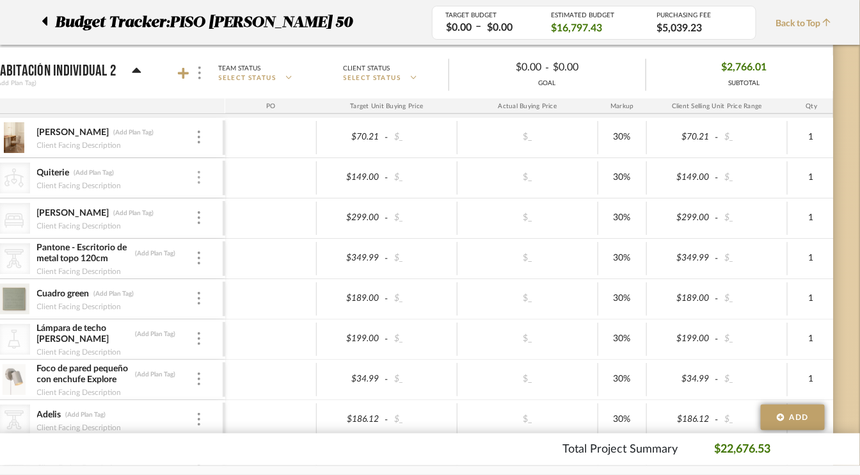
click at [196, 171] on div at bounding box center [199, 178] width 6 height 14
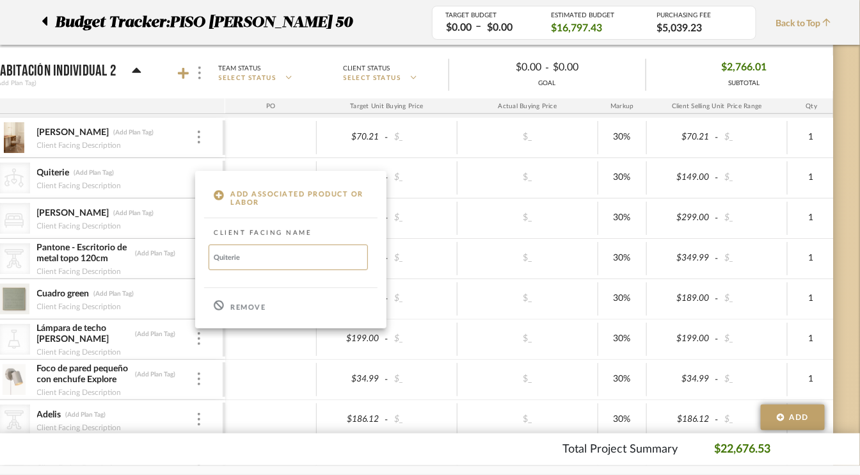
click at [241, 303] on div "Remove" at bounding box center [290, 306] width 191 height 35
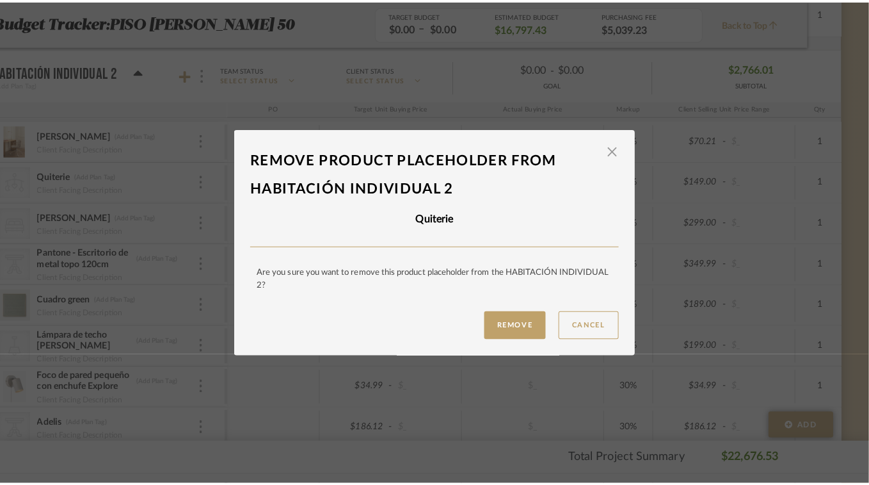
scroll to position [0, 0]
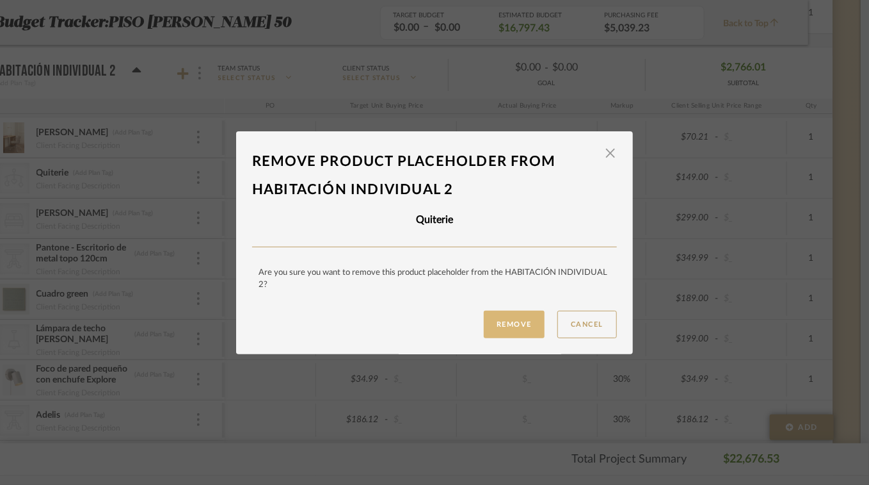
click at [508, 320] on button "Remove" at bounding box center [514, 324] width 61 height 28
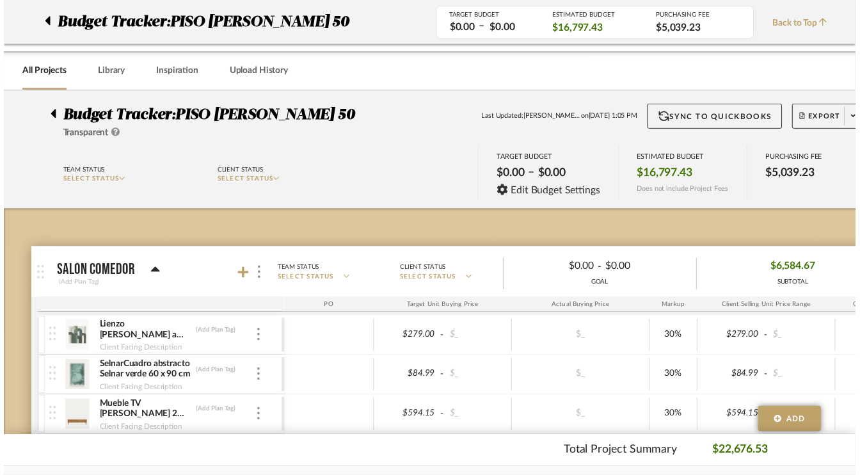
scroll to position [1985, 61]
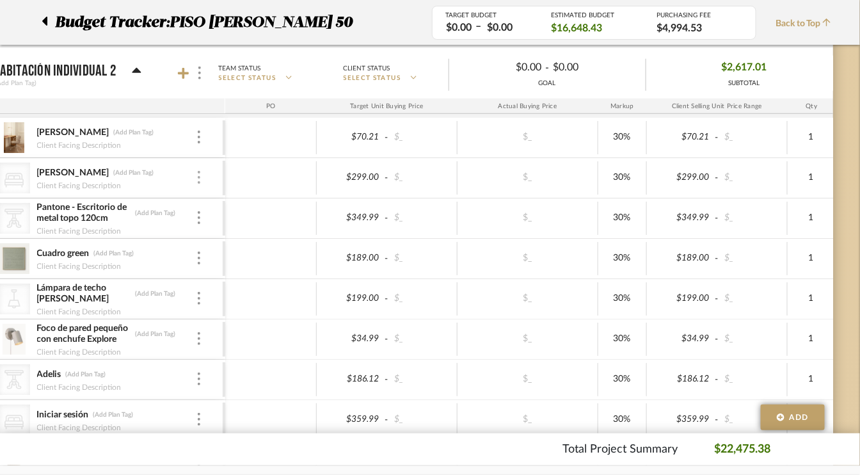
click at [200, 171] on div at bounding box center [199, 178] width 6 height 14
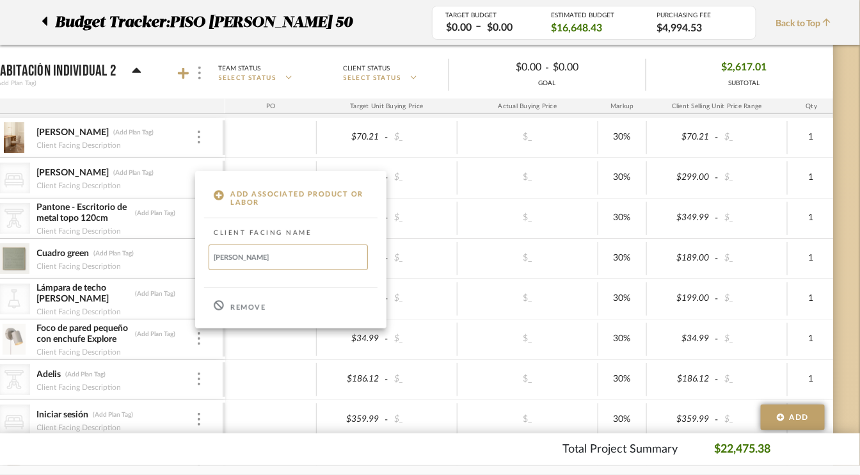
click at [256, 314] on div "Remove" at bounding box center [290, 306] width 191 height 35
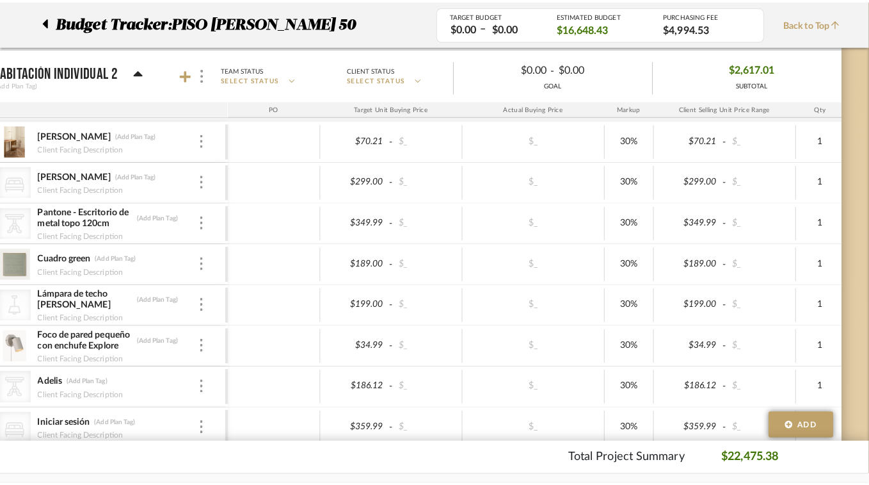
scroll to position [0, 0]
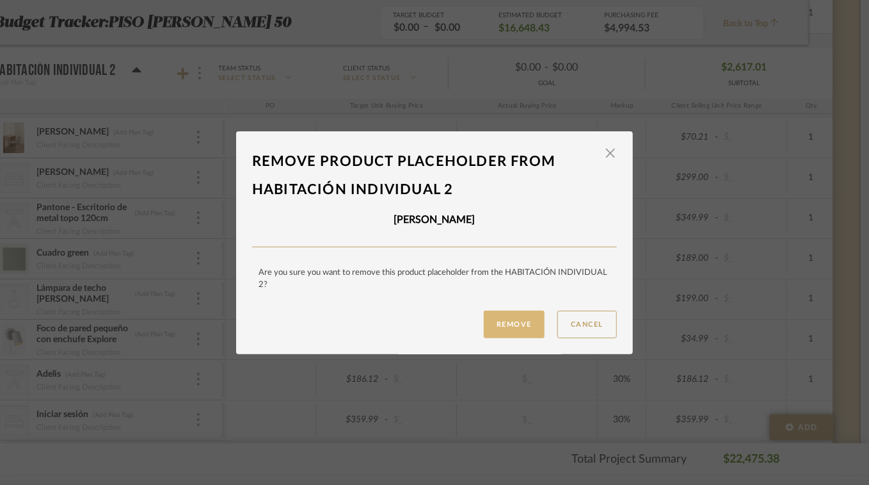
click at [497, 330] on button "Remove" at bounding box center [514, 324] width 61 height 28
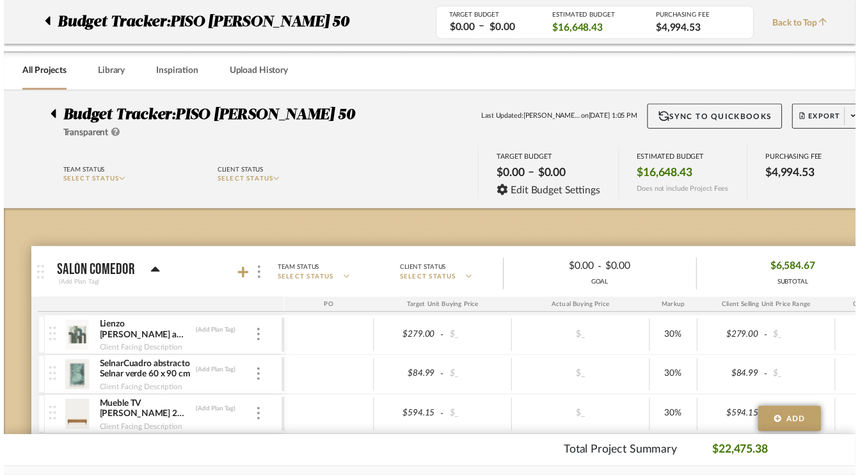
scroll to position [1985, 61]
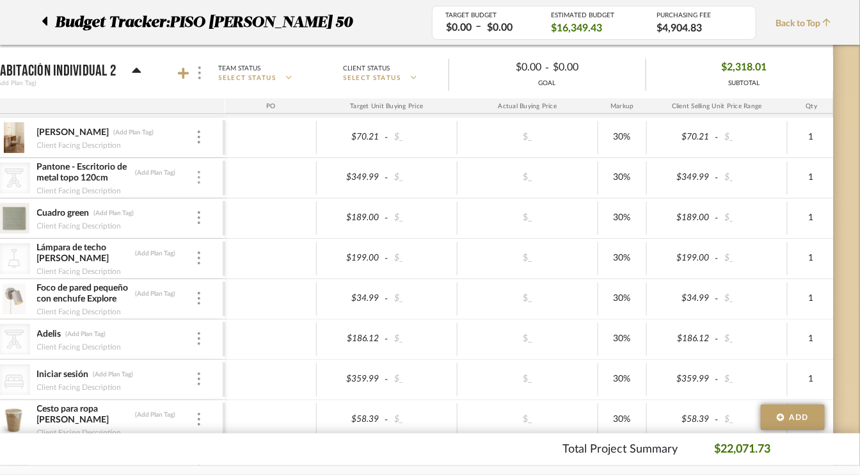
click at [198, 171] on img at bounding box center [199, 177] width 3 height 13
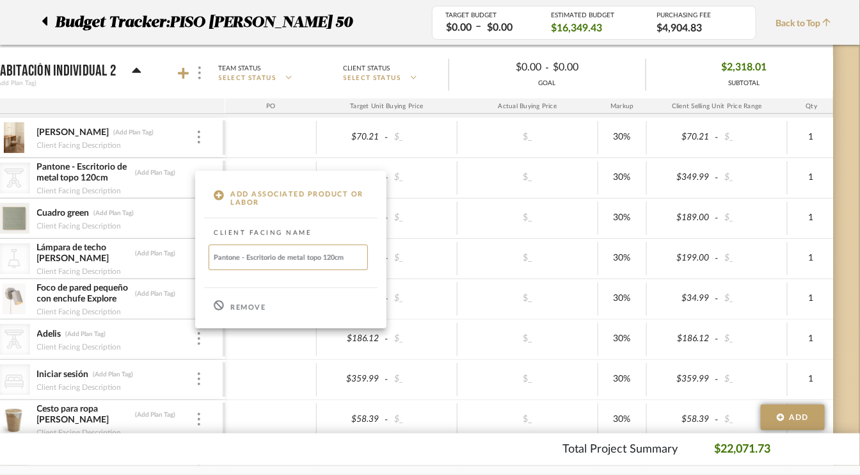
click at [235, 305] on p "Remove" at bounding box center [247, 307] width 35 height 9
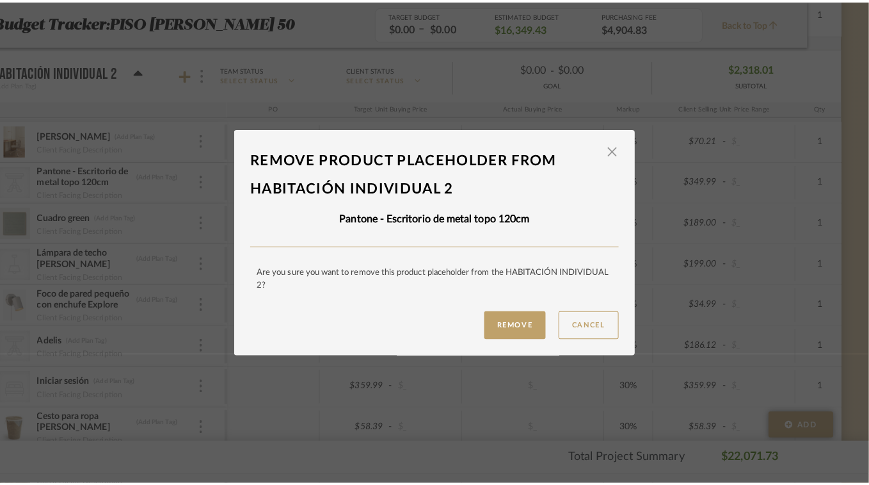
scroll to position [0, 0]
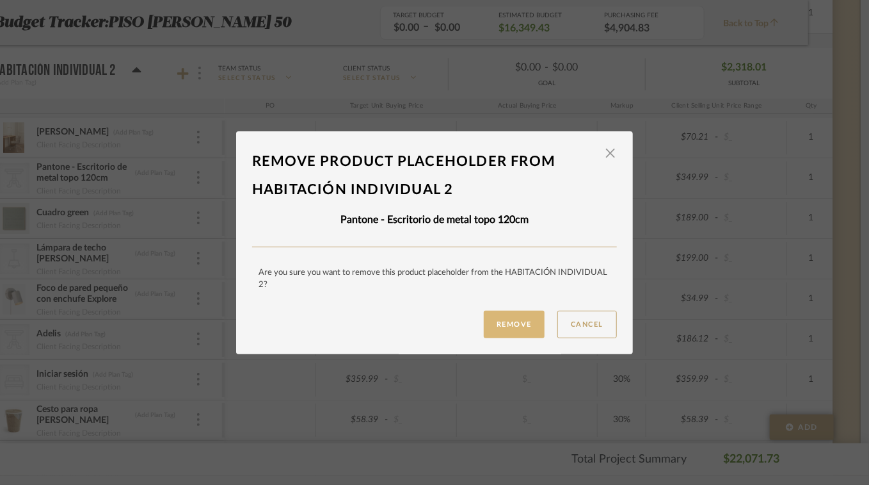
click at [494, 326] on button "Remove" at bounding box center [514, 324] width 61 height 28
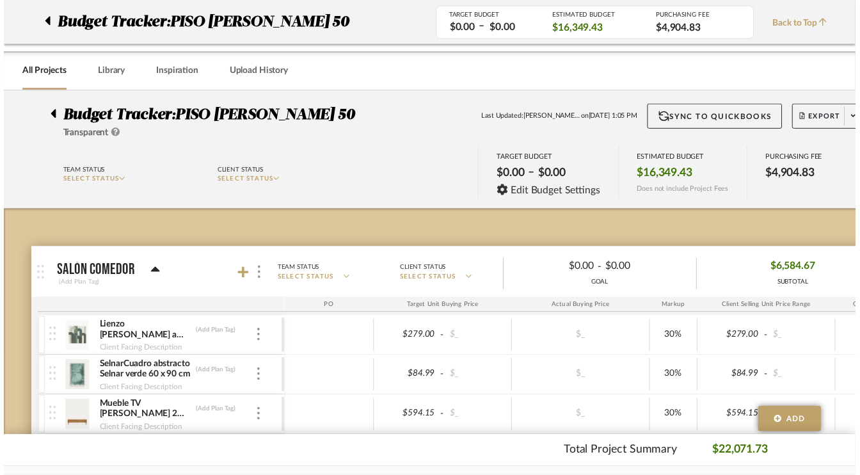
scroll to position [1985, 61]
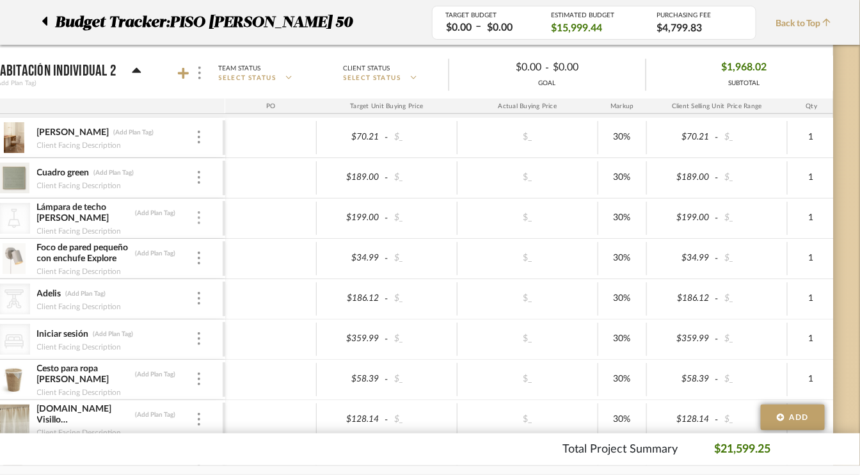
click at [199, 211] on img at bounding box center [199, 217] width 3 height 13
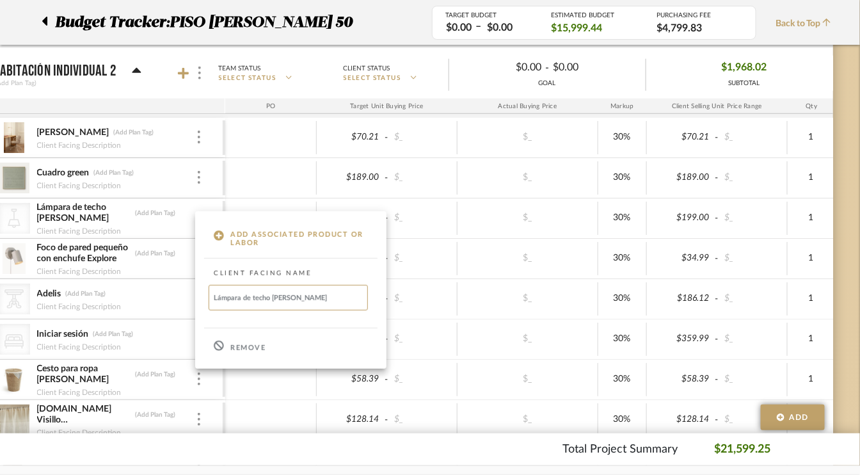
click at [234, 347] on p "Remove" at bounding box center [247, 348] width 35 height 9
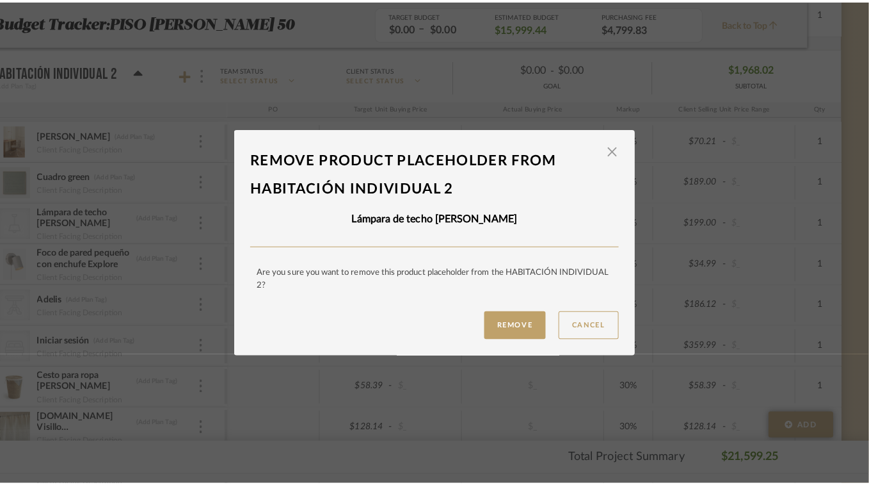
scroll to position [0, 0]
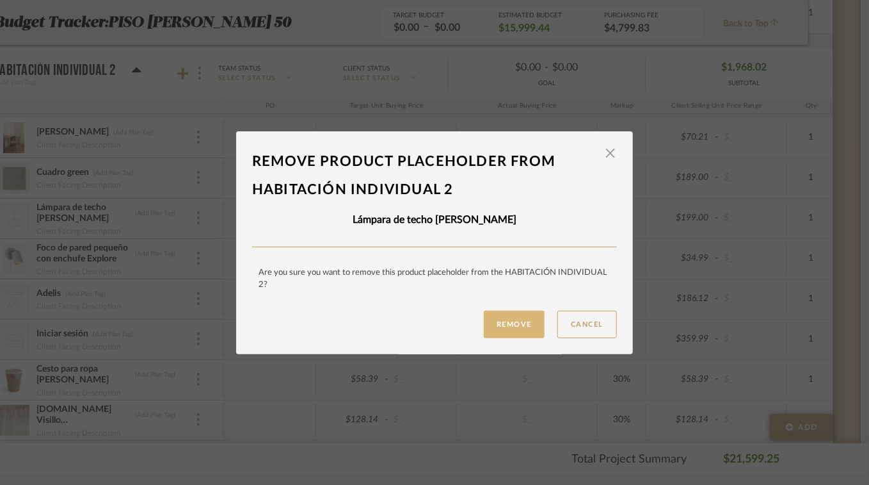
click at [485, 328] on button "Remove" at bounding box center [514, 324] width 61 height 28
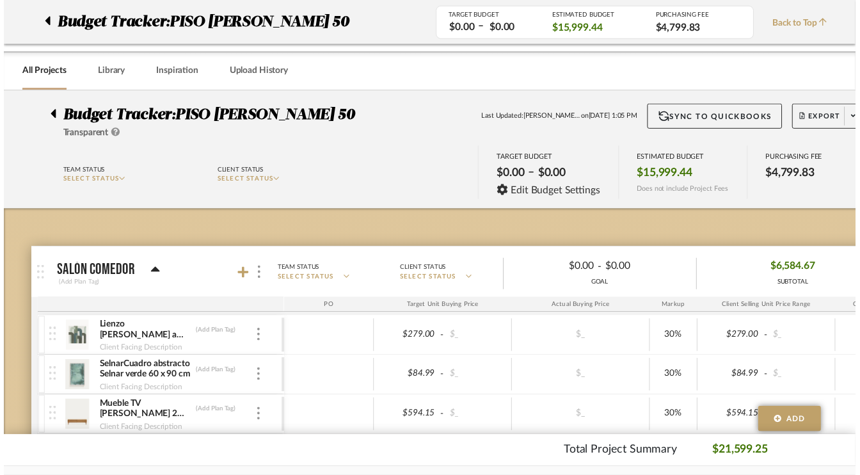
scroll to position [1985, 61]
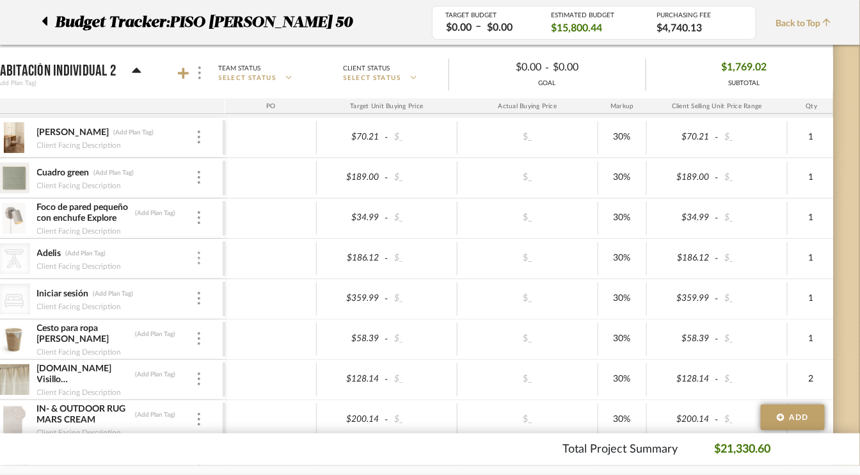
click at [198, 252] on img at bounding box center [199, 258] width 3 height 13
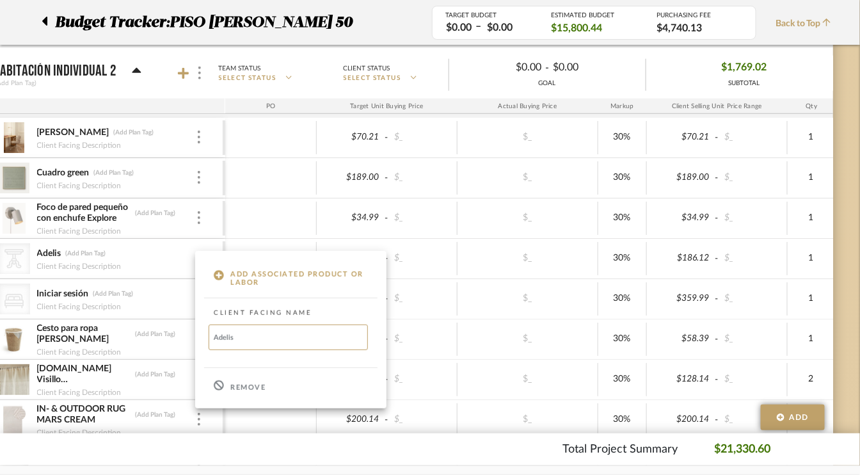
click at [239, 387] on p "Remove" at bounding box center [247, 387] width 35 height 9
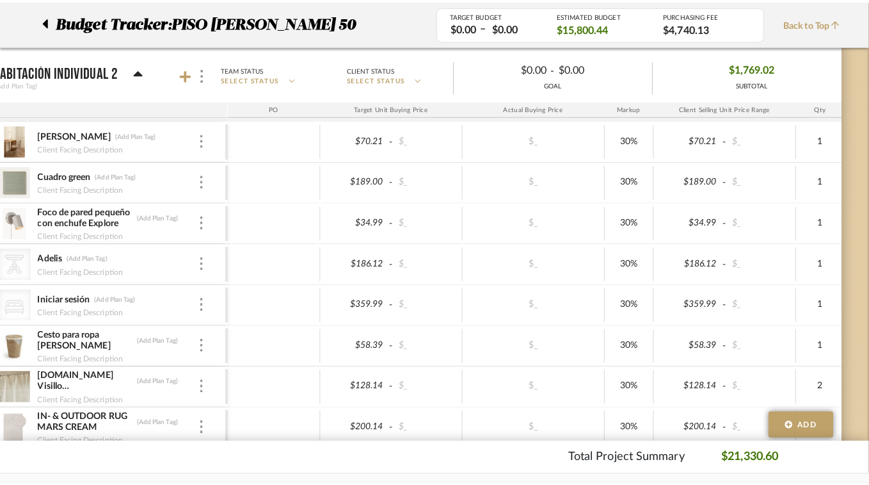
scroll to position [0, 0]
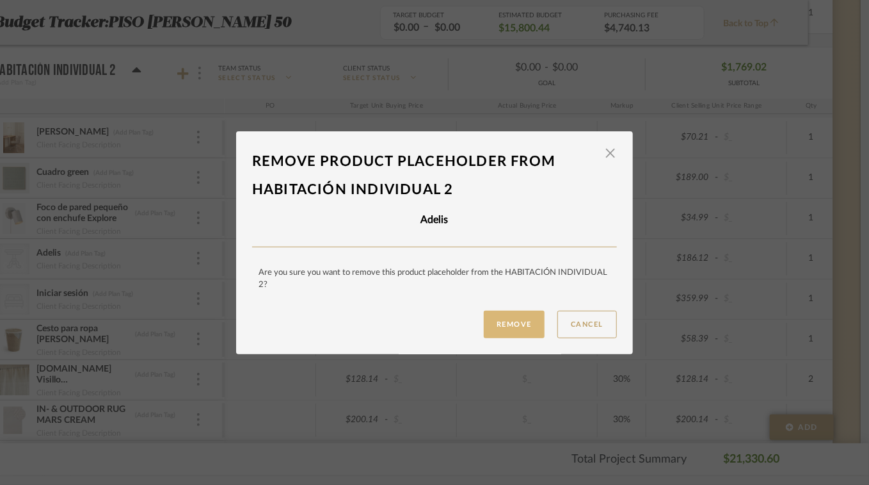
click at [490, 322] on button "Remove" at bounding box center [514, 324] width 61 height 28
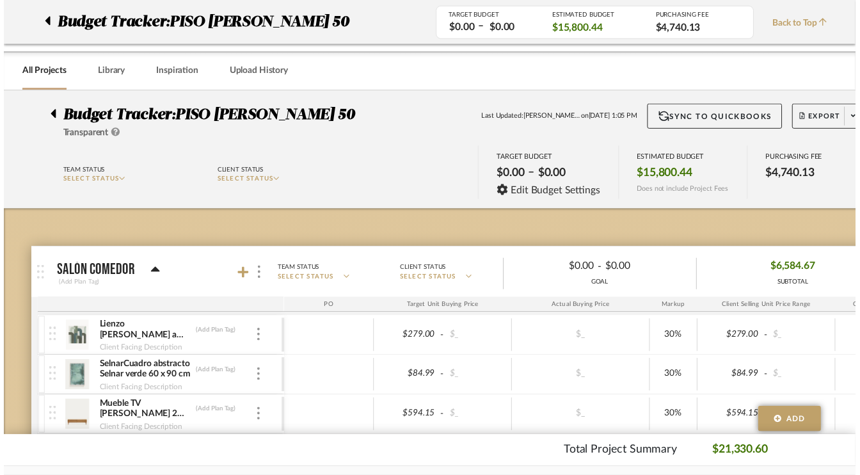
scroll to position [1985, 61]
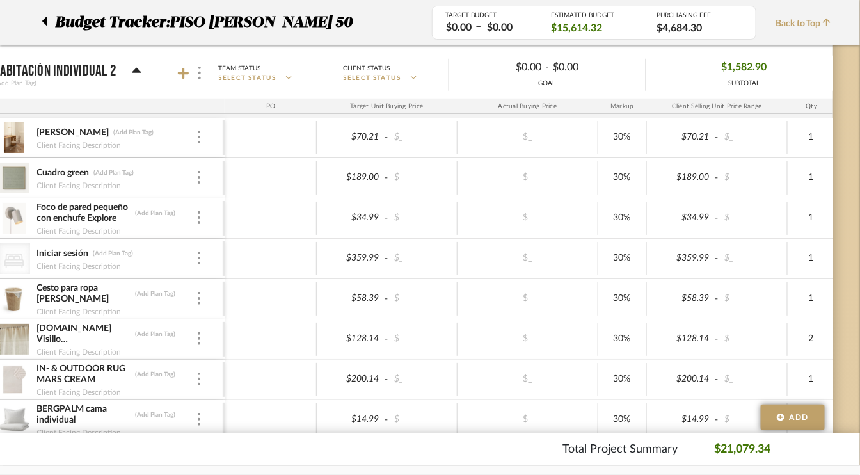
click at [194, 248] on div "Iniciar sesión (Add Plan Tag)" at bounding box center [115, 254] width 159 height 12
click at [199, 252] on img at bounding box center [199, 258] width 3 height 13
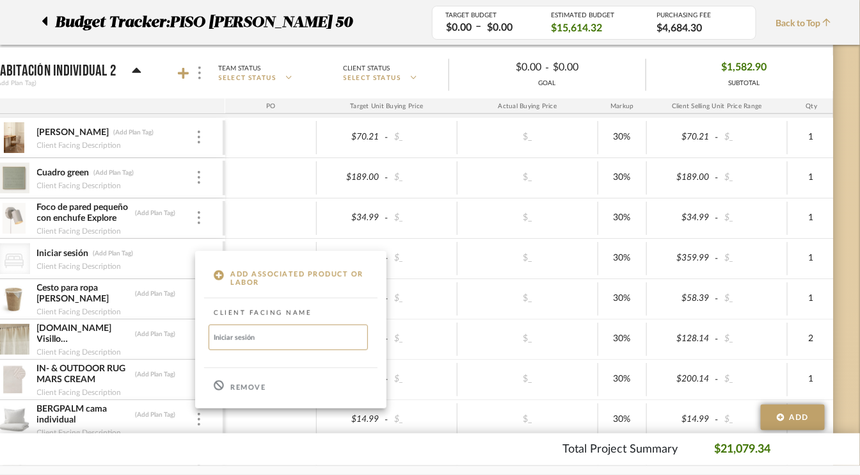
click at [237, 386] on p "Remove" at bounding box center [247, 387] width 35 height 9
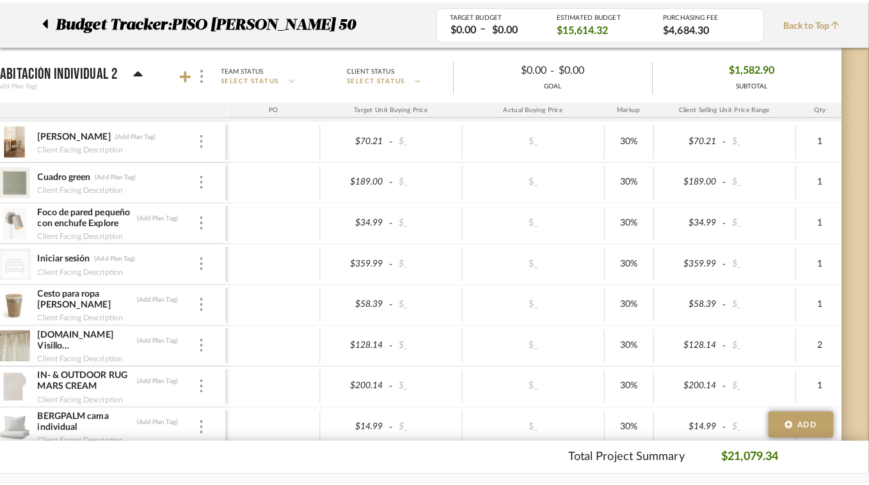
scroll to position [0, 0]
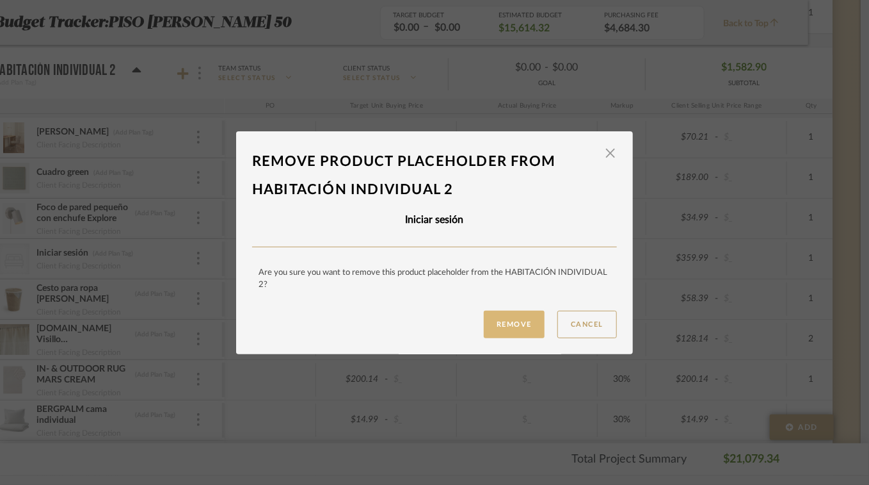
click at [488, 325] on button "Remove" at bounding box center [514, 324] width 61 height 28
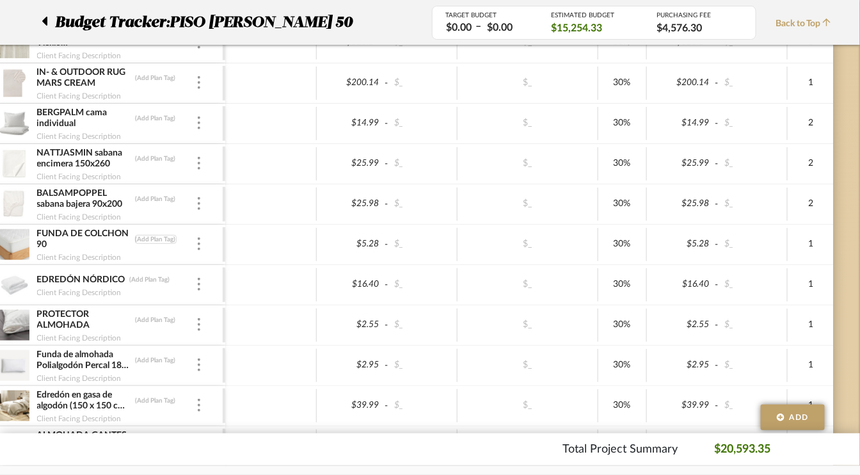
scroll to position [1921, 61]
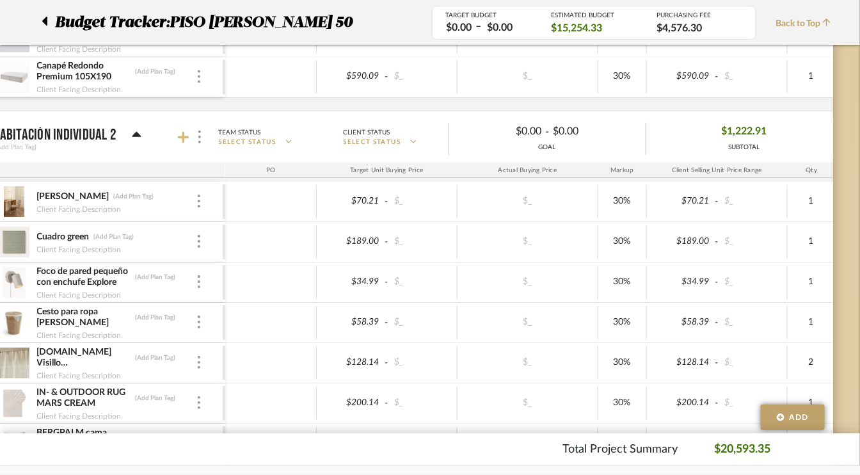
click at [182, 132] on icon at bounding box center [184, 138] width 12 height 12
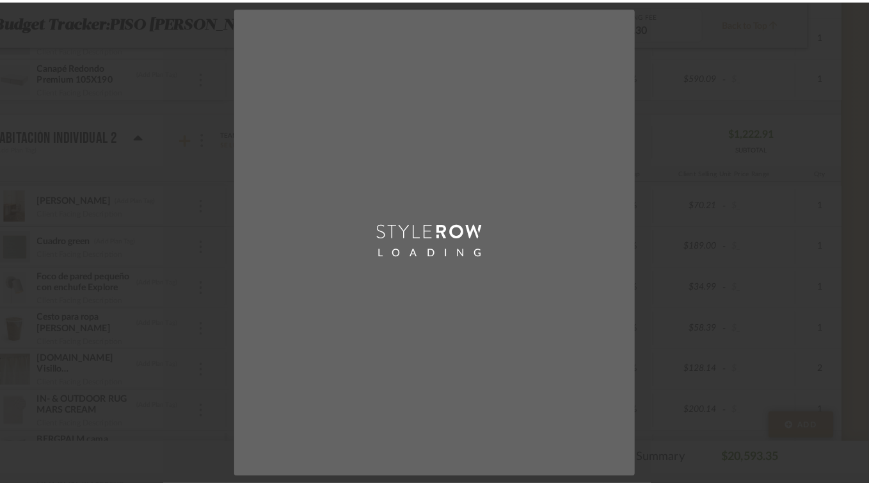
scroll to position [0, 0]
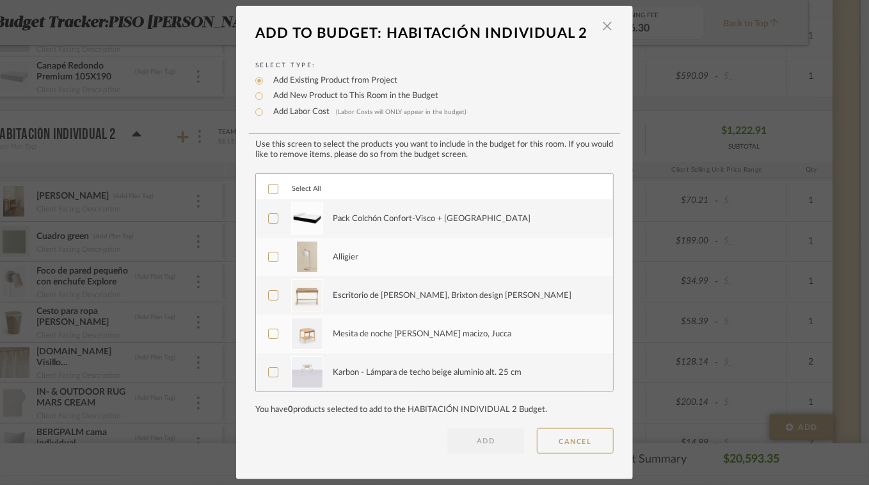
click at [273, 219] on div at bounding box center [273, 218] width 10 height 10
click at [268, 261] on label "Alligier" at bounding box center [433, 257] width 330 height 32
click at [269, 295] on icon at bounding box center [273, 296] width 8 height 6
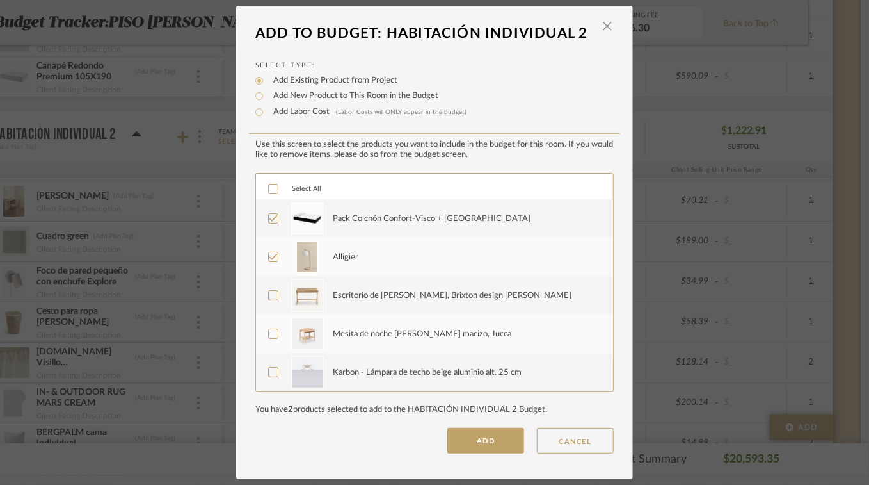
click at [269, 335] on icon at bounding box center [273, 333] width 9 height 9
click at [269, 373] on icon at bounding box center [273, 371] width 9 height 9
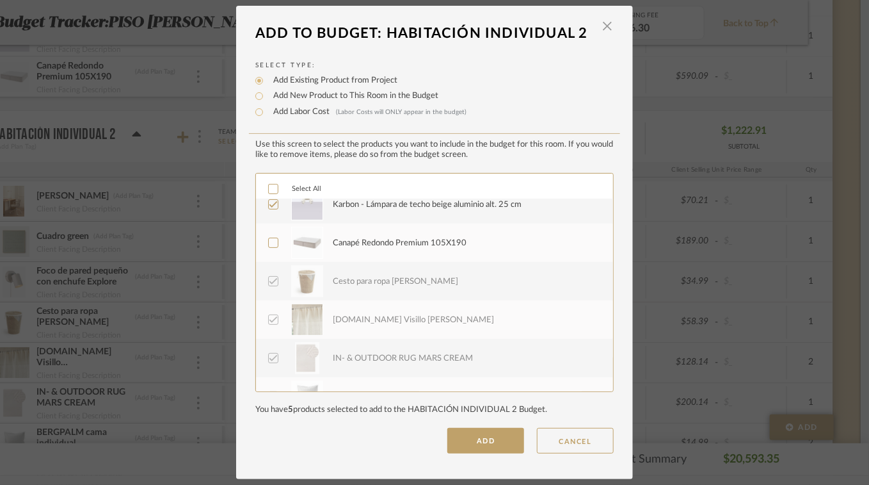
scroll to position [64, 0]
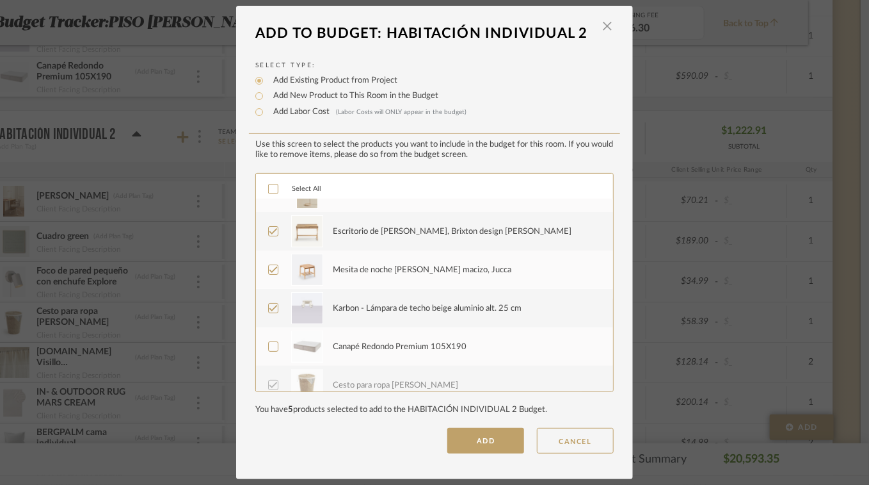
click at [269, 346] on icon at bounding box center [273, 346] width 9 height 9
click at [478, 435] on button "ADD" at bounding box center [485, 441] width 77 height 26
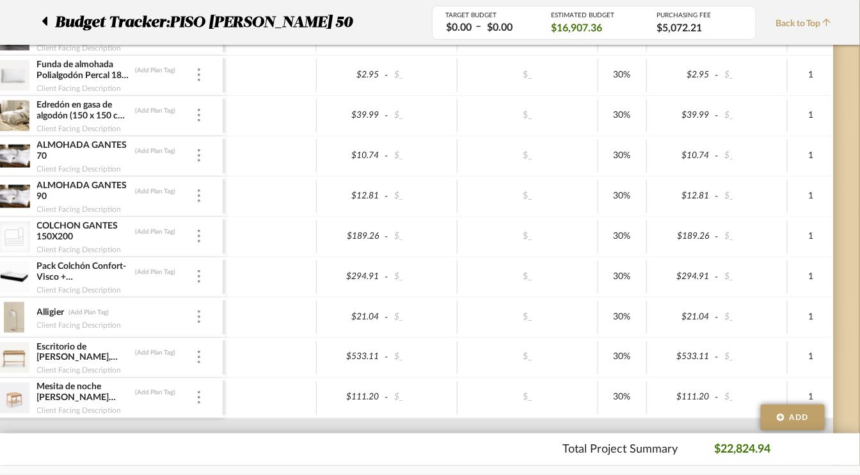
scroll to position [2561, 61]
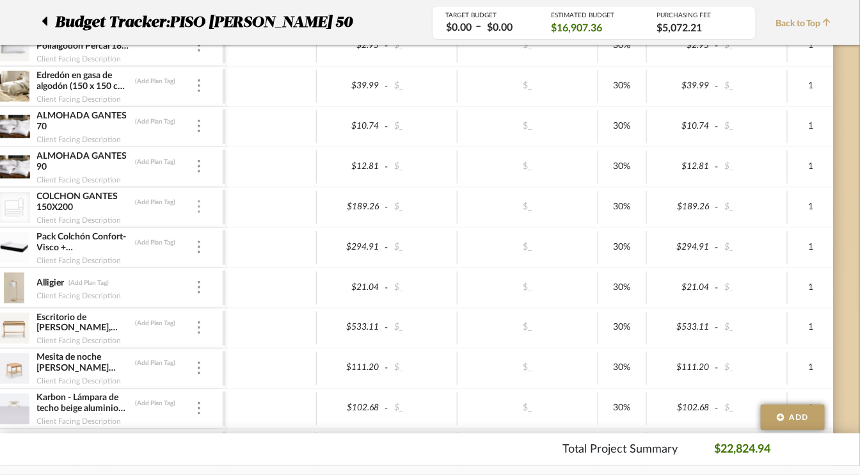
click at [198, 200] on img at bounding box center [199, 206] width 3 height 13
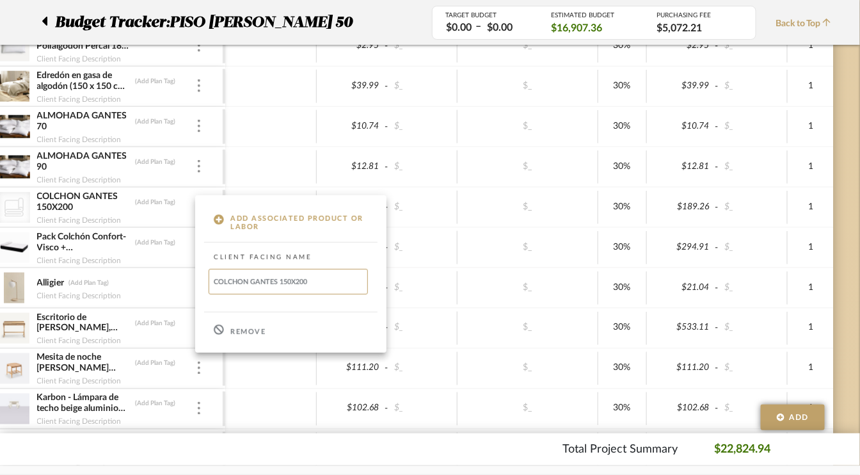
click at [246, 332] on p "Remove" at bounding box center [247, 332] width 35 height 9
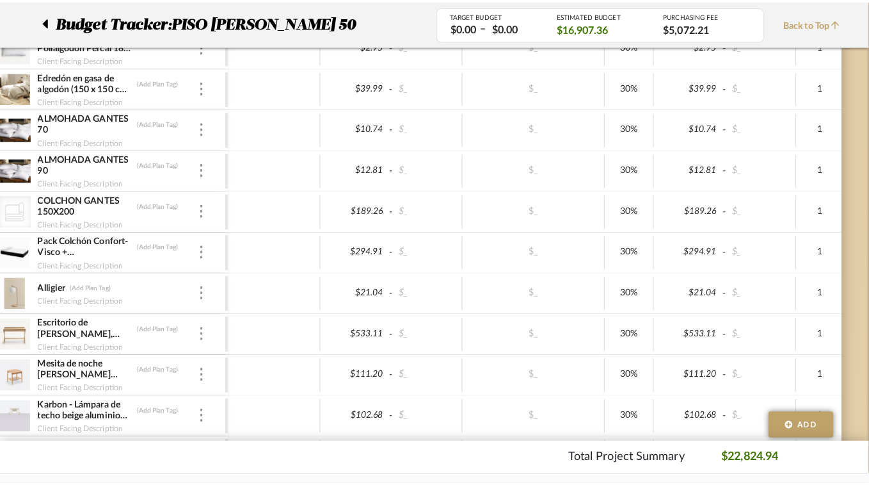
scroll to position [0, 0]
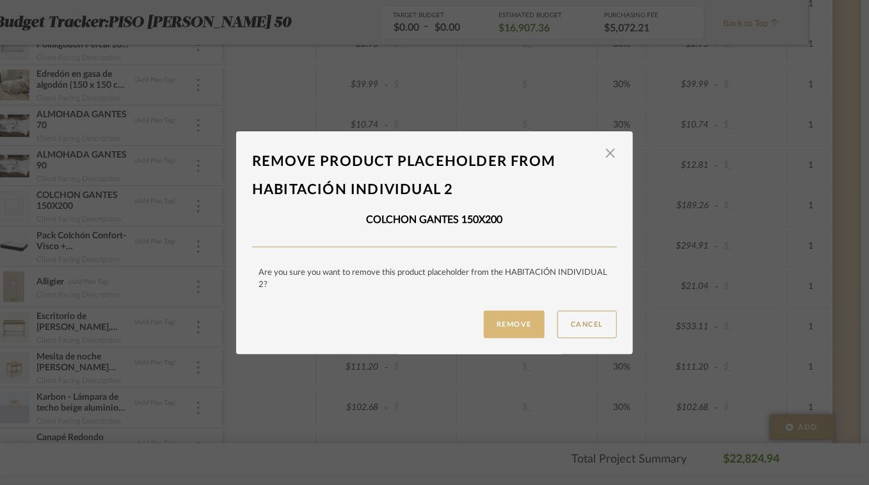
click at [509, 324] on button "Remove" at bounding box center [514, 324] width 61 height 28
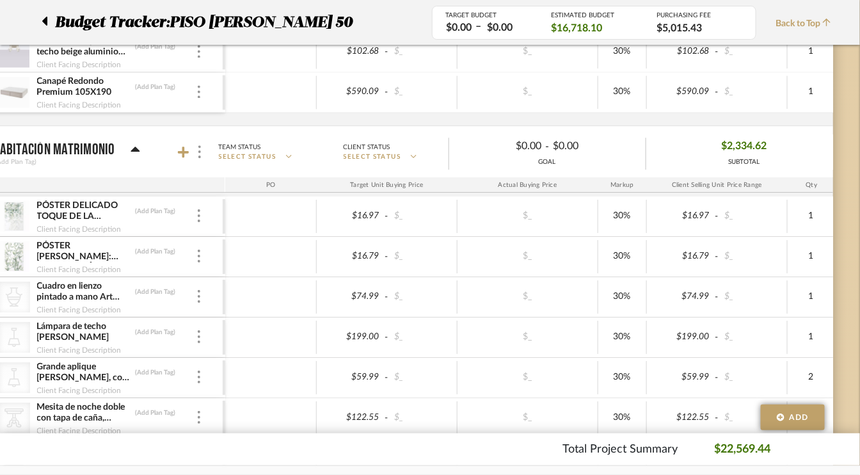
scroll to position [2881, 61]
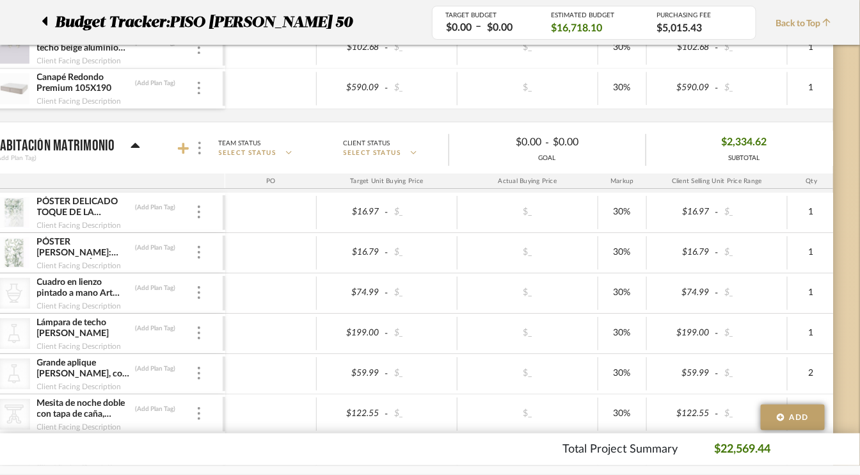
click at [185, 142] on icon at bounding box center [184, 148] width 12 height 13
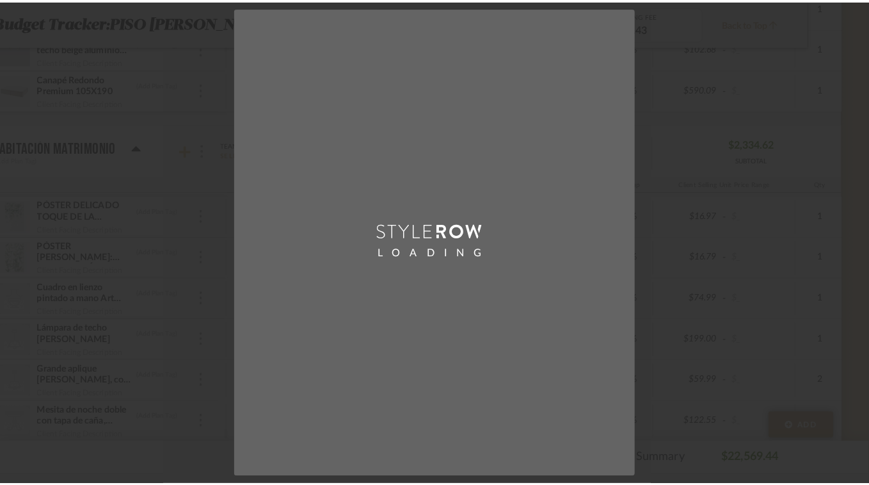
scroll to position [0, 0]
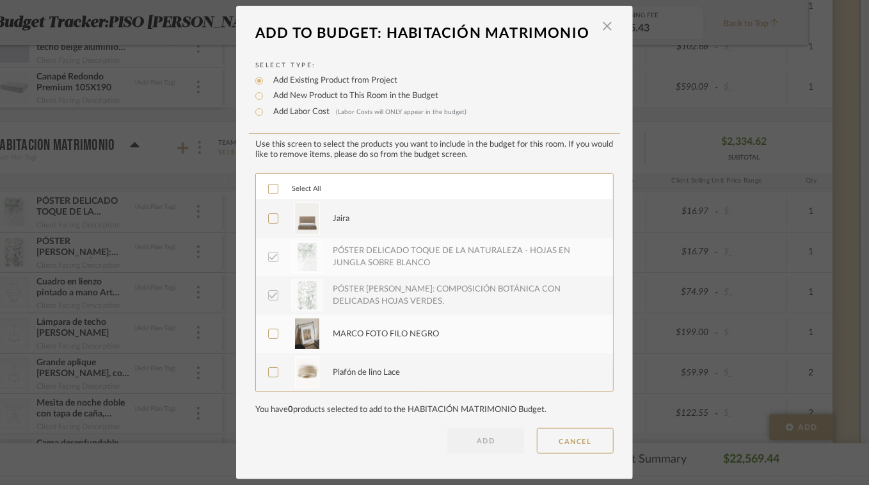
click at [269, 221] on icon at bounding box center [273, 218] width 9 height 9
click at [271, 335] on icon at bounding box center [273, 333] width 9 height 9
click at [269, 368] on icon at bounding box center [273, 371] width 9 height 9
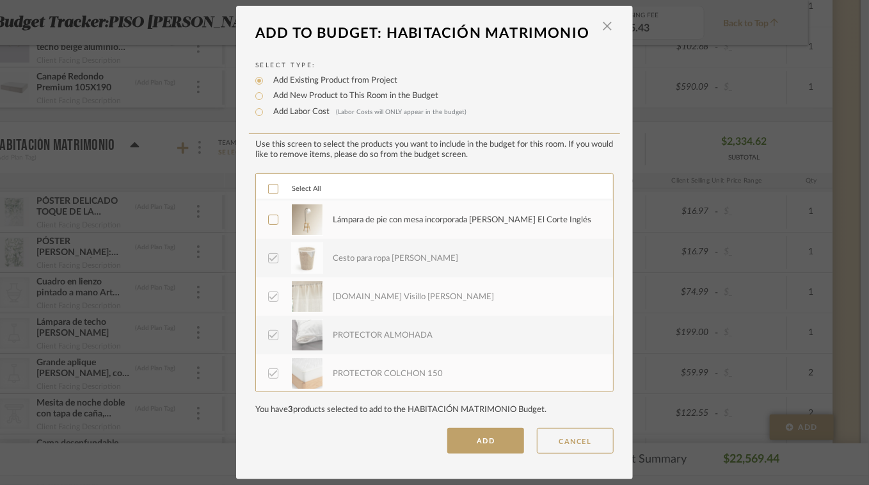
scroll to position [192, 0]
click at [268, 223] on label "Lámpara de pie con mesa incorporada [PERSON_NAME] El Corte Inglés" at bounding box center [433, 218] width 330 height 32
click at [480, 437] on button "ADD" at bounding box center [485, 441] width 77 height 26
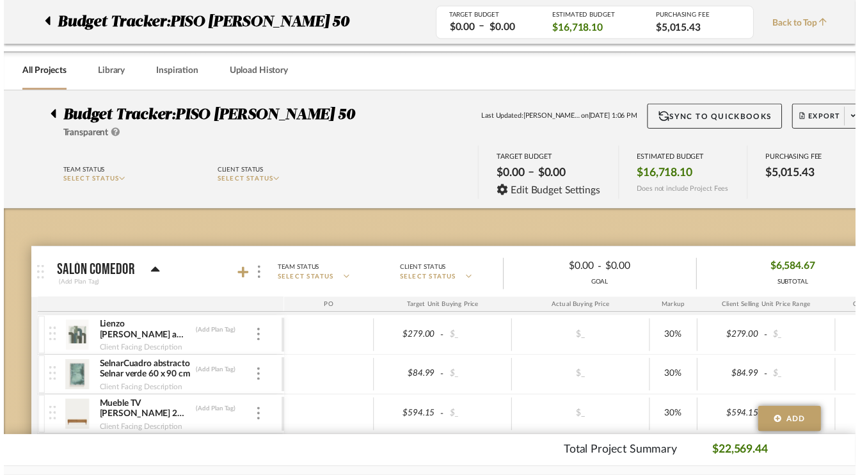
scroll to position [2881, 61]
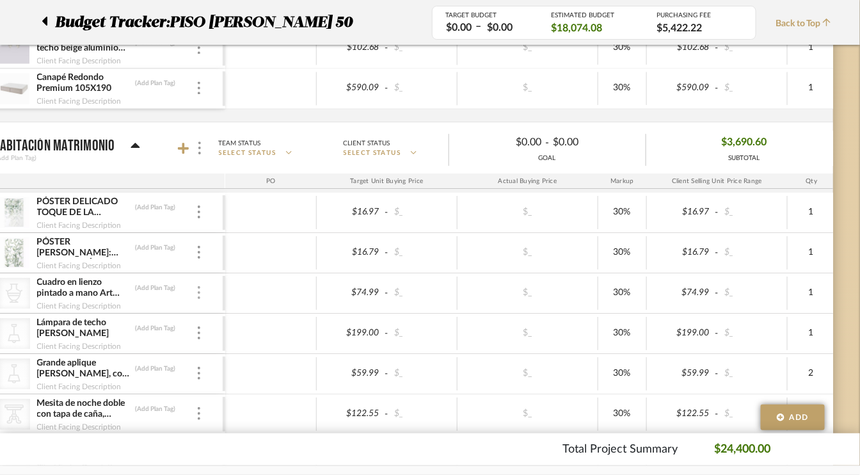
click at [196, 286] on div at bounding box center [199, 293] width 6 height 14
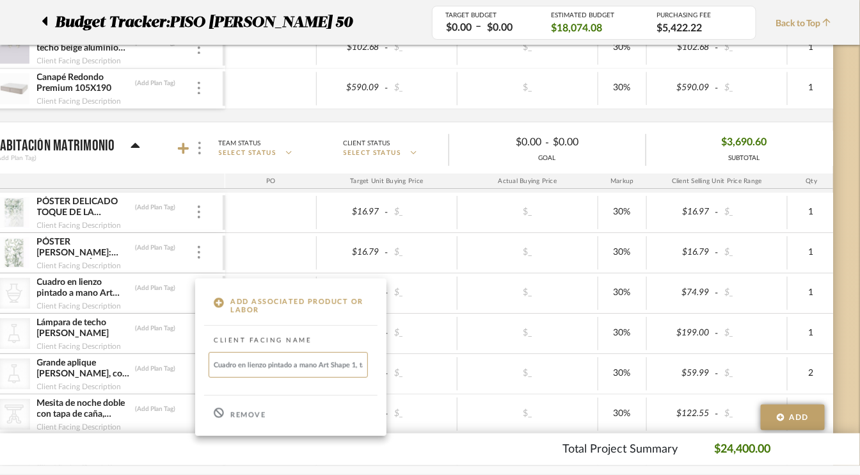
click at [242, 414] on p "Remove" at bounding box center [247, 415] width 35 height 9
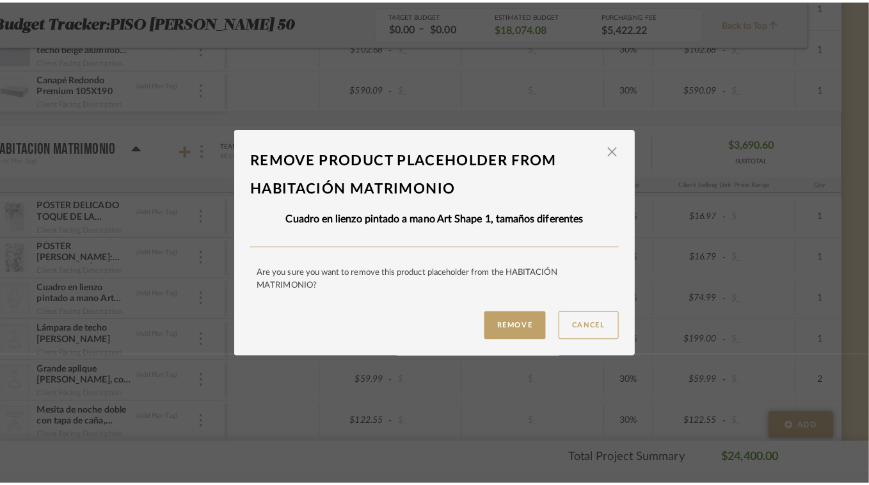
scroll to position [0, 0]
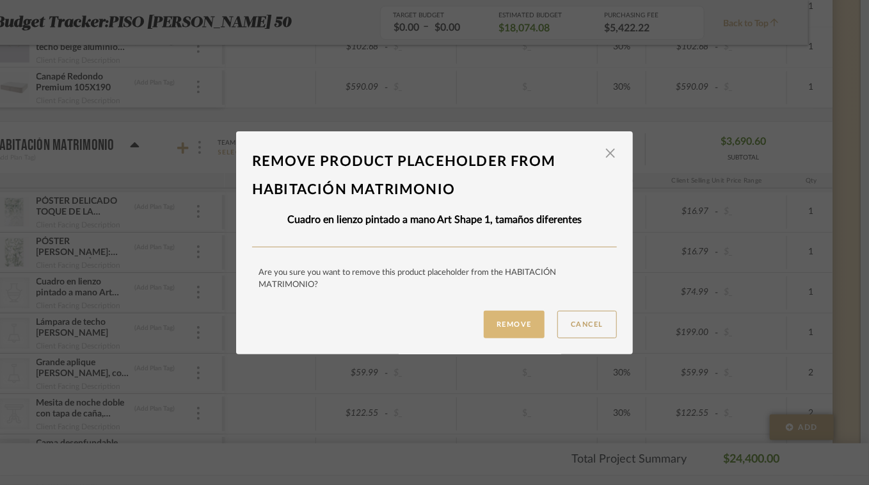
click at [496, 323] on button "Remove" at bounding box center [514, 324] width 61 height 28
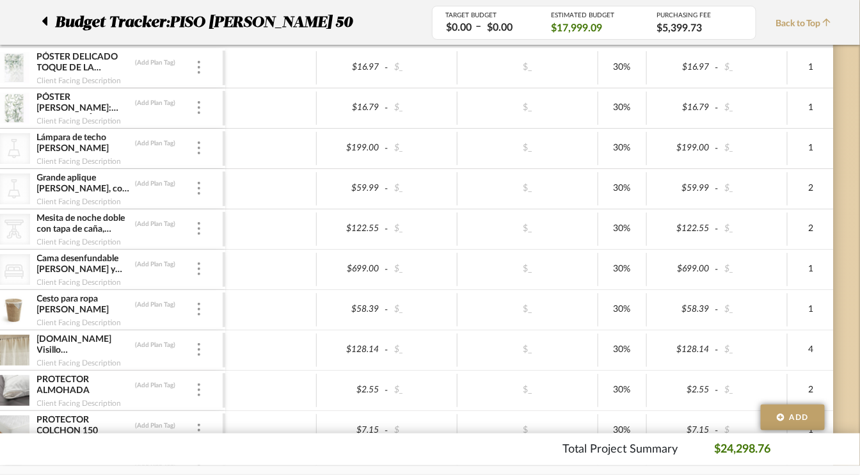
scroll to position [2881, 61]
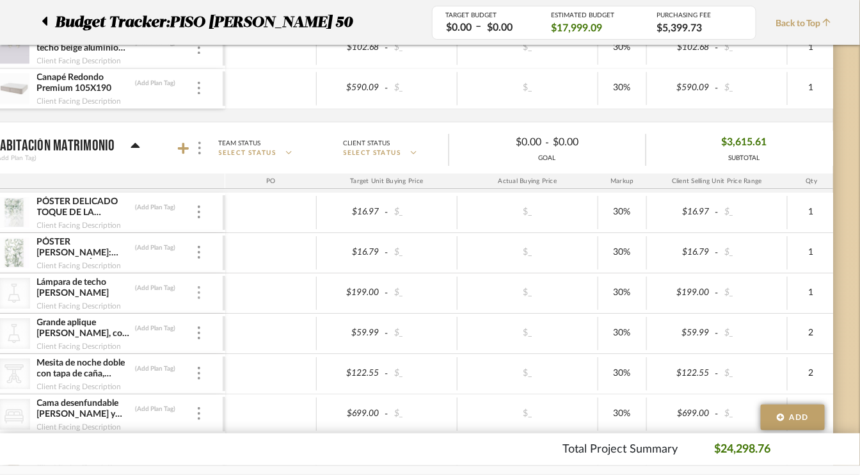
click at [200, 286] on div at bounding box center [199, 293] width 6 height 14
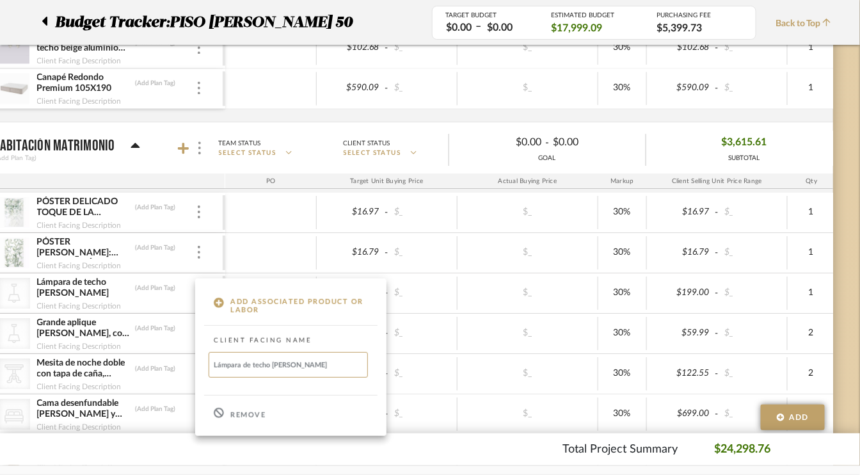
click at [245, 414] on p "Remove" at bounding box center [247, 415] width 35 height 9
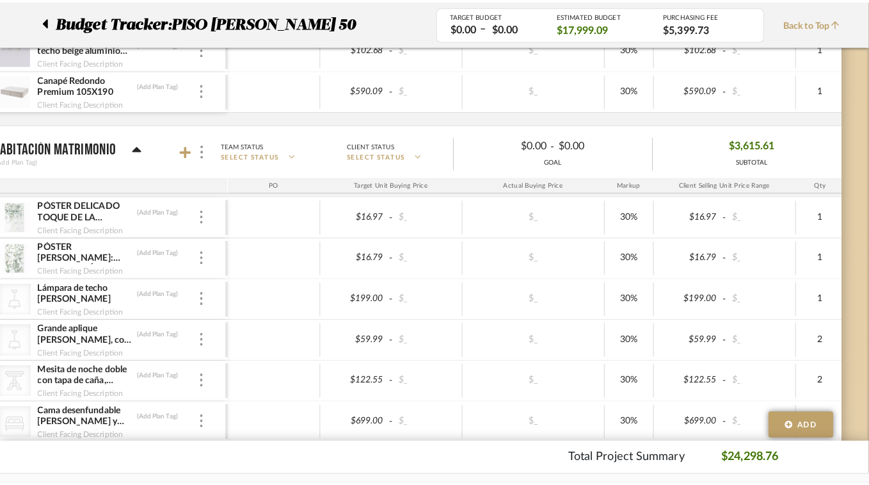
scroll to position [0, 0]
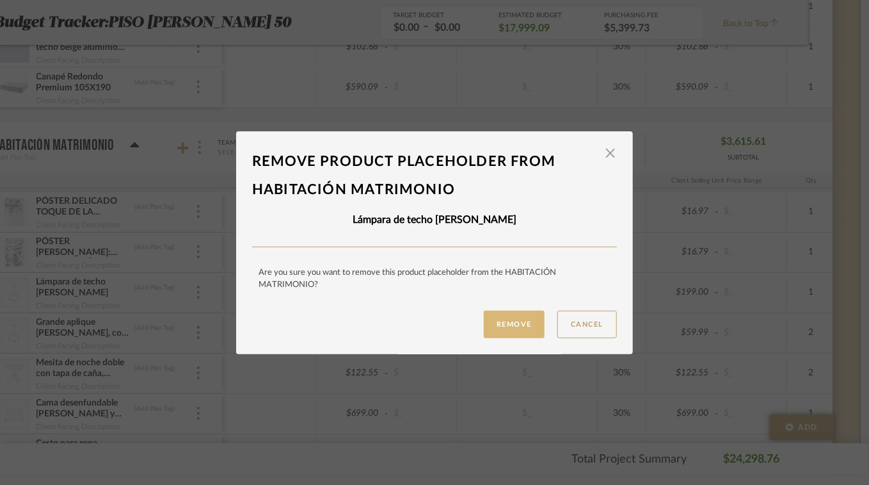
click at [502, 324] on button "Remove" at bounding box center [514, 324] width 61 height 28
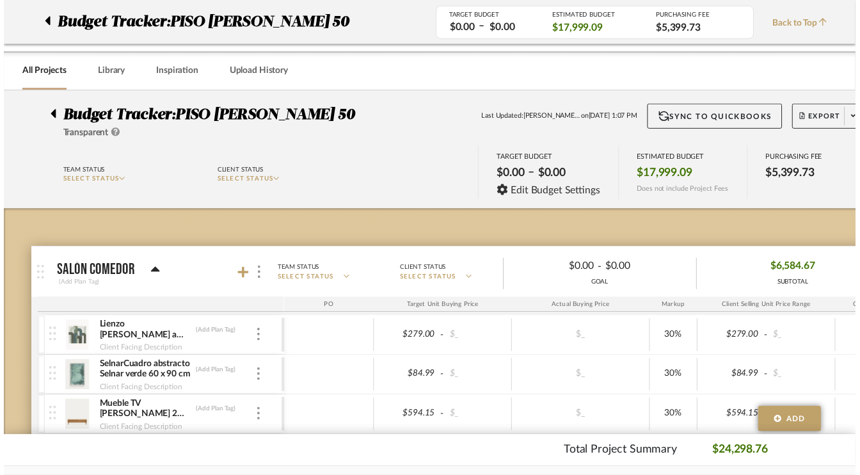
scroll to position [2881, 61]
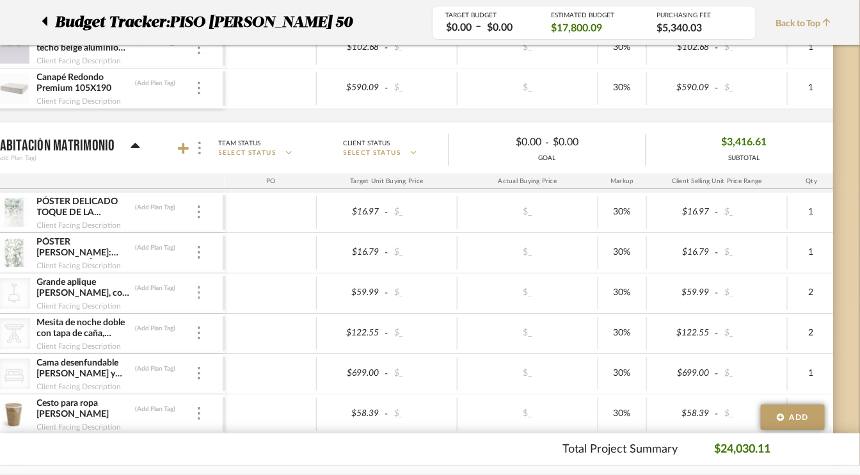
click at [198, 286] on img at bounding box center [199, 292] width 3 height 13
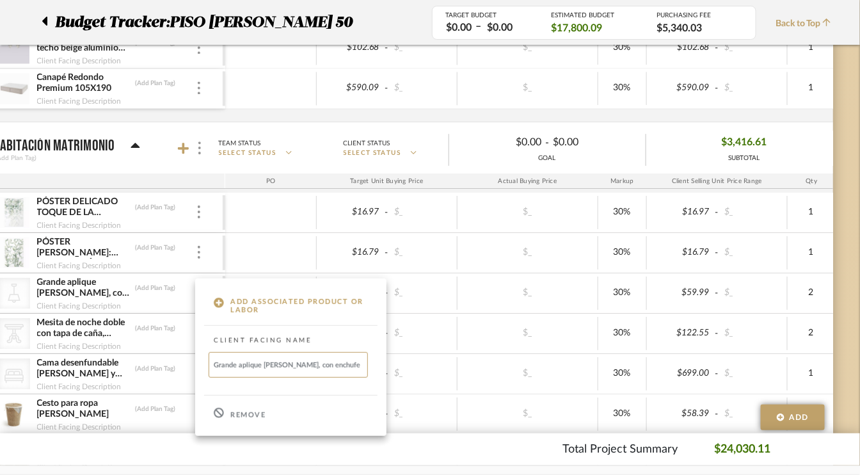
click at [245, 409] on div "Remove" at bounding box center [290, 413] width 191 height 35
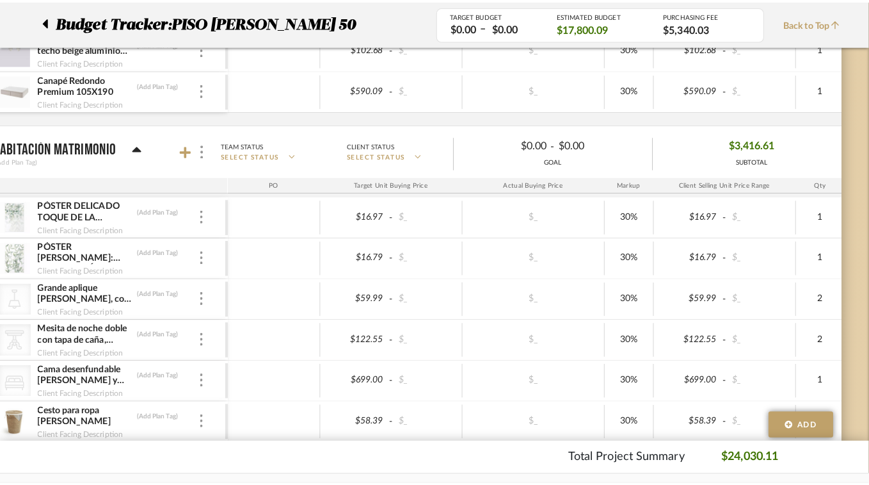
scroll to position [0, 0]
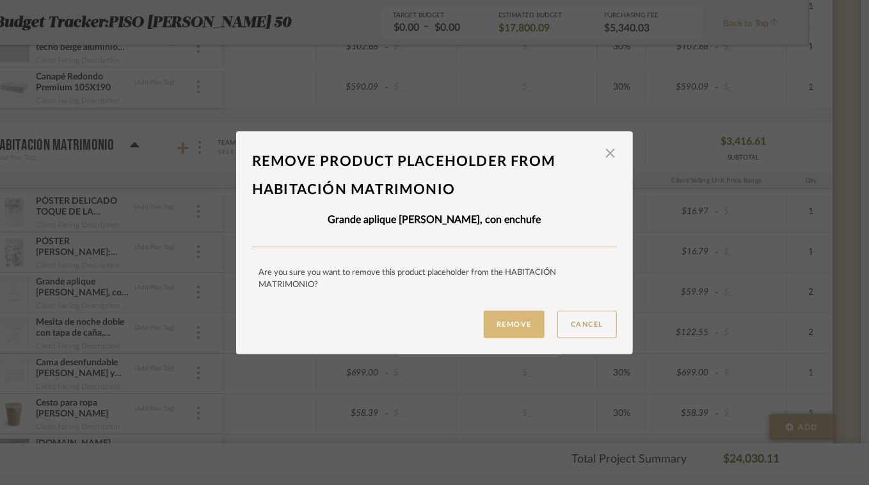
click at [515, 318] on button "Remove" at bounding box center [514, 324] width 61 height 28
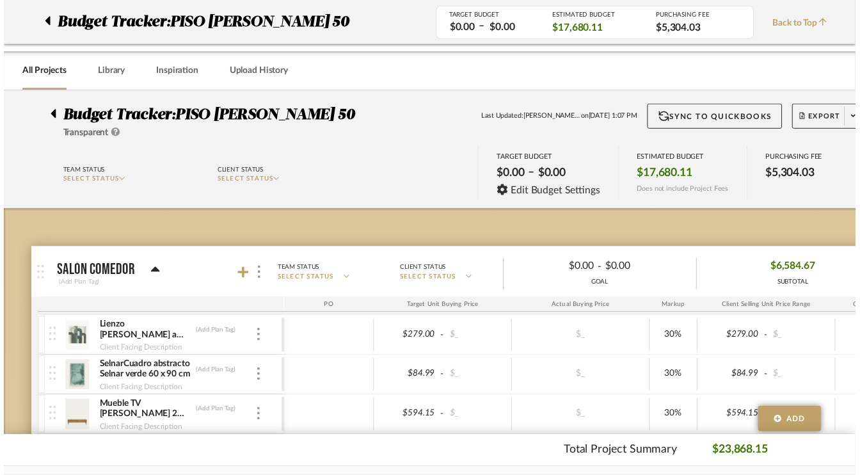
scroll to position [2881, 61]
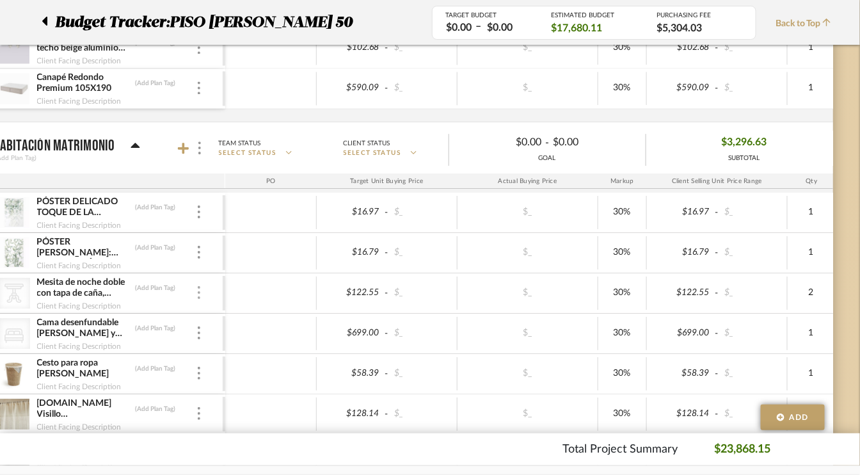
click at [200, 286] on div at bounding box center [199, 293] width 6 height 14
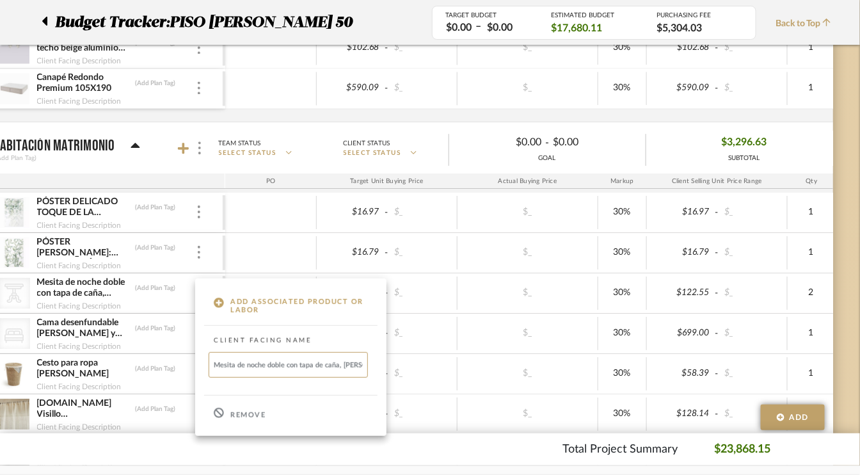
click at [259, 414] on p "Remove" at bounding box center [247, 415] width 35 height 9
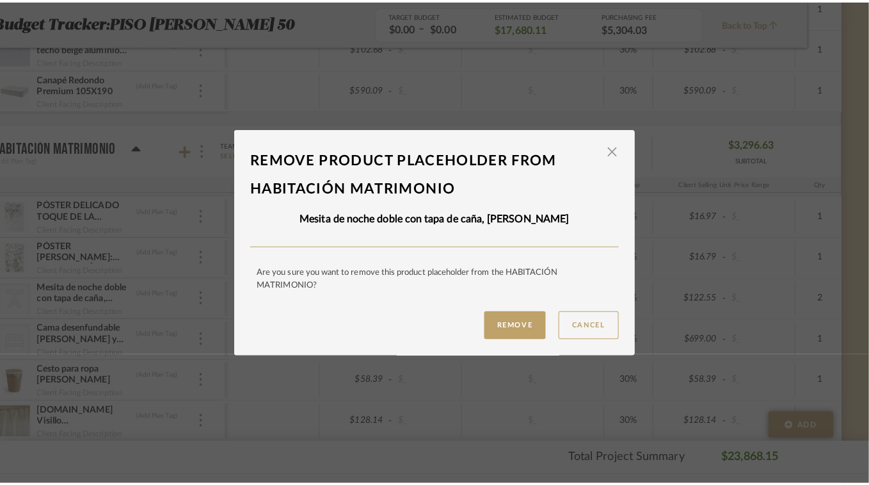
scroll to position [0, 0]
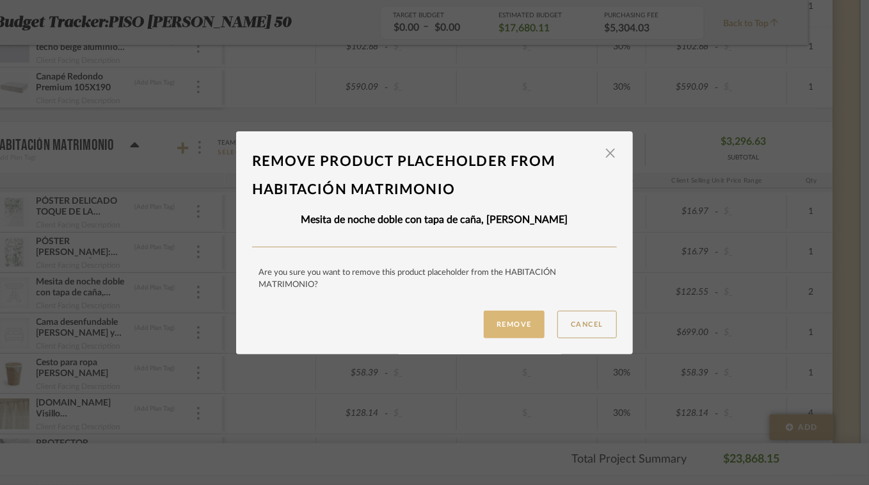
click at [517, 330] on button "Remove" at bounding box center [514, 324] width 61 height 28
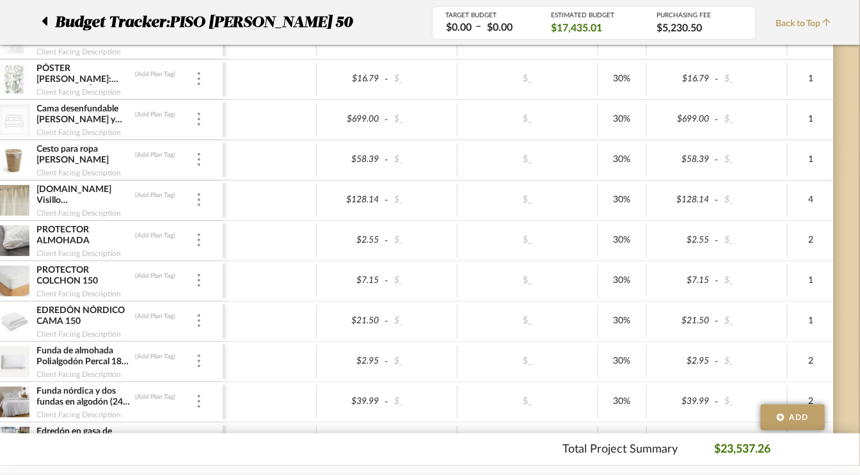
scroll to position [2881, 61]
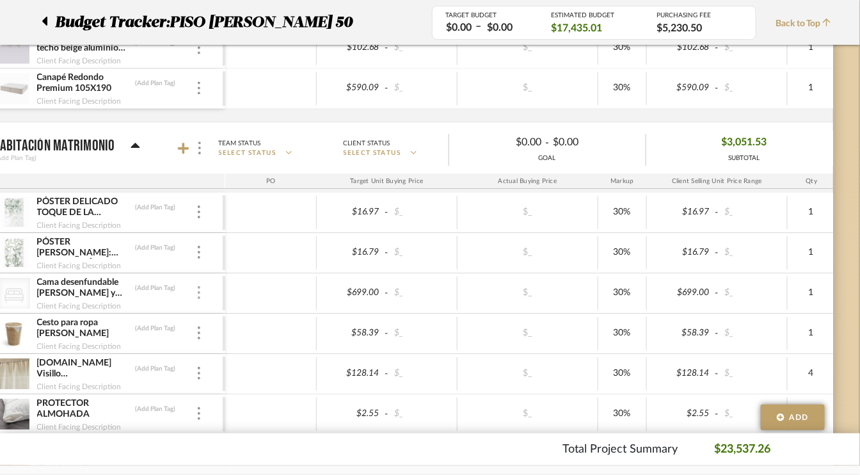
click at [200, 286] on div at bounding box center [199, 293] width 6 height 14
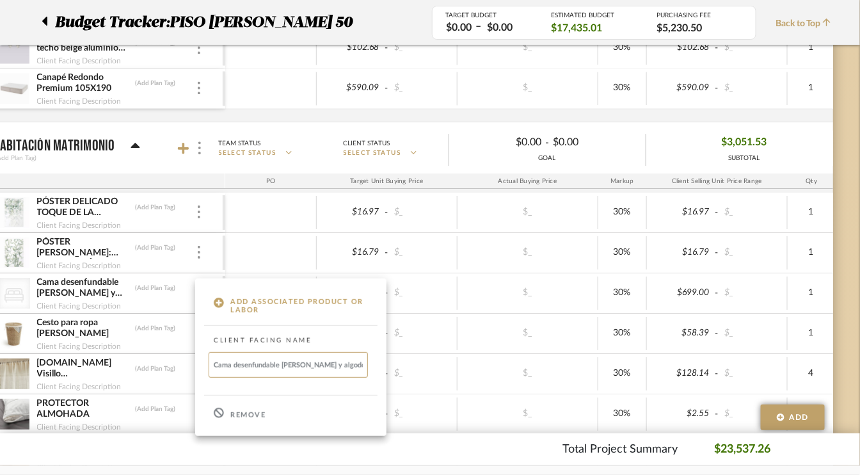
click at [249, 412] on p "Remove" at bounding box center [247, 415] width 35 height 9
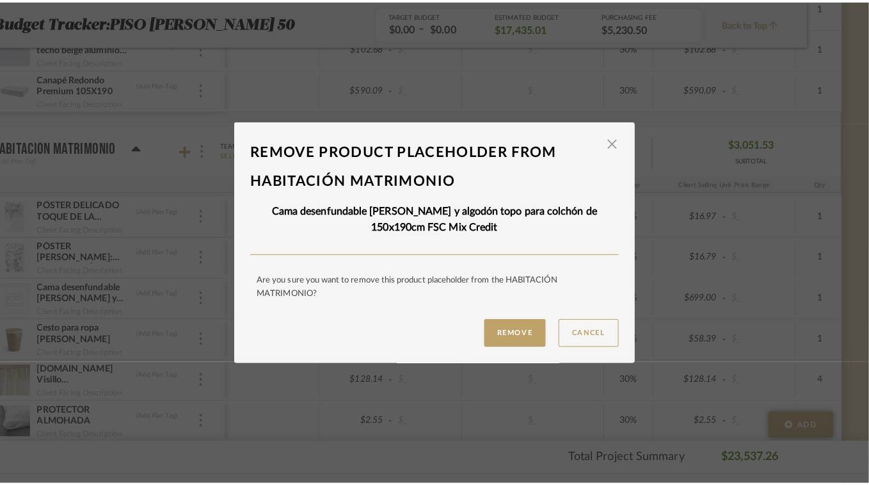
scroll to position [0, 0]
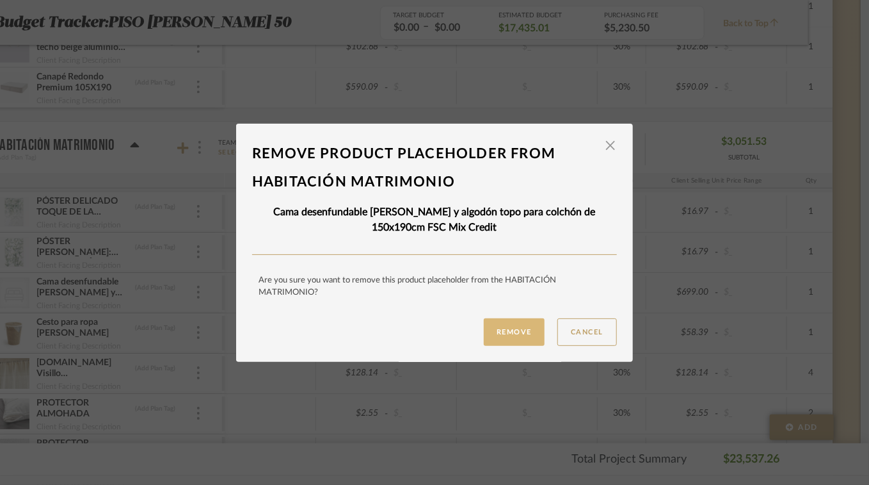
click at [511, 331] on button "Remove" at bounding box center [514, 332] width 61 height 28
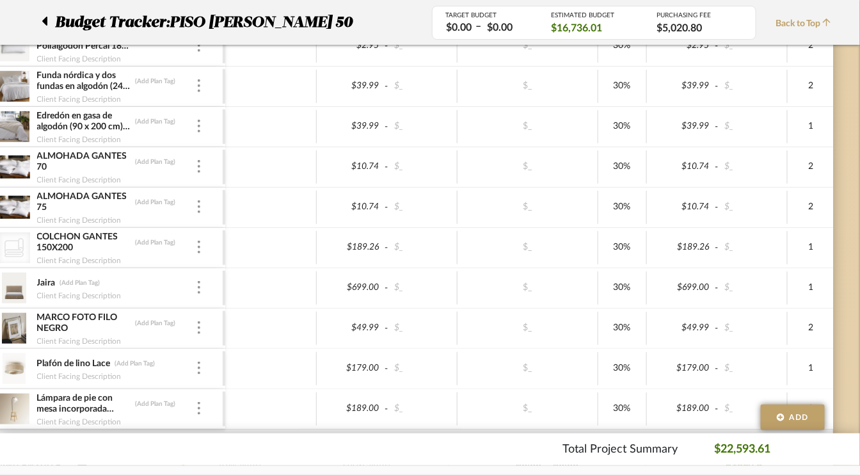
scroll to position [3586, 61]
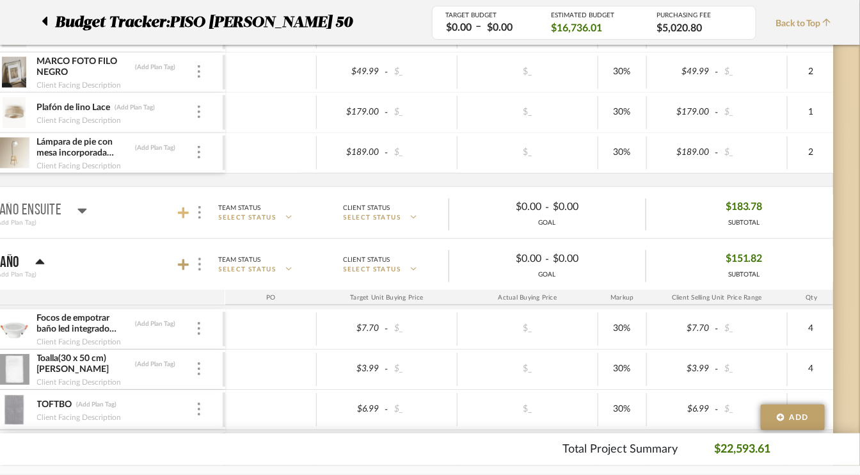
click at [185, 207] on icon at bounding box center [184, 213] width 12 height 13
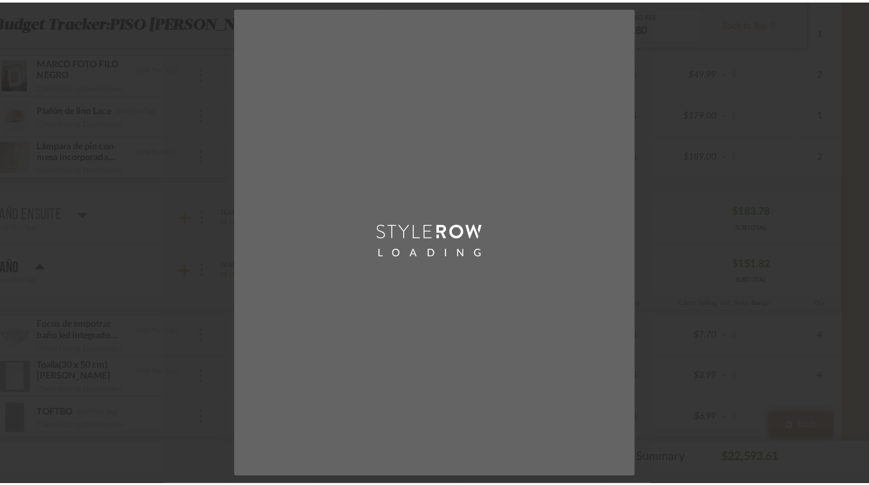
scroll to position [0, 0]
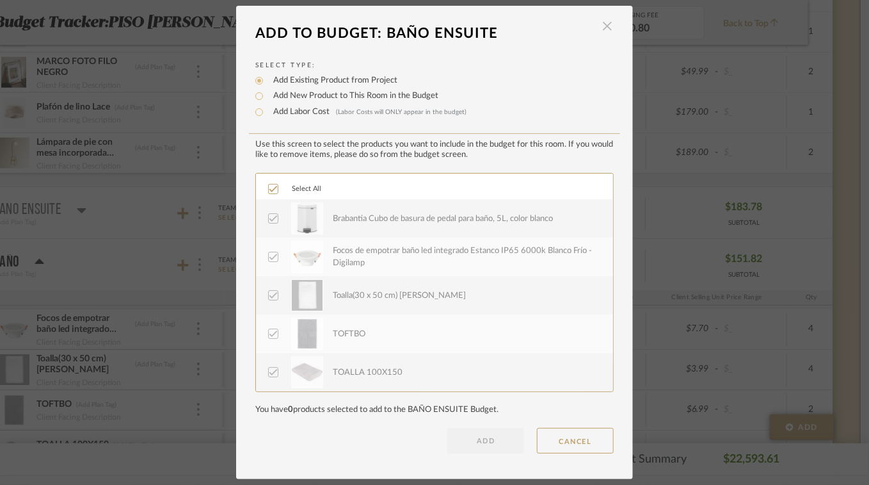
click at [606, 20] on span "button" at bounding box center [608, 26] width 26 height 26
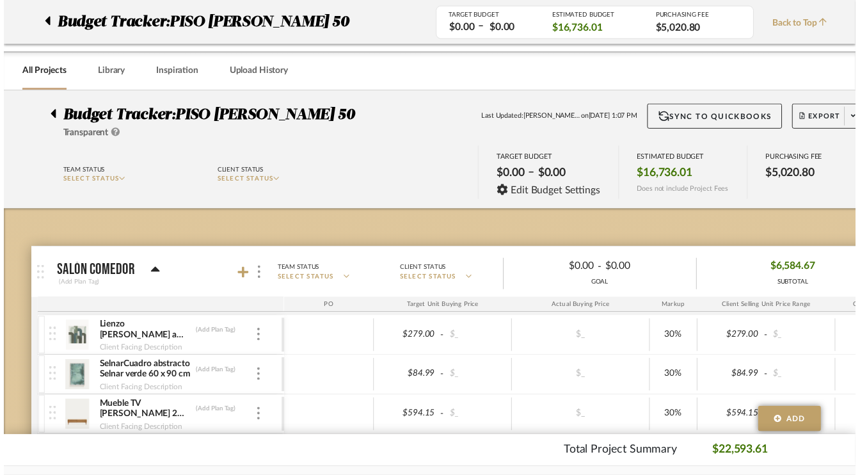
scroll to position [3586, 61]
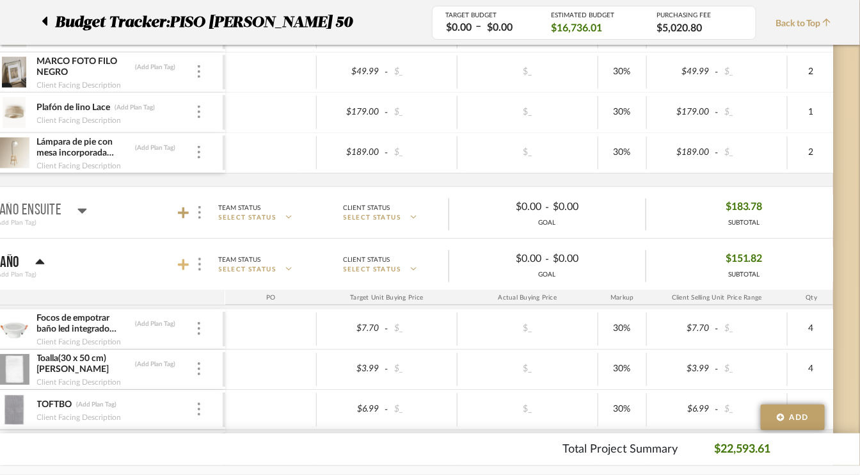
click at [179, 259] on icon at bounding box center [184, 265] width 12 height 12
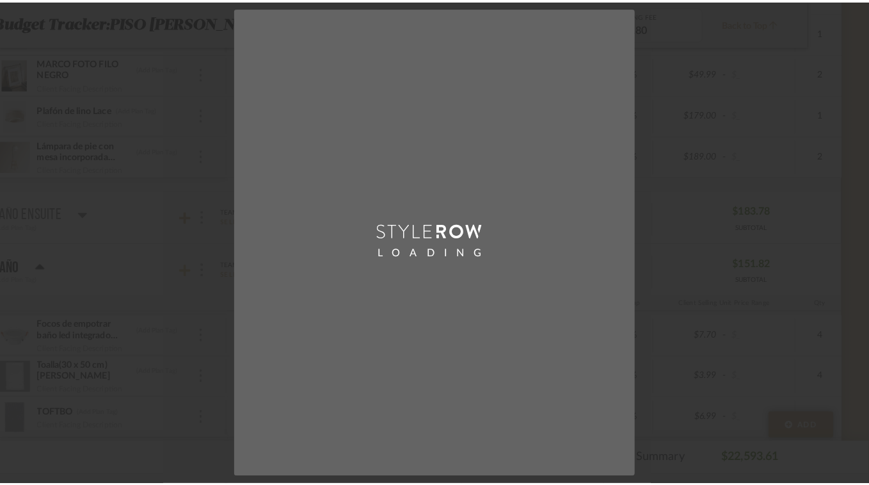
scroll to position [0, 0]
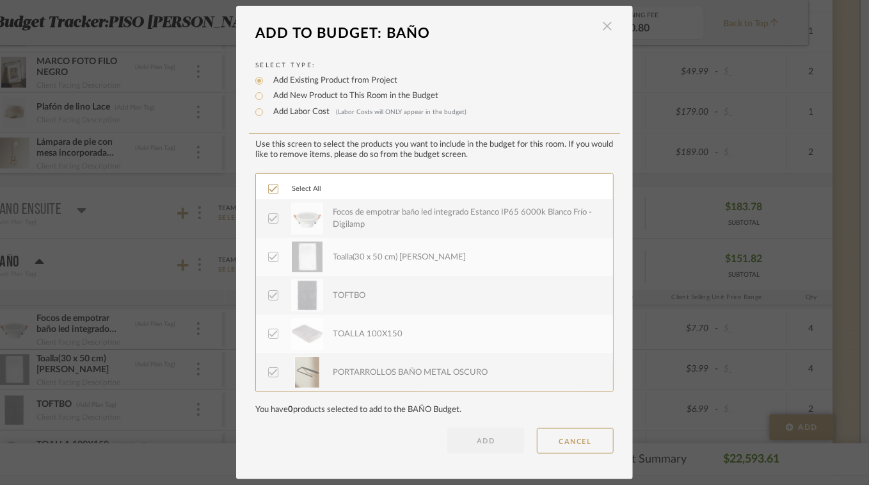
click at [609, 25] on span "button" at bounding box center [608, 26] width 26 height 26
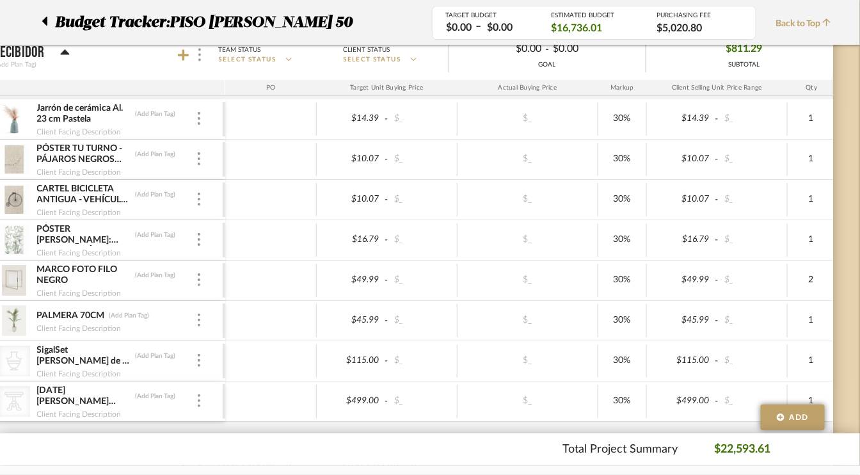
scroll to position [3970, 61]
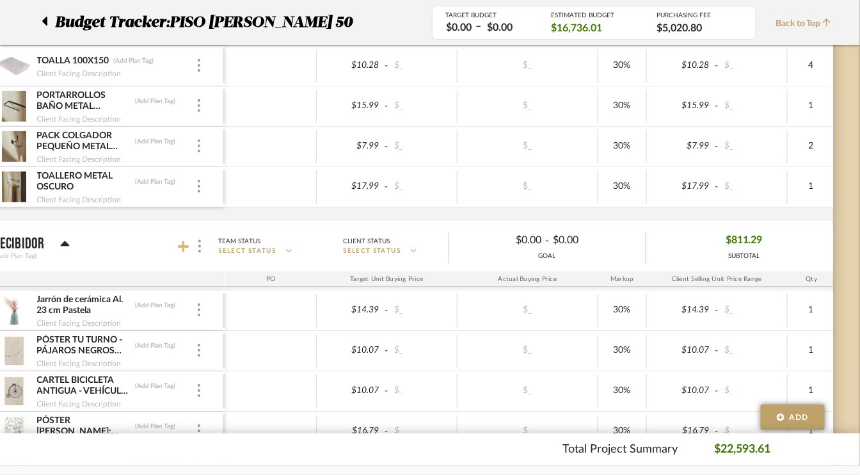
click at [186, 241] on icon at bounding box center [184, 247] width 12 height 13
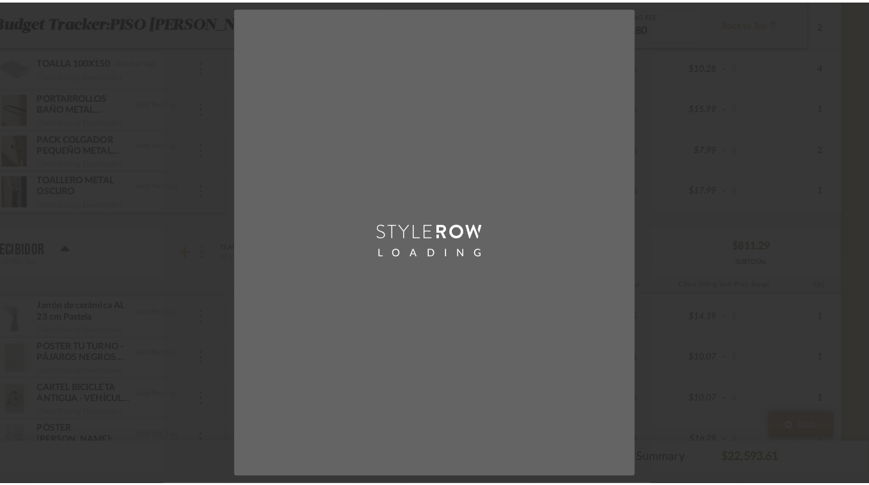
scroll to position [0, 0]
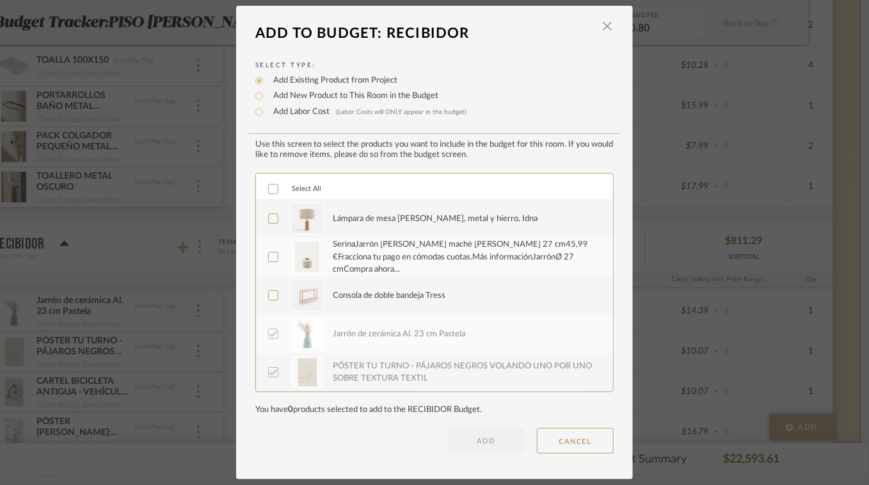
click at [271, 219] on icon at bounding box center [273, 218] width 9 height 9
click at [271, 255] on icon at bounding box center [273, 256] width 9 height 9
click at [269, 298] on icon at bounding box center [273, 295] width 9 height 9
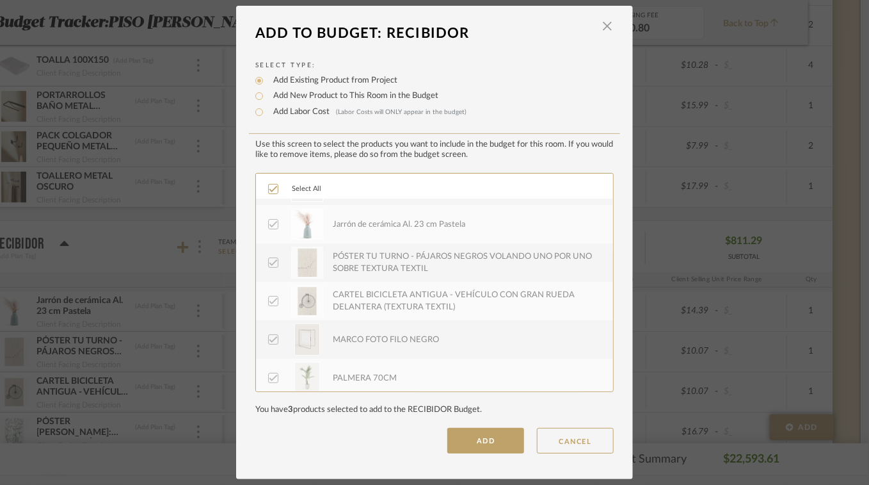
scroll to position [115, 0]
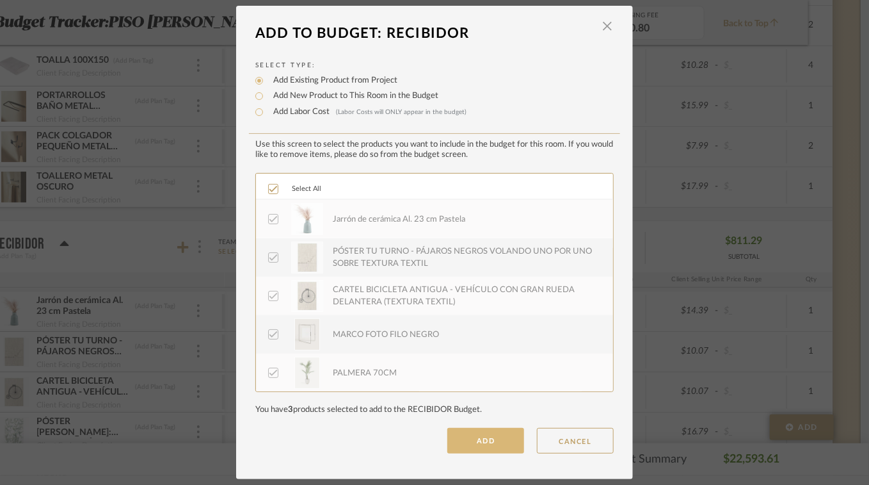
click at [481, 436] on button "ADD" at bounding box center [485, 441] width 77 height 26
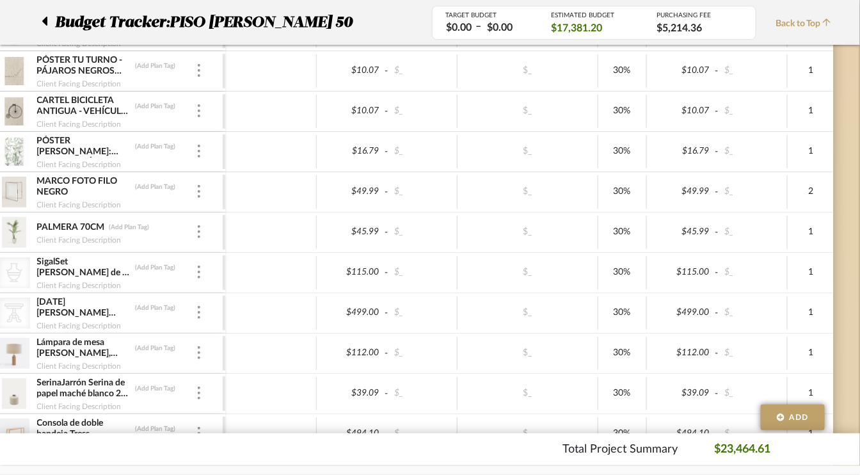
scroll to position [4290, 61]
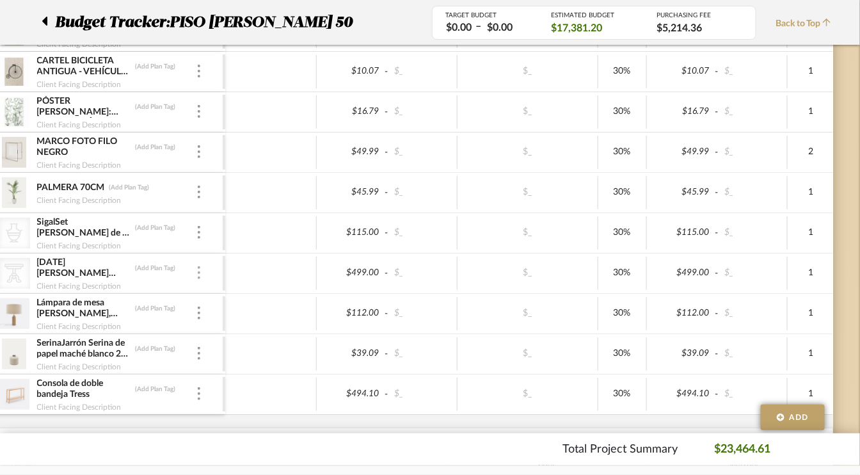
click at [196, 266] on div at bounding box center [199, 273] width 6 height 14
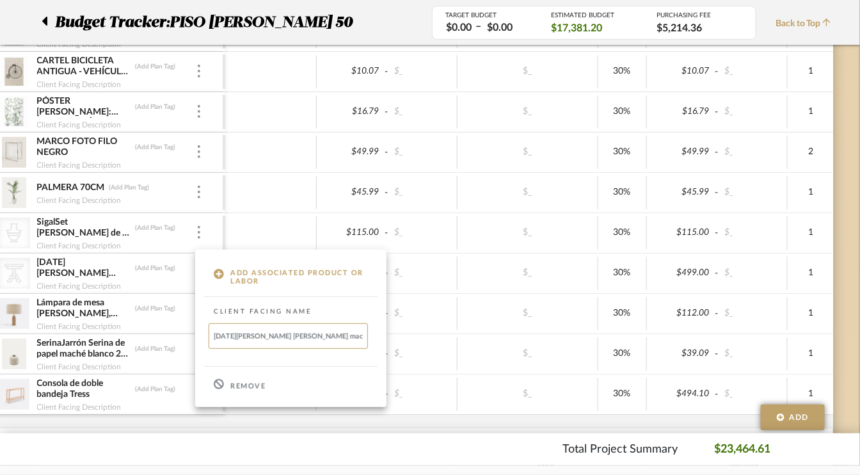
click at [232, 385] on p "Remove" at bounding box center [247, 386] width 35 height 9
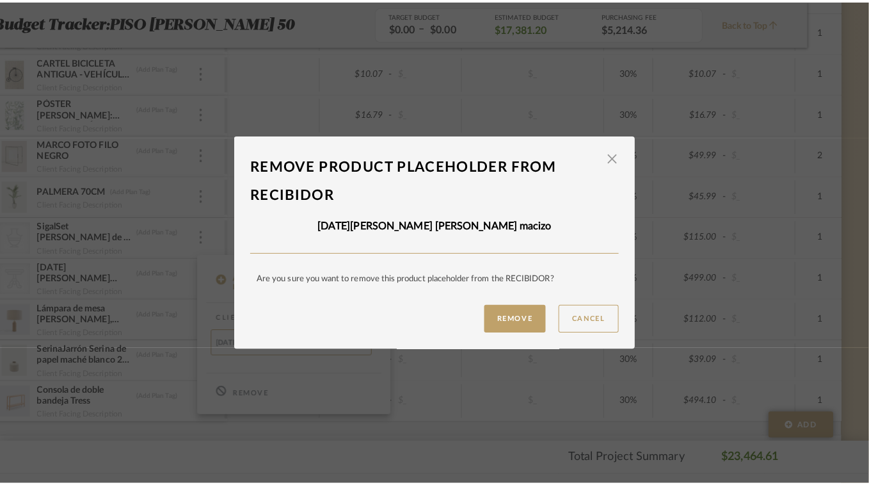
scroll to position [0, 0]
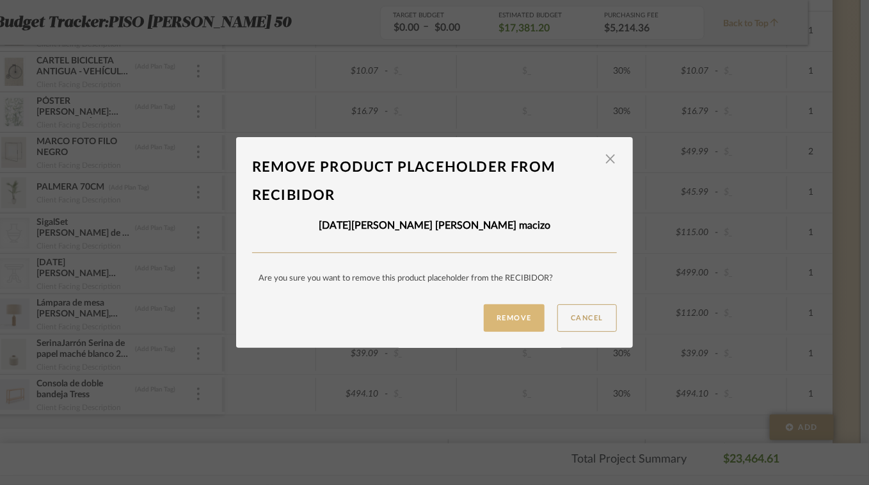
click at [508, 317] on button "Remove" at bounding box center [514, 318] width 61 height 28
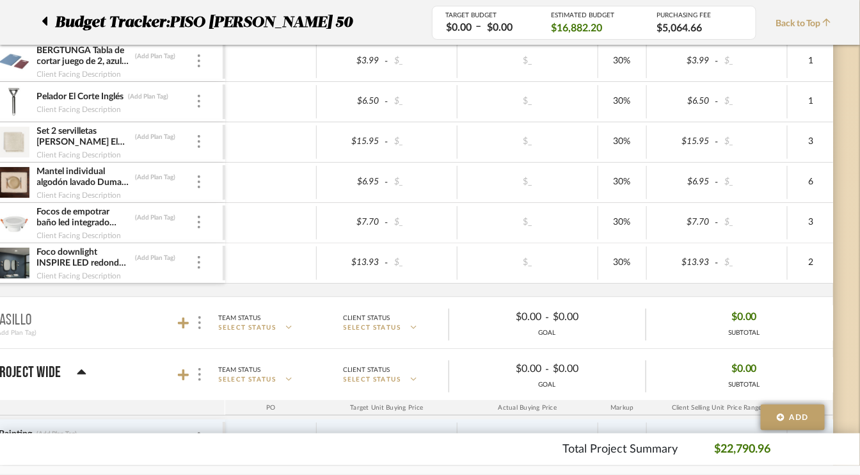
scroll to position [6274, 61]
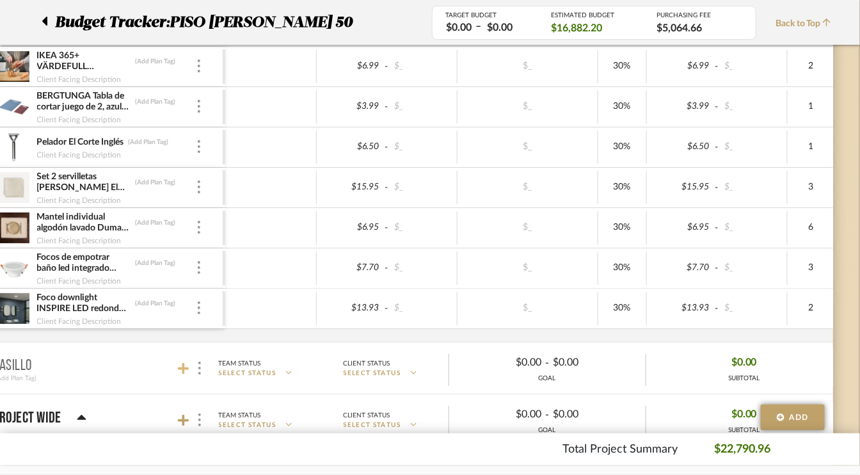
click at [179, 362] on icon at bounding box center [184, 368] width 12 height 13
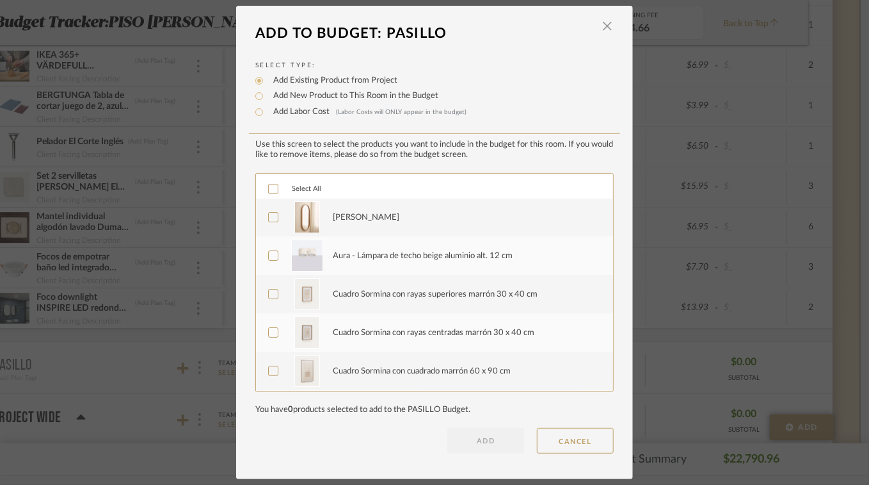
scroll to position [0, 0]
click at [270, 220] on icon at bounding box center [273, 218] width 9 height 9
click at [271, 253] on icon at bounding box center [273, 256] width 9 height 9
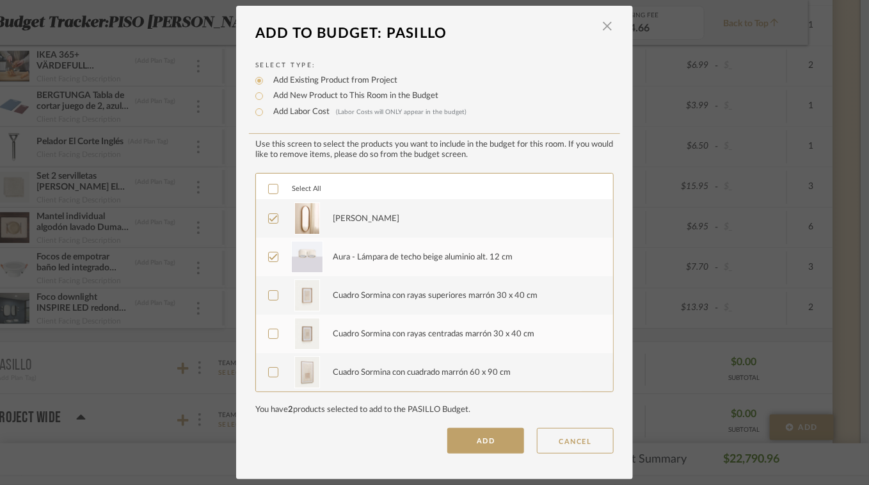
click at [269, 294] on icon at bounding box center [273, 296] width 8 height 6
click at [270, 332] on icon at bounding box center [273, 333] width 9 height 9
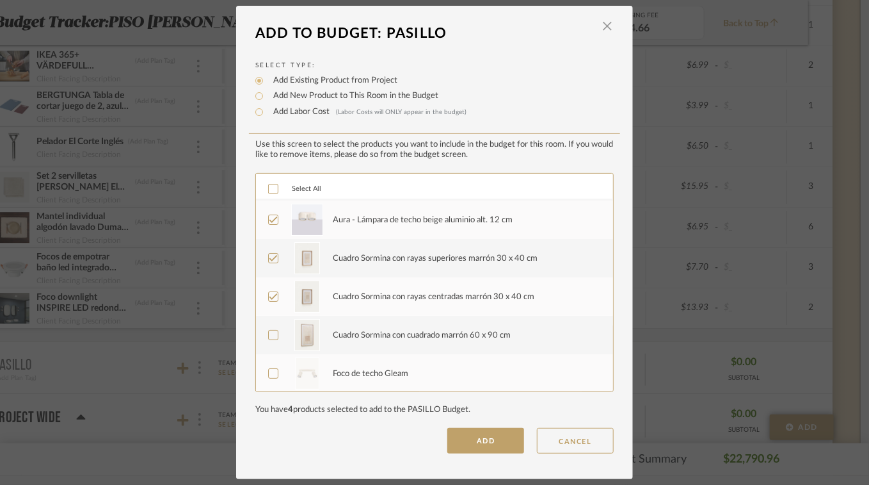
scroll to position [38, 0]
click at [272, 334] on icon at bounding box center [273, 334] width 9 height 9
click at [472, 434] on button "ADD" at bounding box center [485, 441] width 77 height 26
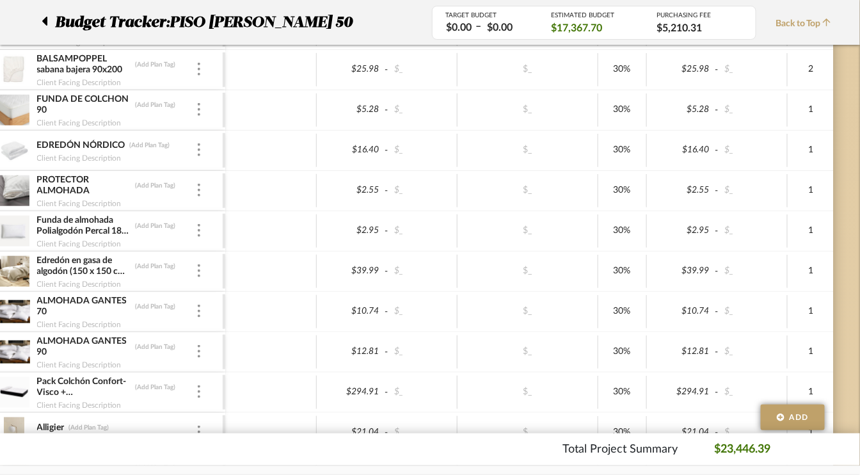
scroll to position [2306, 61]
